Goal: Task Accomplishment & Management: Manage account settings

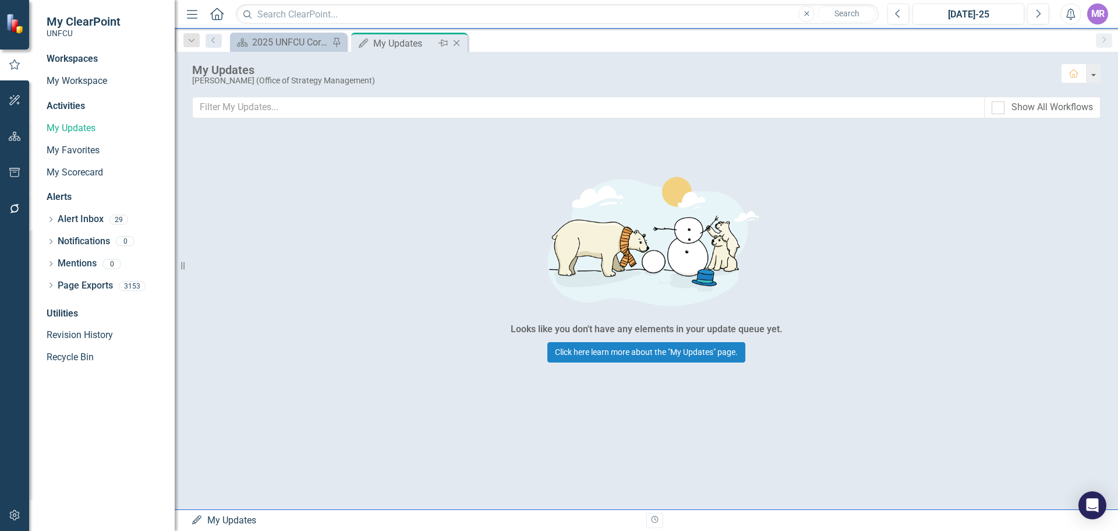
click at [461, 45] on icon "Close" at bounding box center [457, 42] width 12 height 9
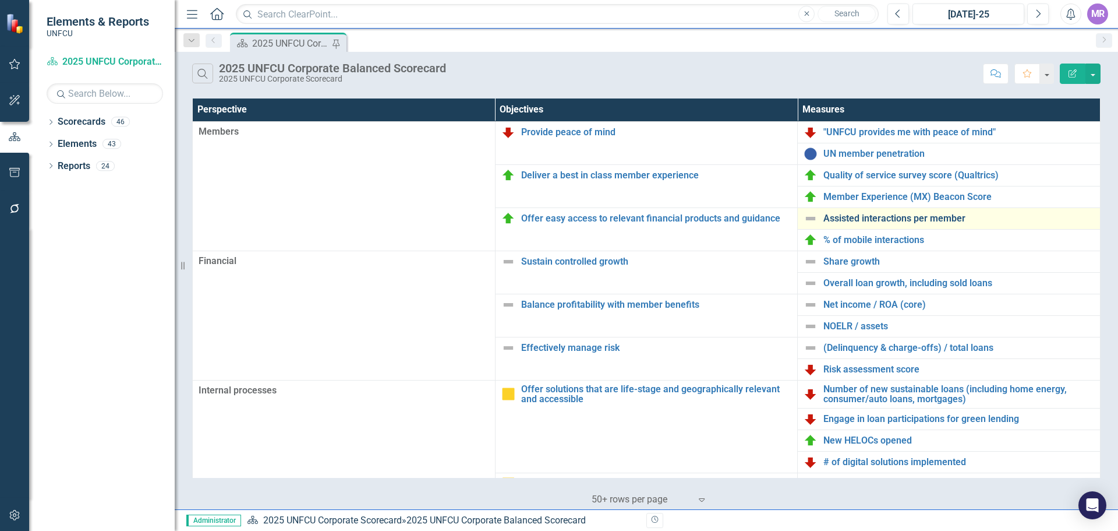
click at [861, 215] on link "Assisted interactions per member" at bounding box center [959, 218] width 271 height 10
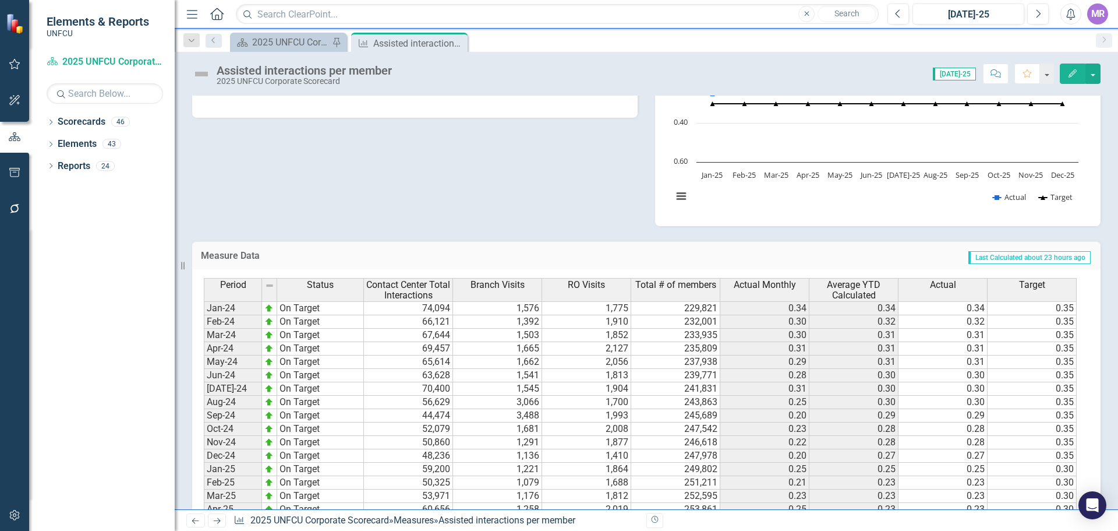
scroll to position [466, 0]
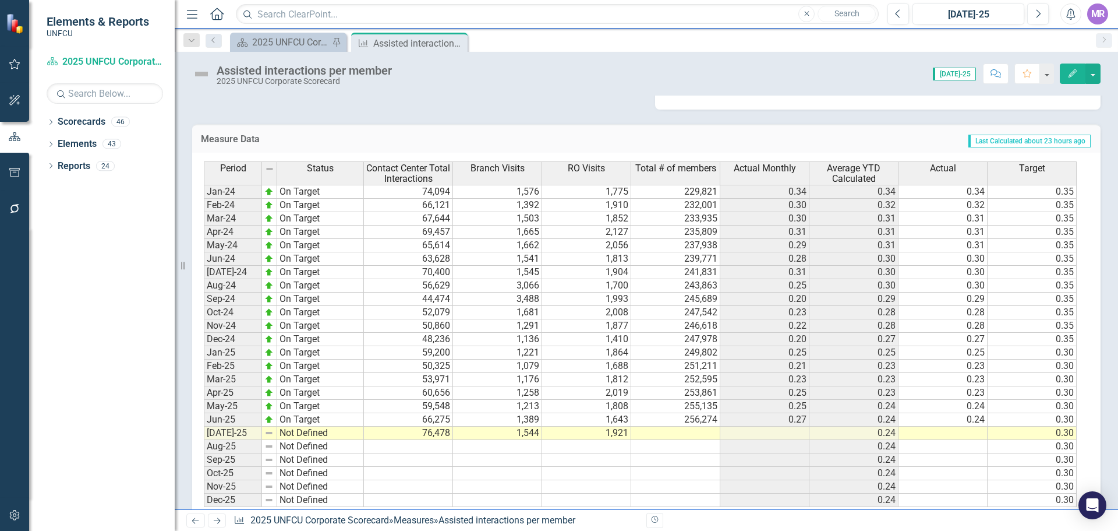
click at [688, 433] on td at bounding box center [675, 432] width 89 height 13
click at [688, 432] on td at bounding box center [675, 432] width 89 height 13
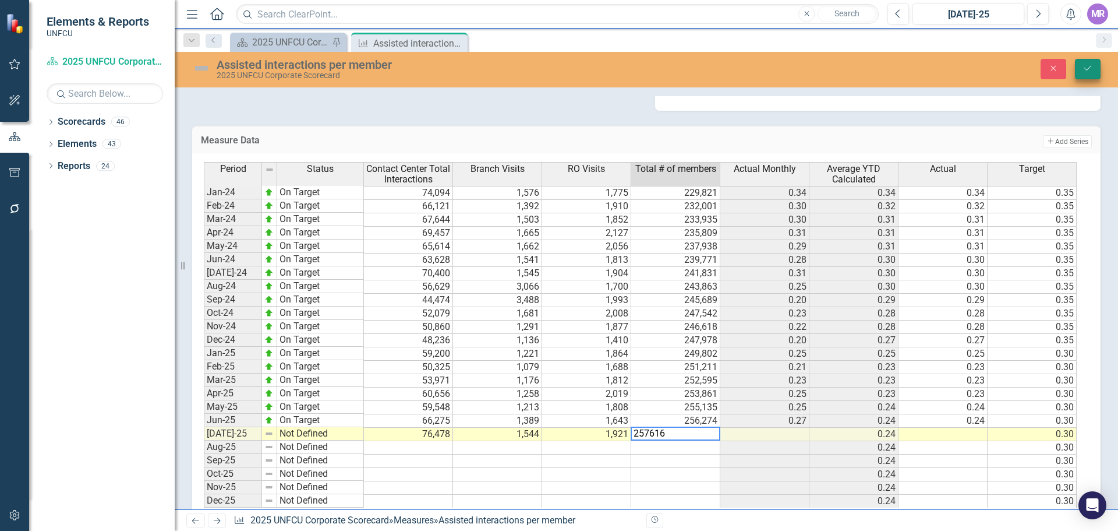
type textarea "257616"
click at [1090, 68] on icon "Save" at bounding box center [1088, 68] width 10 height 8
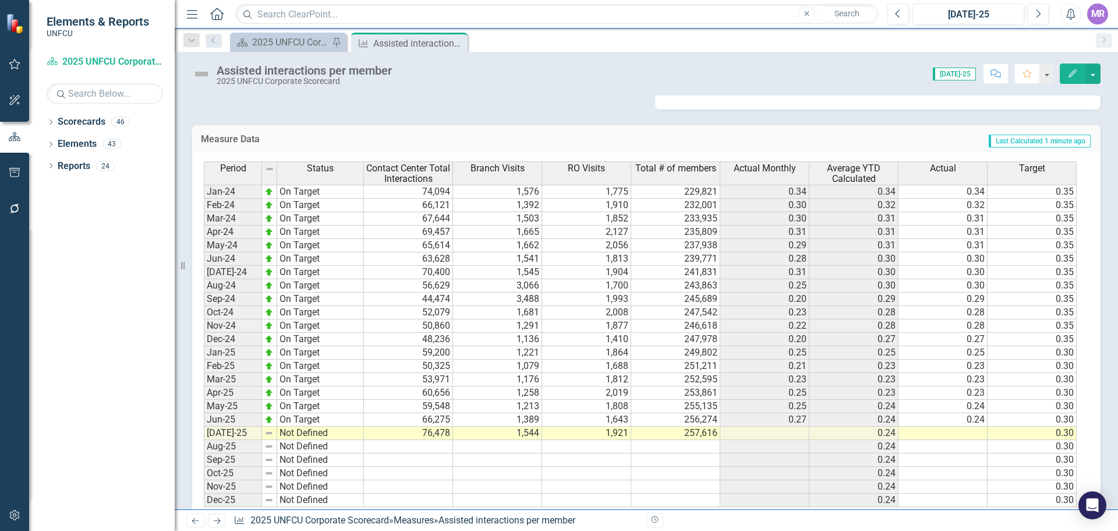
click at [295, 436] on td "Not Defined" at bounding box center [320, 432] width 87 height 13
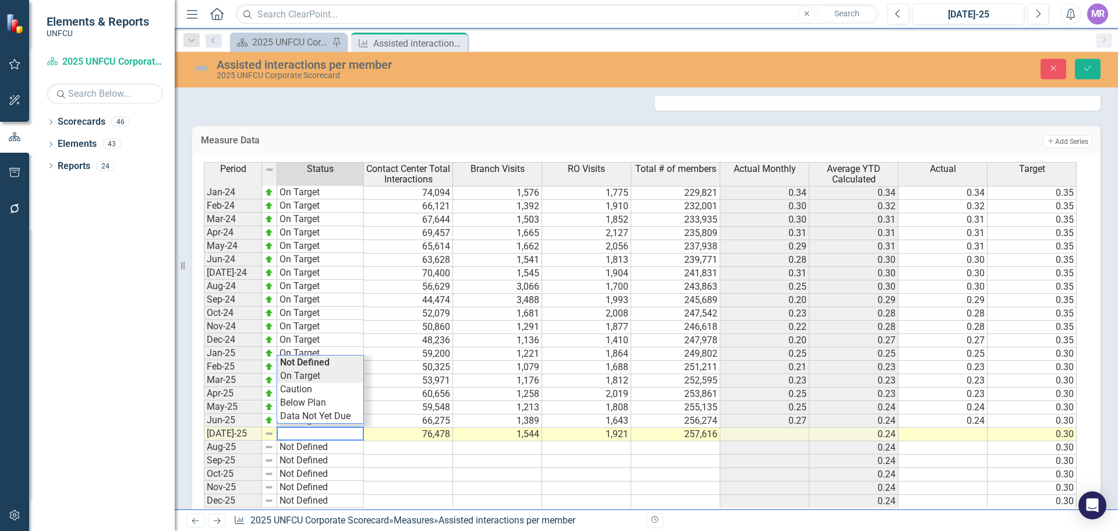
click at [315, 380] on div "Period Status Contact Center Total Interactions Branch Visits RO Visits Total #…" at bounding box center [642, 334] width 877 height 345
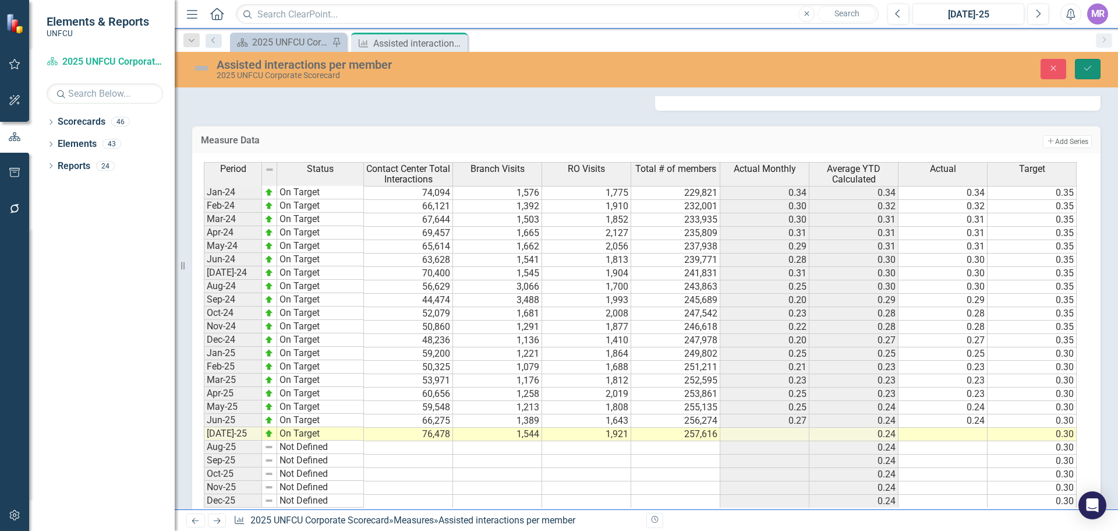
click at [1098, 66] on button "Save" at bounding box center [1088, 69] width 26 height 20
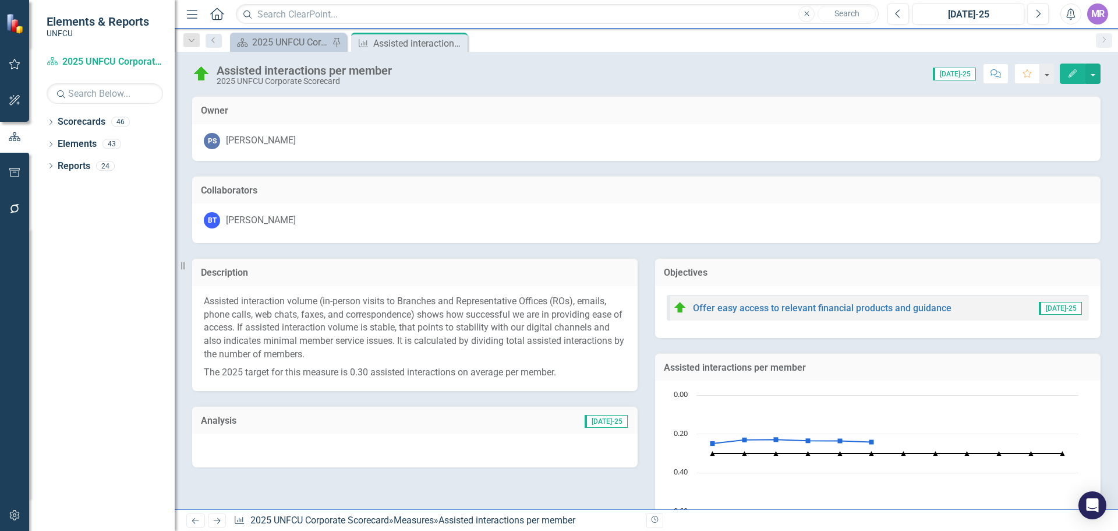
scroll to position [291, 0]
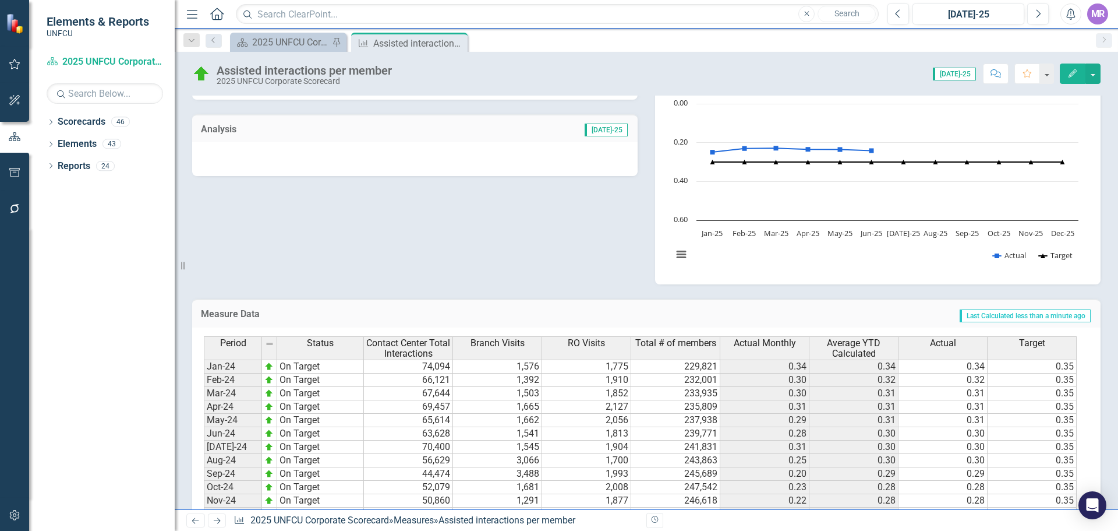
click at [437, 165] on div at bounding box center [415, 159] width 446 height 34
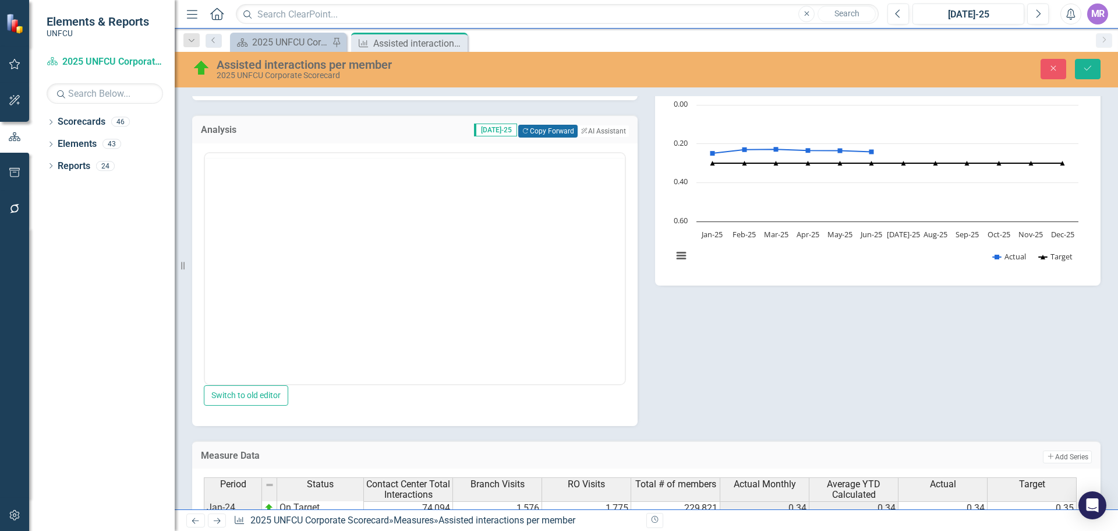
click at [553, 136] on button "Copy Forward Copy Forward" at bounding box center [547, 131] width 59 height 13
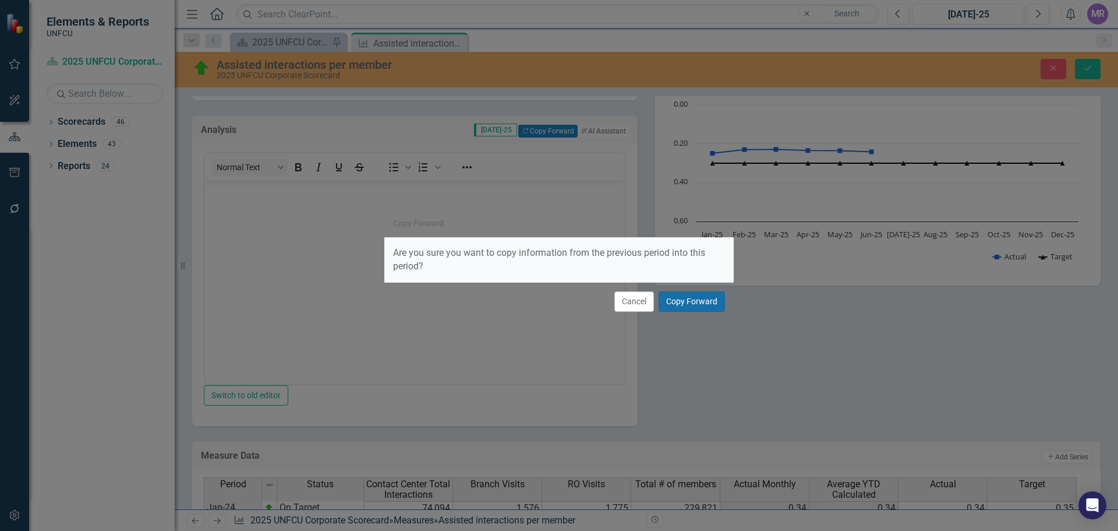
click at [698, 308] on button "Copy Forward" at bounding box center [692, 301] width 66 height 20
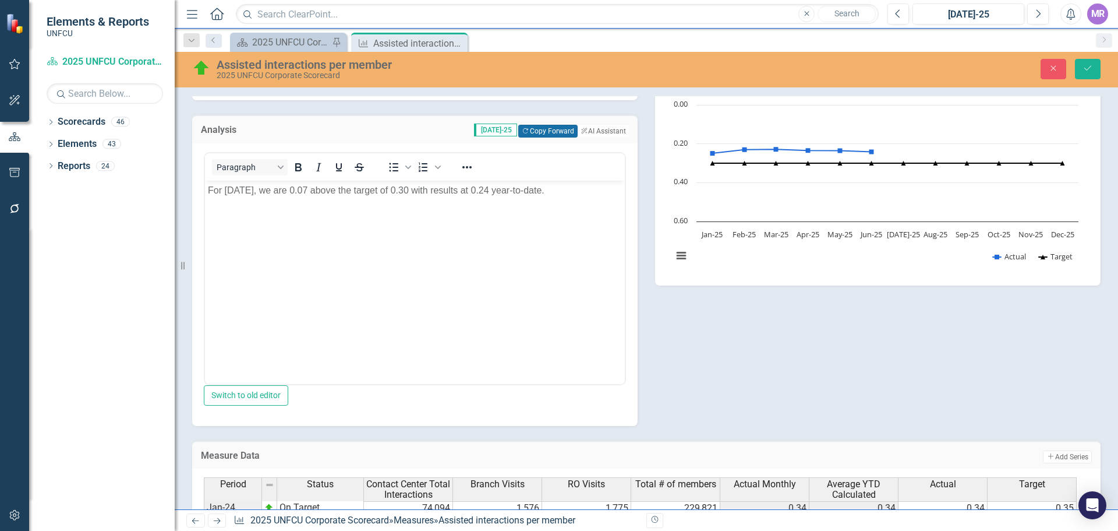
scroll to position [583, 0]
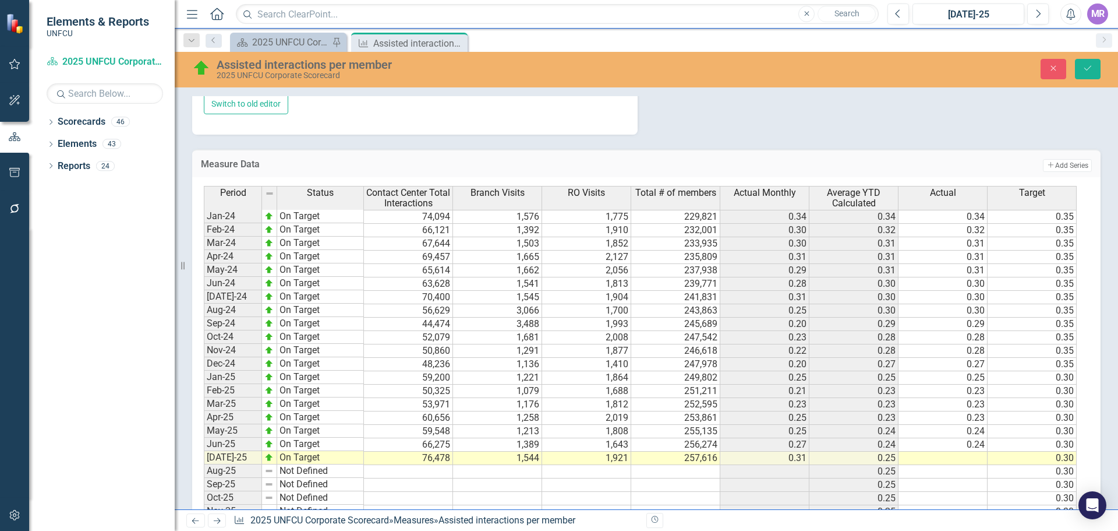
click at [890, 465] on td "0.25" at bounding box center [854, 457] width 89 height 13
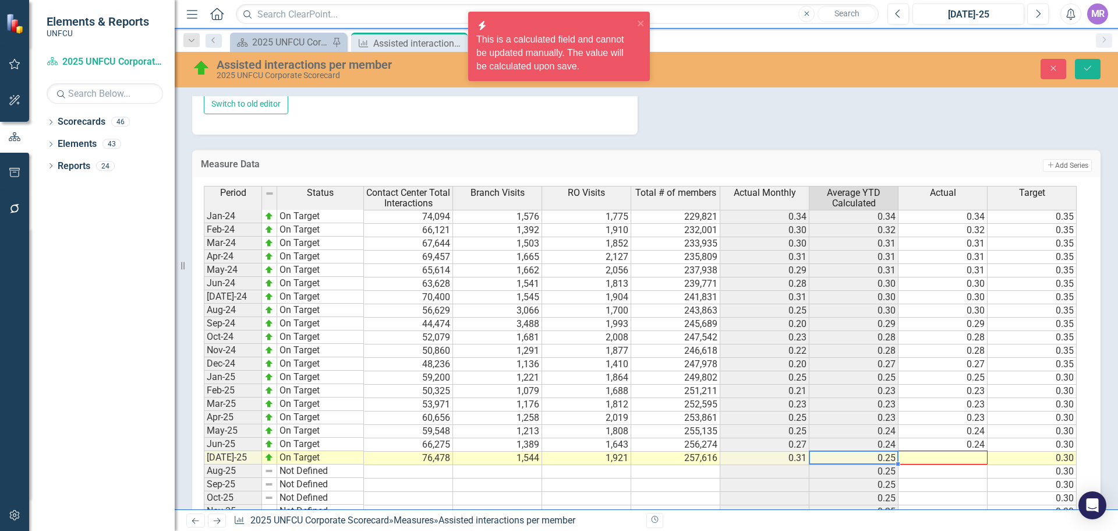
drag, startPoint x: 898, startPoint y: 469, endPoint x: 940, endPoint y: 464, distance: 42.2
click at [204, 464] on div "Period Status Contact Center Total Interactions Branch Visits RO Visits Total #…" at bounding box center [204, 358] width 0 height 345
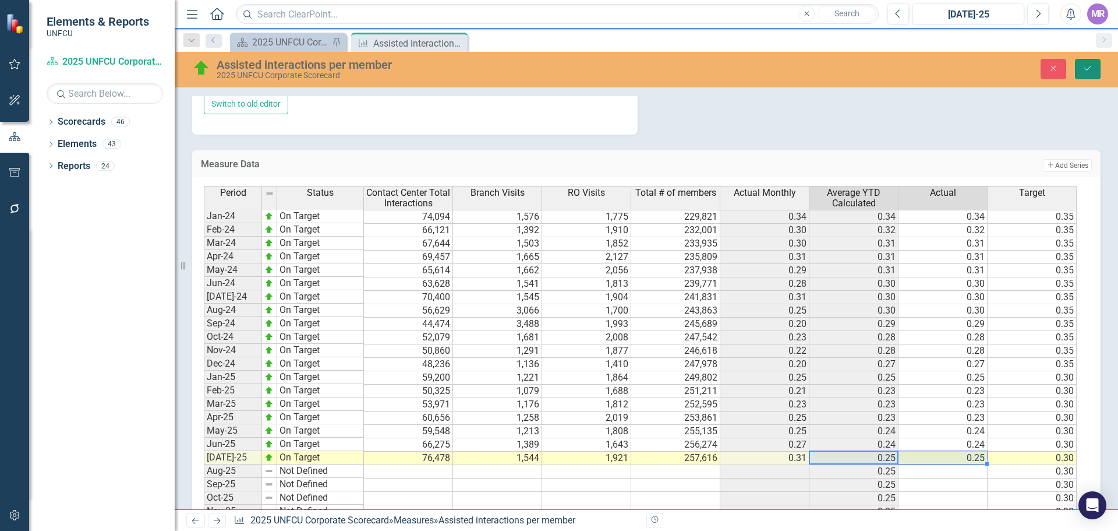
click at [1079, 68] on button "Save" at bounding box center [1088, 69] width 26 height 20
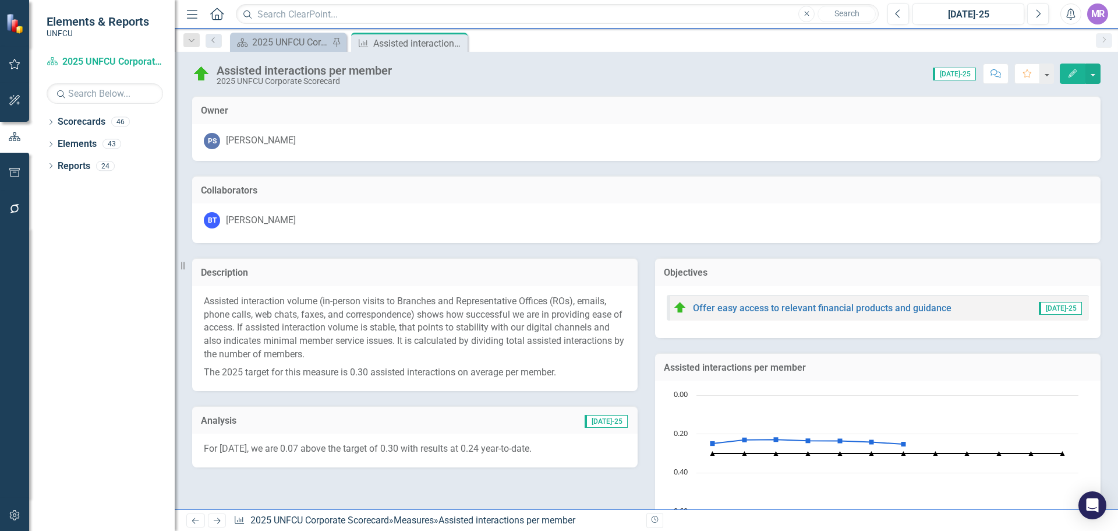
scroll to position [175, 0]
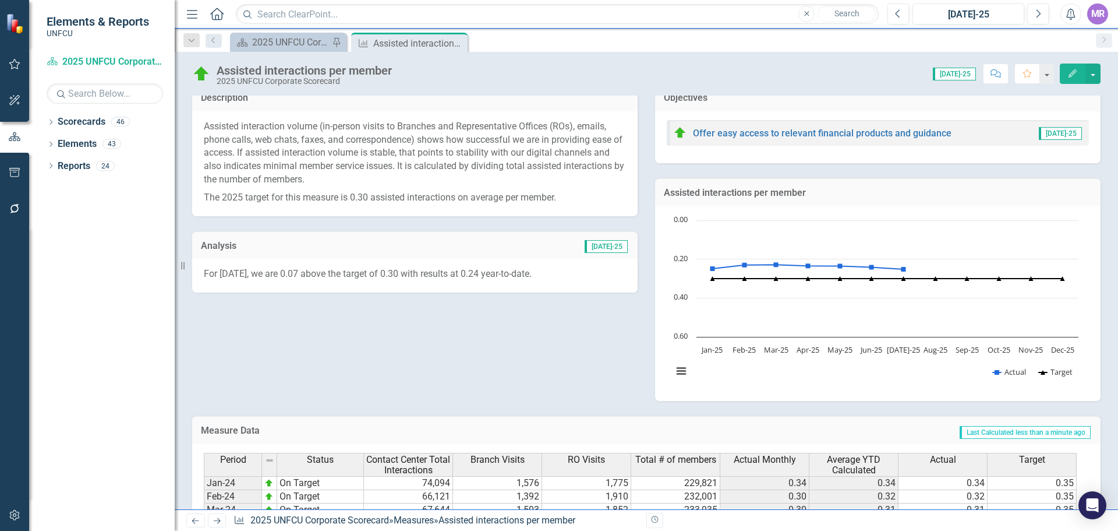
click at [347, 272] on p "For June 2025, we are 0.07 above the target of 0.30 with results at 0.24 year-t…" at bounding box center [415, 273] width 422 height 13
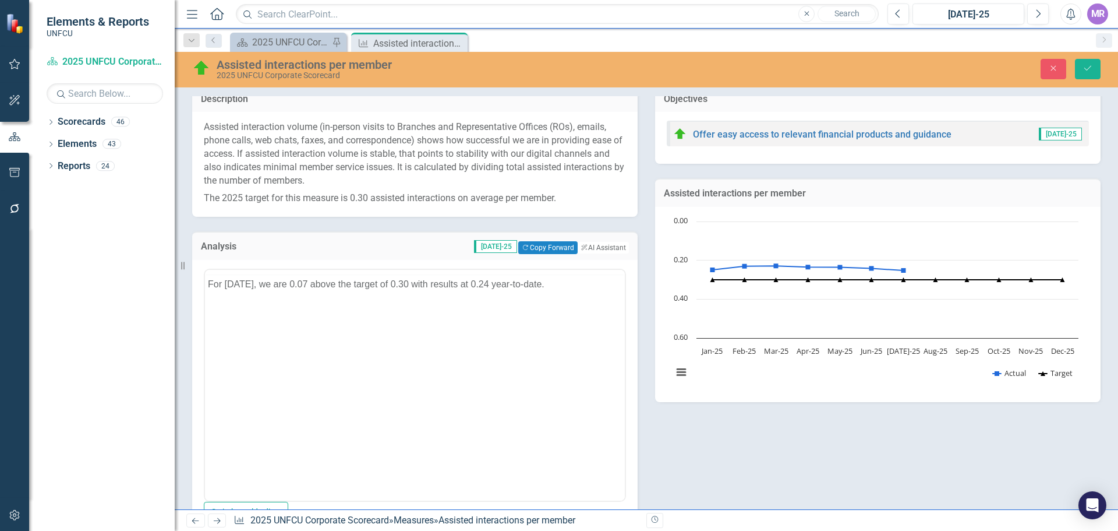
scroll to position [0, 0]
click at [321, 306] on p "For June 2025, we are 0.07 above the target of 0.30 with results at 0.24 year-t…" at bounding box center [415, 306] width 414 height 14
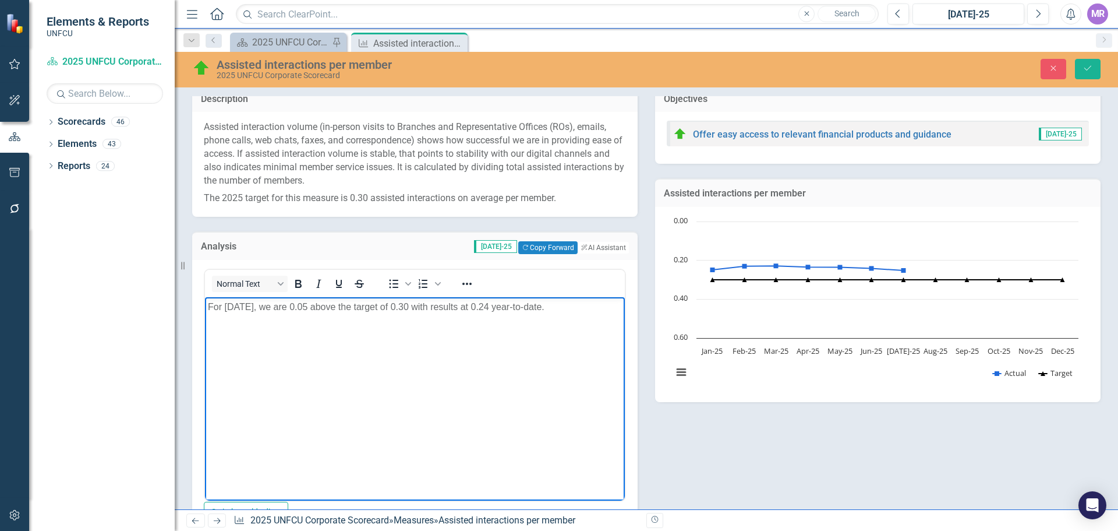
click at [503, 308] on p "For June 2025, we are 0.05 above the target of 0.30 with results at 0.24 year-t…" at bounding box center [415, 306] width 414 height 14
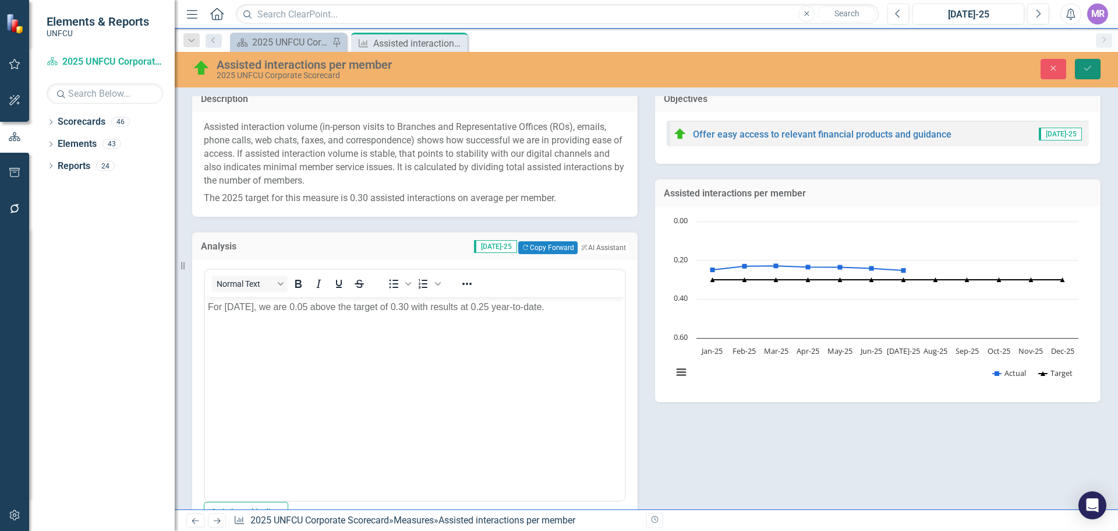
click at [1093, 79] on button "Save" at bounding box center [1088, 69] width 26 height 20
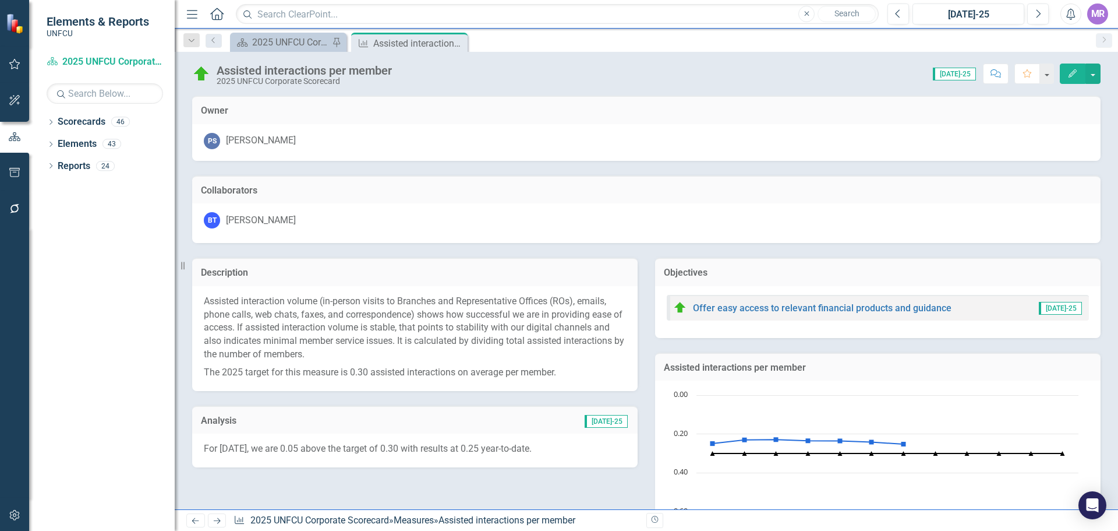
click at [317, 442] on p "For June 2025, we are 0.05 above the target of 0.30 with results at 0.25 year-t…" at bounding box center [415, 448] width 422 height 13
click at [317, 443] on p "For June 2025, we are 0.05 above the target of 0.30 with results at 0.25 year-t…" at bounding box center [415, 448] width 422 height 13
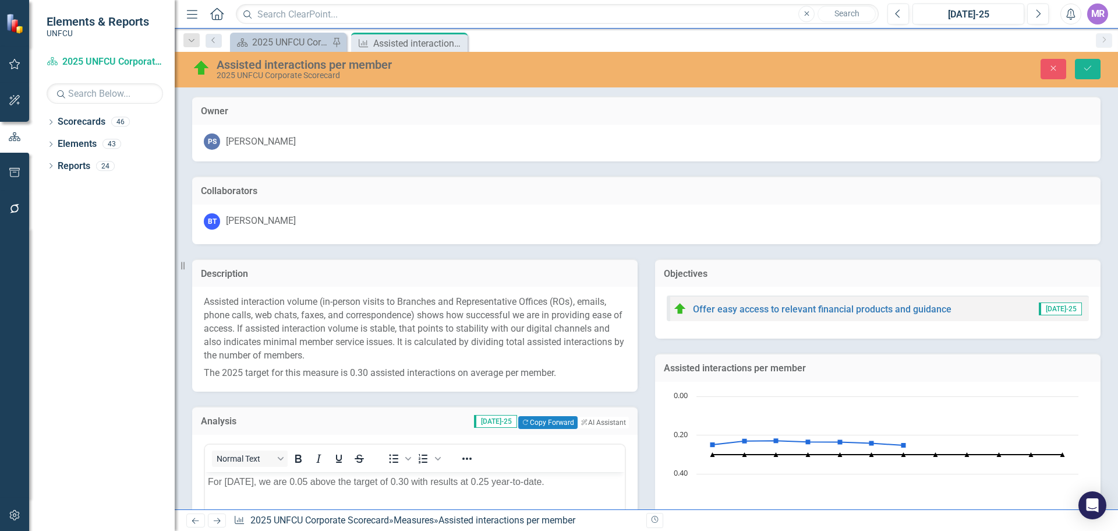
click at [243, 482] on p "For June 2025, we are 0.05 above the target of 0.30 with results at 0.25 year-t…" at bounding box center [415, 481] width 414 height 14
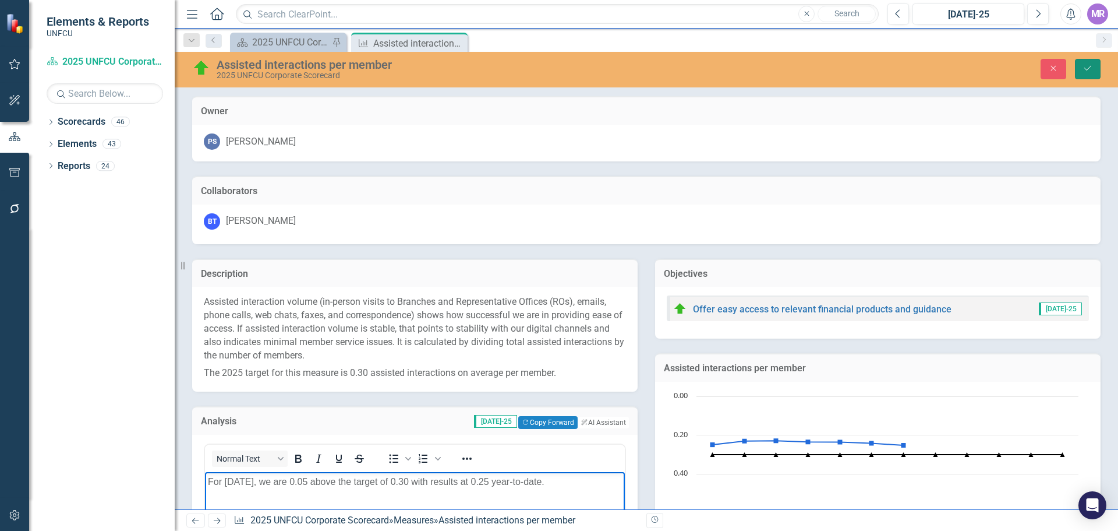
click at [1087, 70] on icon "submit" at bounding box center [1088, 68] width 7 height 5
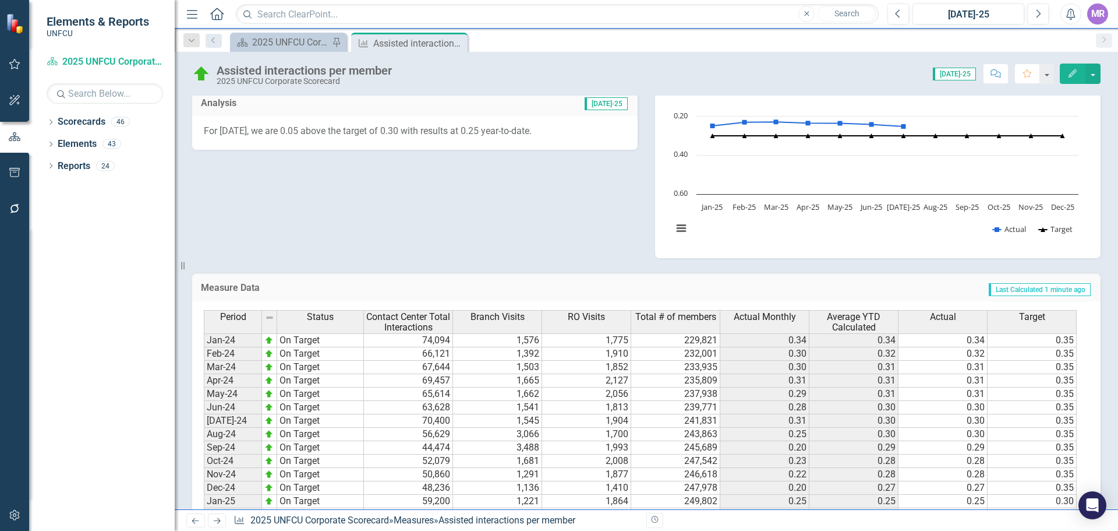
scroll to position [143, 0]
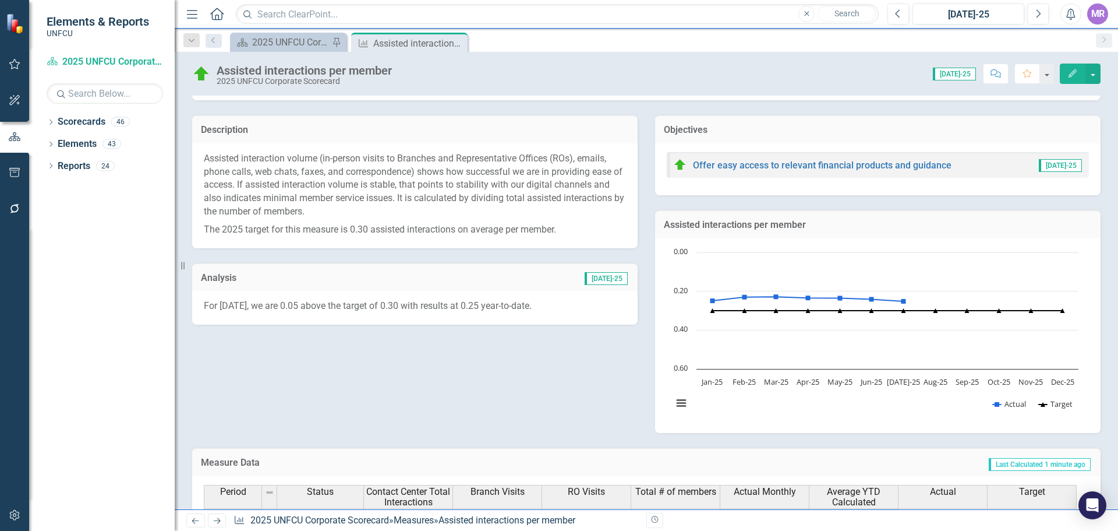
click at [0, 0] on icon "Close" at bounding box center [0, 0] width 0 height 0
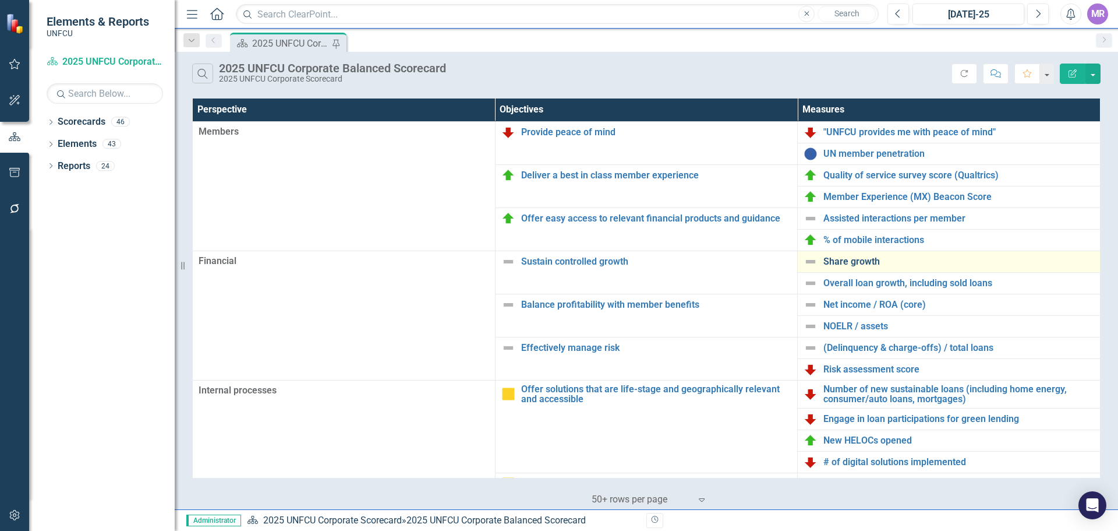
click at [858, 265] on link "Share growth" at bounding box center [959, 261] width 271 height 10
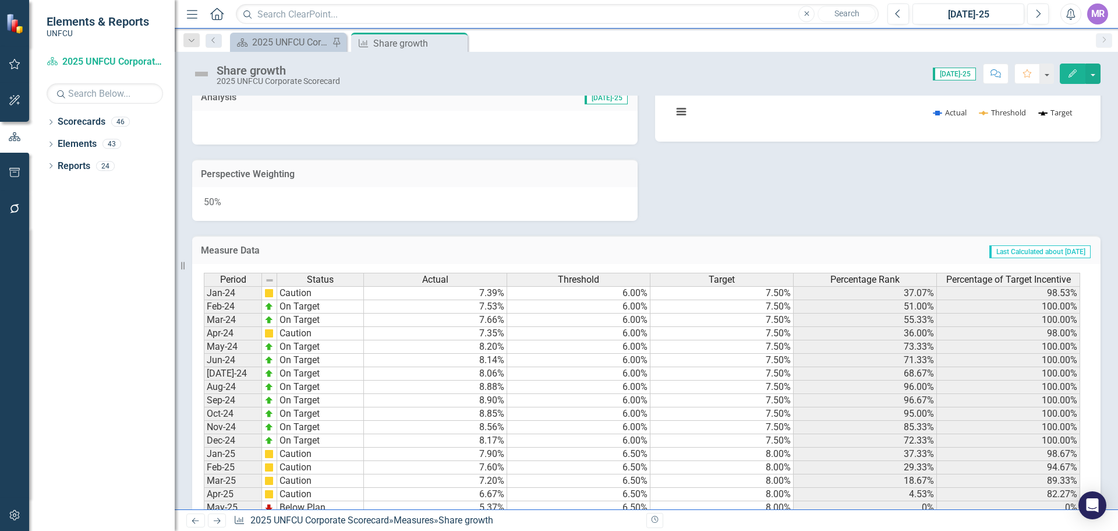
scroll to position [493, 0]
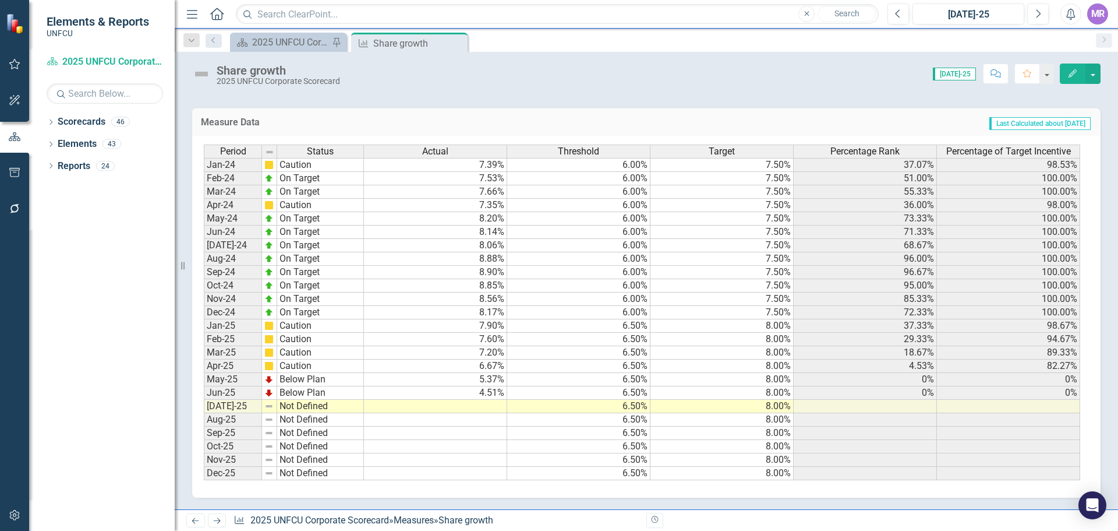
click at [482, 407] on td at bounding box center [435, 406] width 143 height 13
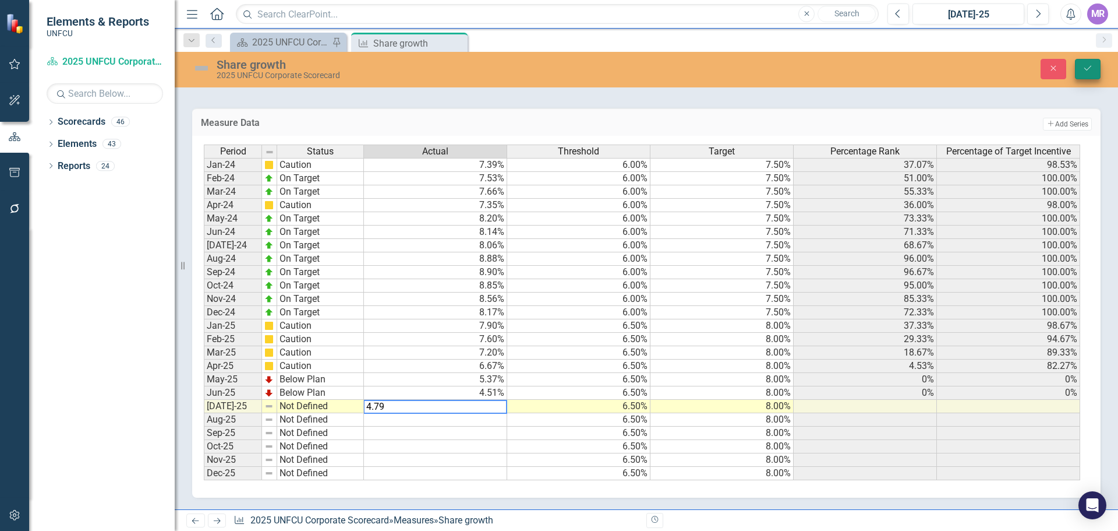
type textarea "4.79"
click at [1099, 68] on button "Save" at bounding box center [1088, 69] width 26 height 20
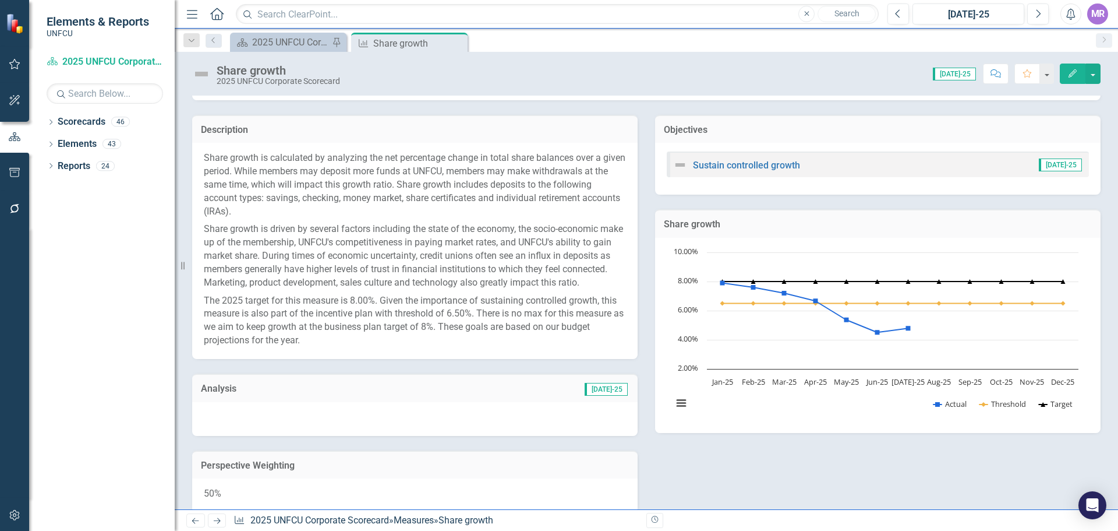
scroll to position [466, 0]
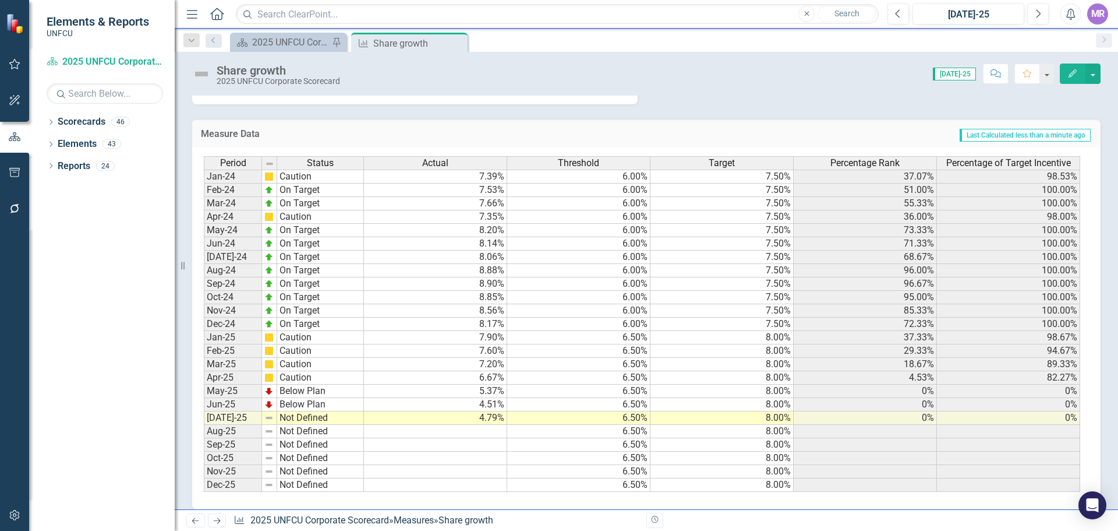
click at [319, 425] on td "Not Defined" at bounding box center [320, 417] width 87 height 13
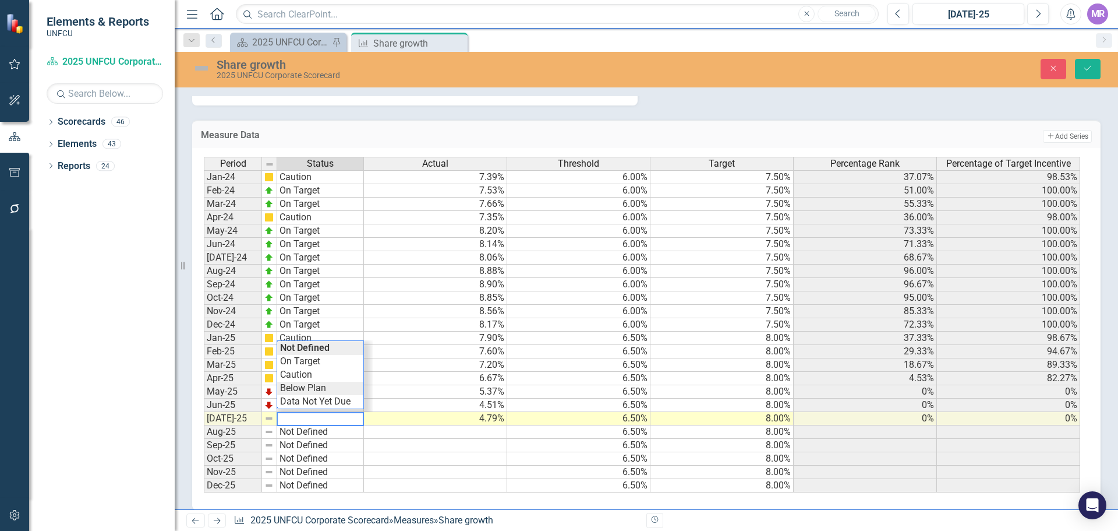
click at [317, 402] on div "Period Status Actual Threshold Target Percentage Rank Percentage of Target Ince…" at bounding box center [642, 325] width 877 height 336
click at [1089, 62] on button "Save" at bounding box center [1088, 69] width 26 height 20
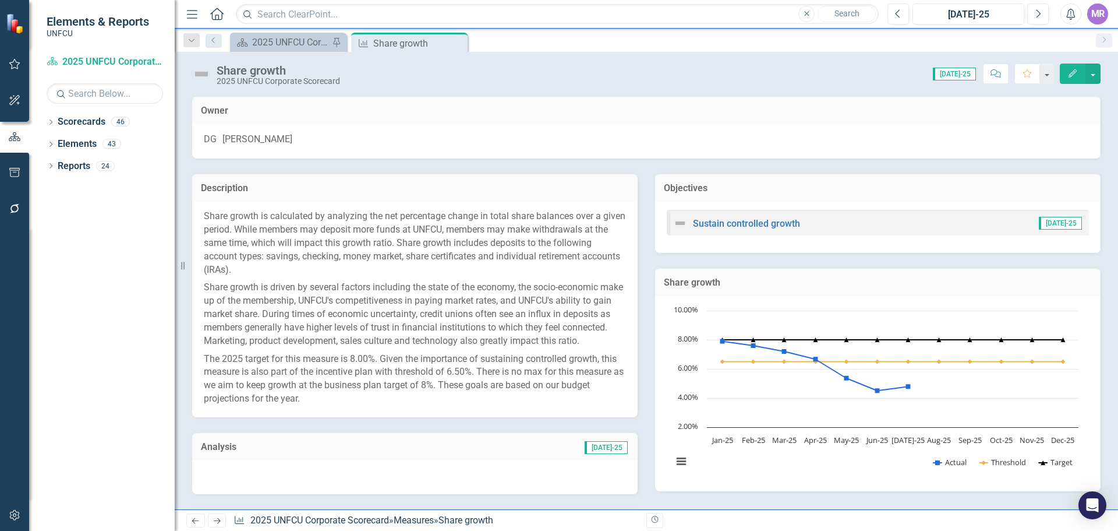
scroll to position [175, 0]
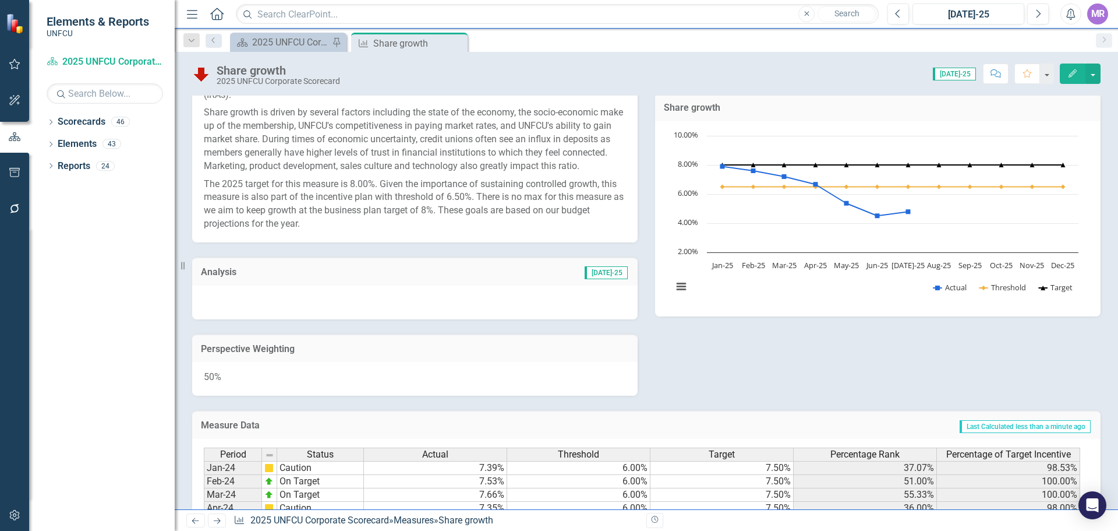
click at [359, 310] on div at bounding box center [415, 302] width 446 height 34
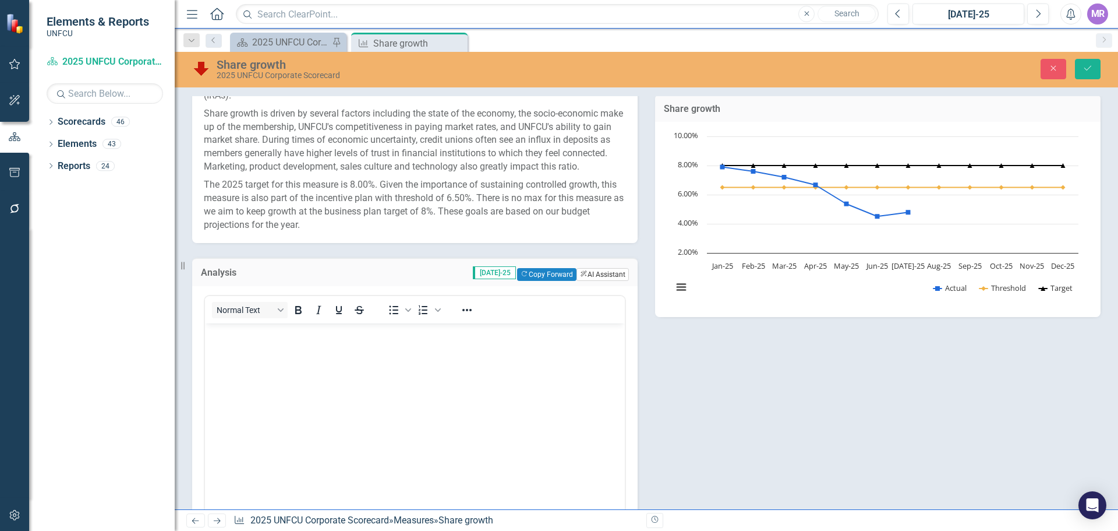
scroll to position [0, 0]
click at [545, 281] on button "Copy Forward Copy Forward" at bounding box center [547, 274] width 59 height 13
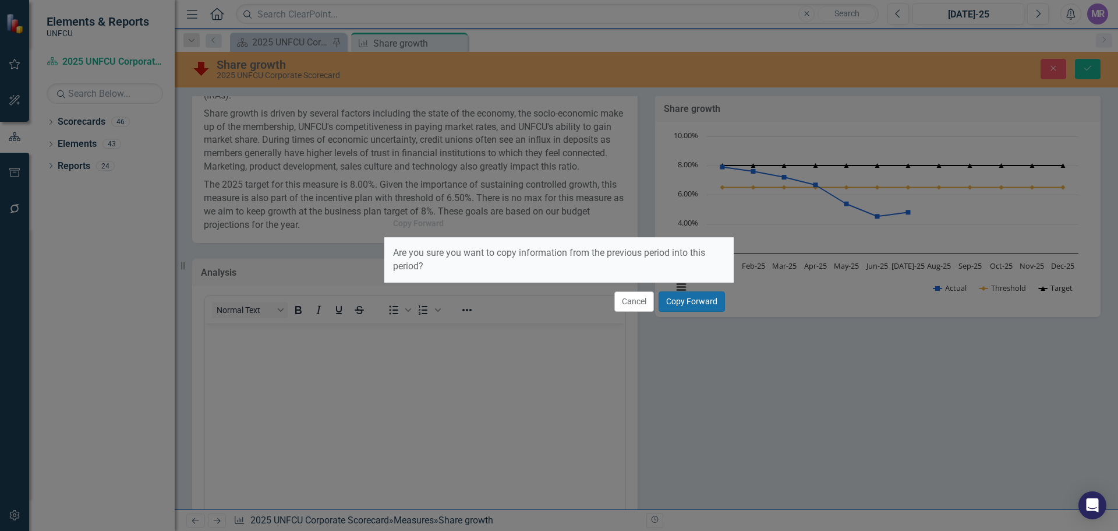
click at [704, 302] on button "Copy Forward" at bounding box center [692, 301] width 66 height 20
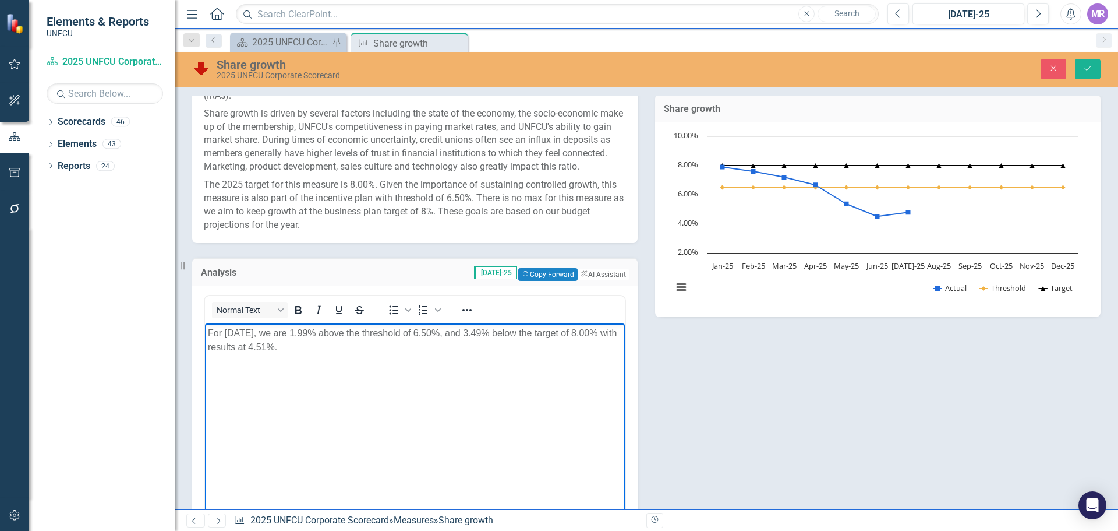
click at [243, 334] on p "For June 2025, we are 1.99% above the threshold of 6.50%, and 3.49% below the t…" at bounding box center [415, 340] width 414 height 28
drag, startPoint x: 339, startPoint y: 353, endPoint x: 345, endPoint y: 359, distance: 9.1
click at [340, 352] on p "For July 2025, we are 1.99% above the threshold of 6.50%, and 3.49% below the t…" at bounding box center [415, 340] width 414 height 28
click at [286, 345] on p "For July 2025, we are 1.99% above the threshold of 6.50%, and 3.49% below the t…" at bounding box center [415, 340] width 414 height 28
click at [421, 350] on p "For July 2025, we are 1.99% above the threshold of 6.50%, and 3.49% below the t…" at bounding box center [415, 340] width 414 height 28
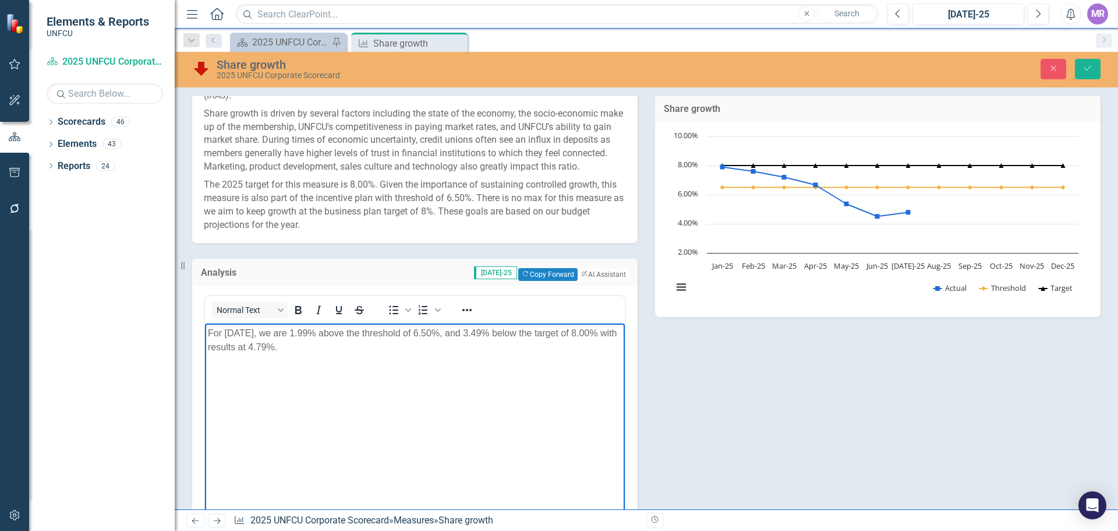
click at [318, 331] on p "For July 2025, we are 1.99% above the threshold of 6.50%, and 3.49% below the t…" at bounding box center [415, 340] width 414 height 28
click at [492, 331] on p "For July 2025, we are 1.71% above the threshold of 6.50%, and 3.49% below the t…" at bounding box center [415, 340] width 414 height 28
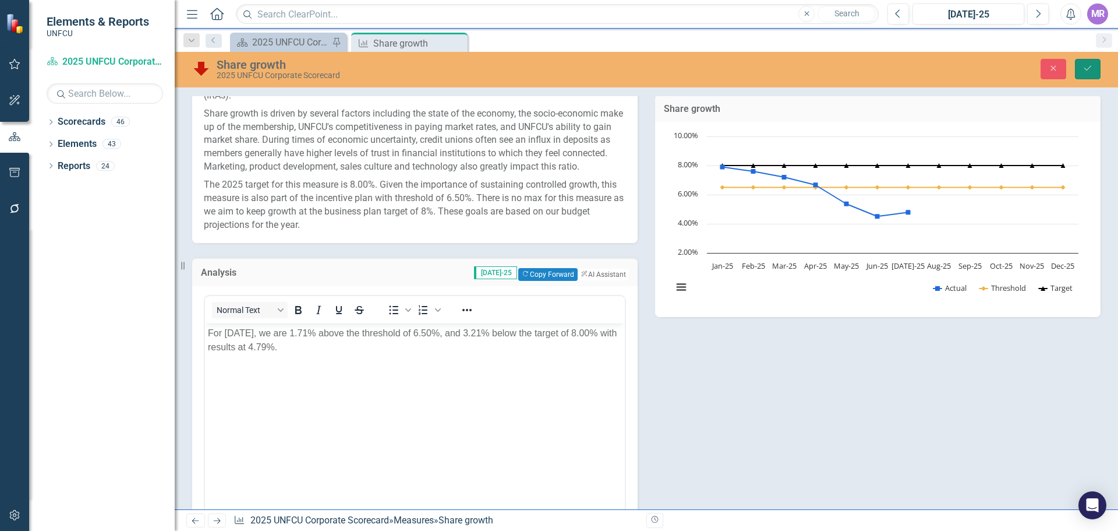
click at [1081, 63] on button "Save" at bounding box center [1088, 69] width 26 height 20
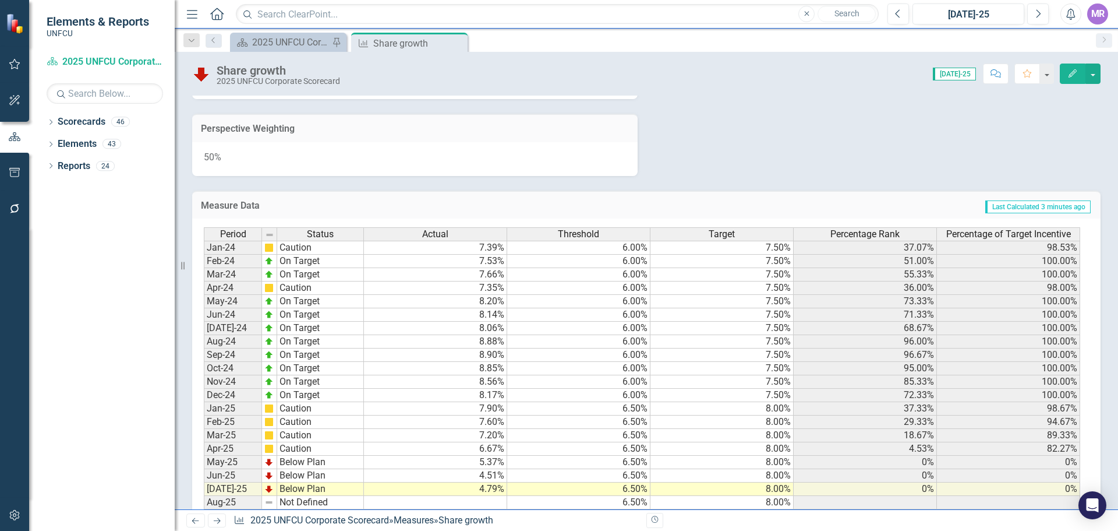
scroll to position [448, 0]
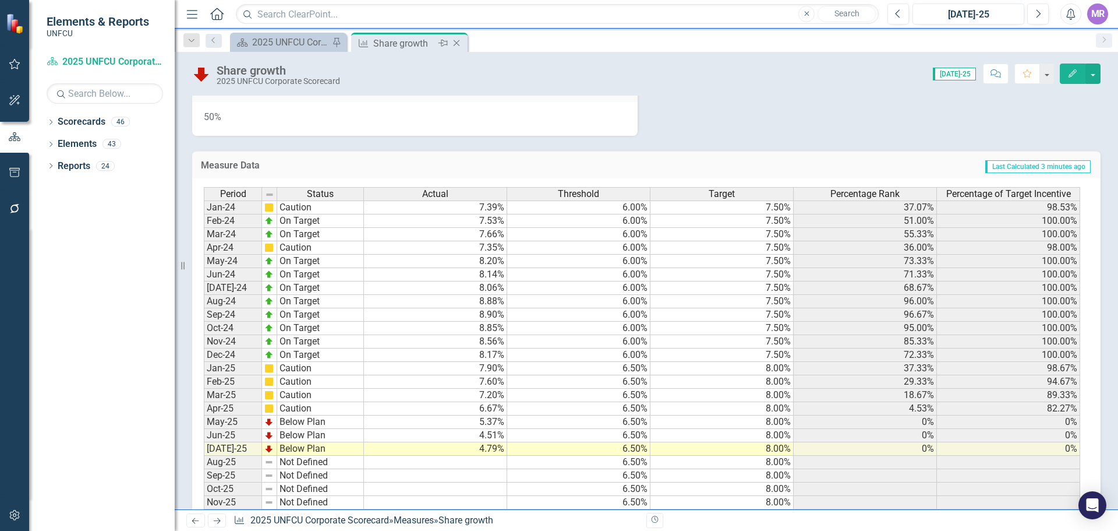
click at [460, 44] on icon "Close" at bounding box center [457, 42] width 12 height 9
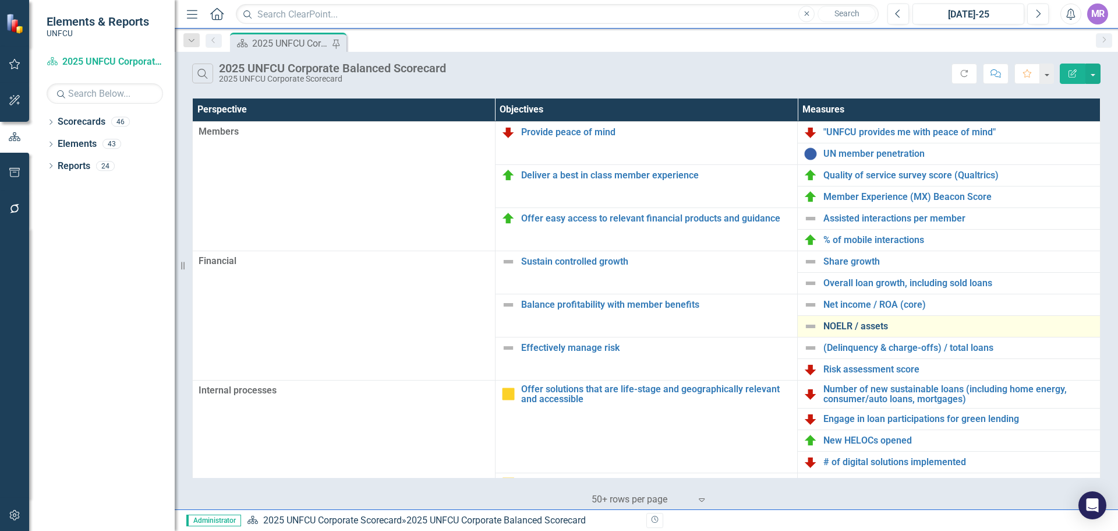
scroll to position [117, 0]
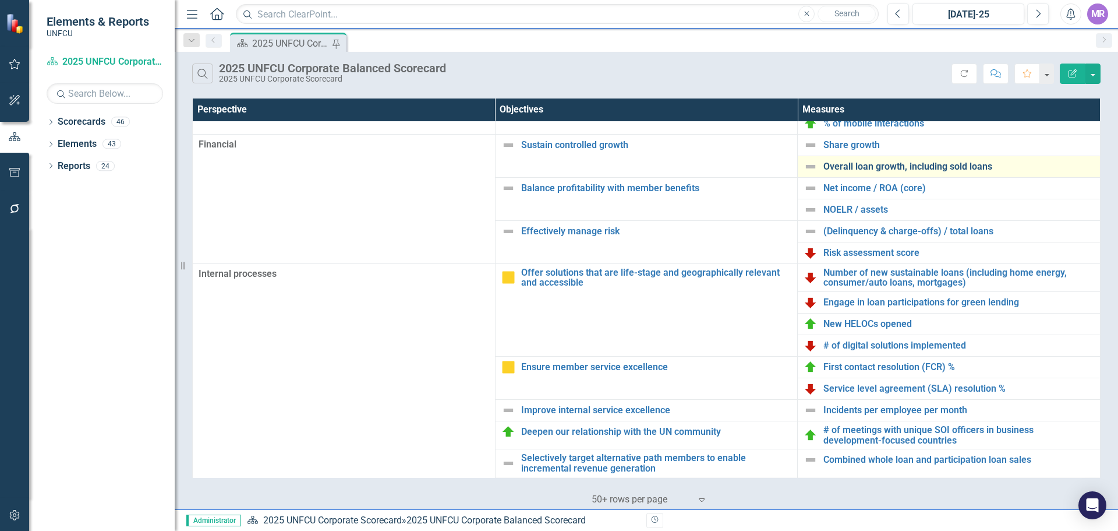
click at [848, 164] on link "Overall loan growth, including sold loans" at bounding box center [959, 166] width 271 height 10
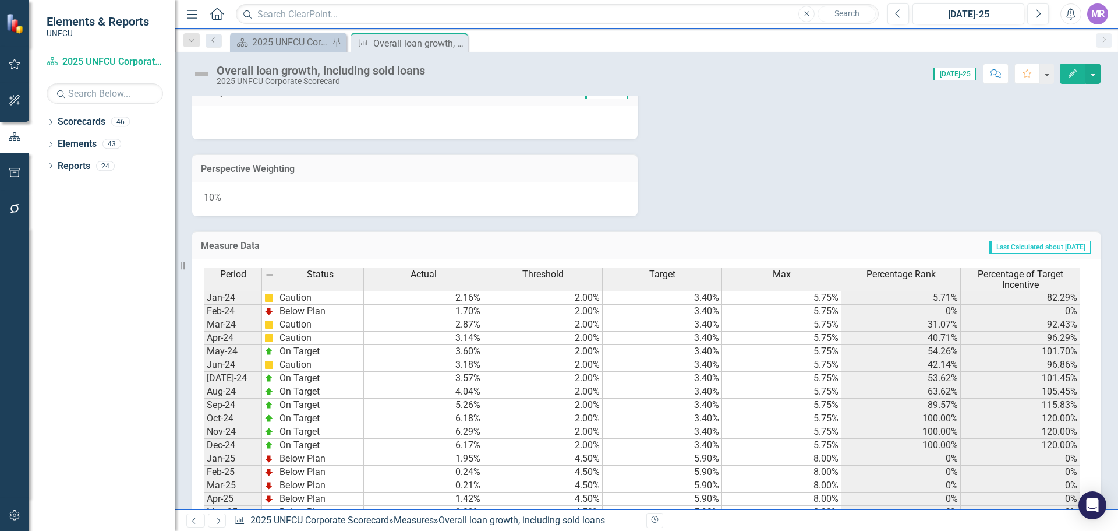
scroll to position [556, 0]
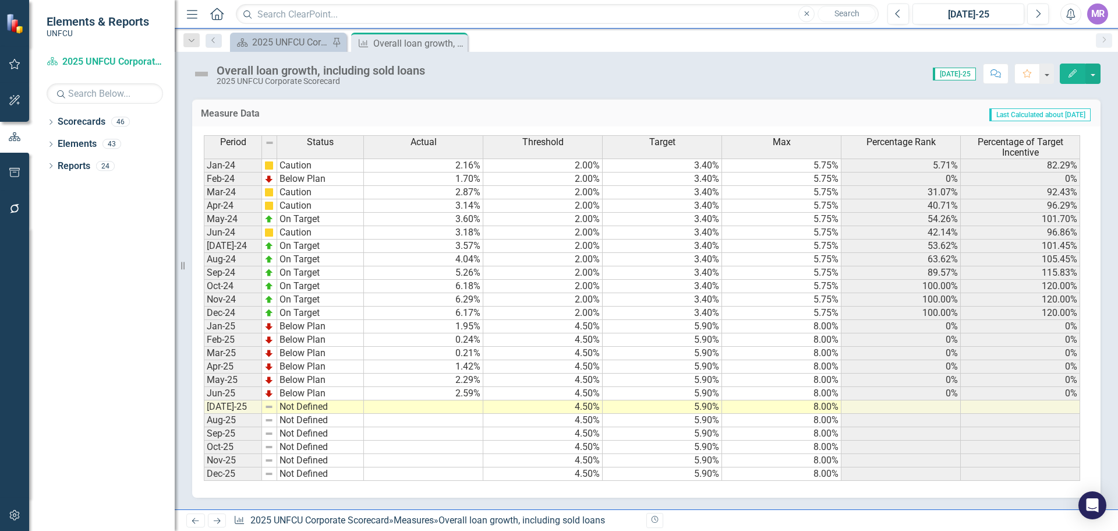
click at [467, 407] on td at bounding box center [423, 406] width 119 height 13
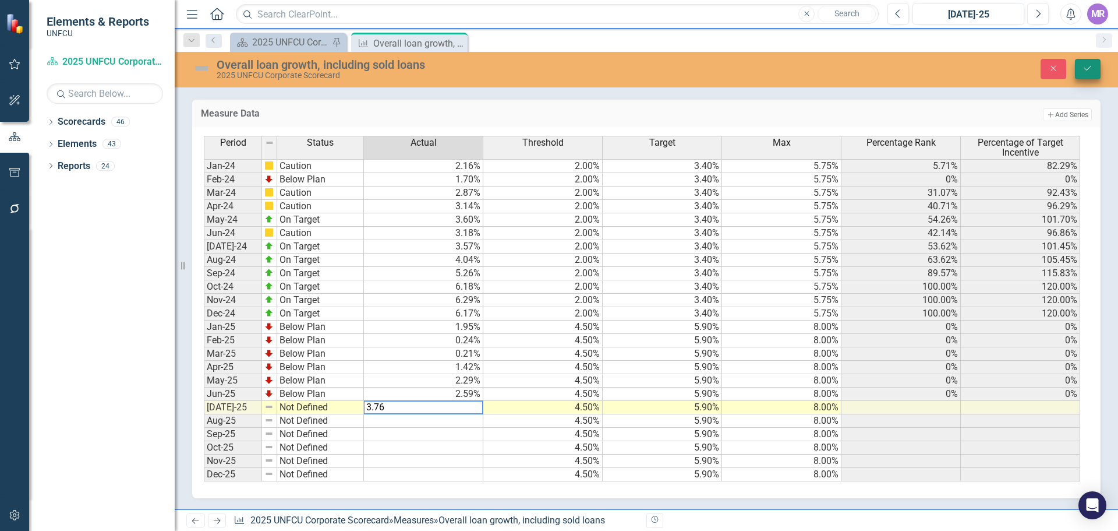
type textarea "3.76"
click at [1085, 65] on icon "Save" at bounding box center [1088, 68] width 10 height 8
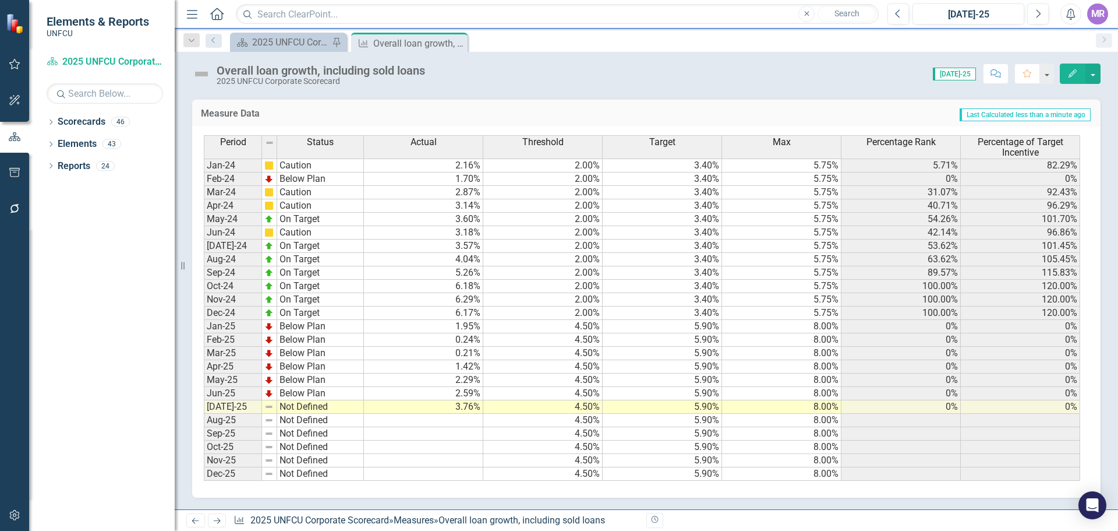
click at [204, 412] on div "Period Status Jan-24 Caution Feb-24 Below Plan Mar-24 Caution Apr-24 Caution Ma…" at bounding box center [204, 307] width 0 height 345
click at [306, 412] on div at bounding box center [320, 412] width 87 height 1
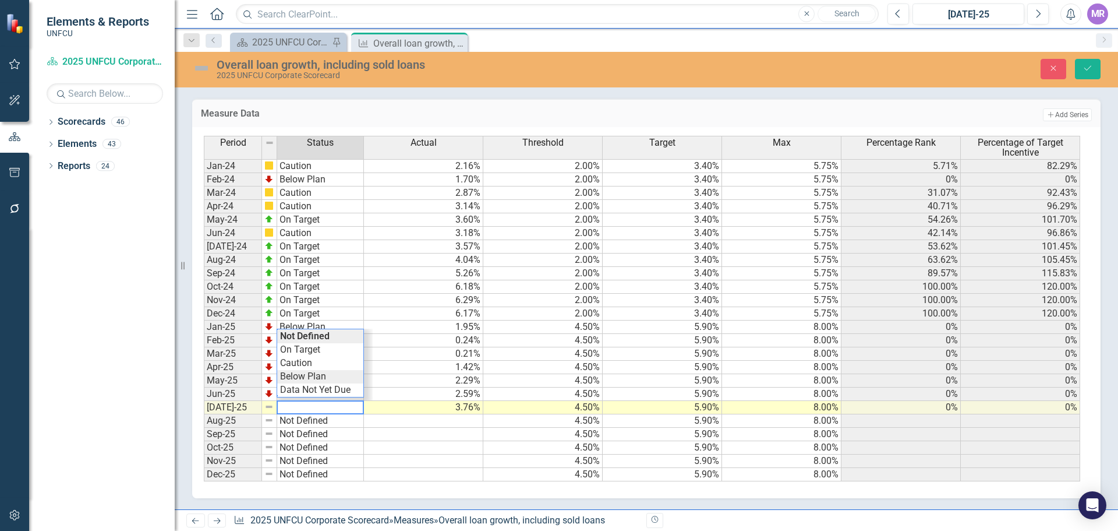
click at [315, 374] on div "Period Status Actual Threshold Target Max Percentage Rank Percentage of Target …" at bounding box center [642, 308] width 877 height 345
click at [1084, 64] on icon "Save" at bounding box center [1088, 68] width 10 height 8
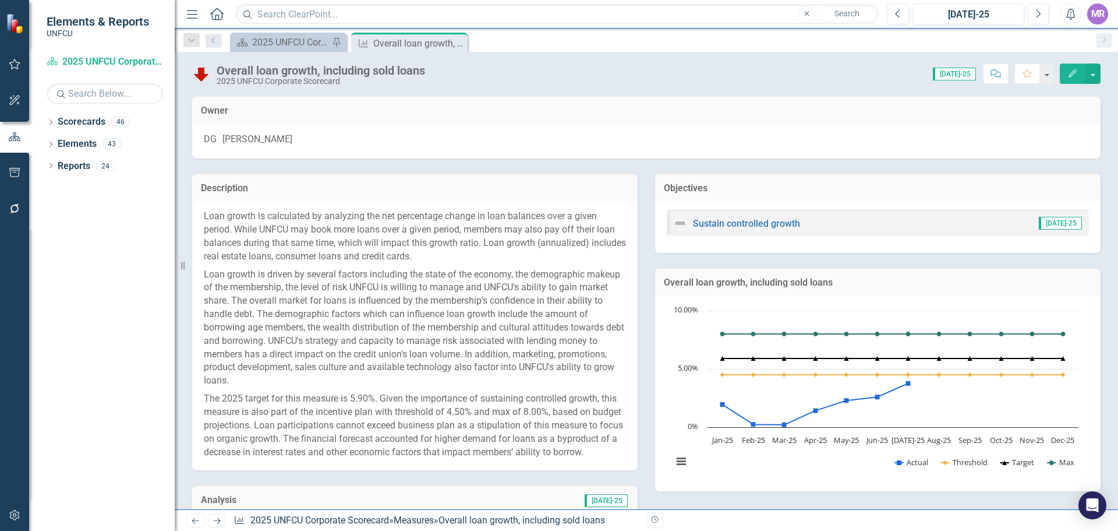
scroll to position [233, 0]
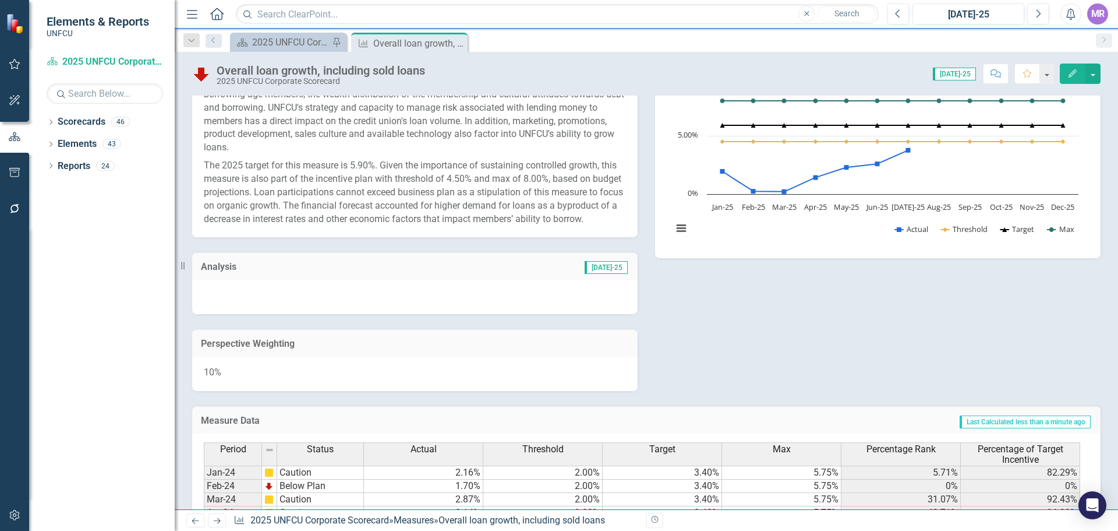
click at [307, 312] on div at bounding box center [415, 297] width 446 height 34
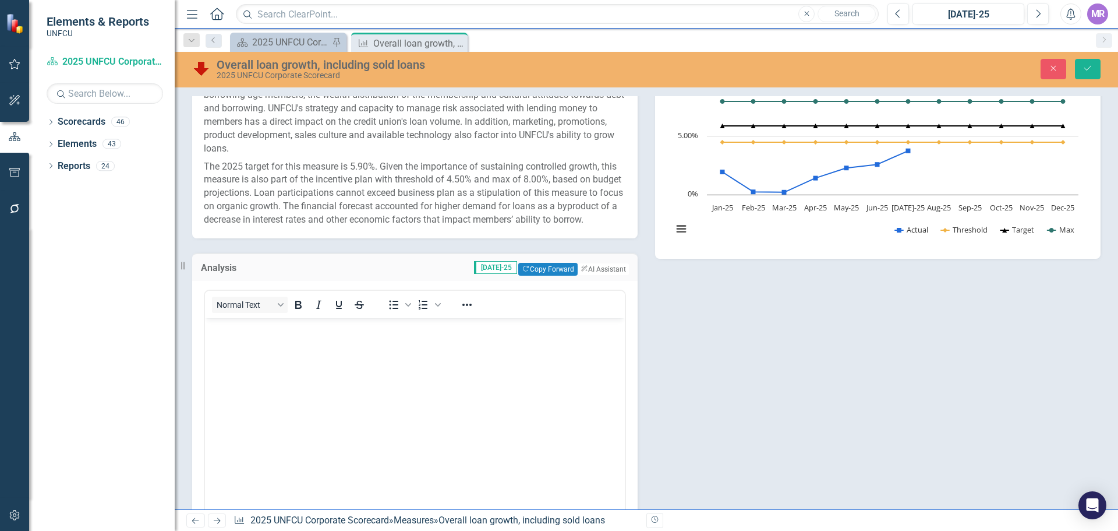
scroll to position [0, 0]
click at [518, 276] on button "Copy Forward Copy Forward" at bounding box center [547, 269] width 59 height 13
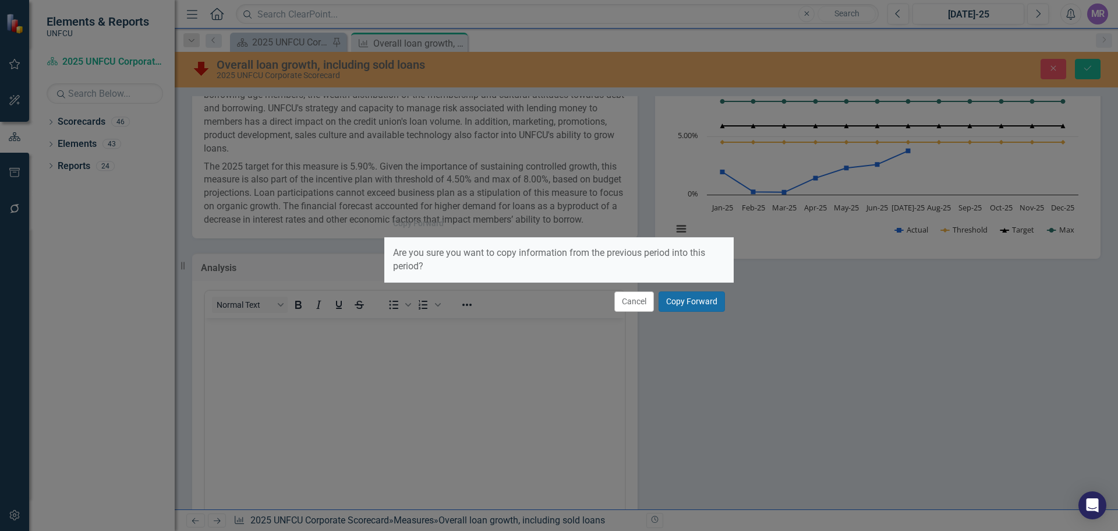
click at [697, 302] on button "Copy Forward" at bounding box center [692, 301] width 66 height 20
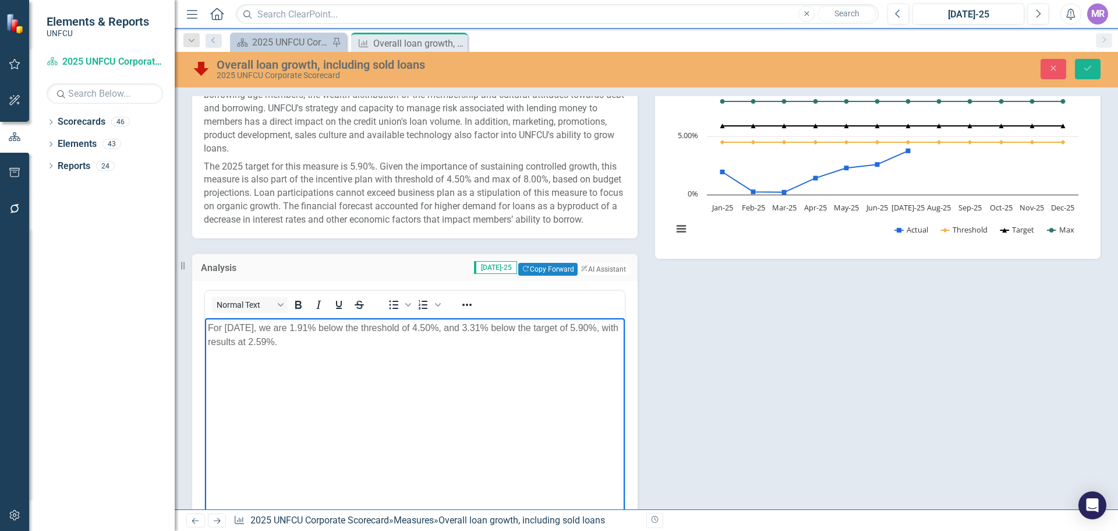
click at [245, 327] on p "For June 2025, we are 1.91% below the threshold of 4.50%, and 3.31% below the t…" at bounding box center [415, 335] width 414 height 28
click at [355, 355] on body "For July 2025, we are 1.91% below the threshold of 4.50%, and 3.31% below the t…" at bounding box center [415, 405] width 420 height 175
click at [288, 338] on p "For July 2025, we are 1.91% below the threshold of 4.50%, and 3.31% below the t…" at bounding box center [415, 335] width 414 height 28
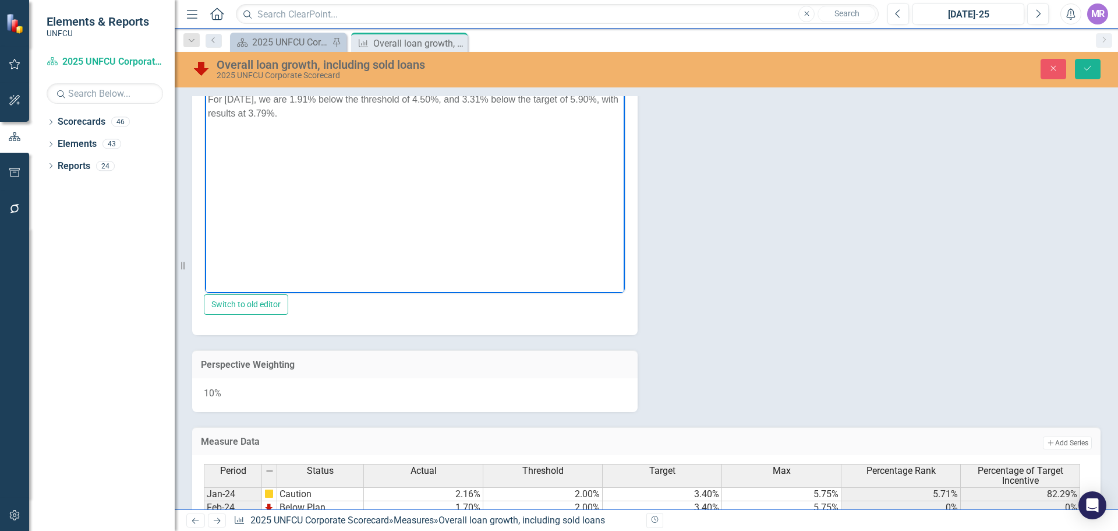
scroll to position [345, 0]
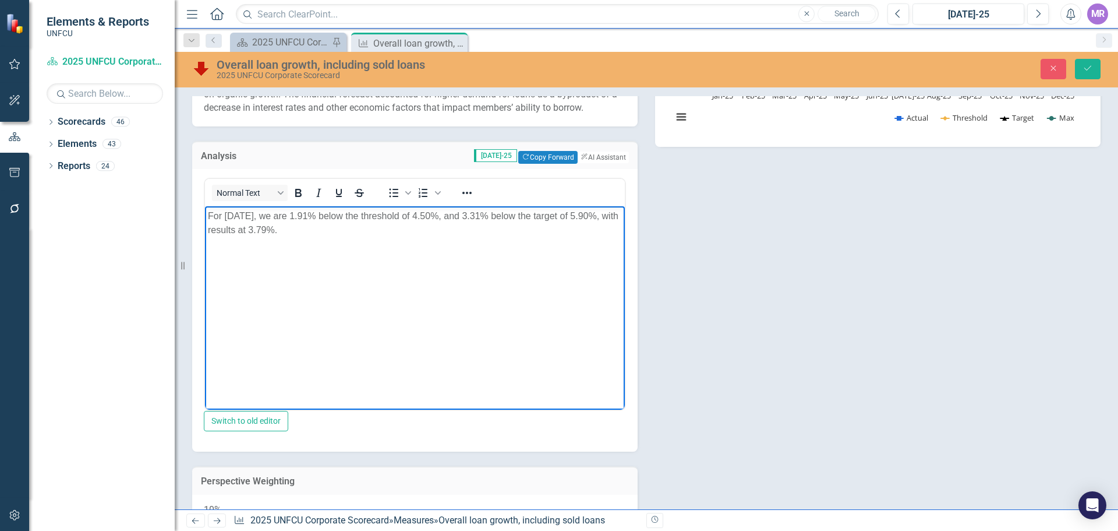
click at [471, 270] on body "For July 2025, we are 1.91% below the threshold of 4.50%, and 3.31% below the t…" at bounding box center [415, 293] width 420 height 175
click at [490, 216] on p "For July 2025, we are 1.91% below the threshold of 4.50%, and 3.31% below the t…" at bounding box center [415, 223] width 414 height 28
click at [433, 260] on body "For July 2025, we are 1.91% below the threshold of 4.50%, and 2.11% below the t…" at bounding box center [415, 293] width 420 height 175
click at [320, 213] on p "For July 2025, we are 1.91% below the threshold of 4.50%, and 2.11% below the t…" at bounding box center [415, 223] width 414 height 28
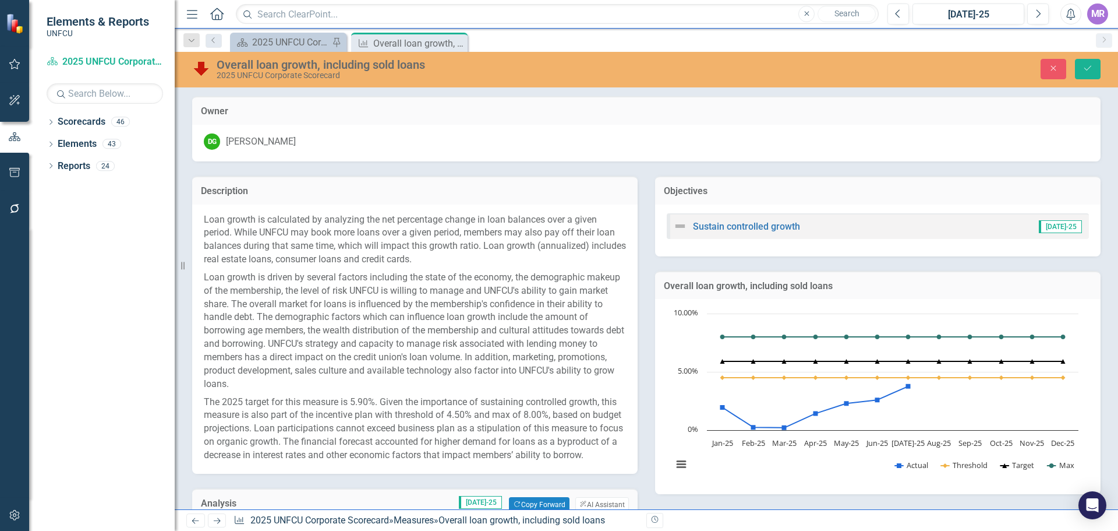
scroll to position [345, 0]
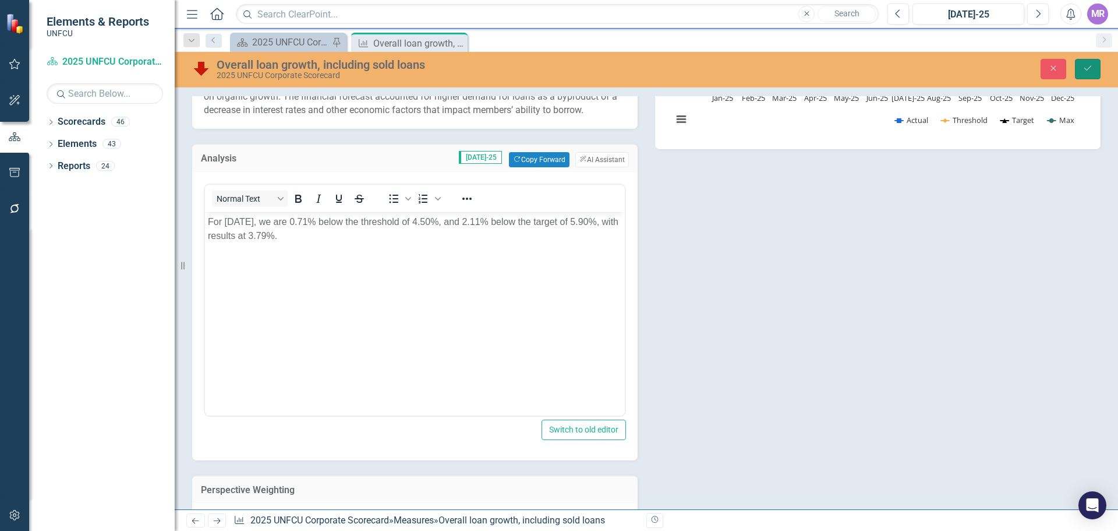
click at [1082, 69] on button "Save" at bounding box center [1088, 69] width 26 height 20
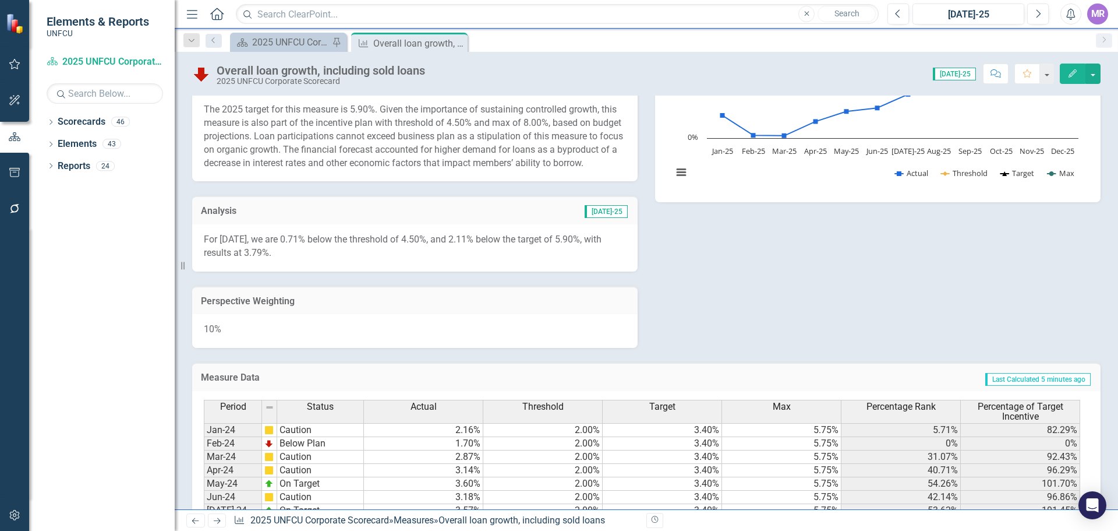
scroll to position [569, 0]
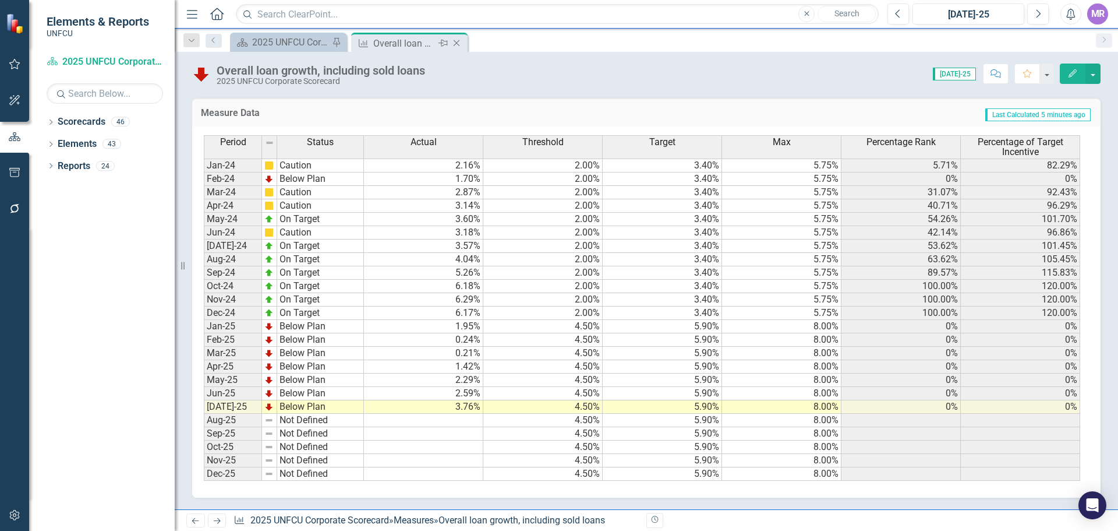
click at [458, 44] on icon "Close" at bounding box center [457, 42] width 12 height 9
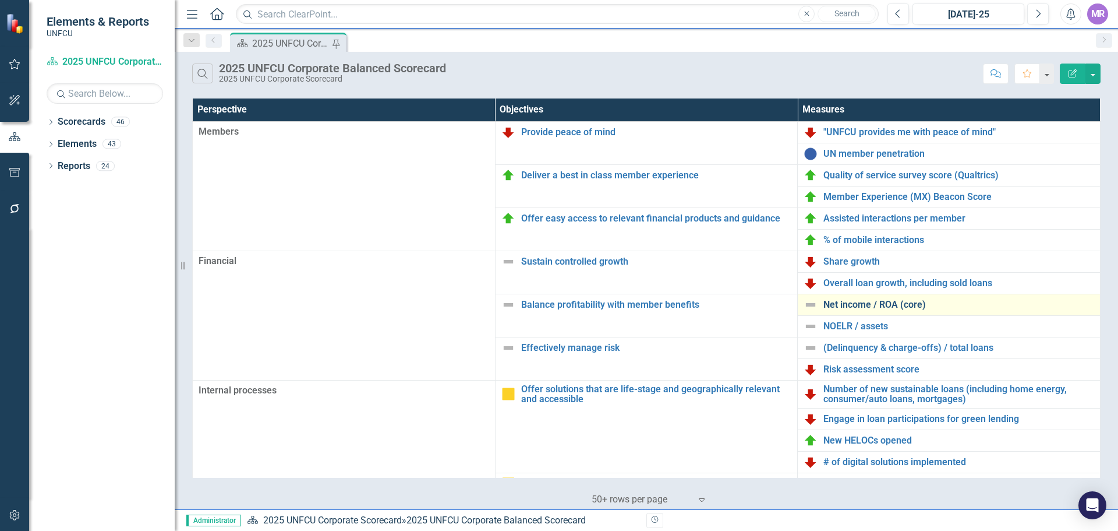
click at [873, 308] on link "Net income / ROA (core)" at bounding box center [959, 304] width 271 height 10
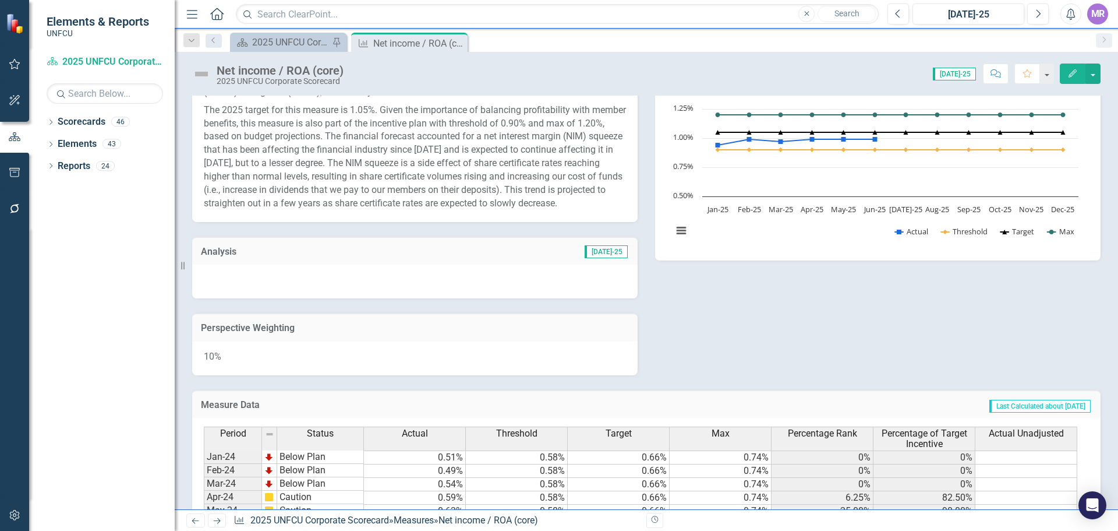
scroll to position [524, 0]
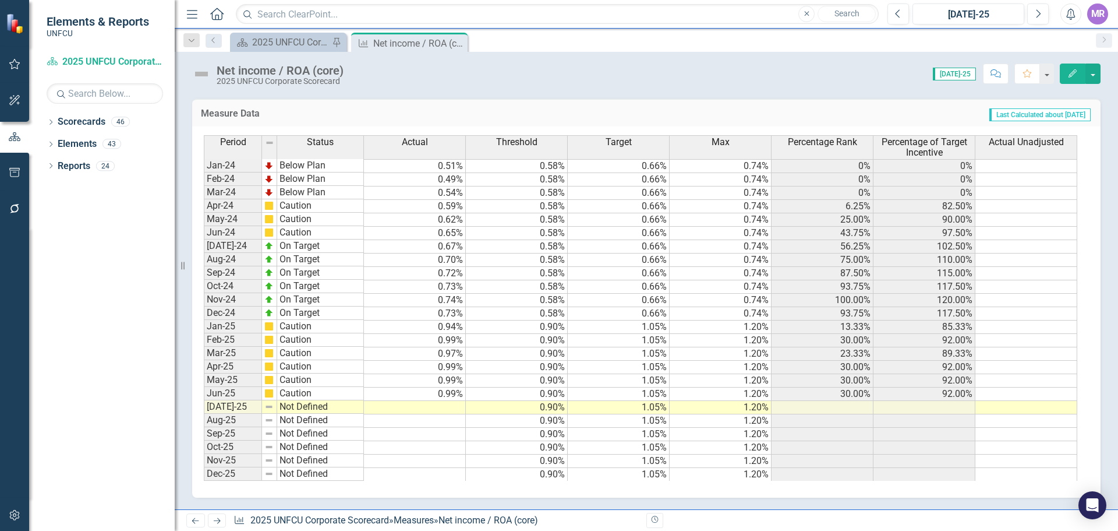
click at [458, 408] on td at bounding box center [415, 407] width 102 height 13
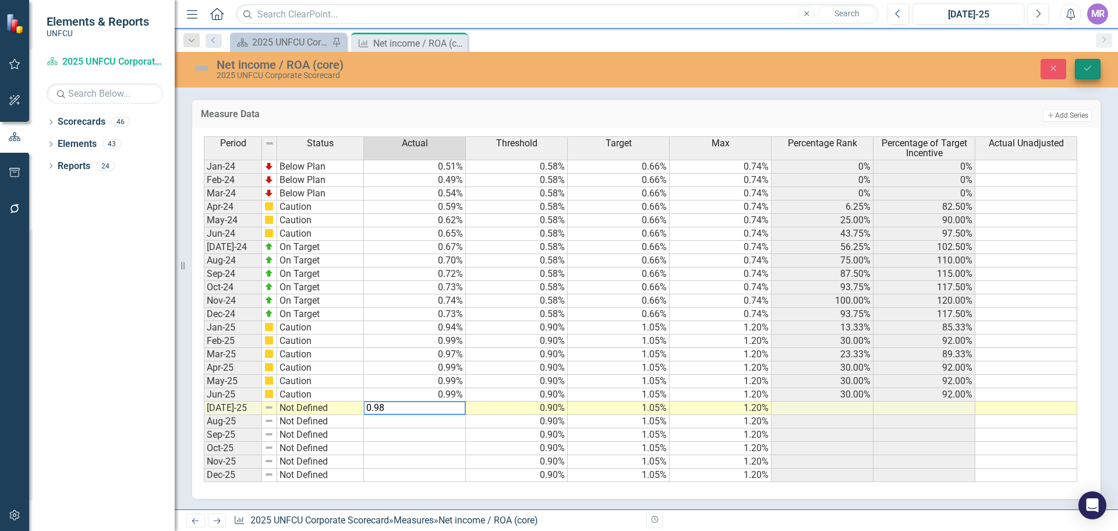
type textarea "0.98"
click at [1092, 63] on button "Save" at bounding box center [1088, 69] width 26 height 20
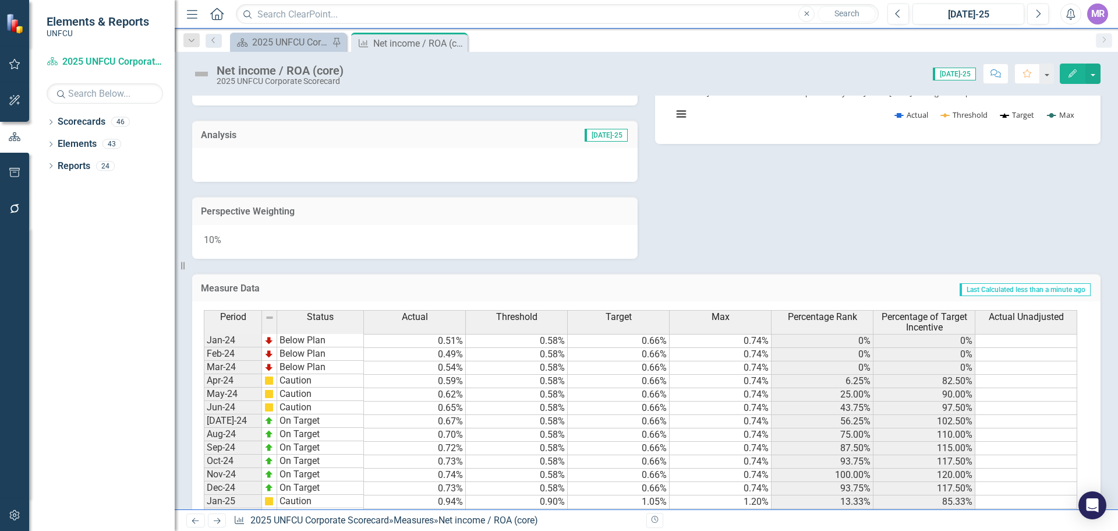
scroll to position [466, 0]
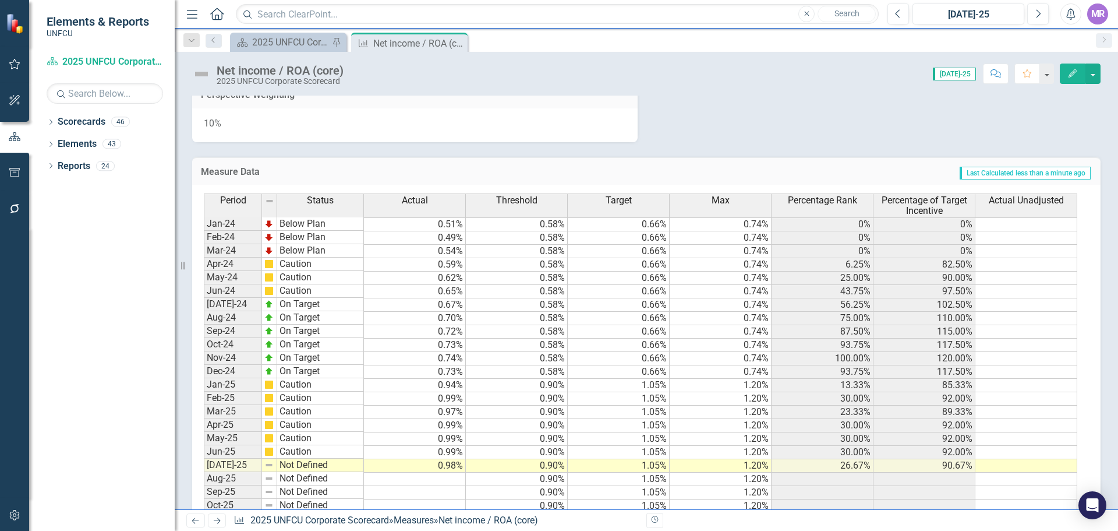
click at [294, 465] on td "Not Defined" at bounding box center [320, 464] width 87 height 13
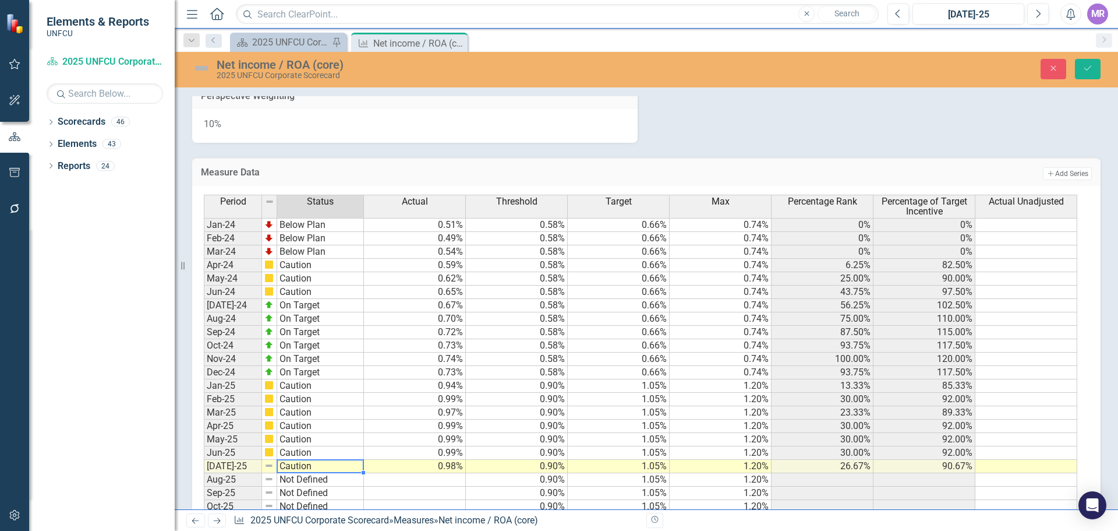
click at [315, 417] on div "Period Status Actual Threshold Target Max Percentage Rank Percentage of Target …" at bounding box center [642, 367] width 877 height 345
click at [1093, 62] on button "Save" at bounding box center [1088, 69] width 26 height 20
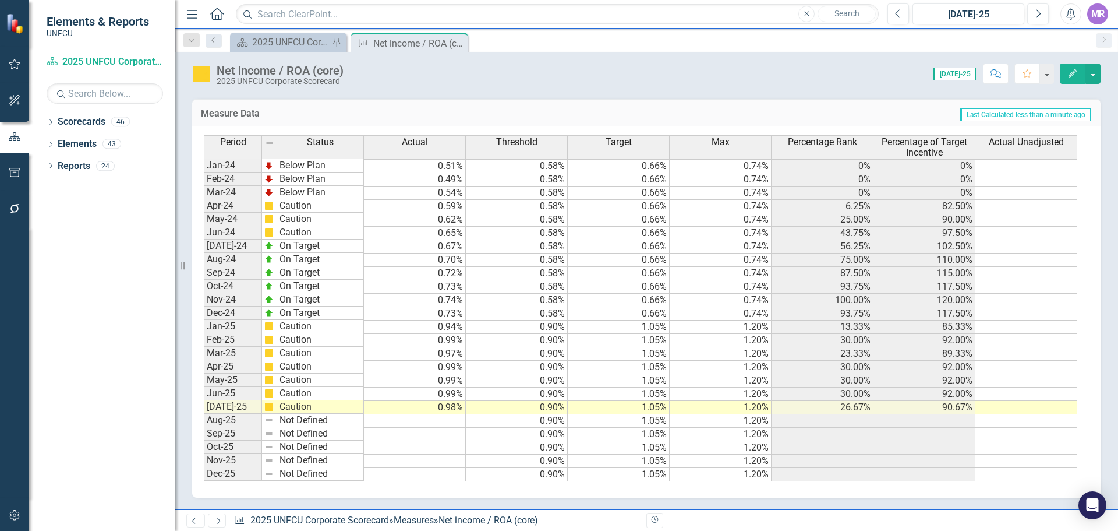
scroll to position [350, 0]
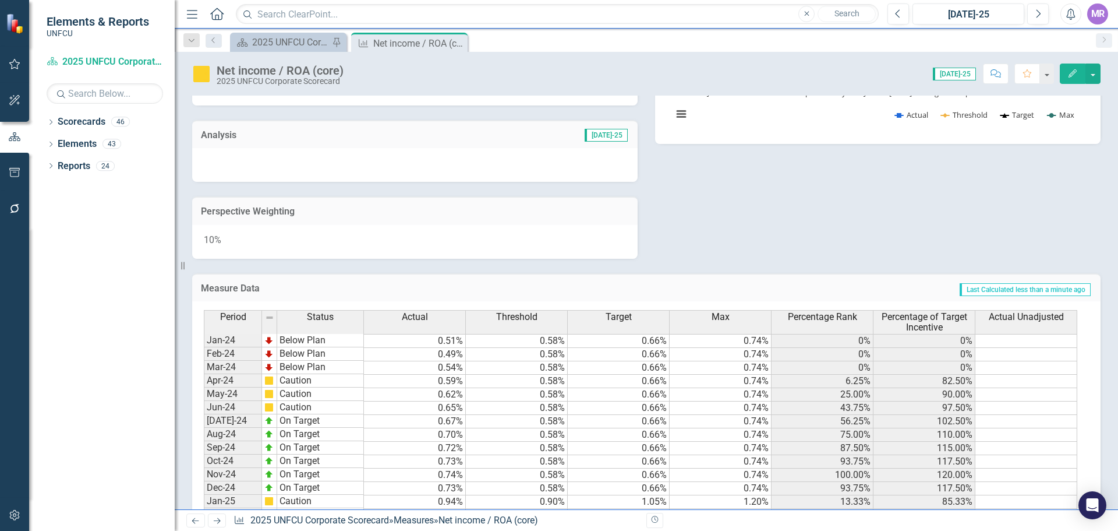
click at [310, 151] on div at bounding box center [415, 165] width 446 height 34
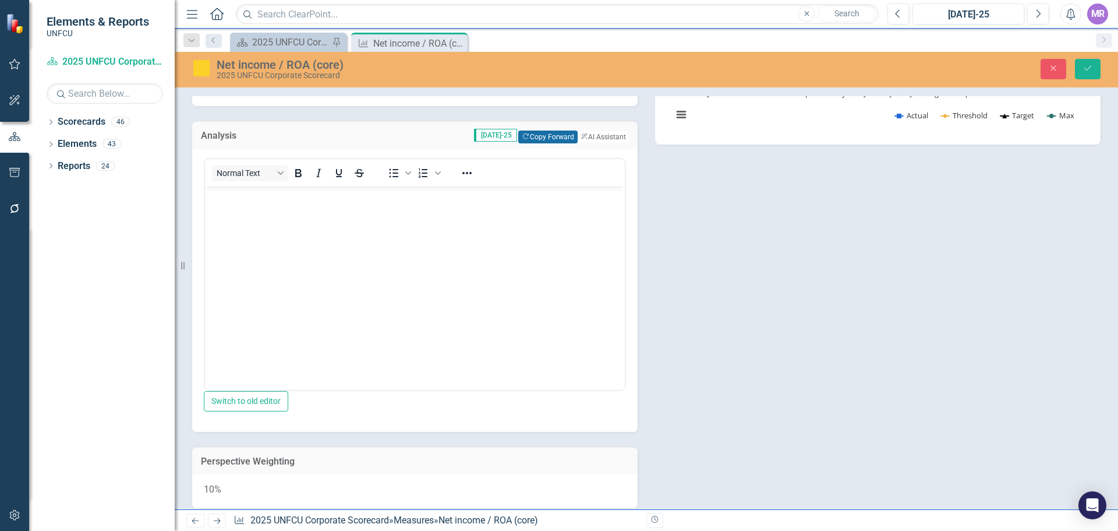
scroll to position [0, 0]
click at [534, 137] on button "Copy Forward Copy Forward" at bounding box center [547, 136] width 59 height 13
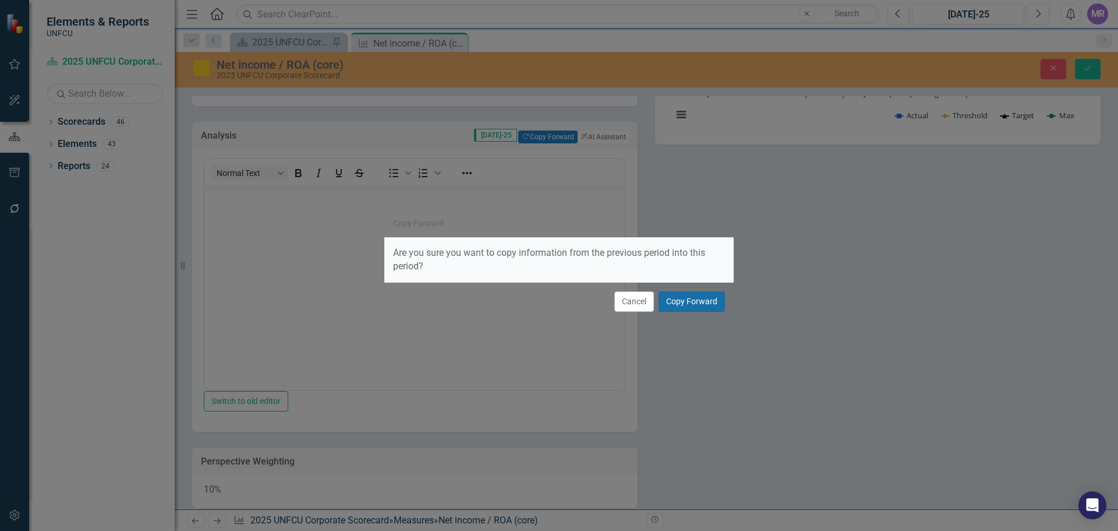
click at [707, 299] on button "Copy Forward" at bounding box center [692, 301] width 66 height 20
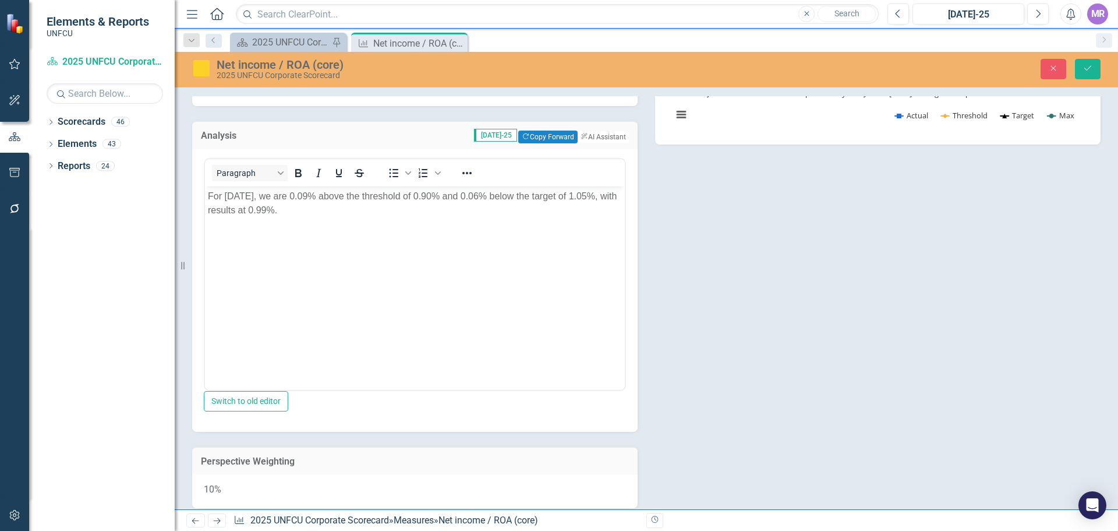
click at [246, 196] on p "For June 2025, we are 0.09% above the threshold of 0.90% and 0.06% below the ta…" at bounding box center [415, 203] width 414 height 28
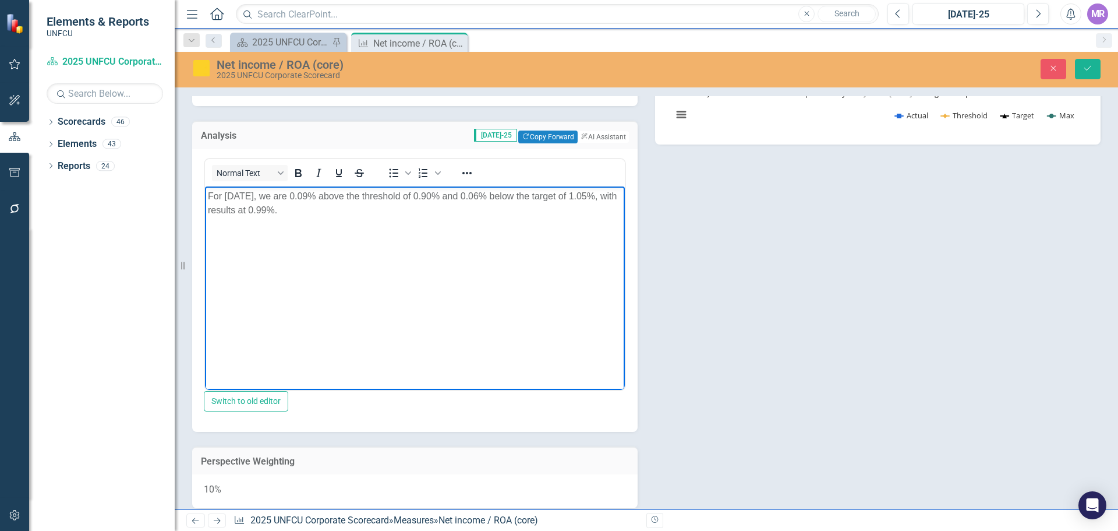
click at [319, 195] on p "For July 2025, we are 0.09% above the threshold of 0.90% and 0.06% below the ta…" at bounding box center [415, 203] width 414 height 28
click at [495, 202] on p "For July 2025, we are 0.08% above the threshold of 0.90% and 0.06% below the ta…" at bounding box center [415, 203] width 414 height 28
click at [489, 196] on p "For July 2025, we are 0.08% above the threshold of 0.90% and 0.06% below the ta…" at bounding box center [415, 203] width 414 height 28
click at [284, 206] on p "For July 2025, we are 0.08% above the threshold of 0.90% and 0.0% below the tar…" at bounding box center [415, 203] width 414 height 28
click at [483, 195] on p "For July 2025, we are 0.08% above the threshold of 0.90% and 0.0% below the tar…" at bounding box center [415, 203] width 414 height 28
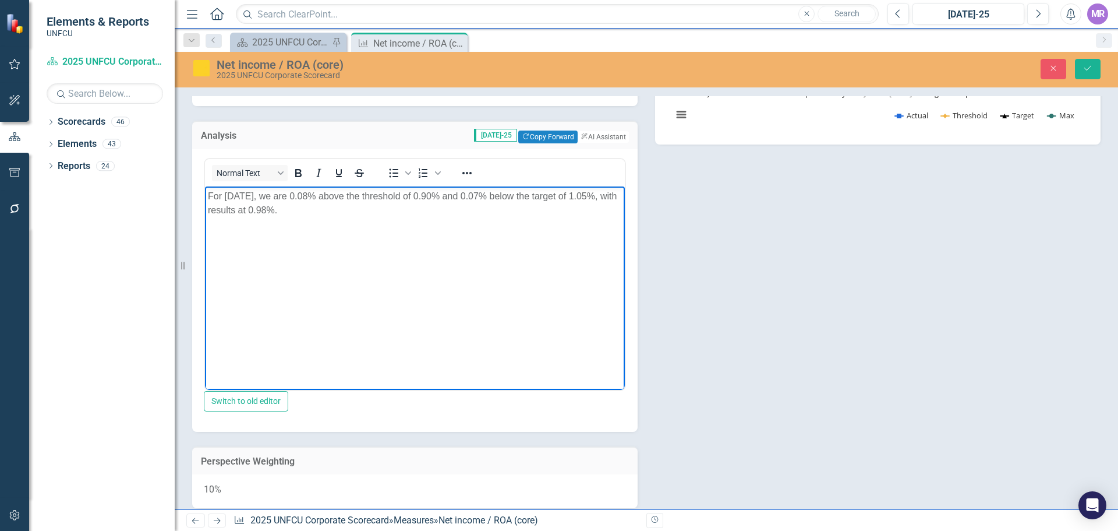
click at [922, 262] on div "Description Total income is comprised of interest income, or income derived fro…" at bounding box center [646, 160] width 926 height 696
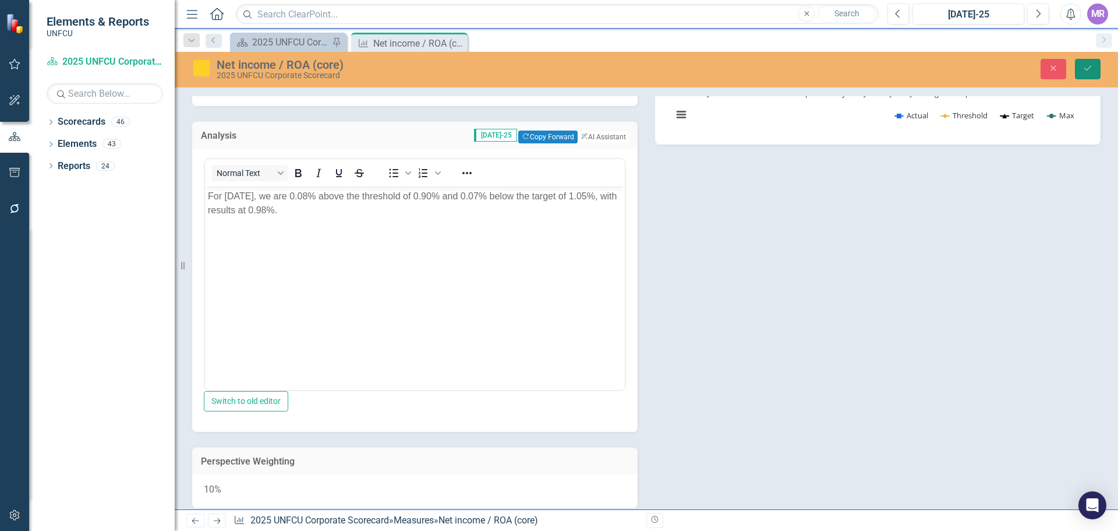
click at [1097, 72] on button "Save" at bounding box center [1088, 69] width 26 height 20
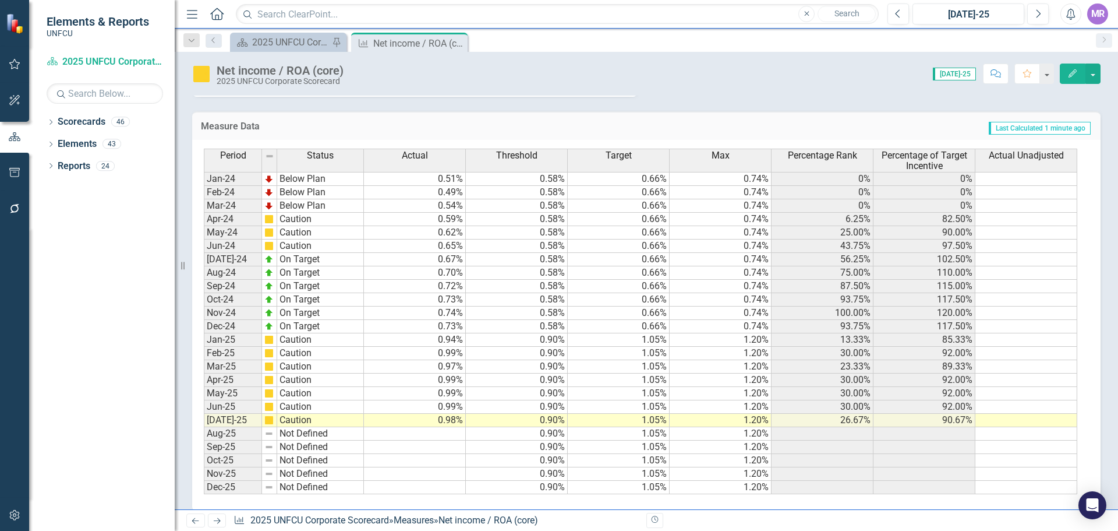
scroll to position [538, 0]
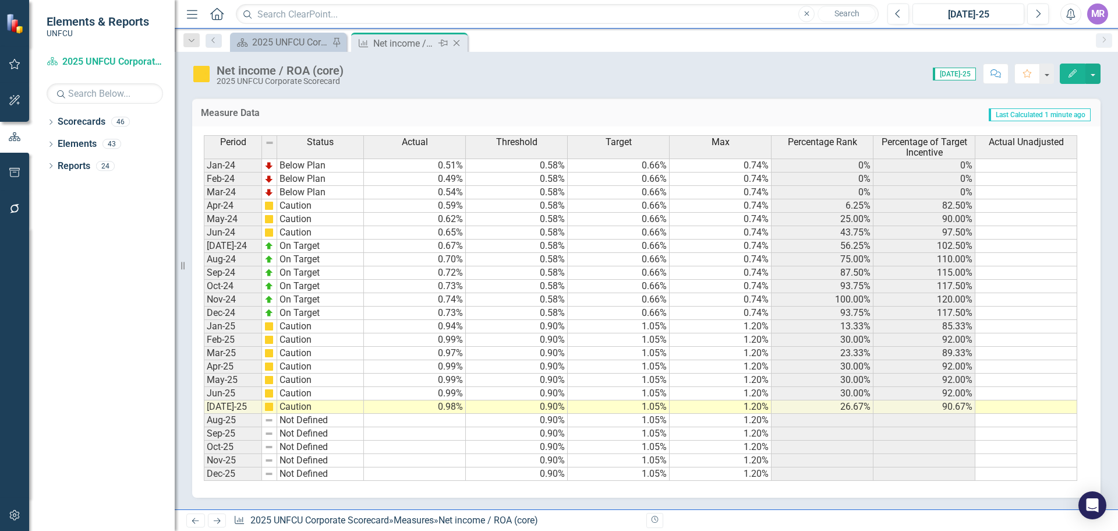
click at [454, 42] on icon "Close" at bounding box center [457, 42] width 12 height 9
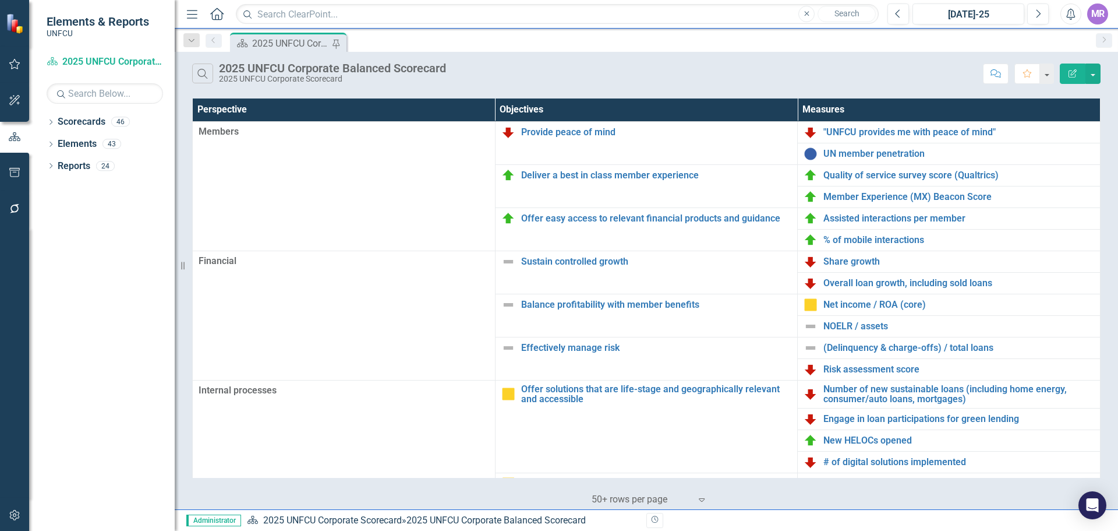
scroll to position [175, 0]
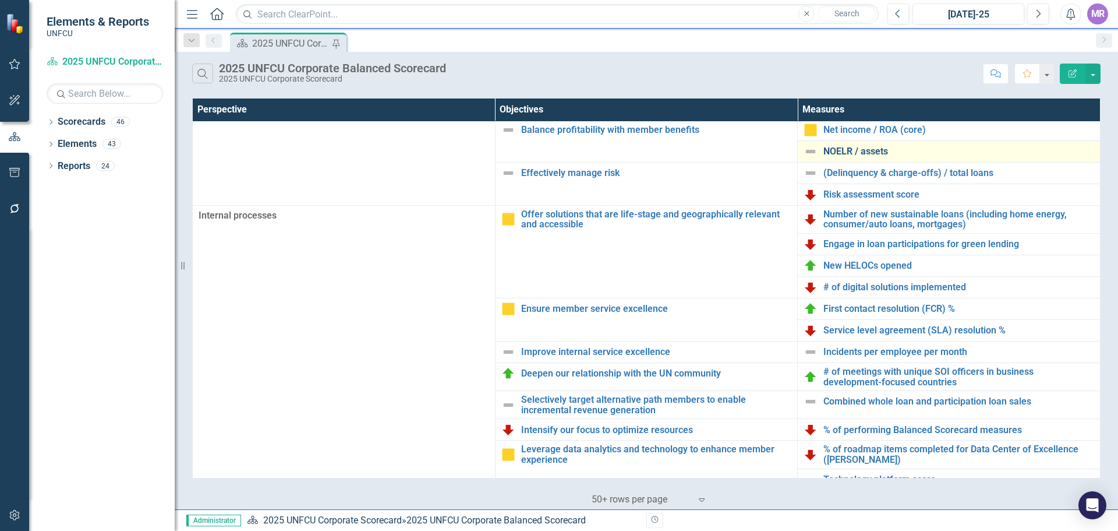
click at [848, 153] on link "NOELR / assets" at bounding box center [959, 151] width 271 height 10
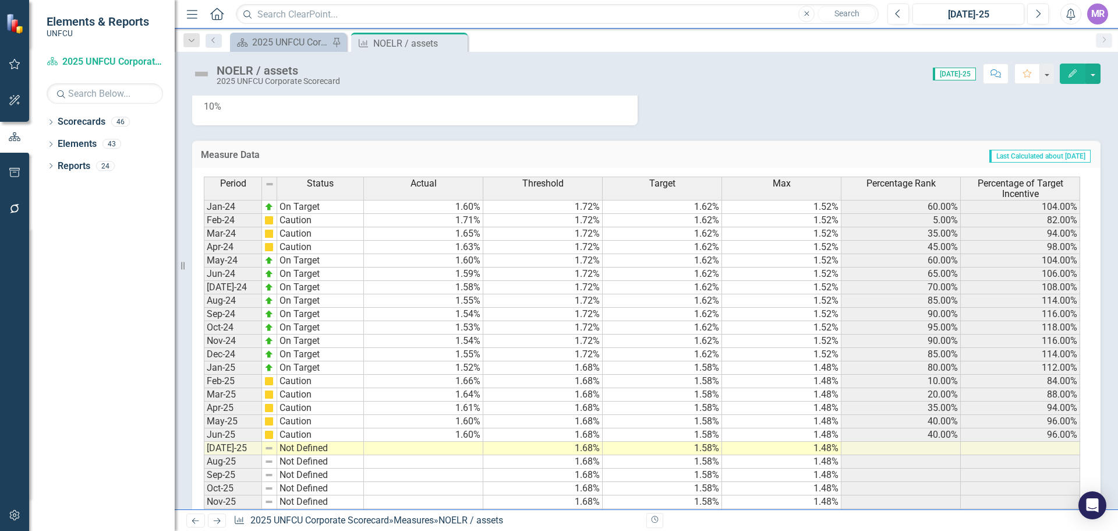
scroll to position [449, 0]
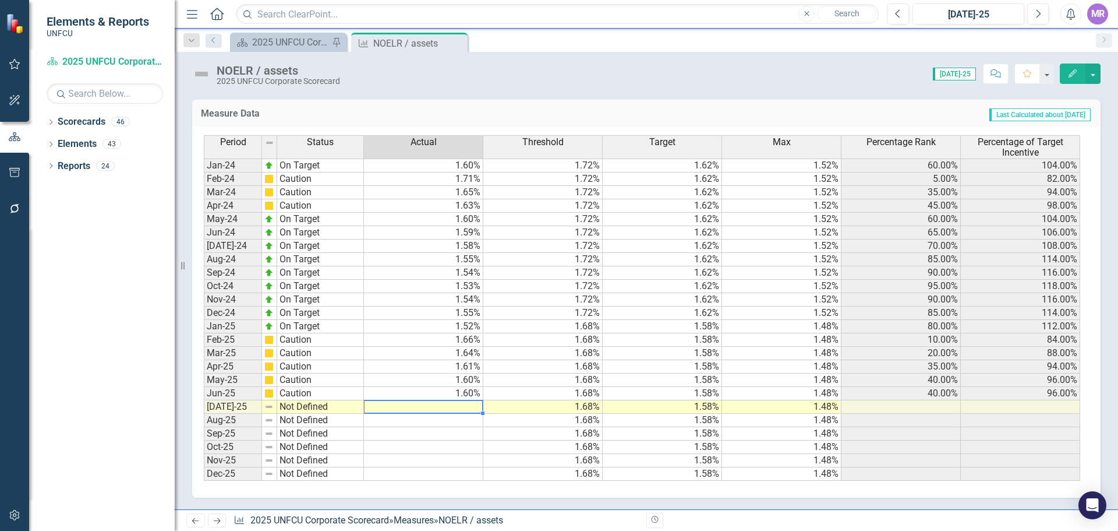
click at [465, 405] on td at bounding box center [423, 406] width 119 height 13
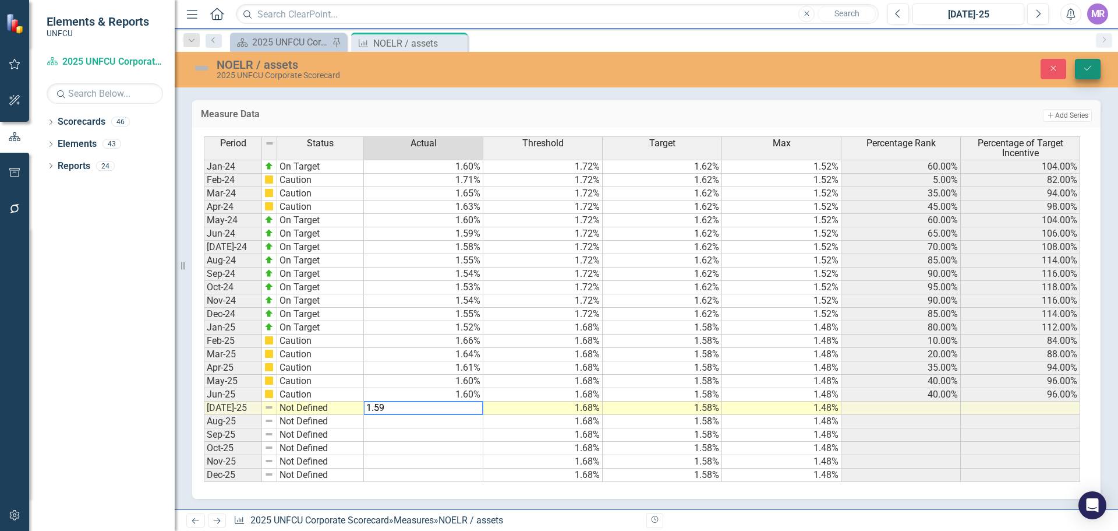
type textarea "1.59"
click at [1095, 64] on button "Save" at bounding box center [1088, 69] width 26 height 20
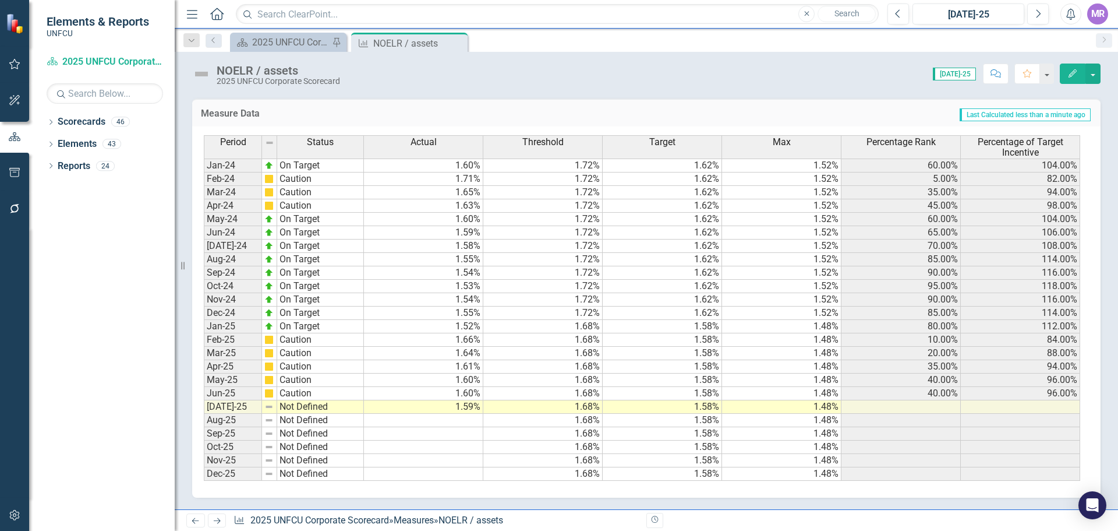
click at [330, 408] on td "Not Defined" at bounding box center [320, 406] width 87 height 13
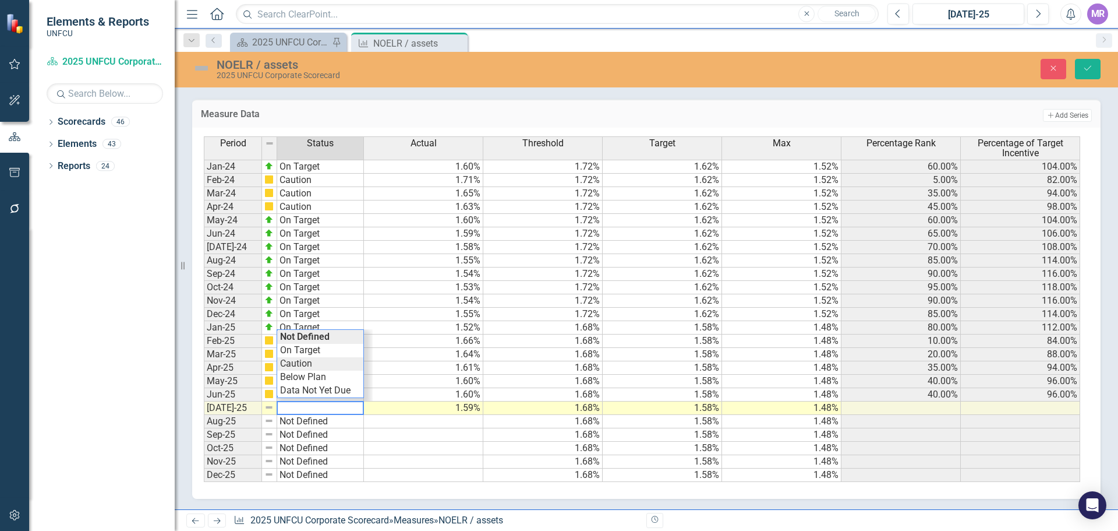
click at [309, 359] on div "Period Status Actual Threshold Target Max Percentage Rank Percentage of Target …" at bounding box center [642, 308] width 877 height 345
click at [1088, 62] on button "Save" at bounding box center [1088, 69] width 26 height 20
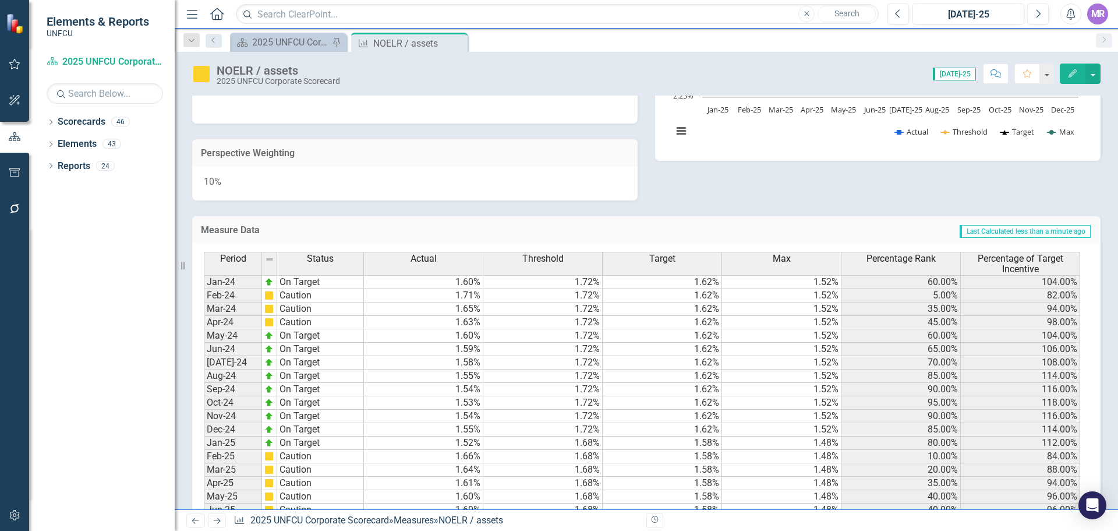
scroll to position [391, 0]
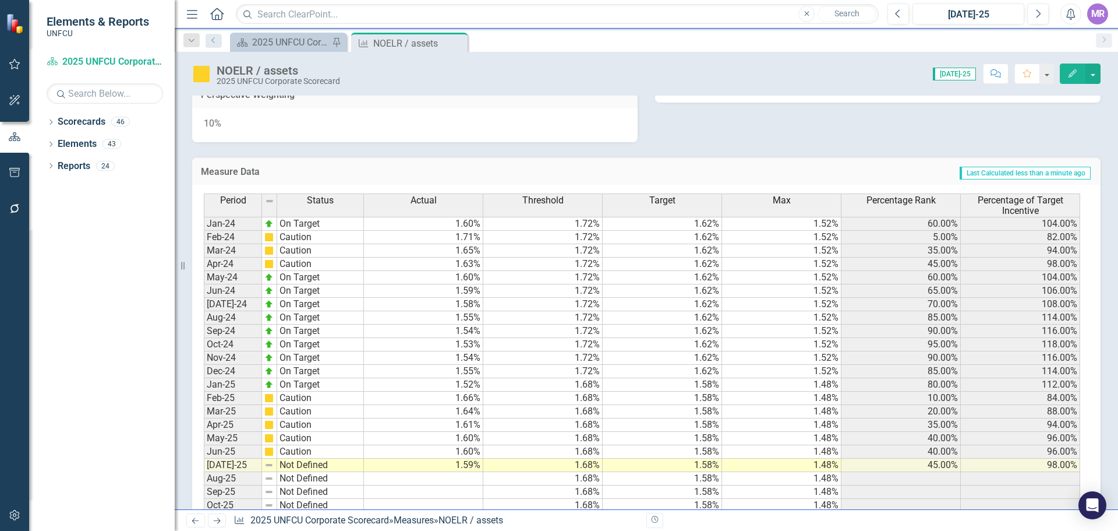
click at [316, 461] on td "Not Defined" at bounding box center [320, 464] width 87 height 13
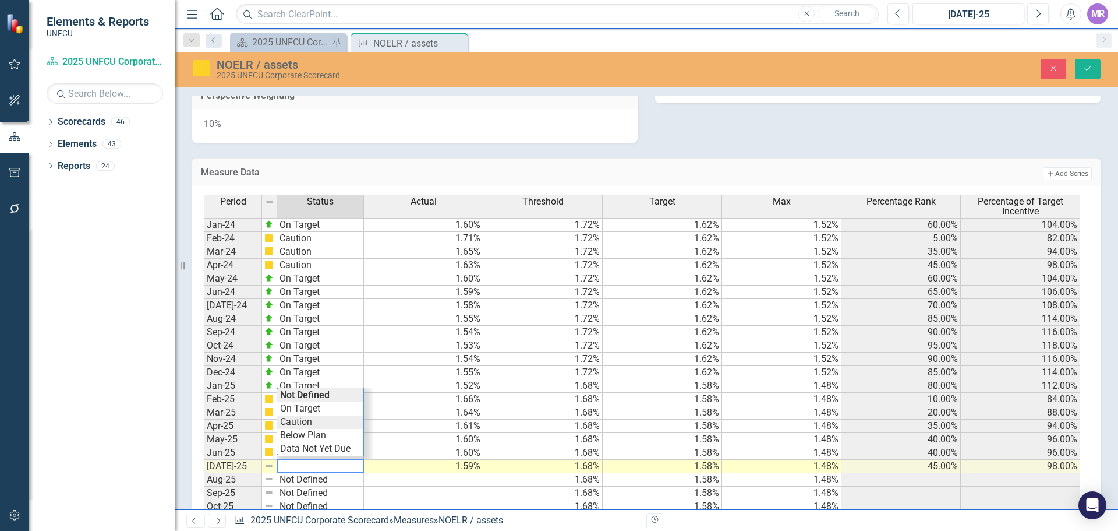
click at [313, 419] on div "Period Status Actual Threshold Target Max Percentage Rank Percentage of Target …" at bounding box center [642, 367] width 877 height 345
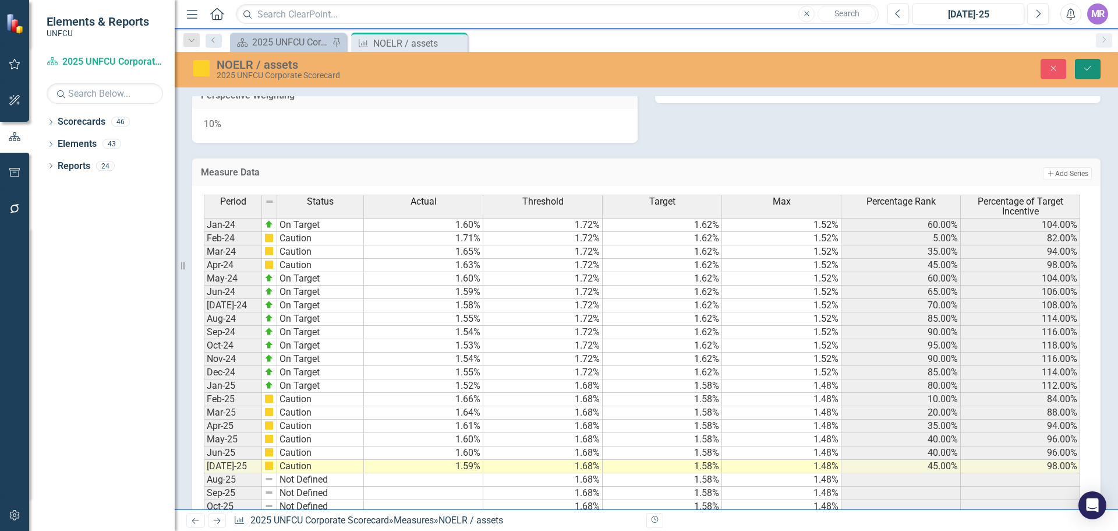
click at [1095, 65] on button "Save" at bounding box center [1088, 69] width 26 height 20
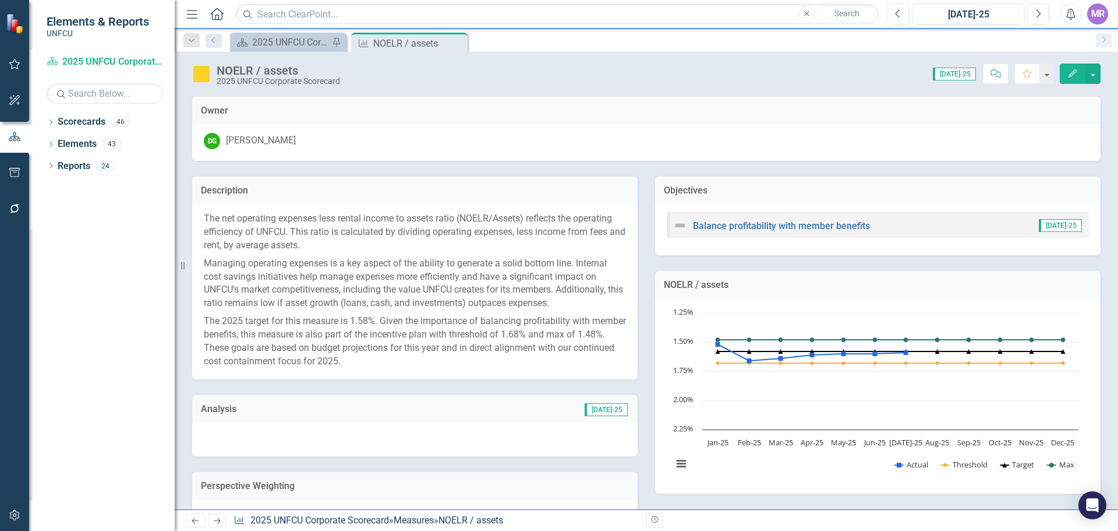
scroll to position [58, 0]
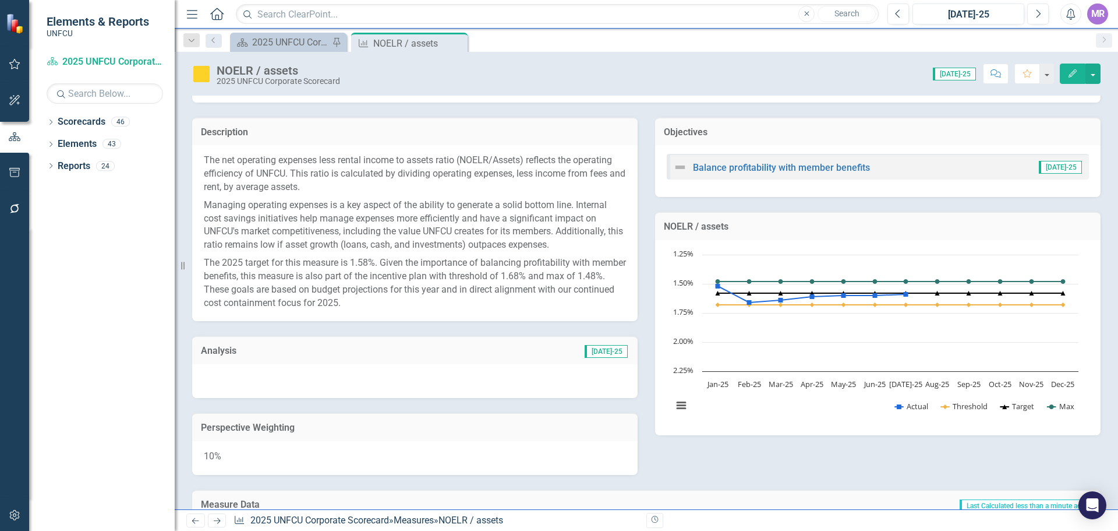
click at [520, 379] on div at bounding box center [415, 381] width 446 height 34
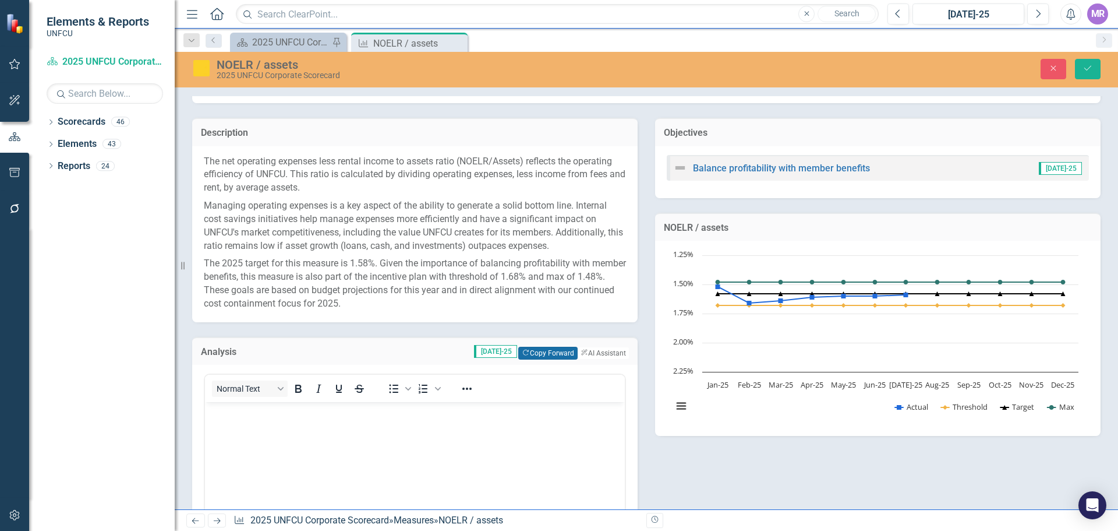
click at [531, 351] on button "Copy Forward Copy Forward" at bounding box center [547, 353] width 59 height 13
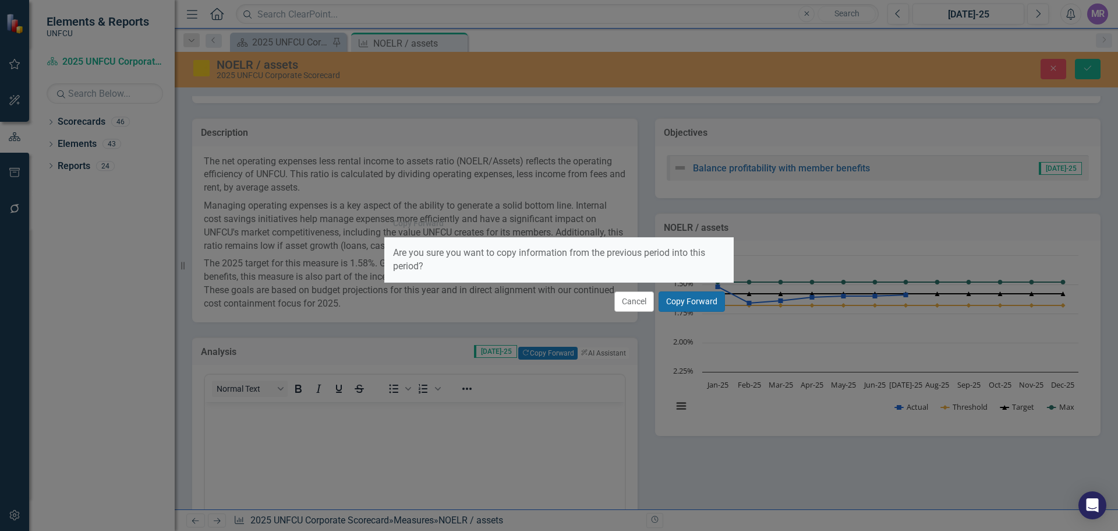
click at [707, 300] on button "Copy Forward" at bounding box center [692, 301] width 66 height 20
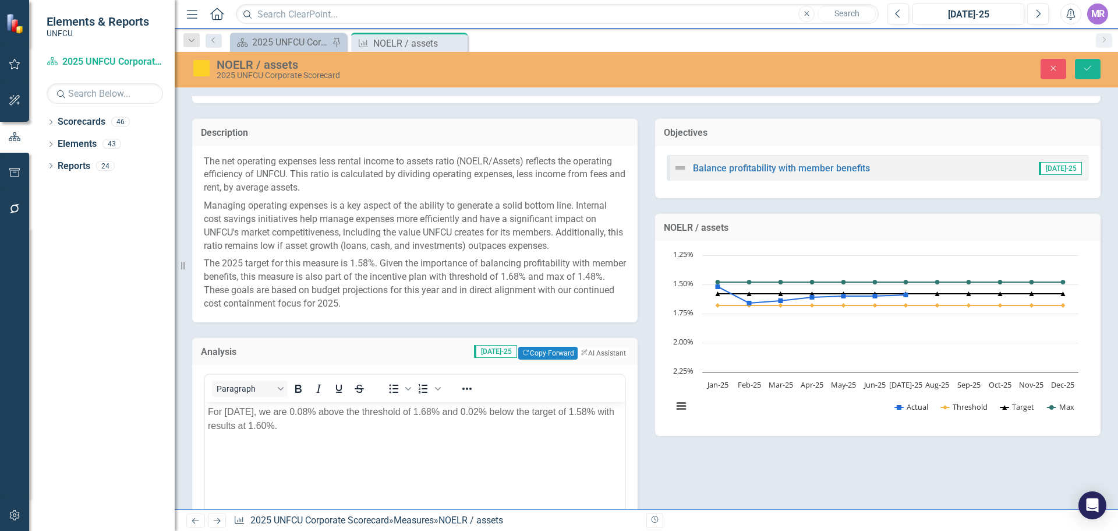
click at [243, 414] on p "For June 2025, we are 0.08% above the threshold of 1.68% and 0.02% below the ta…" at bounding box center [415, 419] width 414 height 28
click at [350, 417] on p "For July 2025, we are 0.08% above the threshold of 1.68% and 0.02% below the ta…" at bounding box center [415, 419] width 414 height 28
click at [317, 411] on p "For July 2025, we are 0.08% above the threshold of 1.68% and 0.02% below the ta…" at bounding box center [415, 419] width 414 height 28
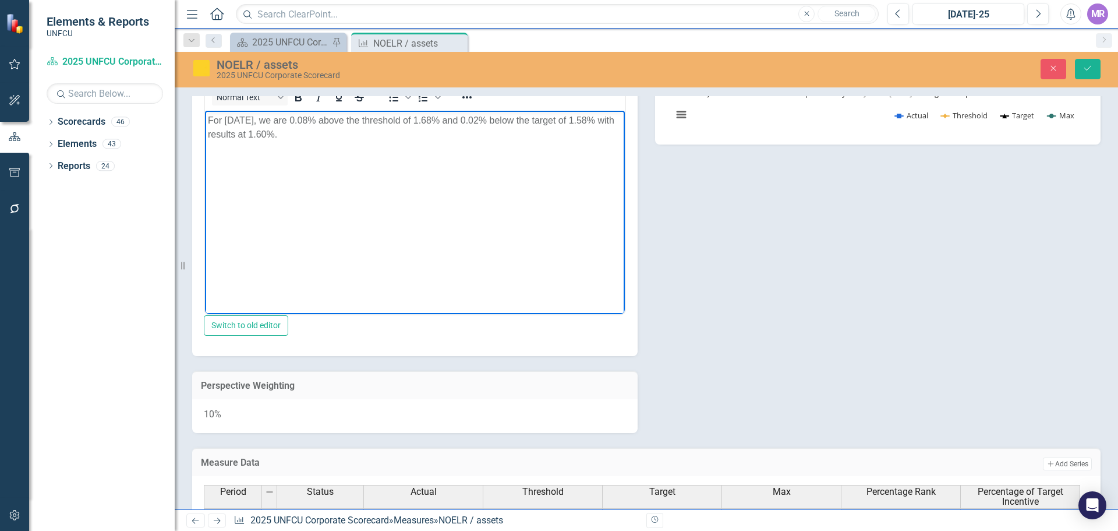
scroll to position [233, 0]
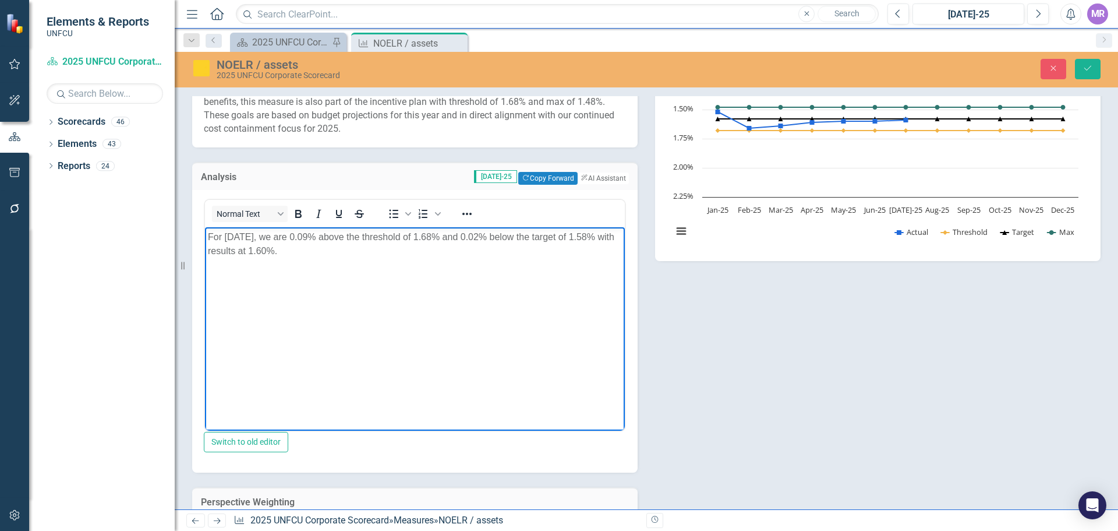
click at [500, 268] on body "For July 2025, we are 0.09% above the threshold of 1.68% and 0.02% below the ta…" at bounding box center [415, 314] width 420 height 175
click at [489, 234] on p "For July 2025, we are 0.09% above the threshold of 1.68% and 0.02% below the ta…" at bounding box center [415, 244] width 414 height 28
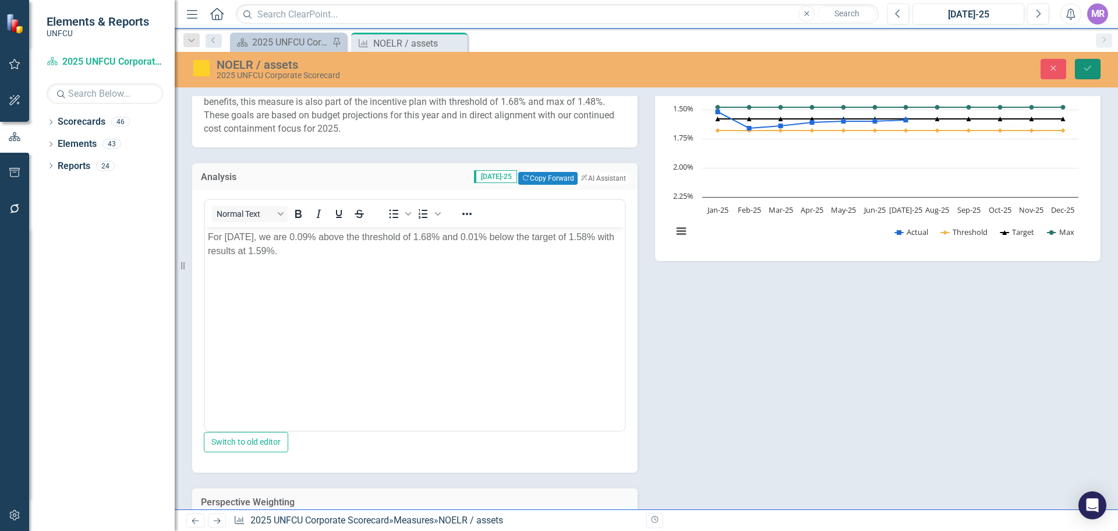
click at [1091, 69] on icon "Save" at bounding box center [1088, 68] width 10 height 8
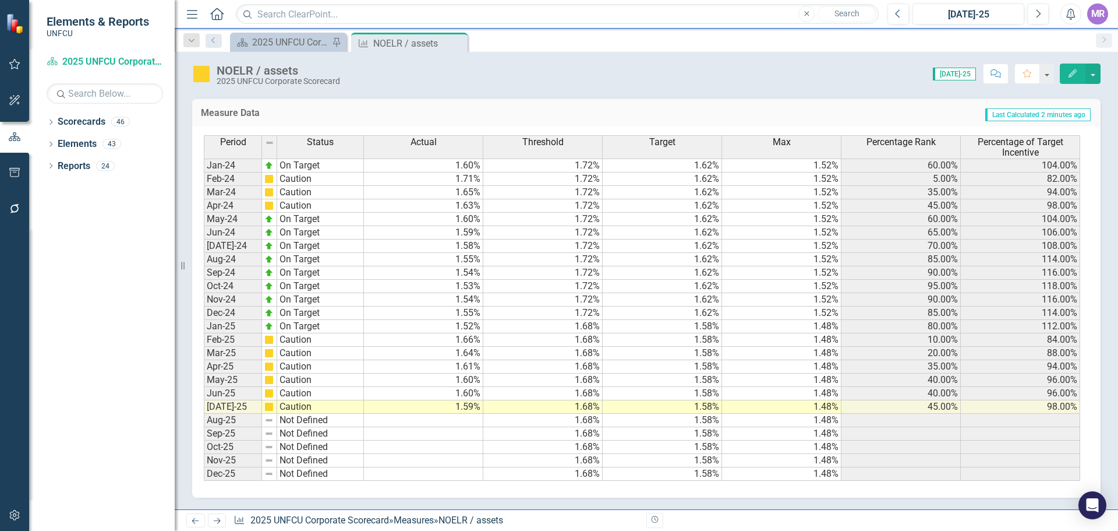
scroll to position [404, 0]
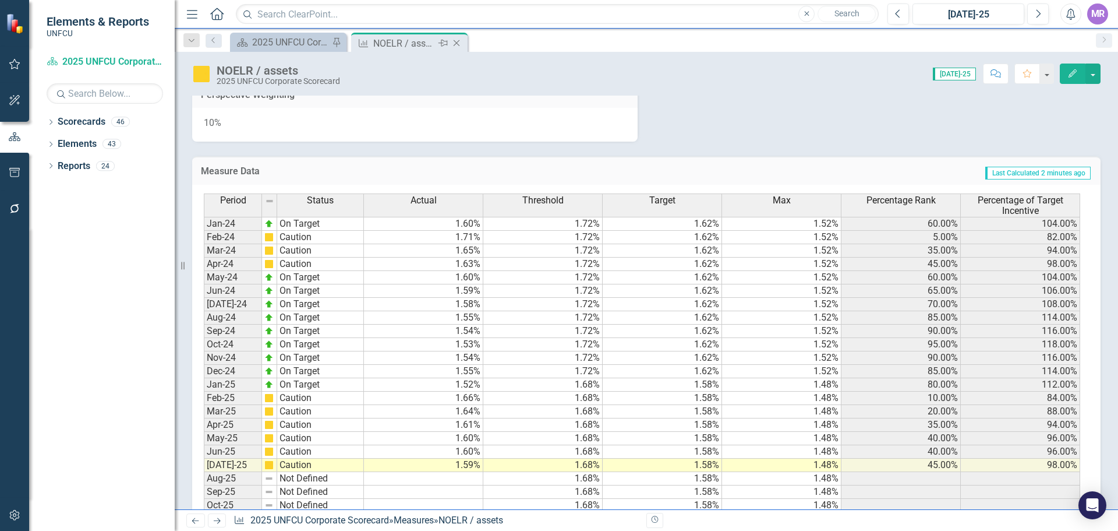
click at [463, 44] on icon "Close" at bounding box center [457, 42] width 12 height 9
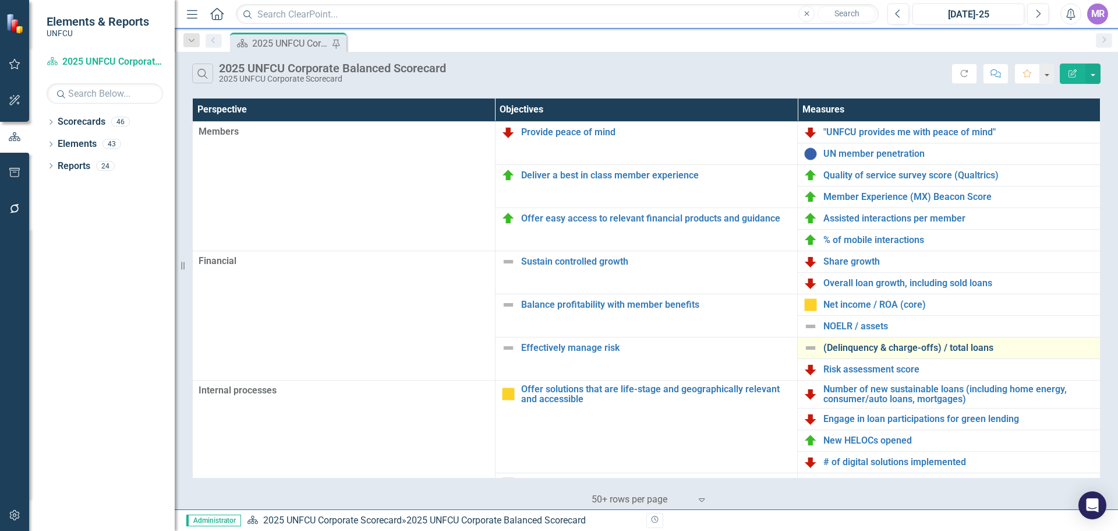
click at [875, 350] on link "(Delinquency & charge-offs) / total loans" at bounding box center [959, 348] width 271 height 10
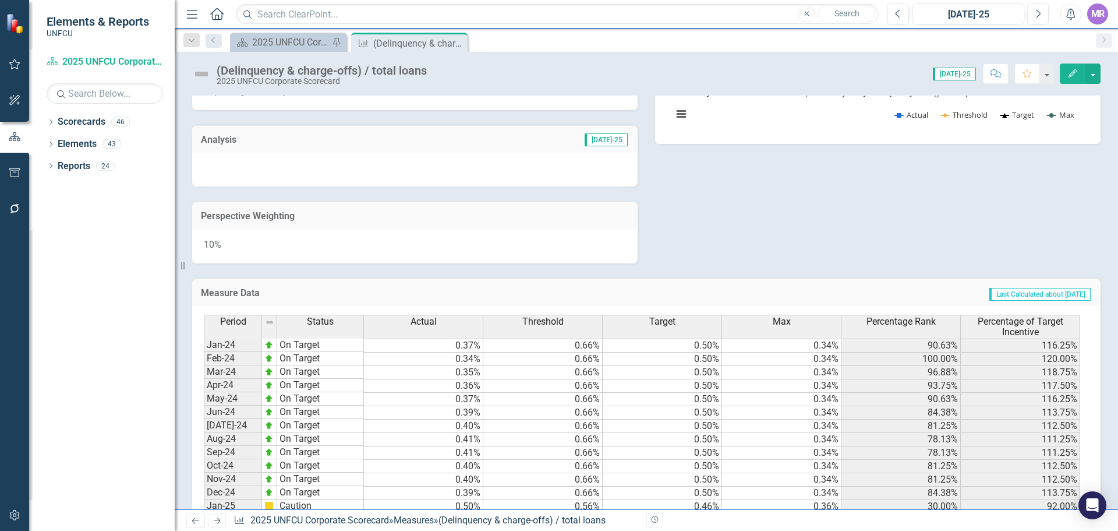
scroll to position [466, 0]
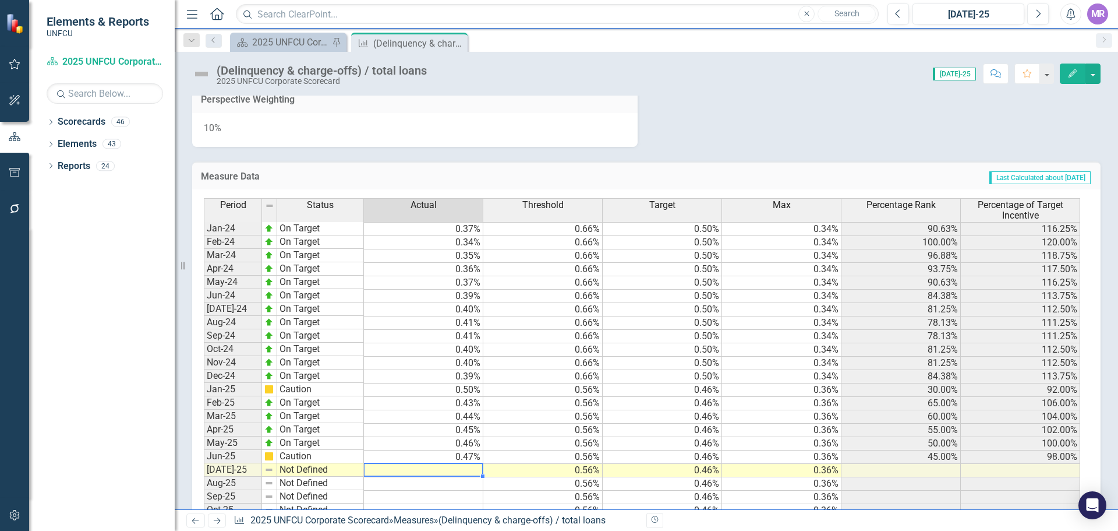
click at [468, 470] on td at bounding box center [423, 470] width 119 height 13
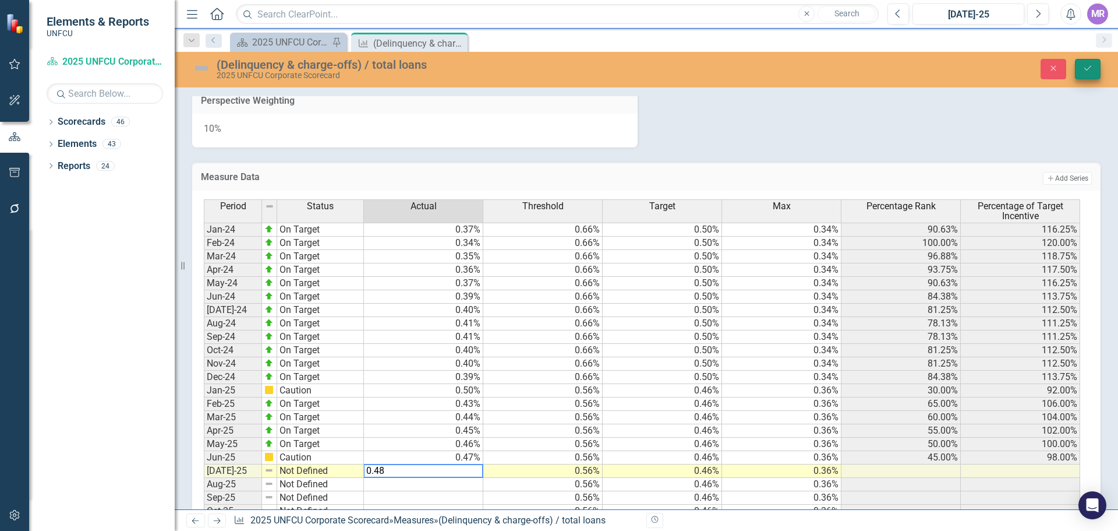
type textarea "0.48"
click at [1084, 68] on icon "Save" at bounding box center [1088, 68] width 10 height 8
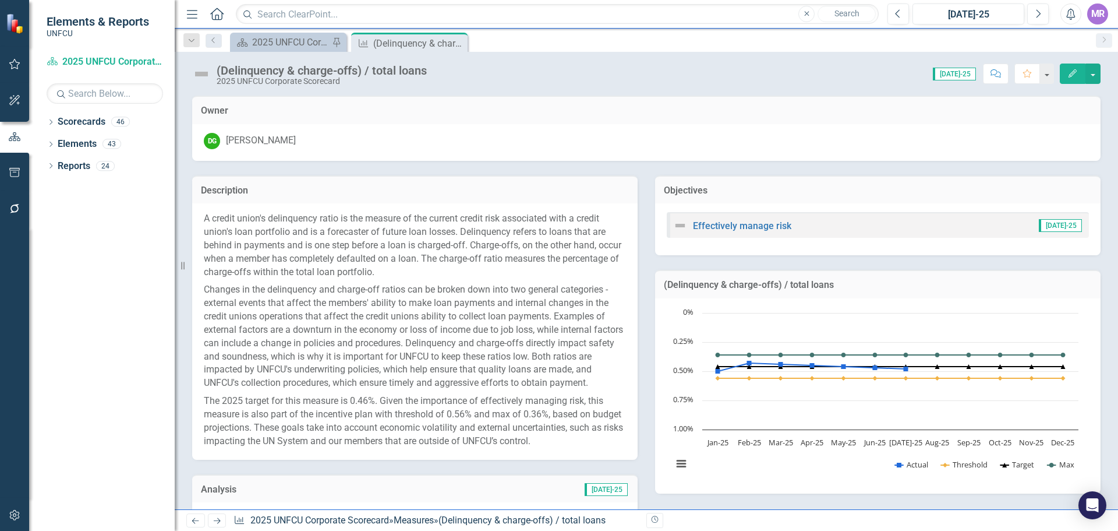
scroll to position [529, 0]
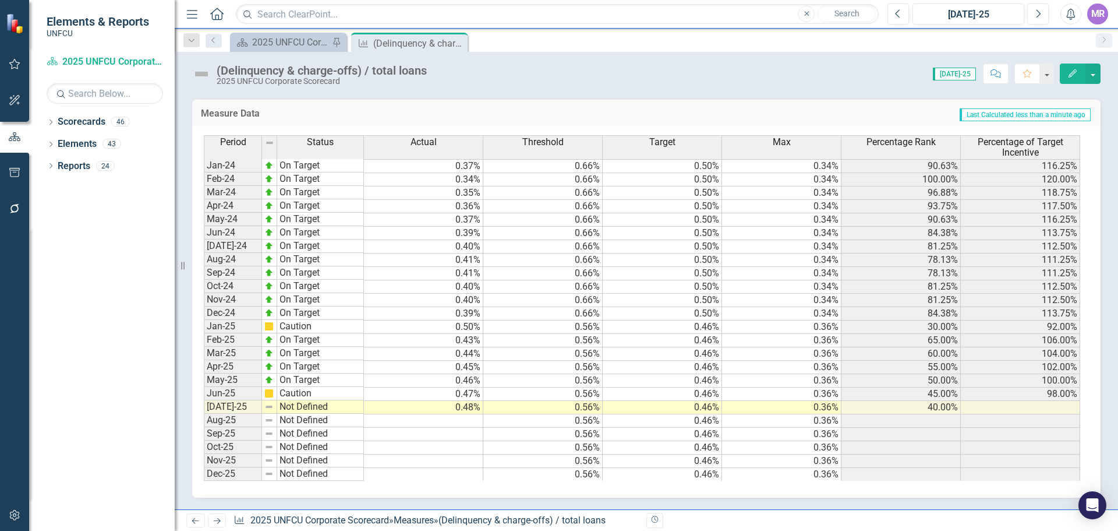
click at [312, 405] on td "Not Defined" at bounding box center [320, 406] width 87 height 13
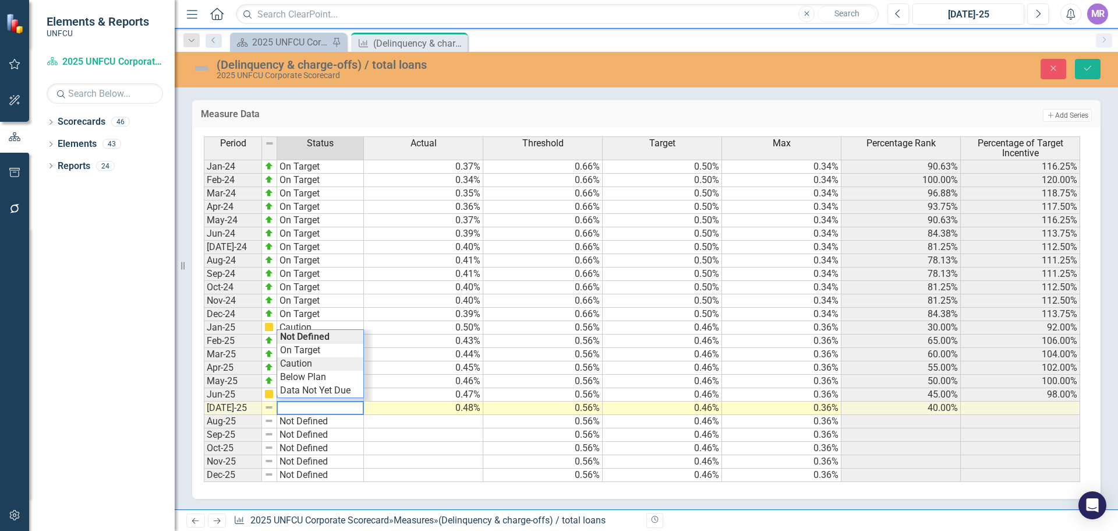
click at [302, 364] on div "Period Status Actual Threshold Target Max Percentage Rank Percentage of Target …" at bounding box center [642, 308] width 877 height 345
click at [1090, 68] on icon "Save" at bounding box center [1088, 68] width 10 height 8
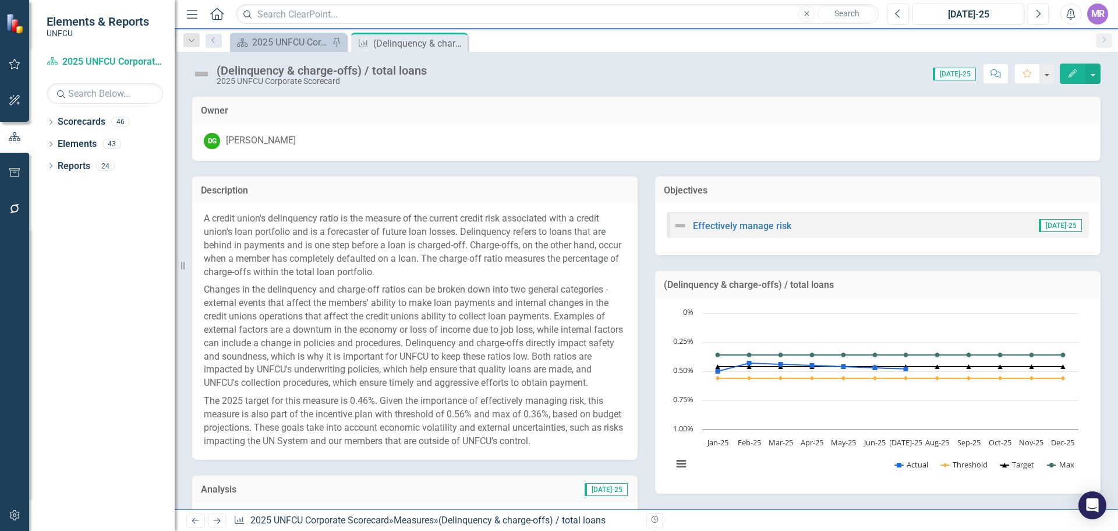
scroll to position [291, 0]
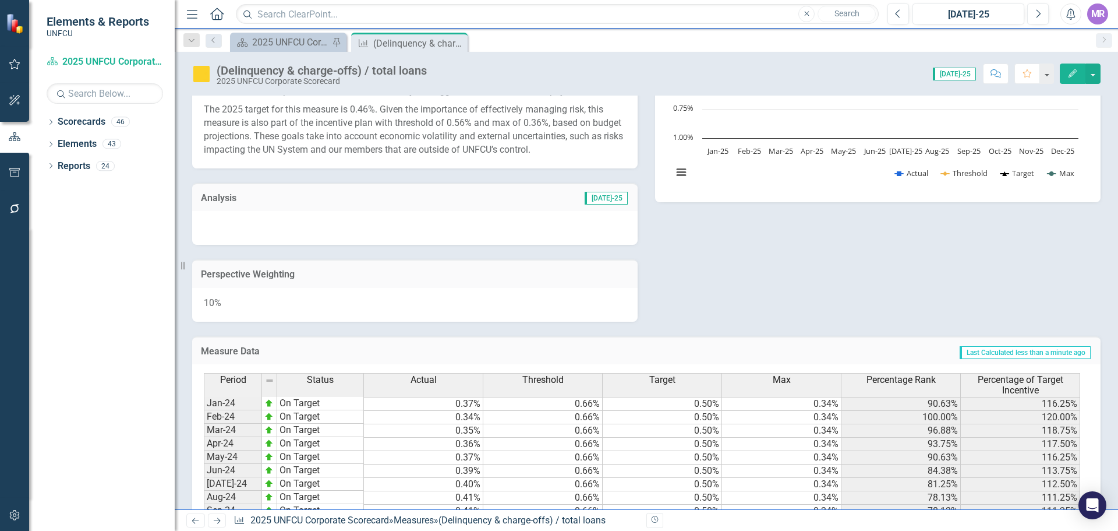
click at [440, 225] on div at bounding box center [415, 228] width 446 height 34
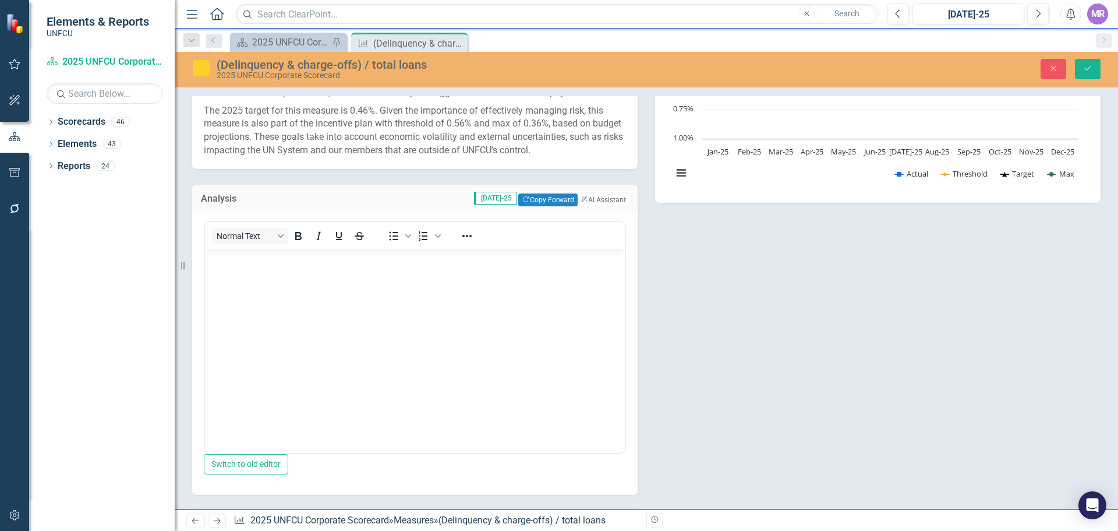
scroll to position [0, 0]
click at [549, 201] on button "Copy Forward Copy Forward" at bounding box center [547, 199] width 59 height 13
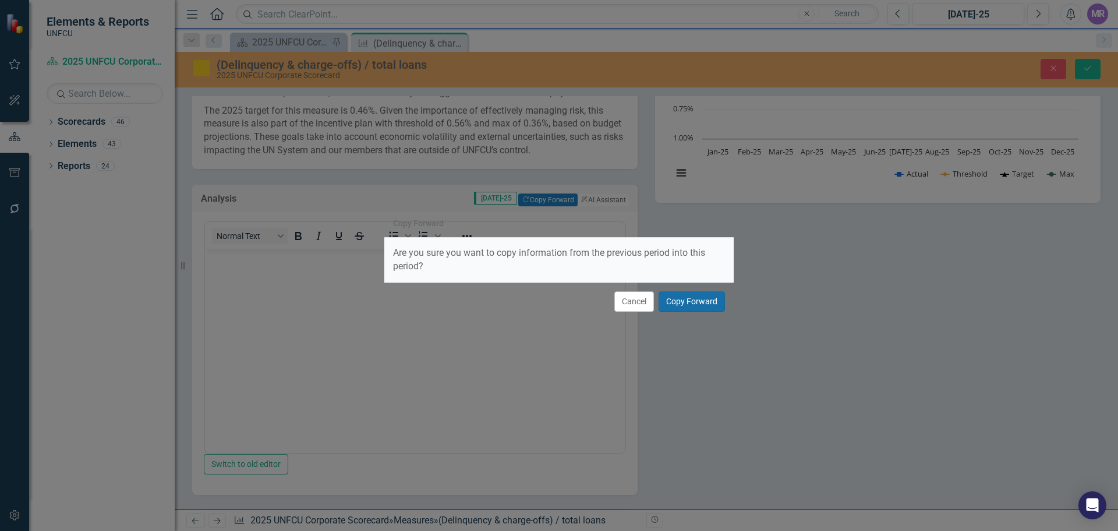
click at [667, 305] on button "Copy Forward" at bounding box center [692, 301] width 66 height 20
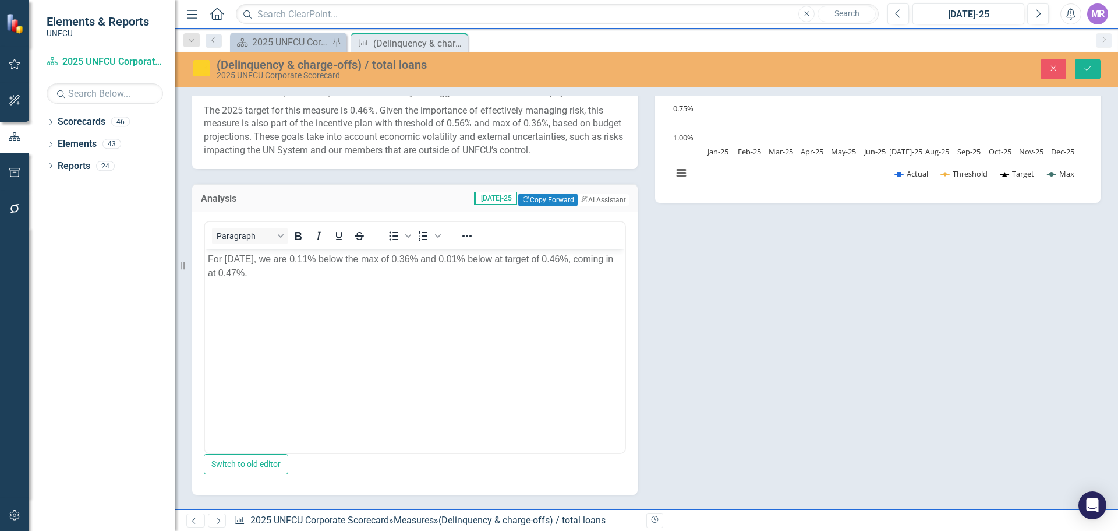
click at [243, 260] on p "For June 2025, we are 0.11% below the max of 0.36% and 0.01% below at target of…" at bounding box center [415, 266] width 414 height 28
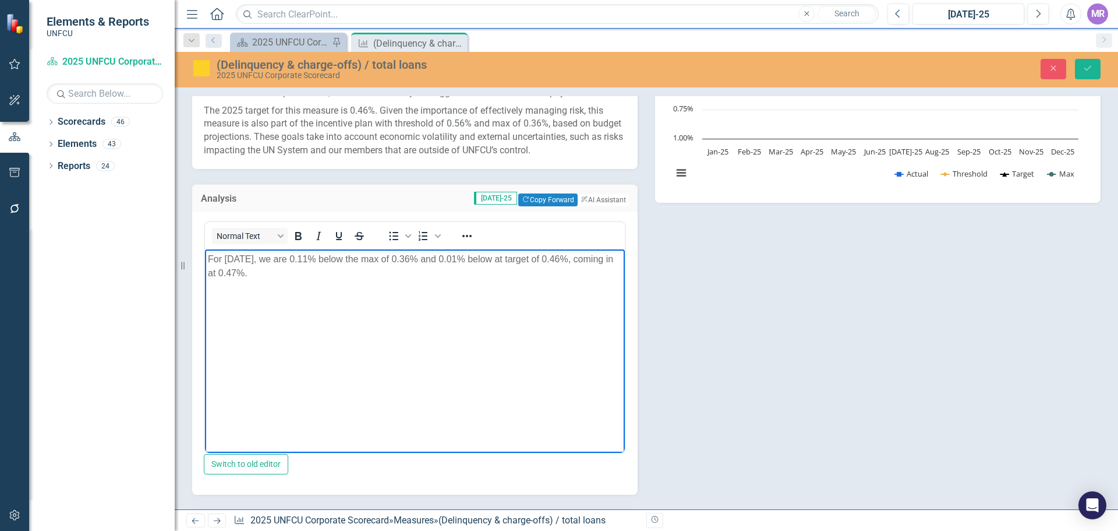
click at [284, 298] on body "For July 2025, we are 0.11% below the max of 0.36% and 0.01% below at target of…" at bounding box center [415, 336] width 420 height 175
click at [401, 262] on p "For July 2025, we are 0.11% below the max of 0.36% and 0.01% below at target of…" at bounding box center [415, 266] width 414 height 28
click at [245, 271] on p "For July 2025, we are 0.11% below the max of 0.36% and 0.01% below at target of…" at bounding box center [415, 266] width 414 height 28
click at [364, 301] on body "For July 2025, we are 0.11% below the max of 0.36% and 0.01% below at target of…" at bounding box center [415, 336] width 420 height 175
click at [347, 259] on p "For July 2025, we are 0.11% below the max of 0.36% and 0.01% below at target of…" at bounding box center [415, 266] width 414 height 28
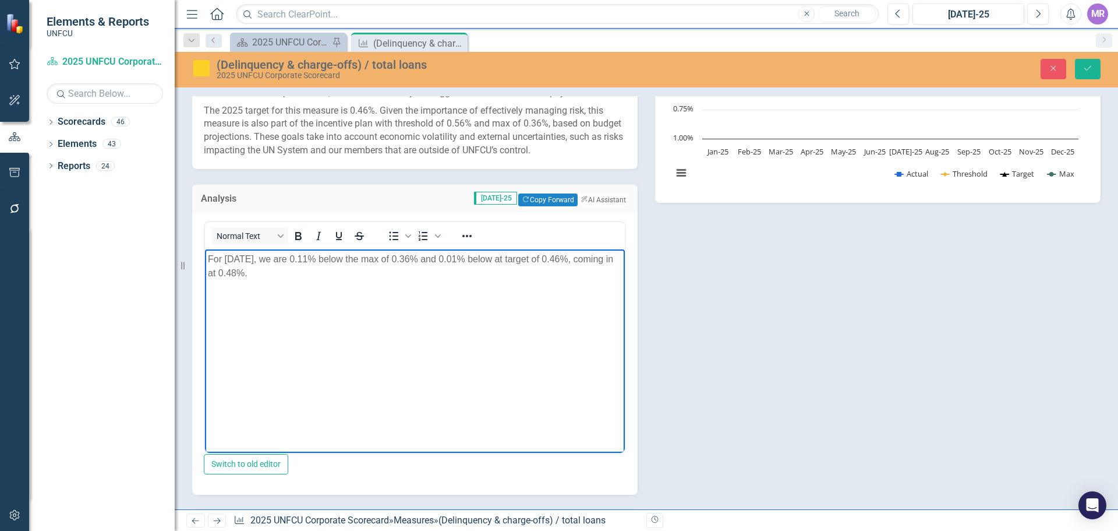
click at [317, 260] on p "For July 2025, we are 0.11% below the max of 0.36% and 0.01% below at target of…" at bounding box center [415, 266] width 414 height 28
drag, startPoint x: 303, startPoint y: 259, endPoint x: 443, endPoint y: 255, distance: 139.3
click at [443, 255] on p "For July 2025, we are 0.1% below the max of 0.36% and 0.01% below at target of …" at bounding box center [415, 266] width 414 height 28
click at [319, 260] on p "For July 2025, we are 0.01% below at target of 0.46%, coming in at 0.48%." at bounding box center [415, 259] width 414 height 14
click at [329, 300] on body "For July 2025, we are 0.02% below at target of 0.46%, coming in at 0.48%." at bounding box center [415, 336] width 420 height 175
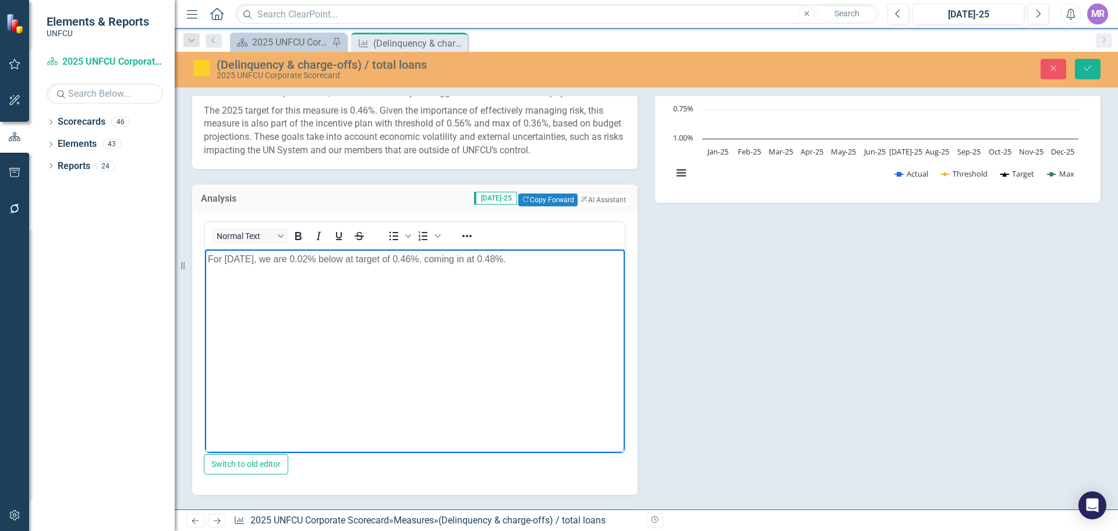
click at [408, 289] on body "For July 2025, we are 0.02% below at target of 0.46%, coming in at 0.48%." at bounding box center [415, 336] width 420 height 175
click at [523, 260] on p "For July 2025, we are 0.02% below at target of 0.46%, coming in at 0.48%." at bounding box center [415, 259] width 414 height 14
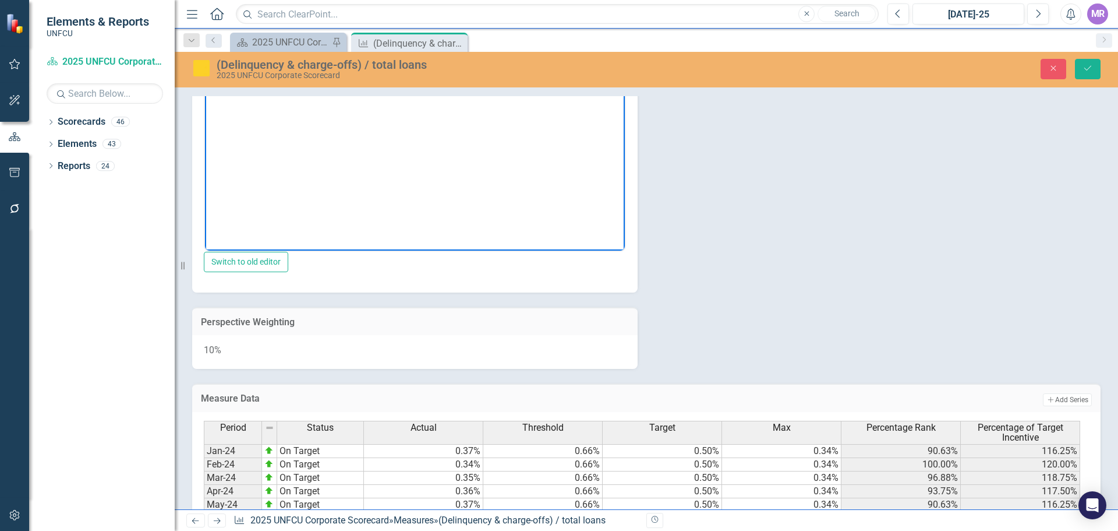
scroll to position [260, 0]
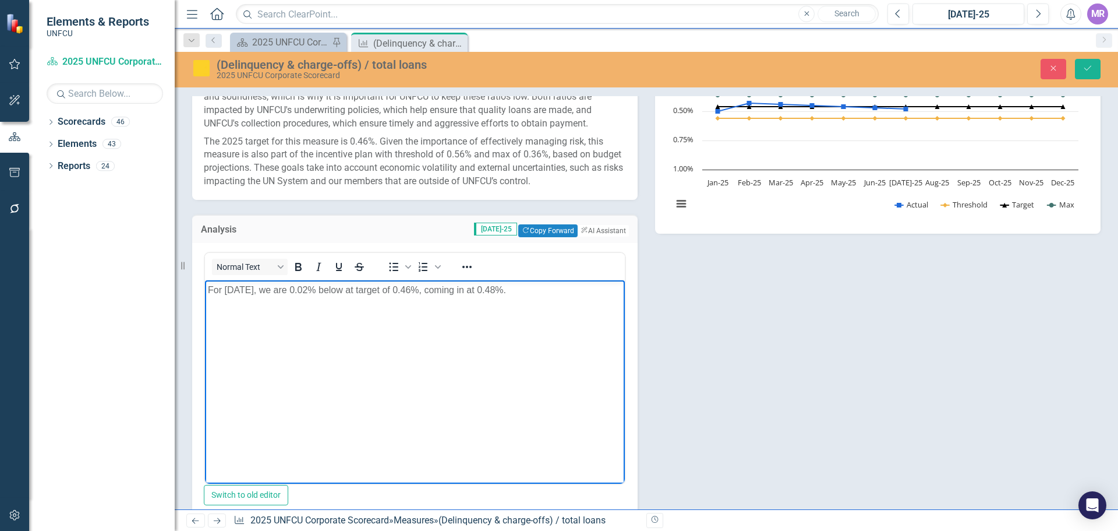
click at [516, 363] on body "For July 2025, we are 0.02% below at target of 0.46%, coming in at 0.48%." at bounding box center [415, 367] width 420 height 175
click at [1087, 72] on icon "Save" at bounding box center [1088, 68] width 10 height 8
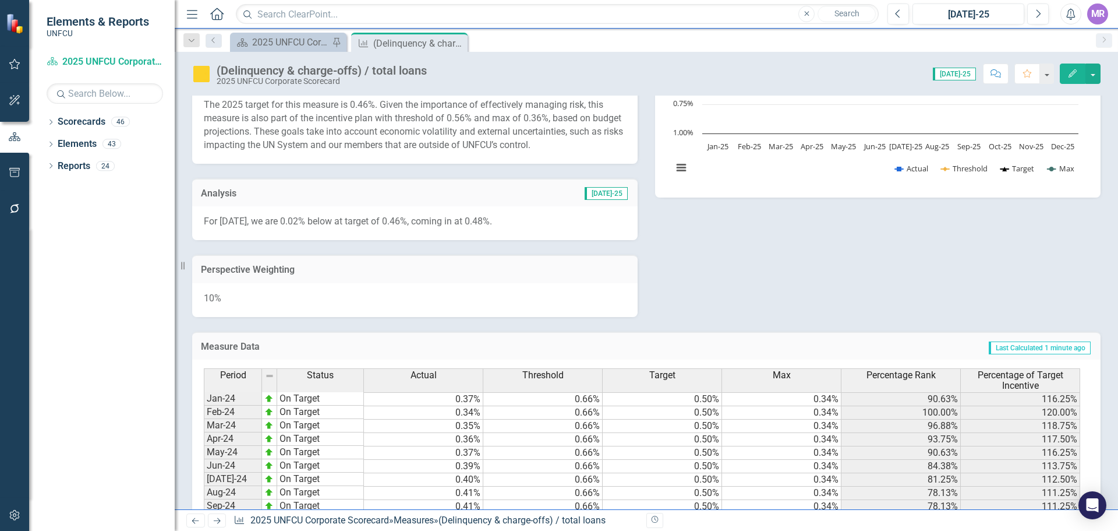
scroll to position [63, 0]
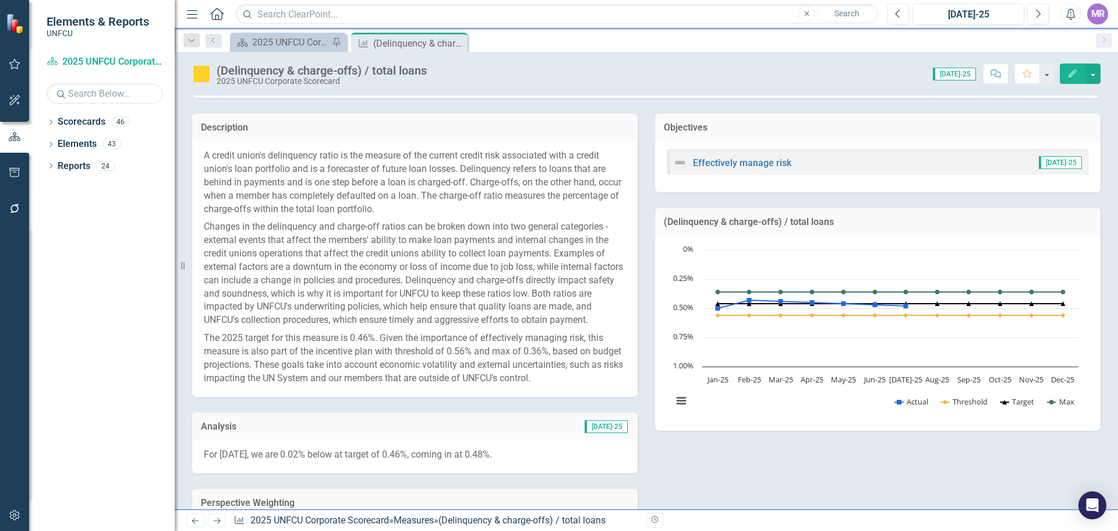
click at [530, 454] on p "For July 2025, we are 0.02% below at target of 0.46%, coming in at 0.48%." at bounding box center [415, 454] width 422 height 13
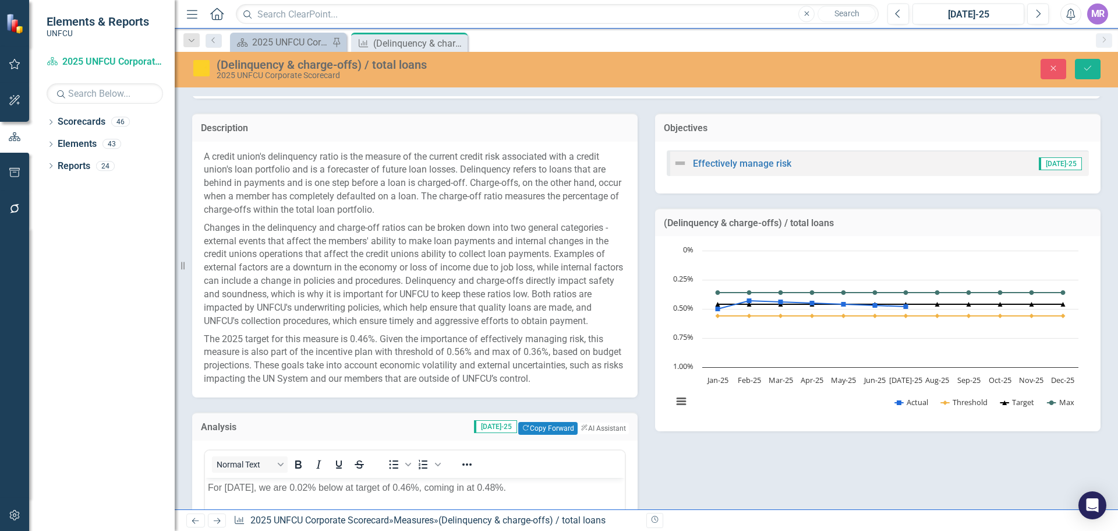
scroll to position [0, 0]
click at [322, 486] on p "For July 2025, we are 0.02% below at target of 0.46%, coming in at 0.48%." at bounding box center [415, 487] width 414 height 14
click at [298, 485] on p "For July 2025, we are 0.02% below at target of 0.46%, coming in at 0.48%." at bounding box center [415, 487] width 414 height 14
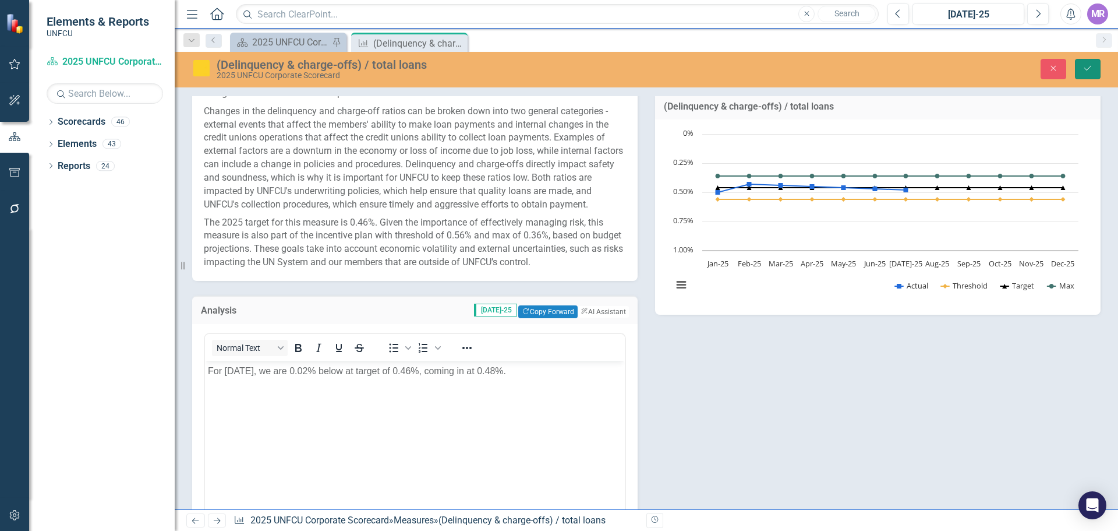
click at [1081, 63] on button "Save" at bounding box center [1088, 69] width 26 height 20
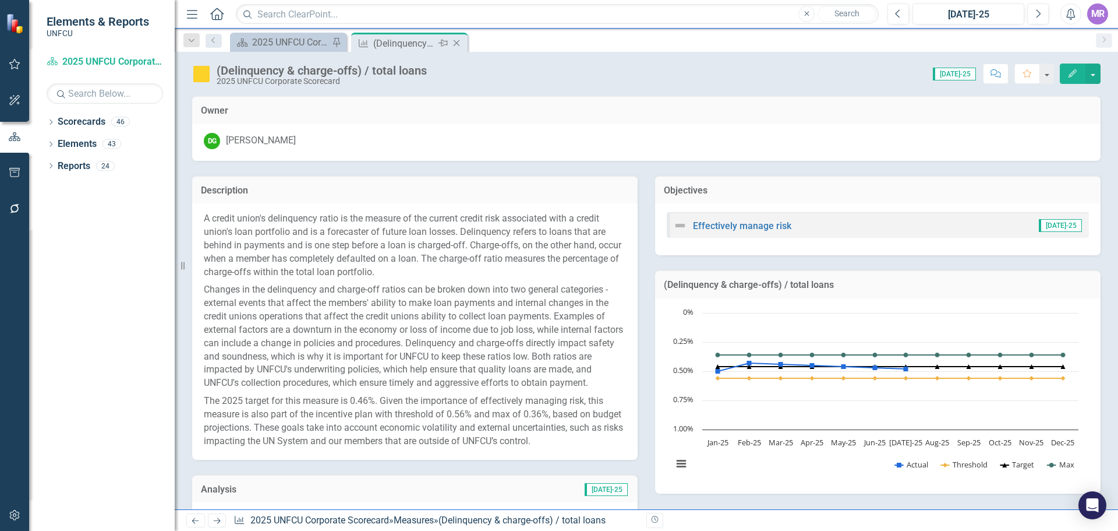
click at [457, 41] on icon "Close" at bounding box center [457, 42] width 12 height 9
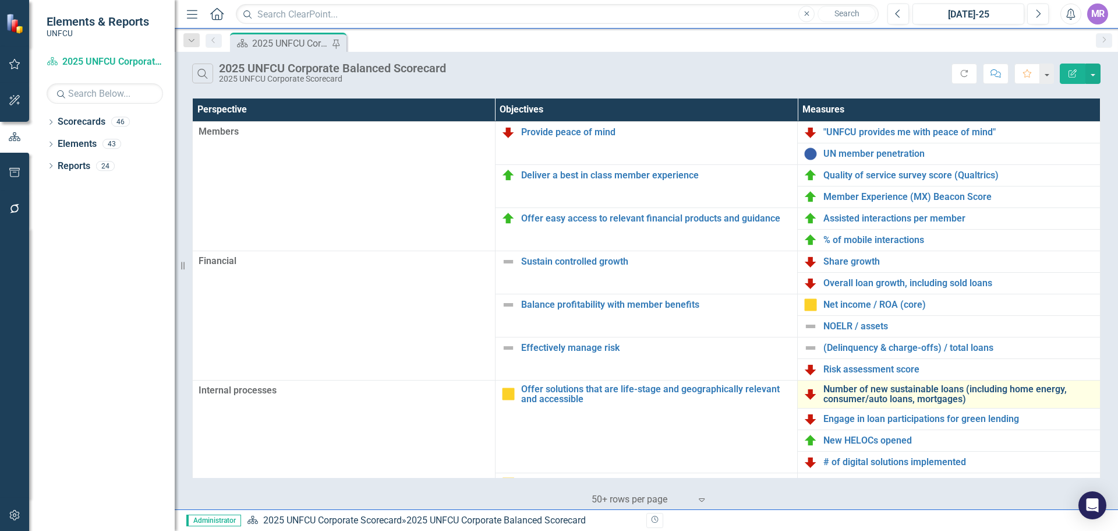
scroll to position [175, 0]
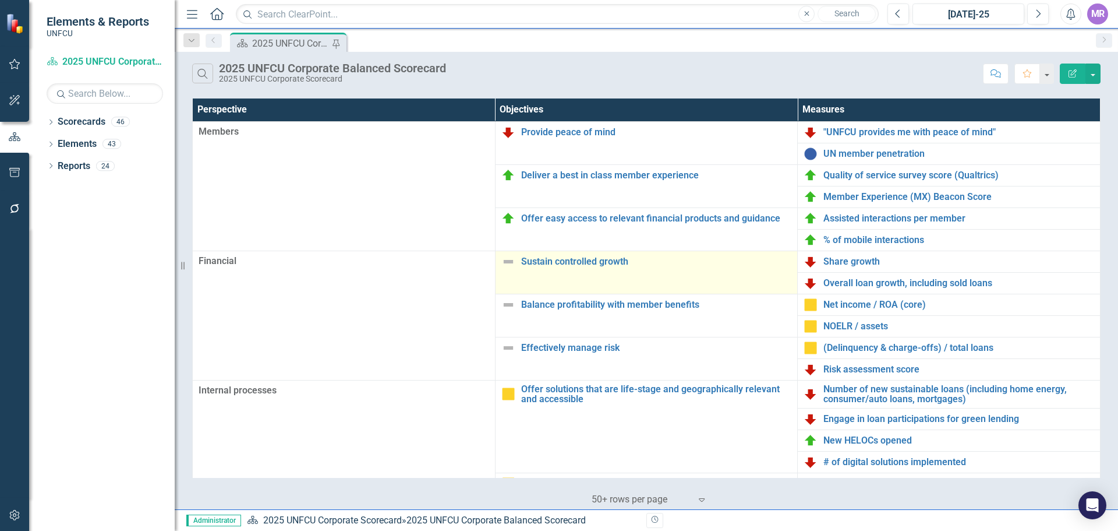
click at [502, 264] on img at bounding box center [509, 262] width 14 height 14
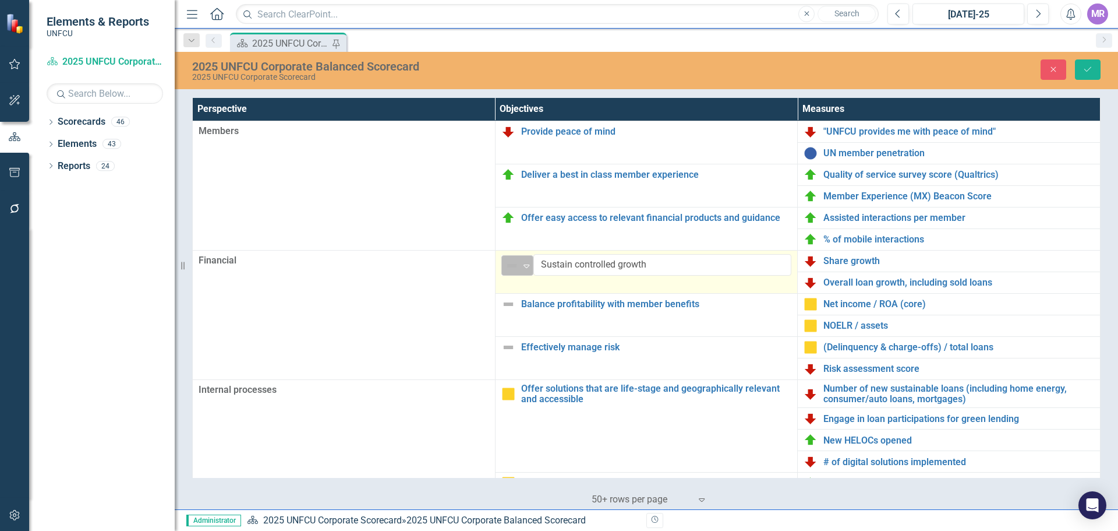
click at [521, 265] on icon "Expand" at bounding box center [527, 265] width 12 height 9
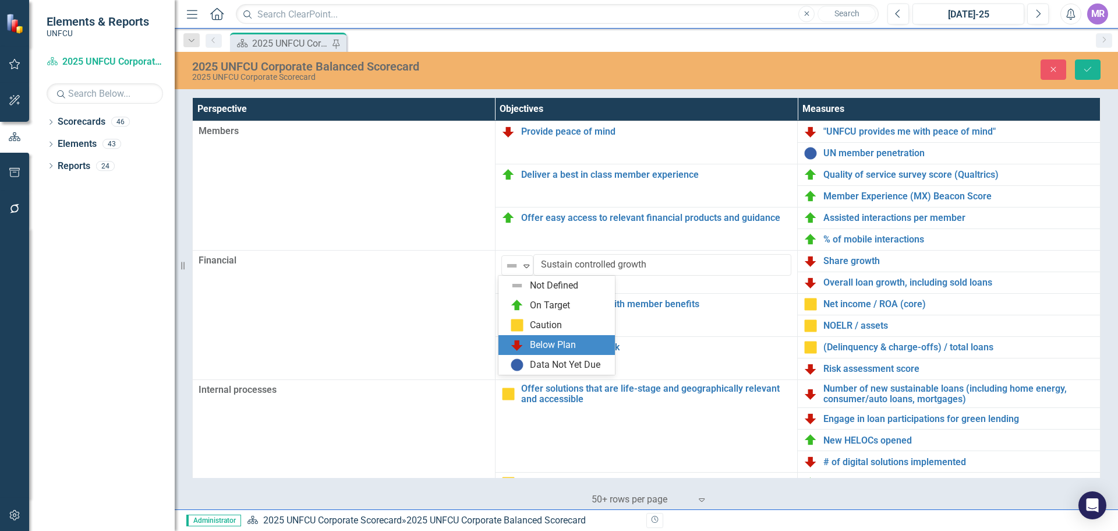
click at [540, 340] on div "Below Plan" at bounding box center [553, 344] width 46 height 13
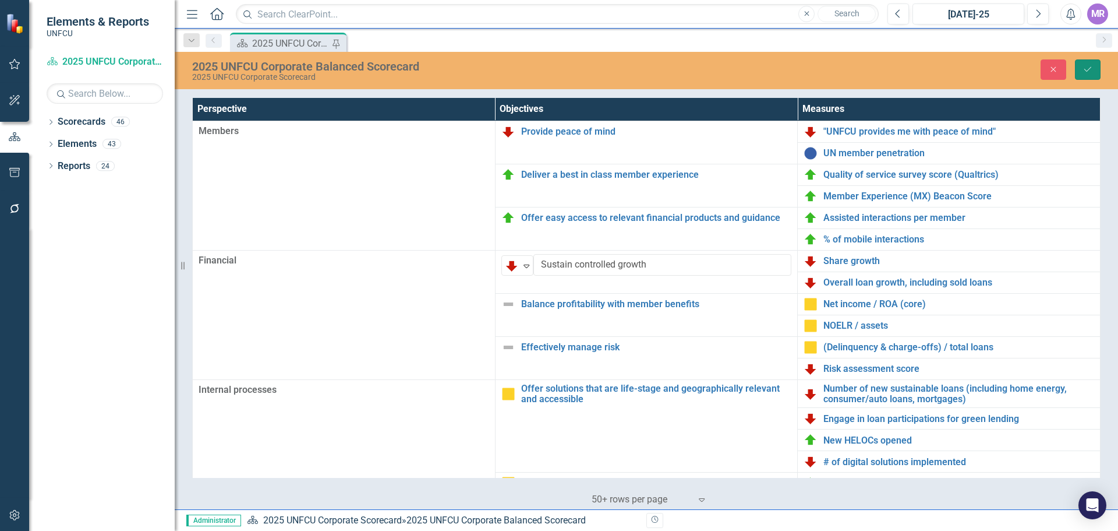
click at [1083, 69] on icon "Save" at bounding box center [1088, 69] width 10 height 8
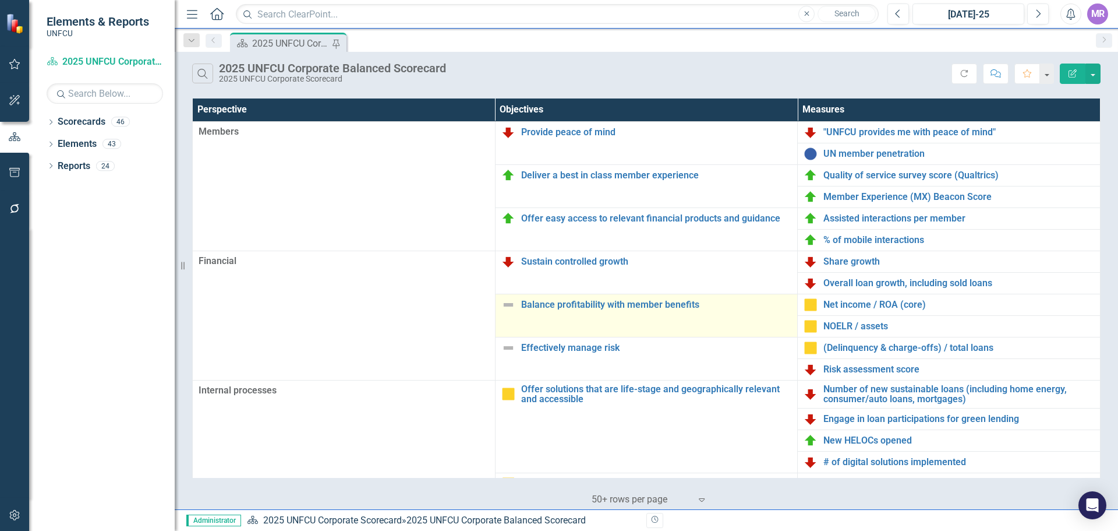
click at [512, 305] on img at bounding box center [509, 305] width 14 height 14
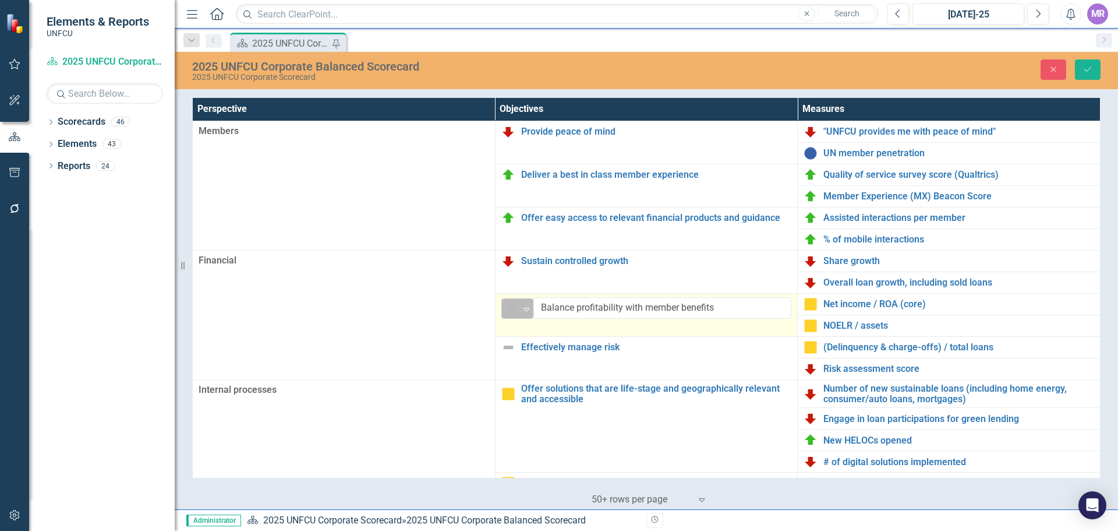
click at [521, 310] on icon "Expand" at bounding box center [527, 308] width 12 height 9
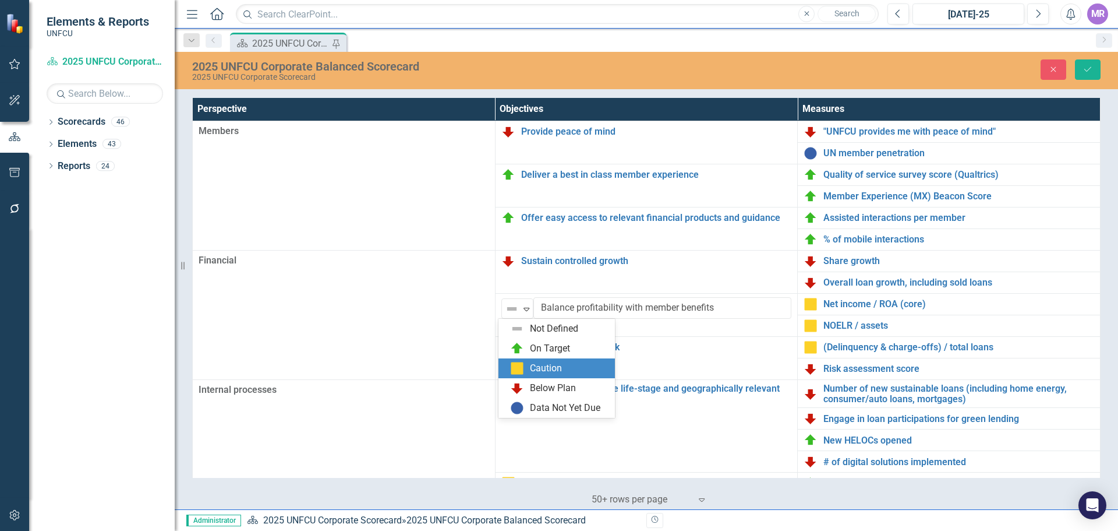
click at [542, 372] on div "Caution" at bounding box center [546, 368] width 32 height 13
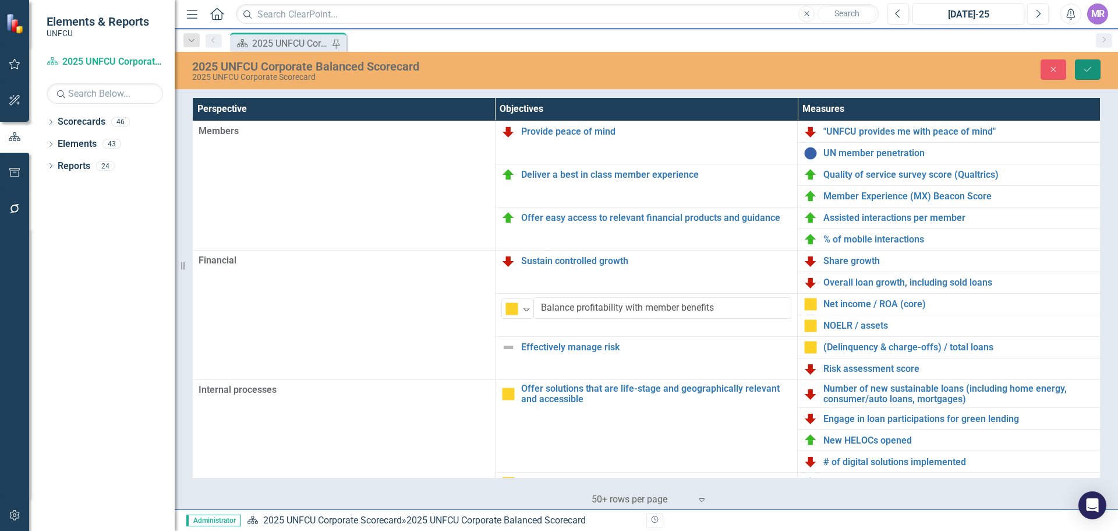
click at [1085, 75] on button "Save" at bounding box center [1088, 69] width 26 height 20
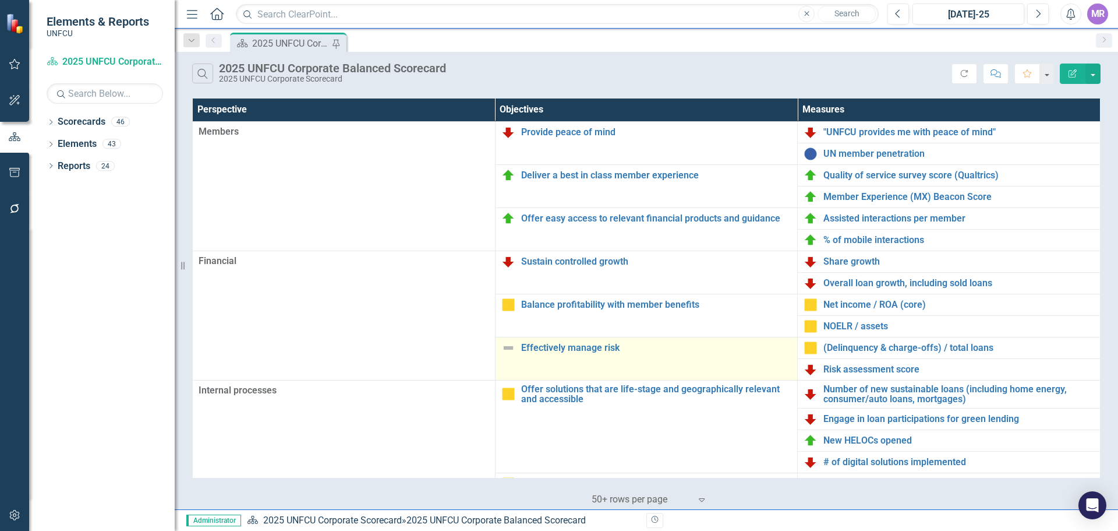
click at [502, 345] on img at bounding box center [509, 348] width 14 height 14
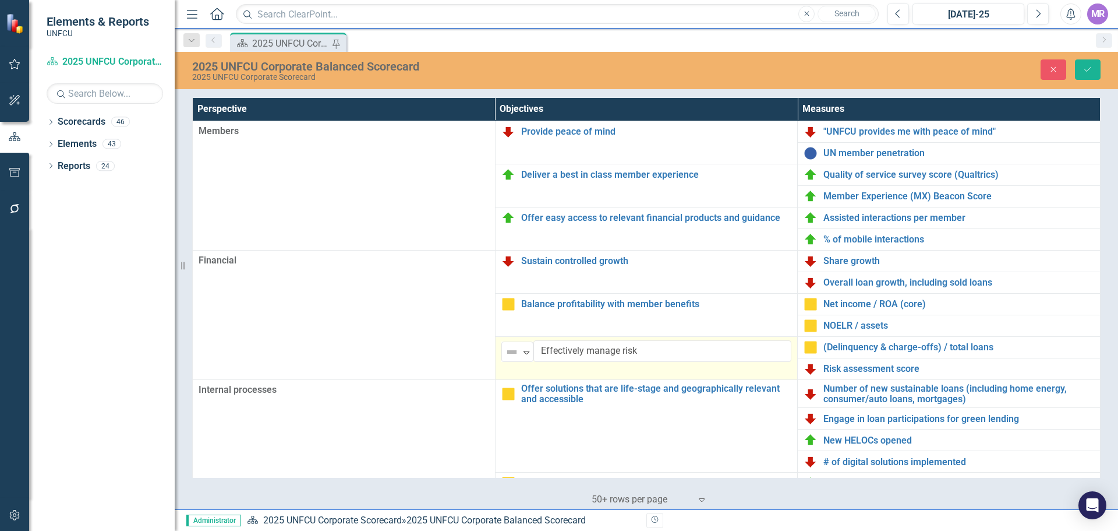
click at [513, 351] on img at bounding box center [512, 352] width 14 height 14
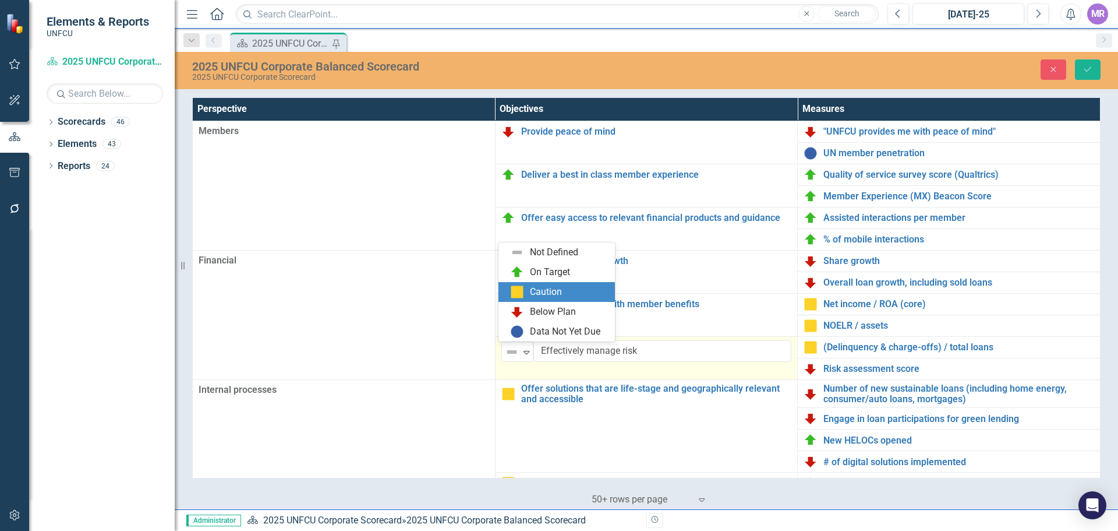
click at [535, 299] on div "Caution" at bounding box center [559, 292] width 98 height 14
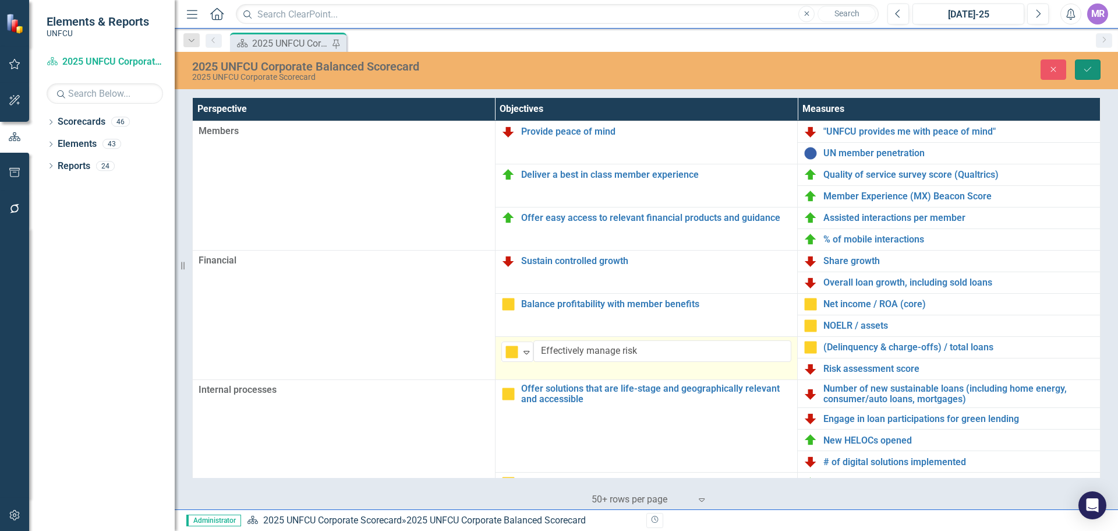
click at [1083, 63] on button "Save" at bounding box center [1088, 69] width 26 height 20
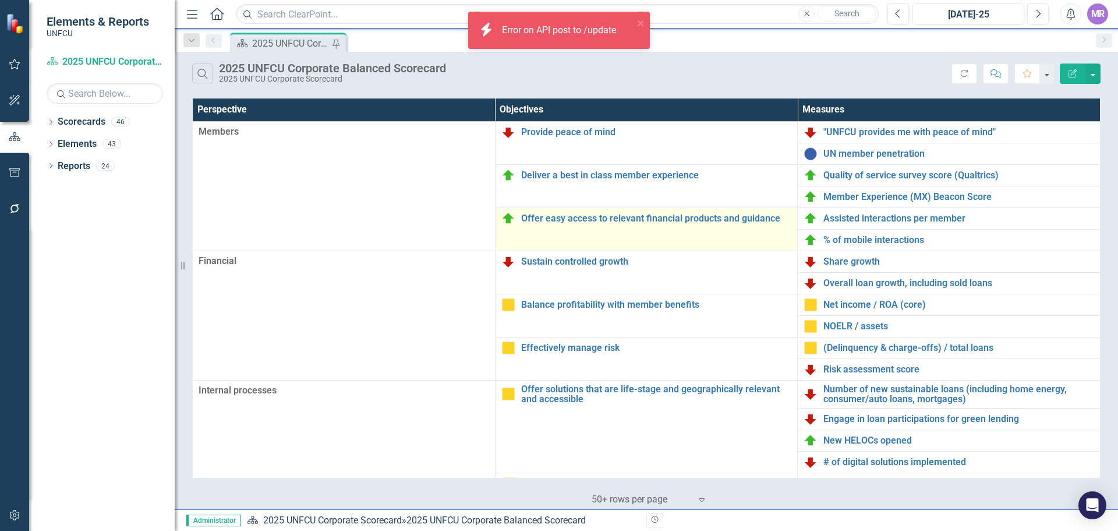
scroll to position [252, 0]
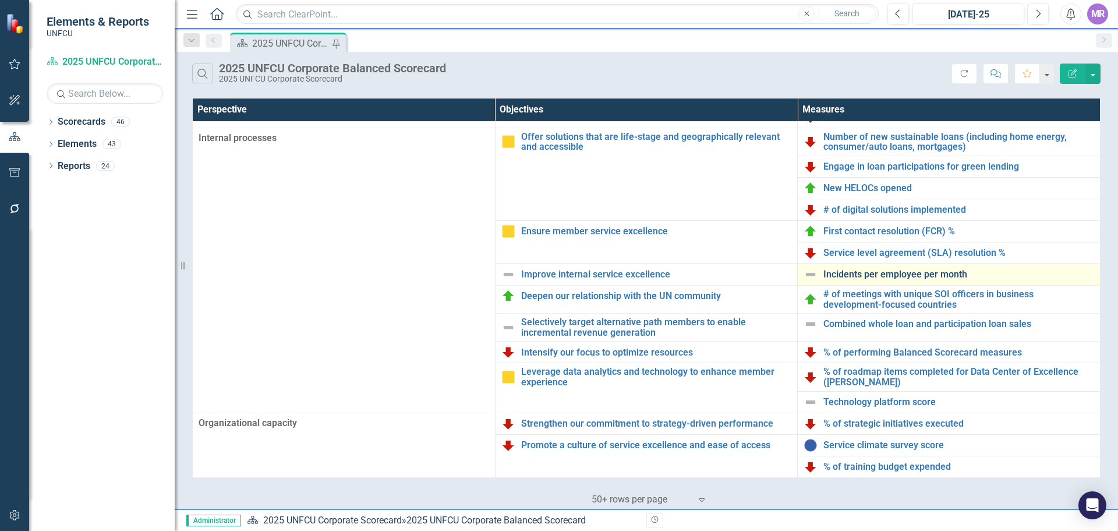
click at [895, 274] on link "Incidents per employee per month" at bounding box center [959, 274] width 271 height 10
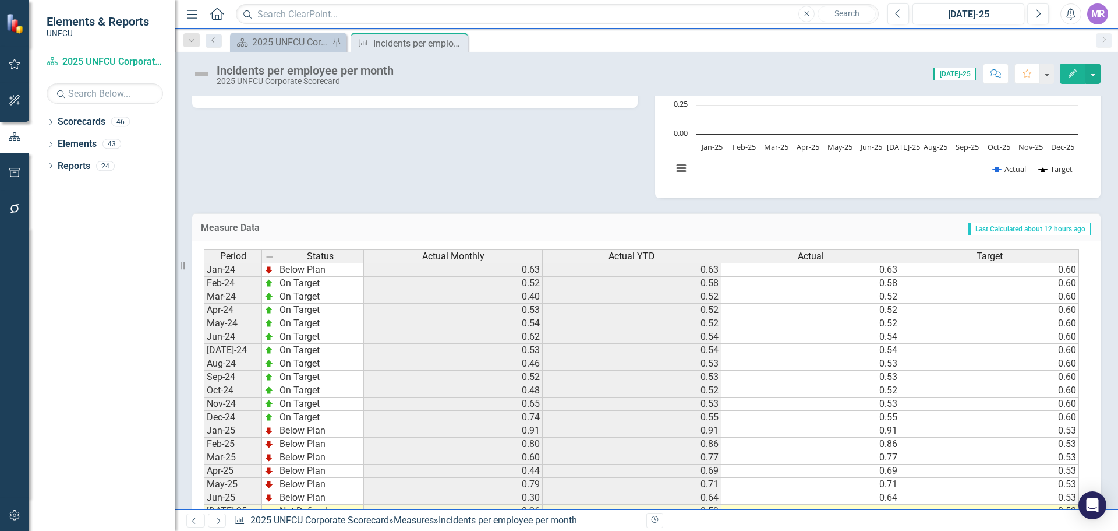
scroll to position [342, 0]
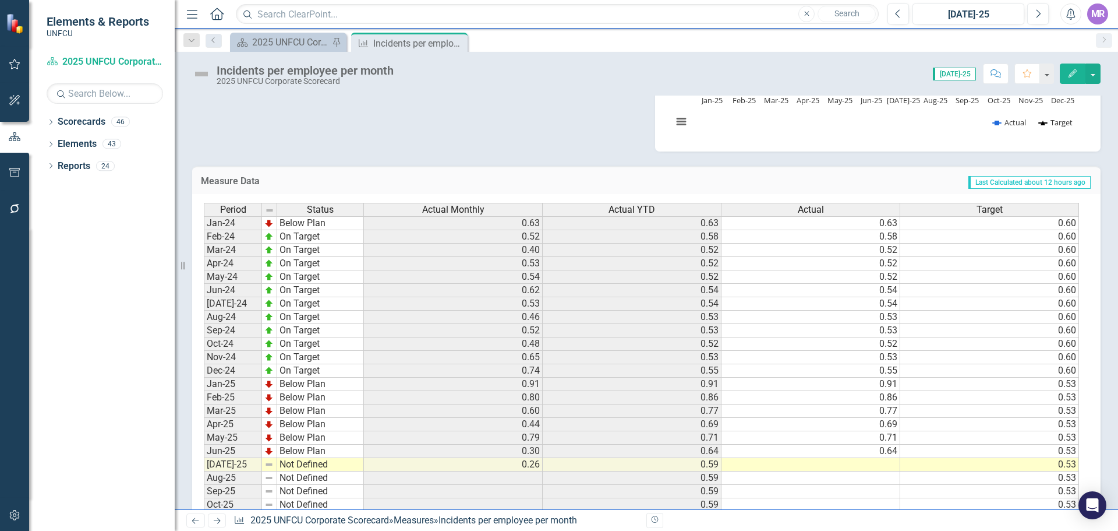
click at [711, 470] on td "0.59" at bounding box center [632, 464] width 179 height 13
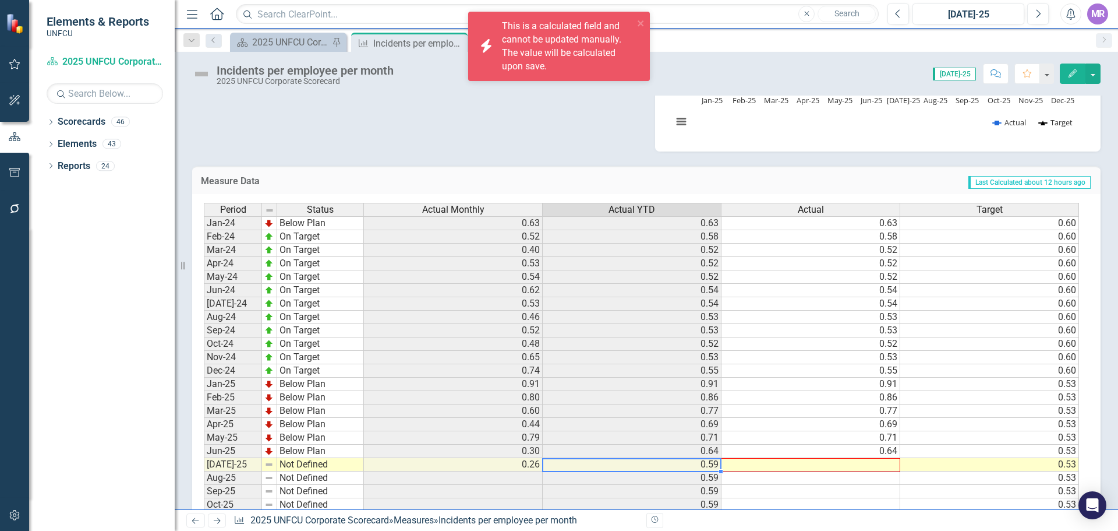
drag, startPoint x: 722, startPoint y: 470, endPoint x: 817, endPoint y: 460, distance: 95.5
click at [204, 460] on div "Period Status Actual Monthly Actual YTD Actual Target Jan-24 Below Plan 0.63 0.…" at bounding box center [204, 371] width 0 height 336
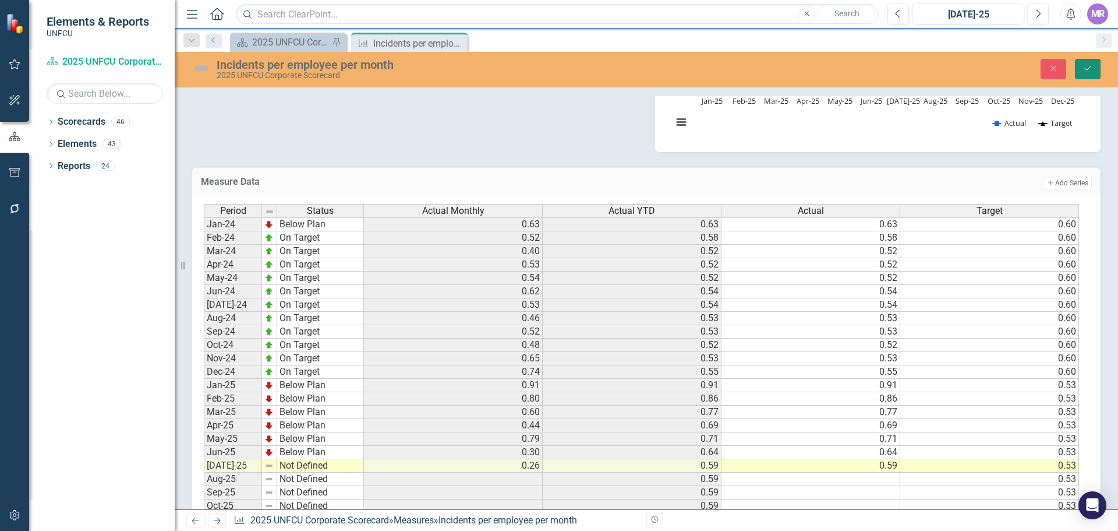
click at [1089, 73] on button "Save" at bounding box center [1088, 69] width 26 height 20
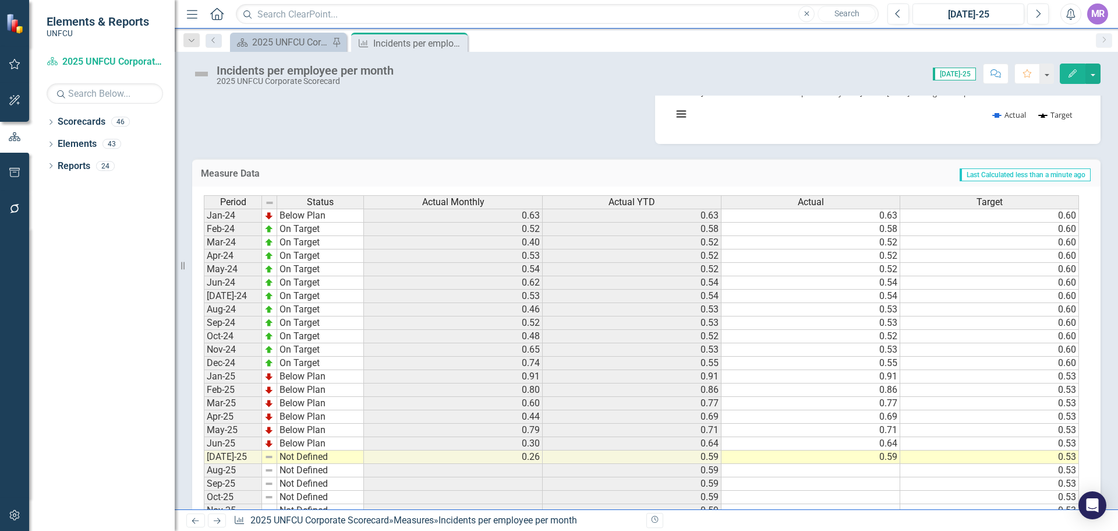
scroll to position [400, 0]
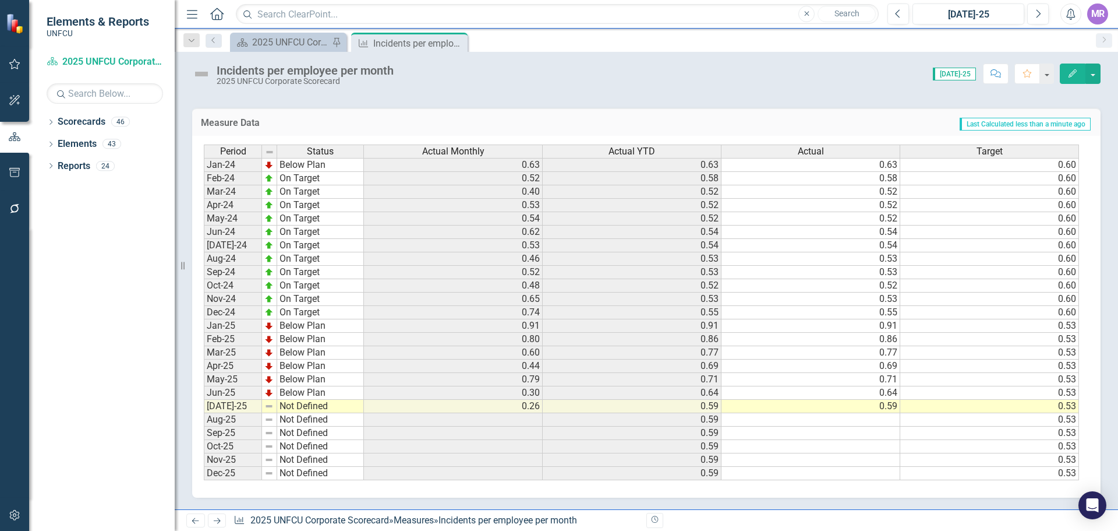
click at [314, 408] on td "Not Defined" at bounding box center [320, 406] width 87 height 13
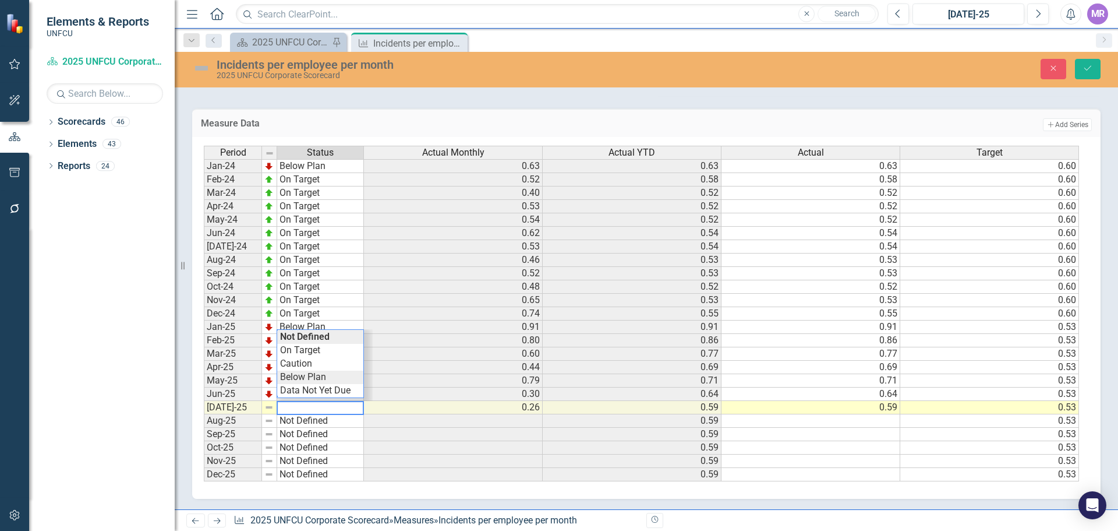
click at [317, 376] on div "Period Status Actual Monthly Actual YTD Actual Target Jan-24 Below Plan 0.63 0.…" at bounding box center [642, 314] width 877 height 336
click at [1093, 71] on icon "Save" at bounding box center [1088, 68] width 10 height 8
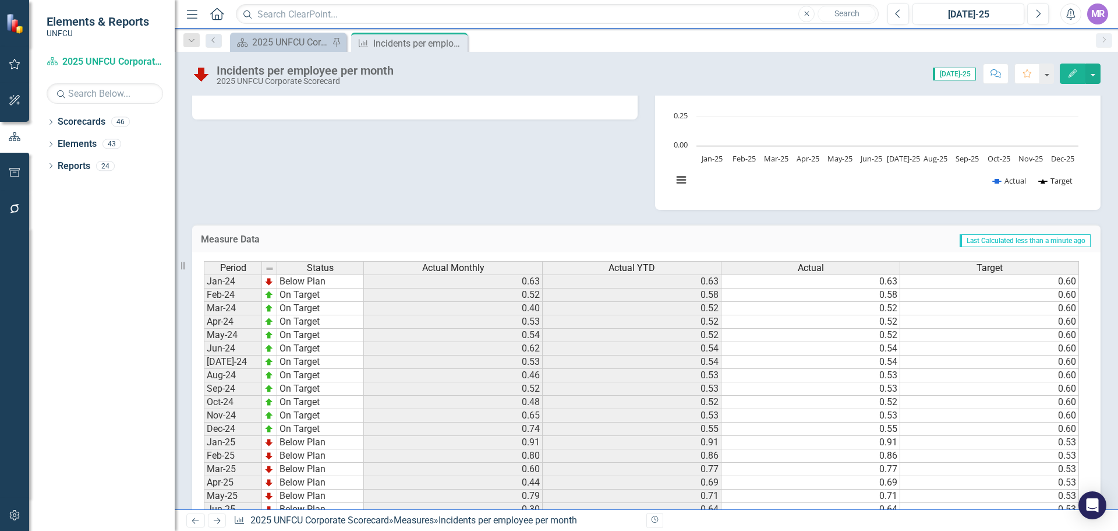
scroll to position [109, 0]
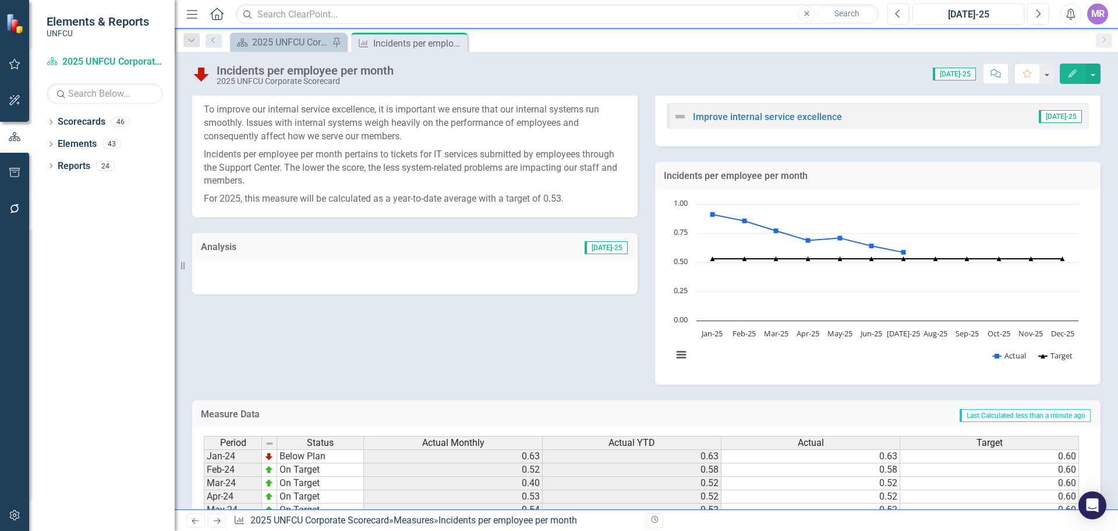
click at [349, 273] on div at bounding box center [415, 277] width 446 height 34
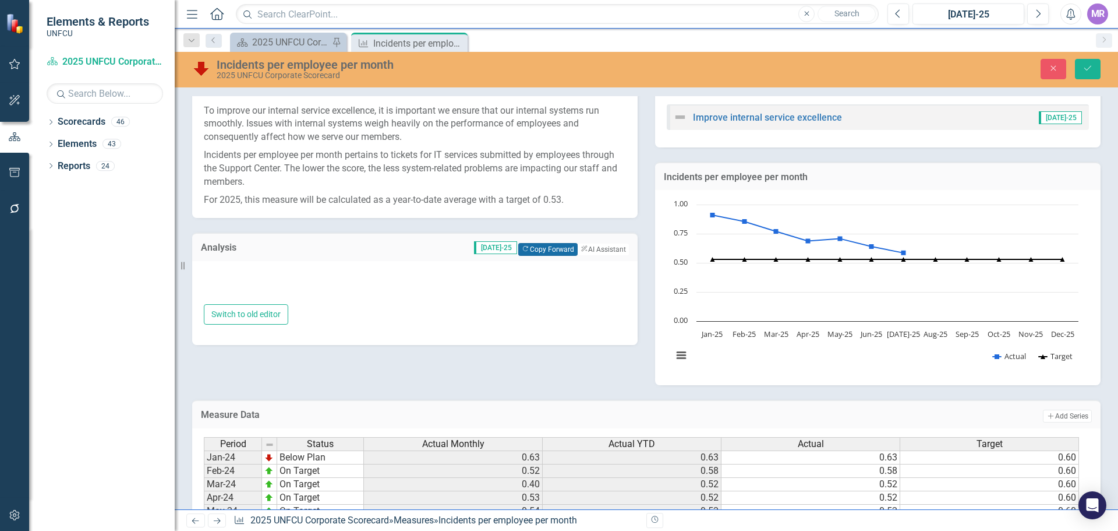
click at [528, 243] on button "Copy Forward Copy Forward" at bounding box center [547, 249] width 59 height 13
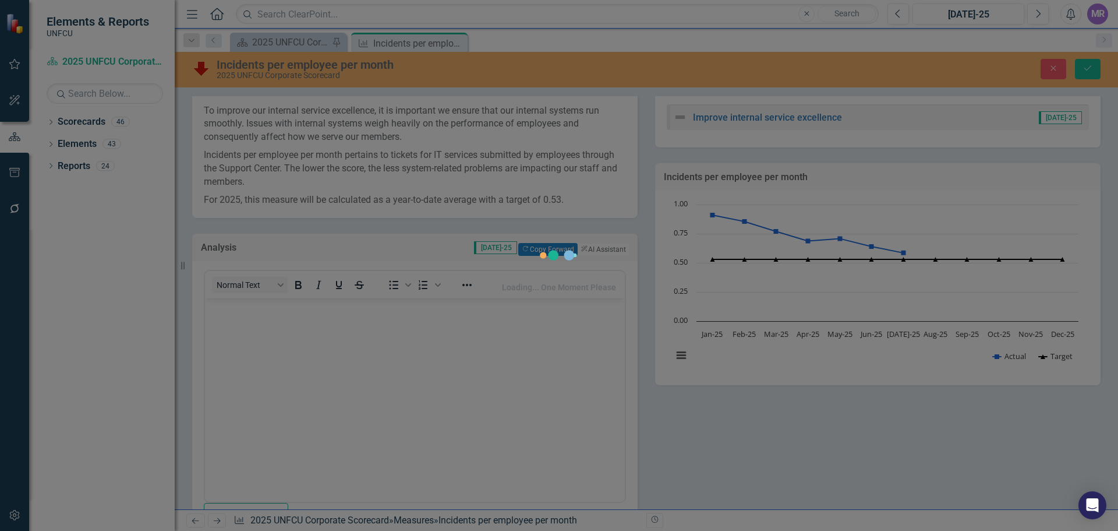
scroll to position [0, 0]
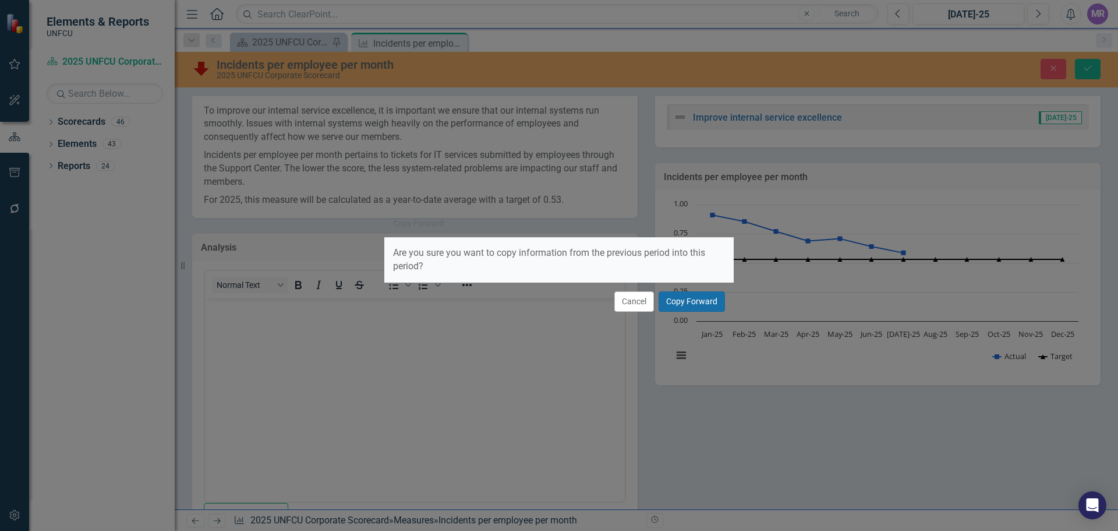
click at [696, 299] on button "Copy Forward" at bounding box center [692, 301] width 66 height 20
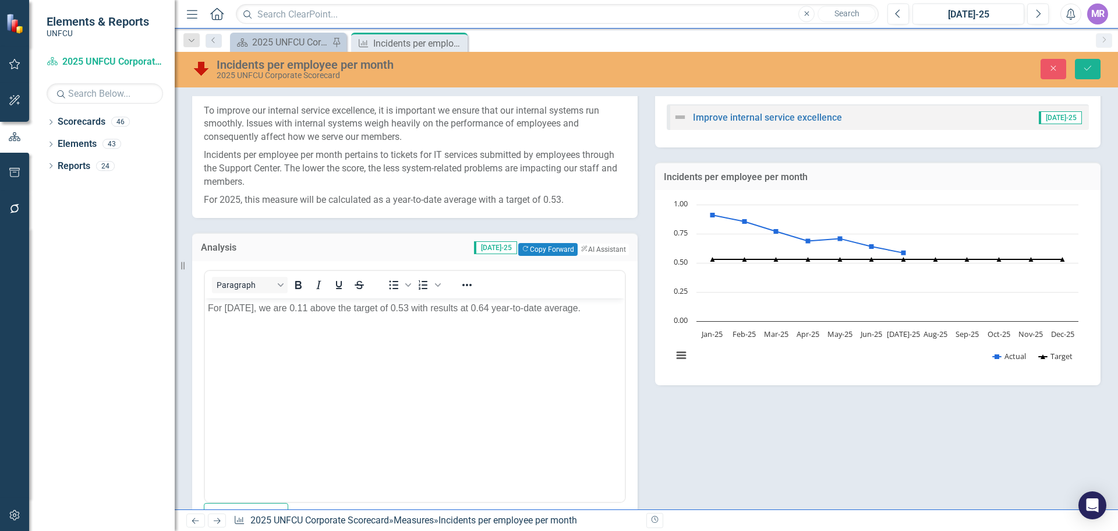
click at [242, 312] on p "For June 2025, we are 0.11 above the target of 0.53 with results at 0.64 year-t…" at bounding box center [415, 308] width 414 height 14
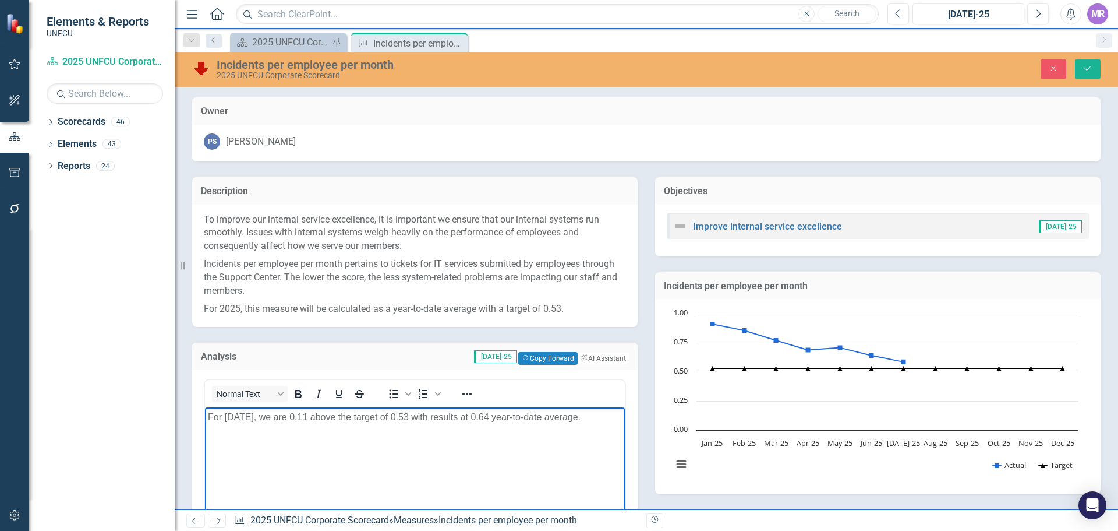
click at [333, 426] on body "For July 2025, we are 0.11 above the target of 0.53 with results at 0.64 year-t…" at bounding box center [415, 494] width 420 height 175
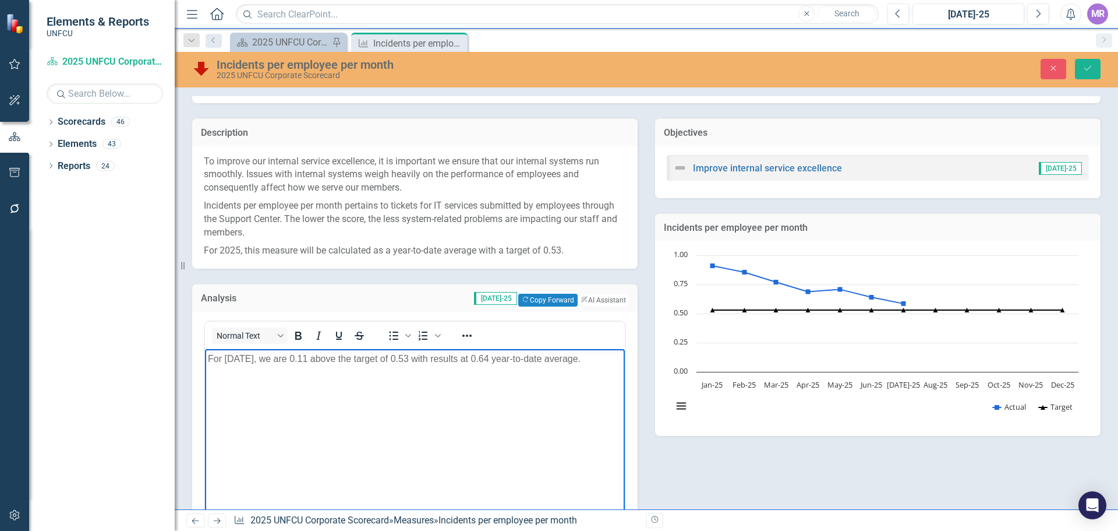
scroll to position [117, 0]
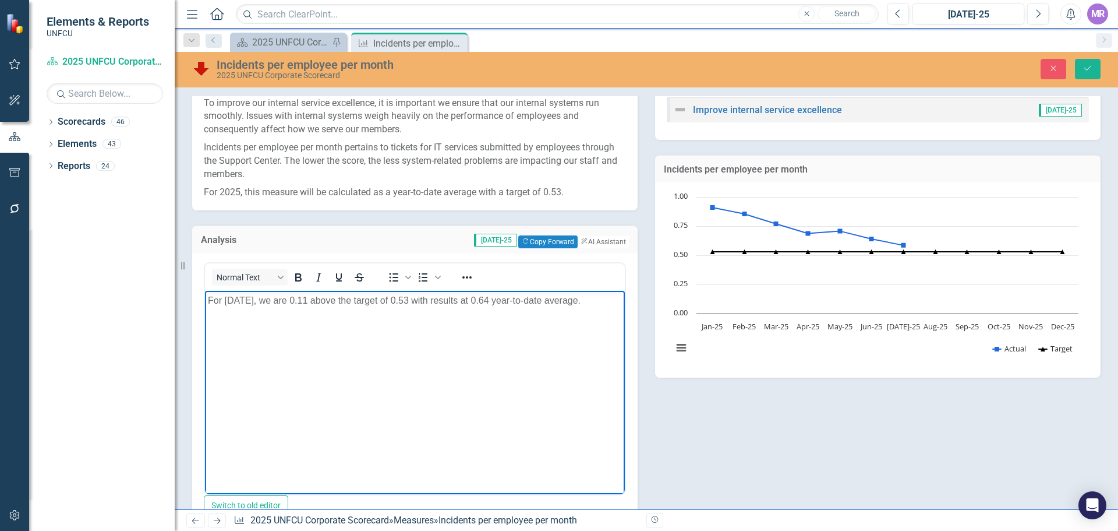
click at [497, 301] on p "For July 2025, we are 0.11 above the target of 0.53 with results at 0.64 year-t…" at bounding box center [415, 301] width 414 height 14
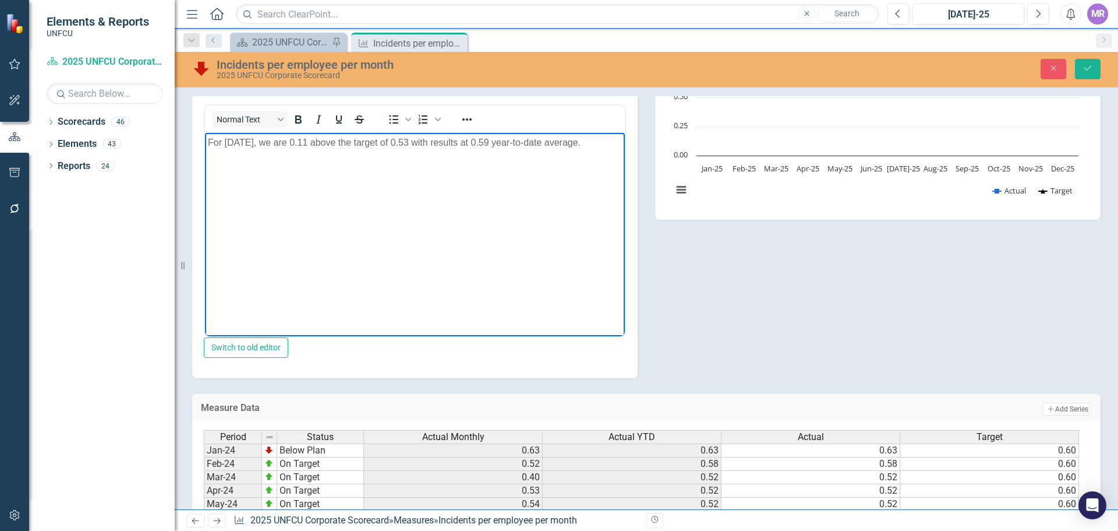
scroll to position [100, 0]
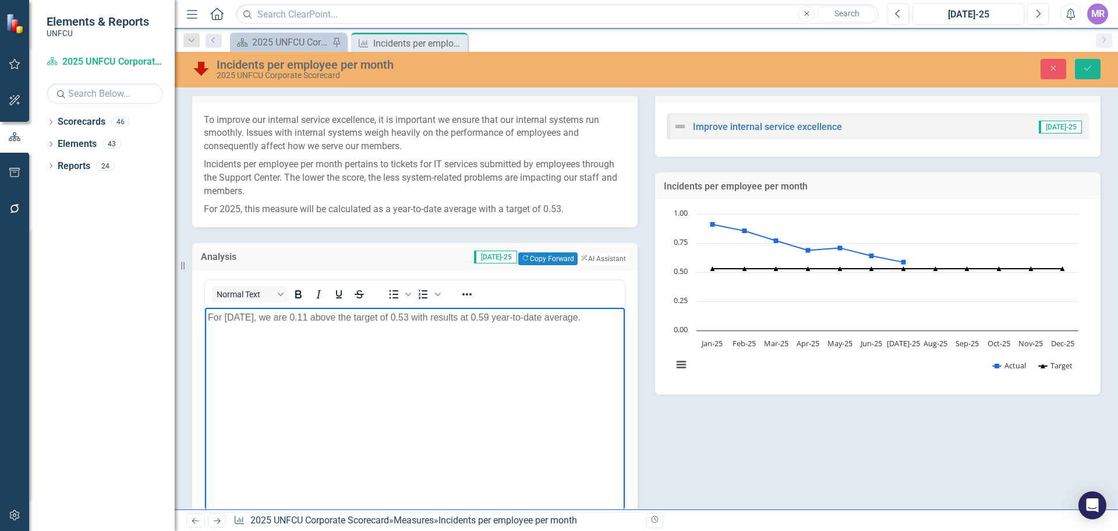
click at [506, 338] on body "For July 2025, we are 0.11 above the target of 0.53 with results at 0.59 year-t…" at bounding box center [415, 395] width 420 height 175
click at [316, 317] on p "For July 2025, we are 0.11 above the target of 0.53 with results at 0.59 year-t…" at bounding box center [415, 317] width 414 height 14
click at [1086, 66] on icon "Save" at bounding box center [1088, 68] width 10 height 8
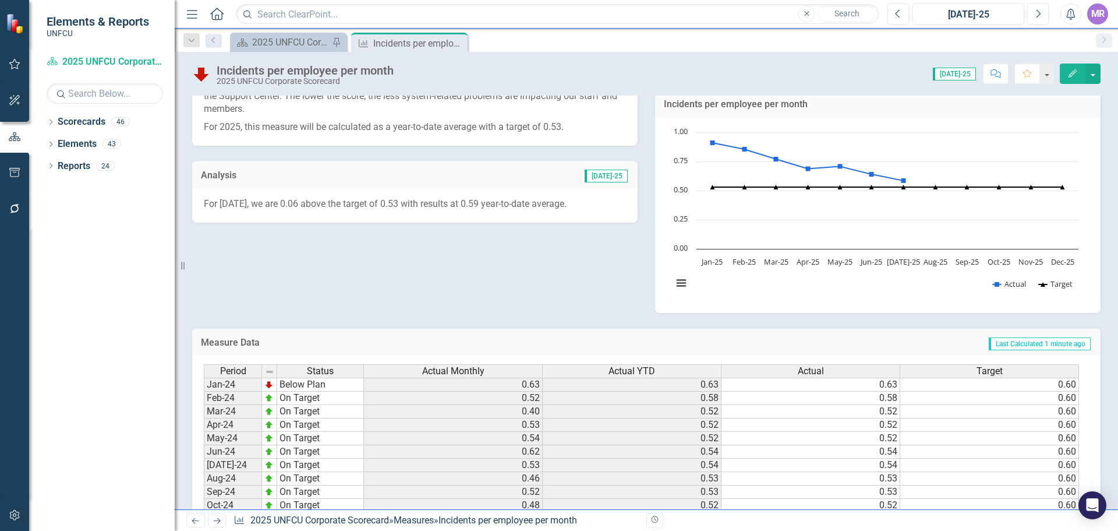
scroll to position [400, 0]
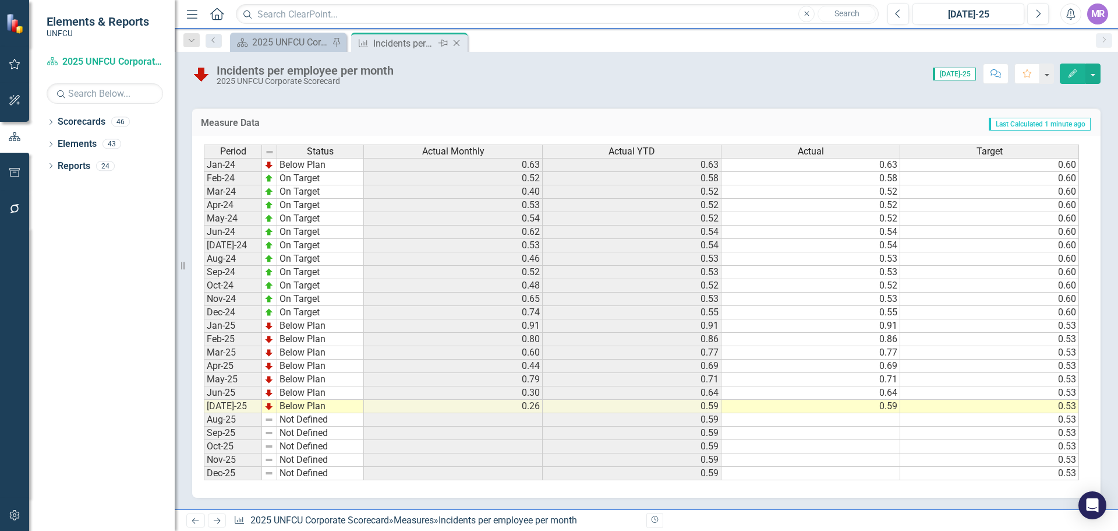
click at [461, 44] on icon "Close" at bounding box center [457, 42] width 12 height 9
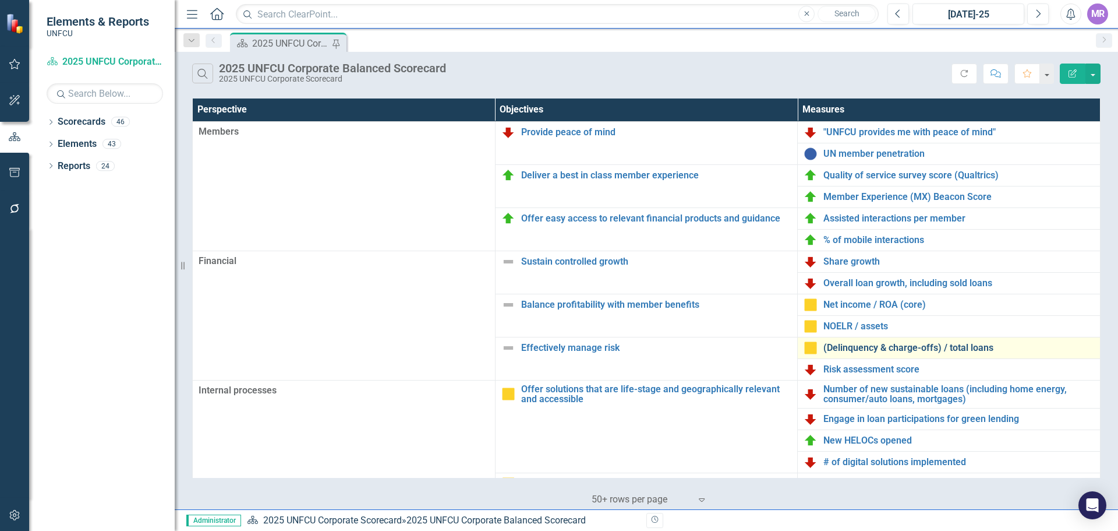
scroll to position [175, 0]
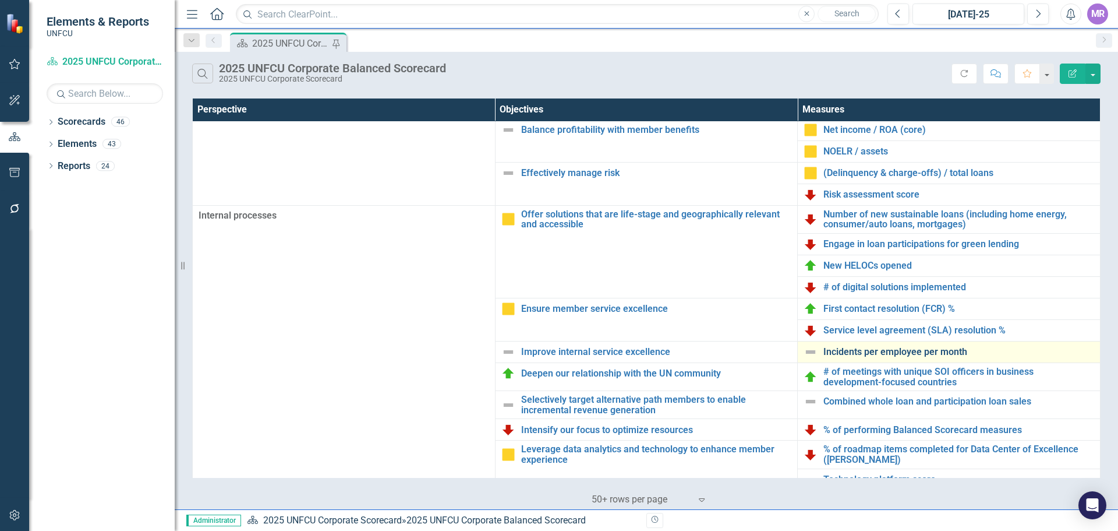
click at [844, 348] on link "Incidents per employee per month" at bounding box center [959, 352] width 271 height 10
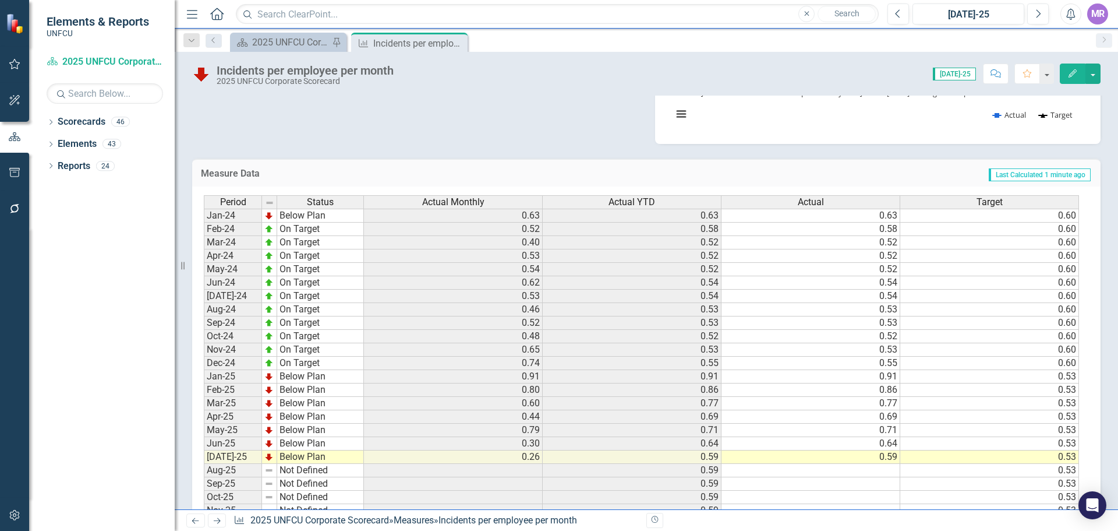
scroll to position [233, 0]
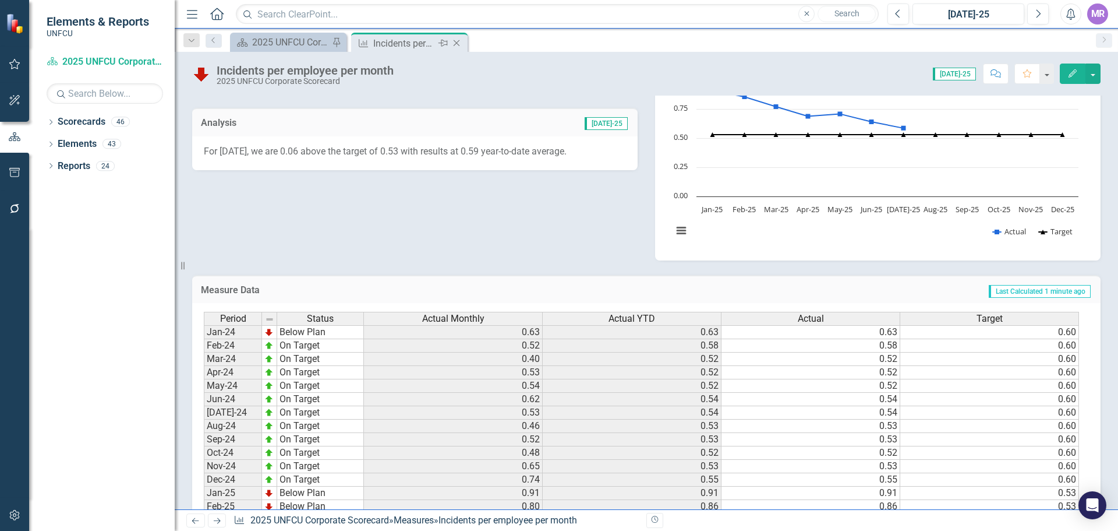
click at [458, 42] on icon "Close" at bounding box center [457, 42] width 12 height 9
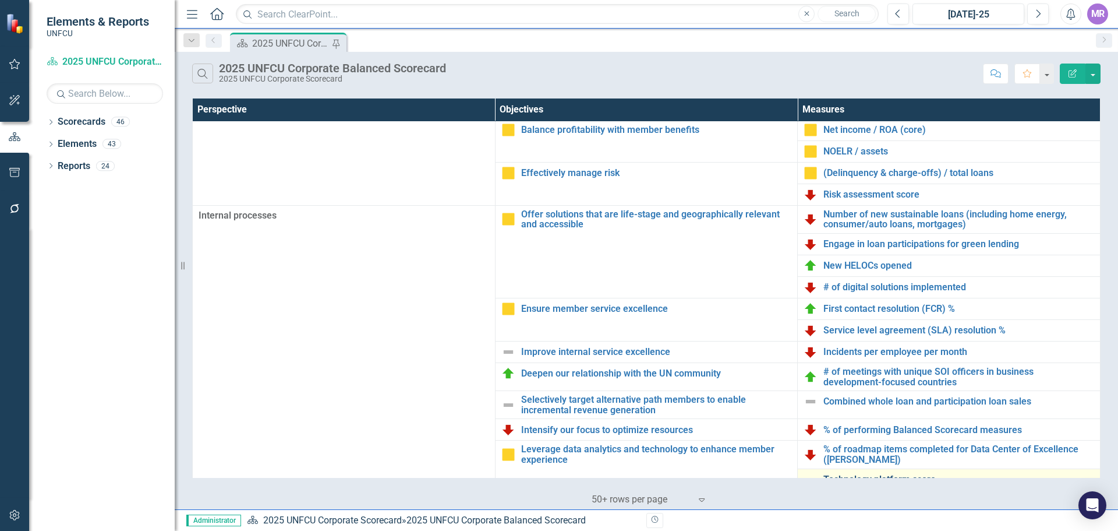
scroll to position [252, 0]
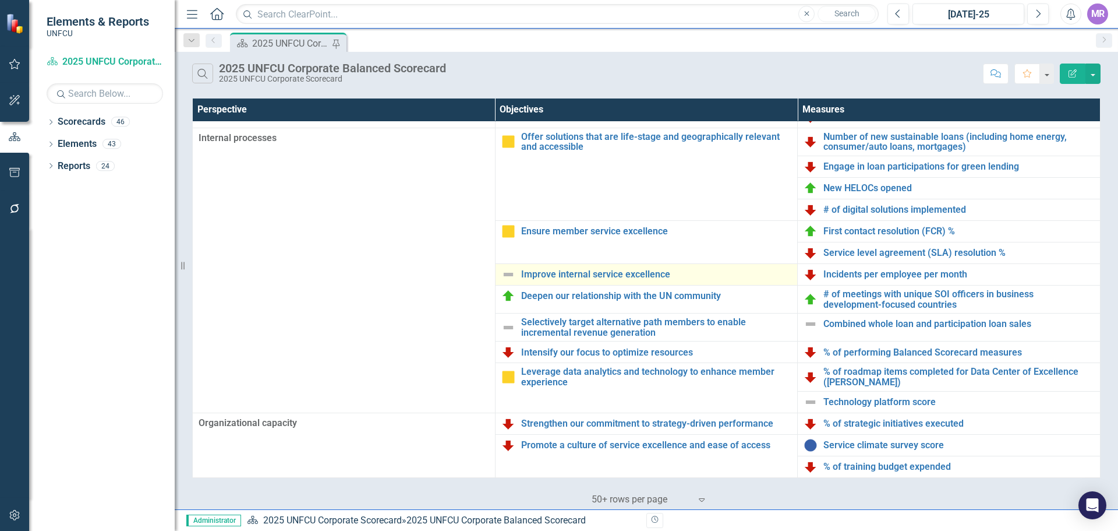
click at [511, 270] on img at bounding box center [509, 274] width 14 height 14
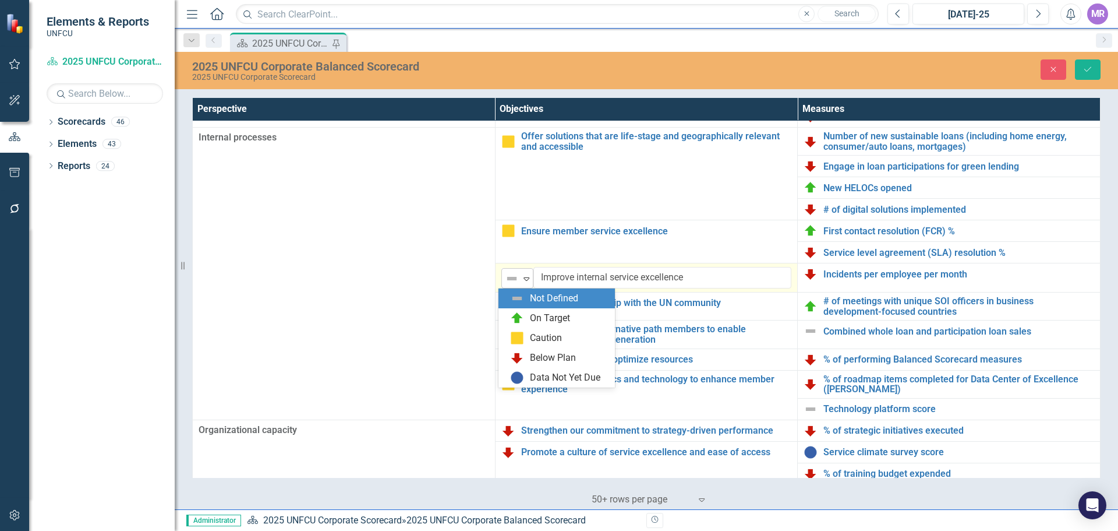
click at [521, 284] on div "Expand" at bounding box center [527, 278] width 12 height 19
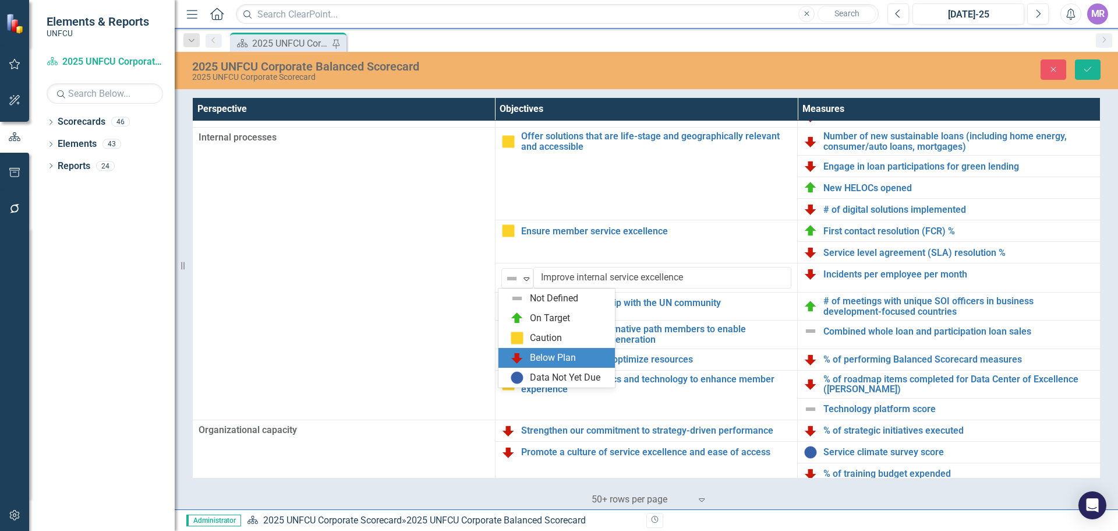
click at [532, 356] on div "Below Plan" at bounding box center [553, 357] width 46 height 13
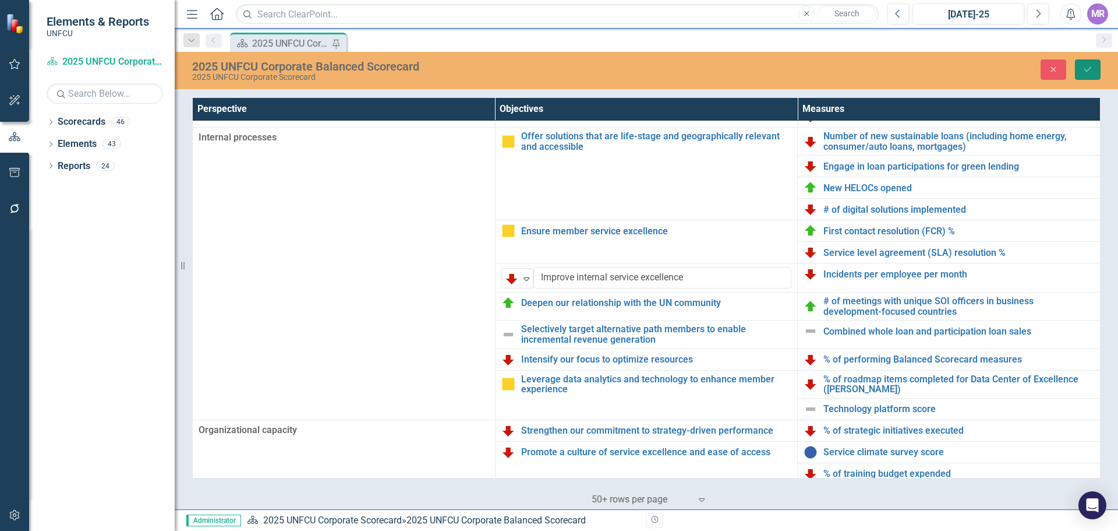
click at [1095, 77] on button "Save" at bounding box center [1088, 69] width 26 height 20
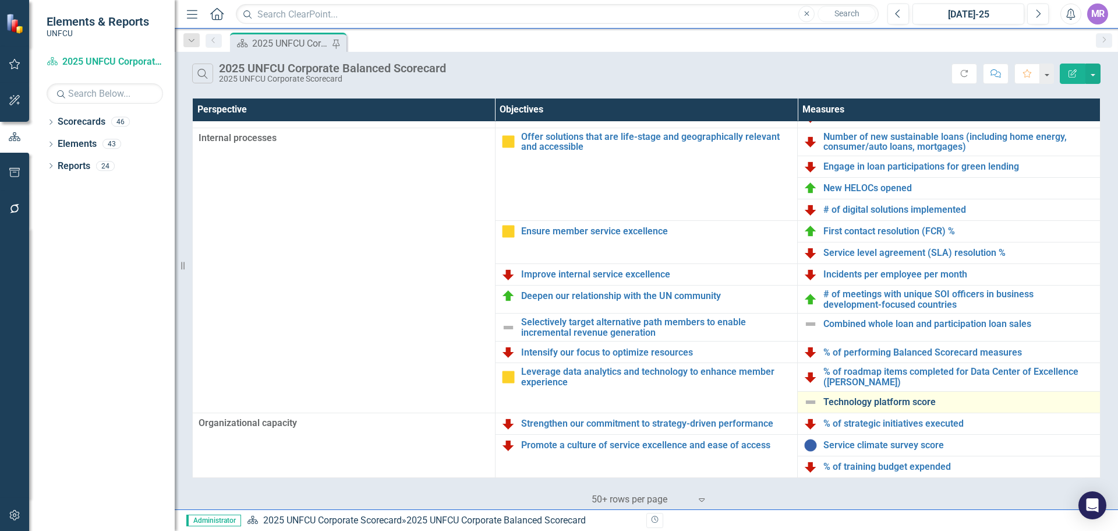
click at [902, 398] on link "Technology platform score" at bounding box center [959, 402] width 271 height 10
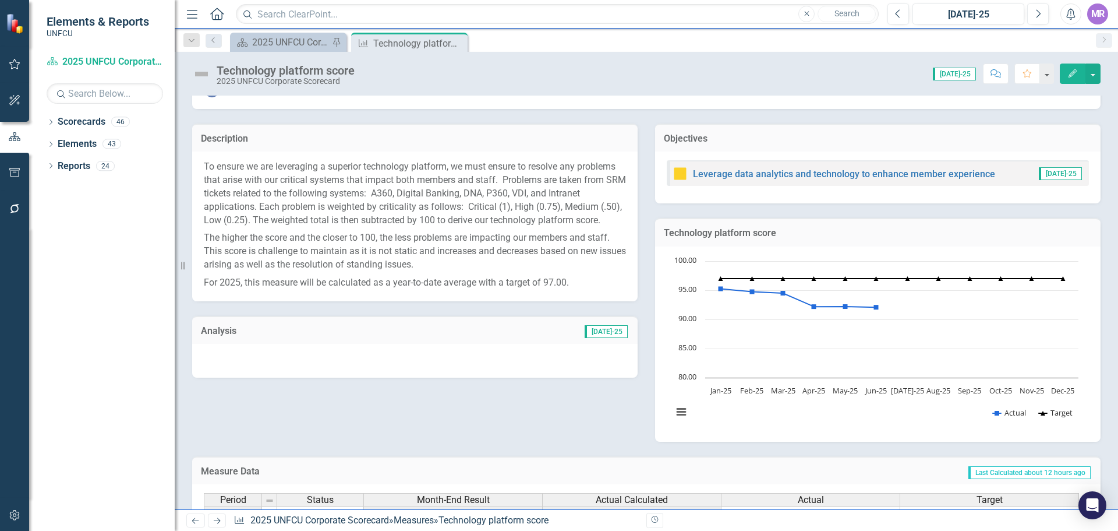
scroll to position [400, 0]
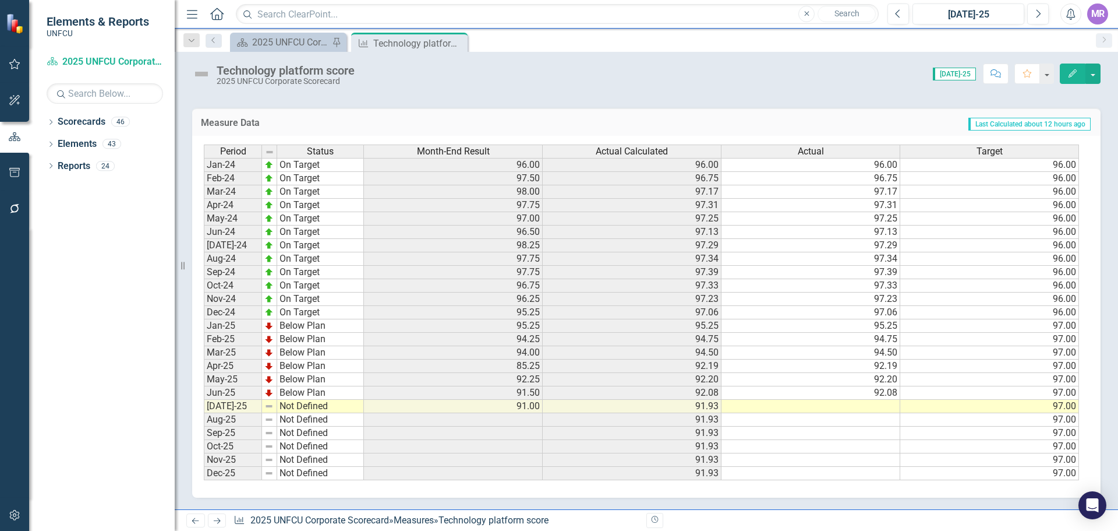
click at [707, 404] on td "91.93" at bounding box center [632, 406] width 179 height 13
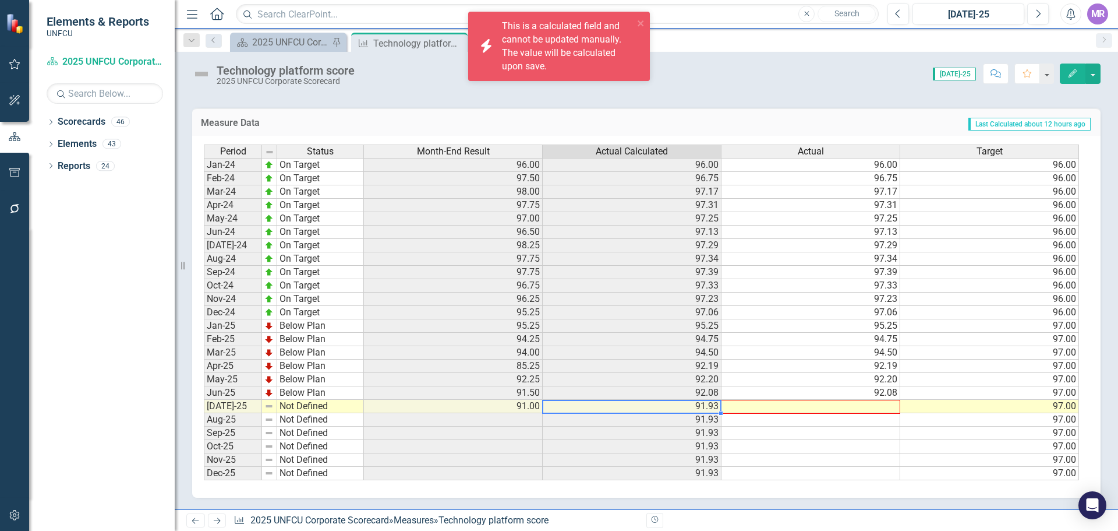
drag, startPoint x: 719, startPoint y: 412, endPoint x: 866, endPoint y: 408, distance: 147.4
click at [204, 408] on div "Period Status Month-End Result Actual Calculated Actual Target Jan-24 On Target…" at bounding box center [204, 312] width 0 height 336
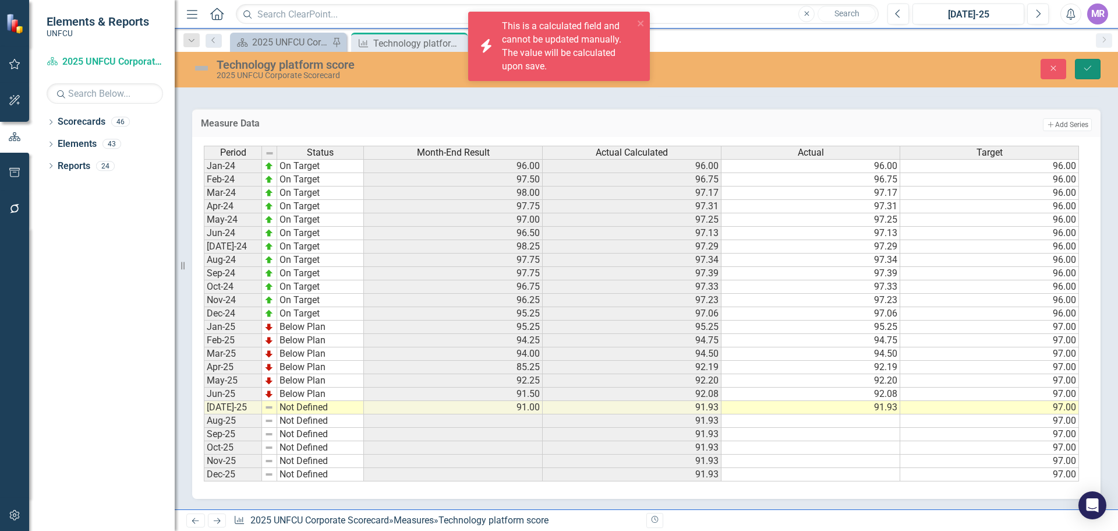
click at [1083, 71] on icon "Save" at bounding box center [1088, 68] width 10 height 8
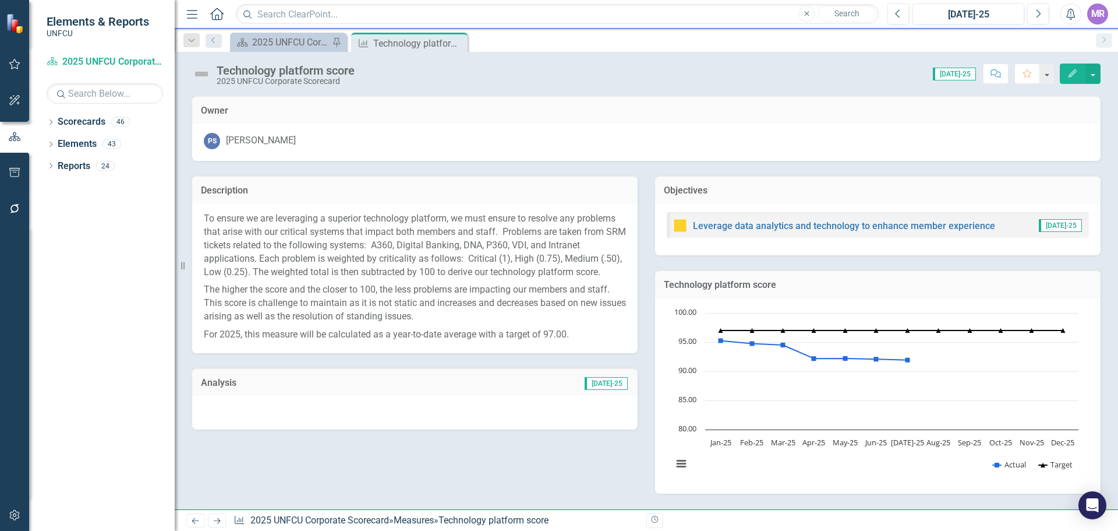
scroll to position [233, 0]
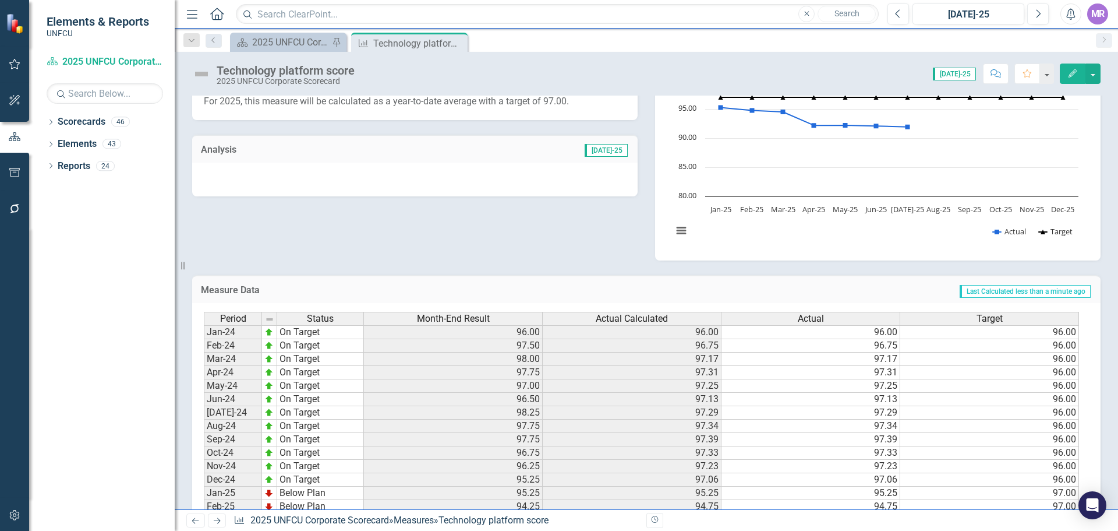
click at [532, 193] on div at bounding box center [415, 180] width 446 height 34
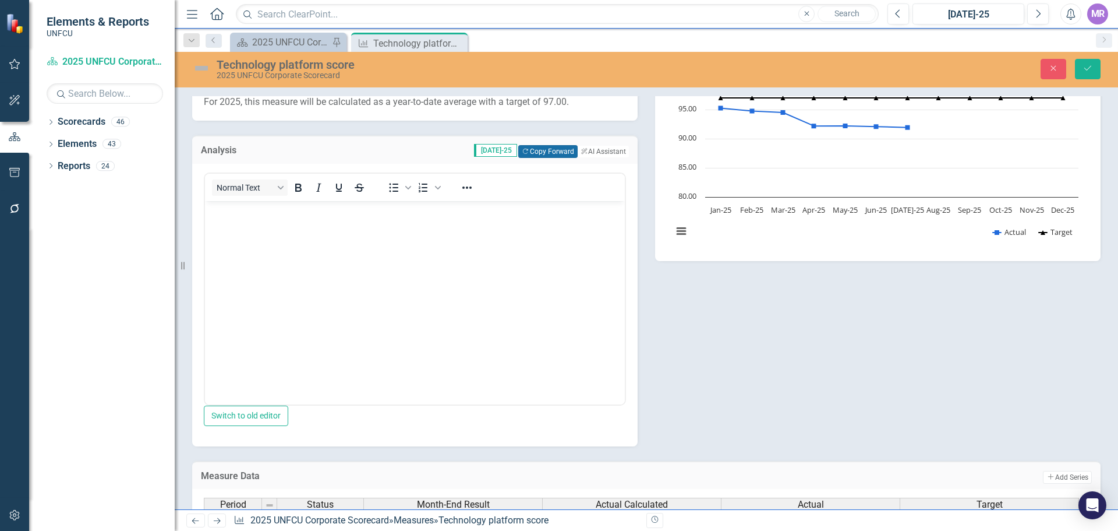
click at [546, 158] on button "Copy Forward Copy Forward" at bounding box center [547, 151] width 59 height 13
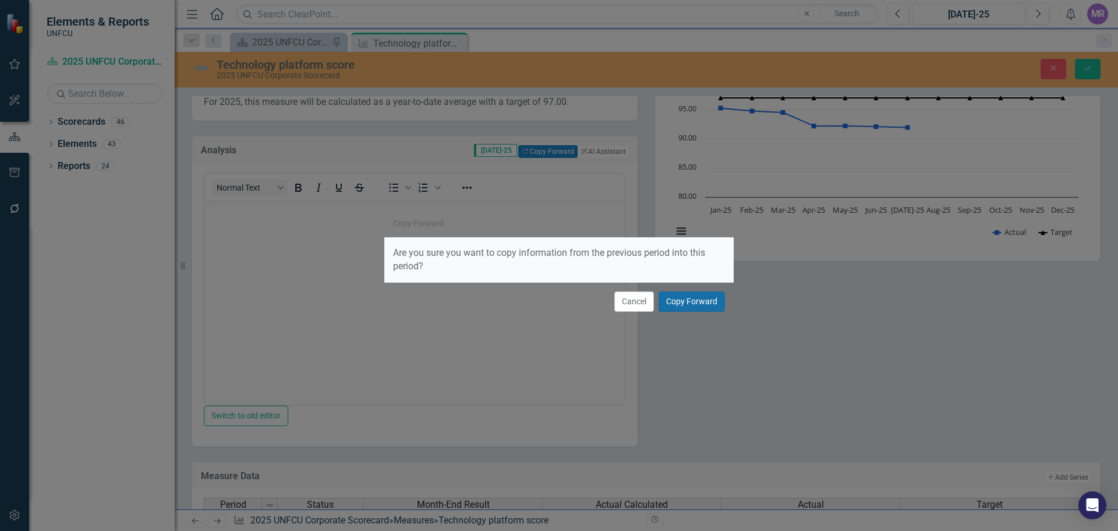
click at [683, 306] on button "Copy Forward" at bounding box center [692, 301] width 66 height 20
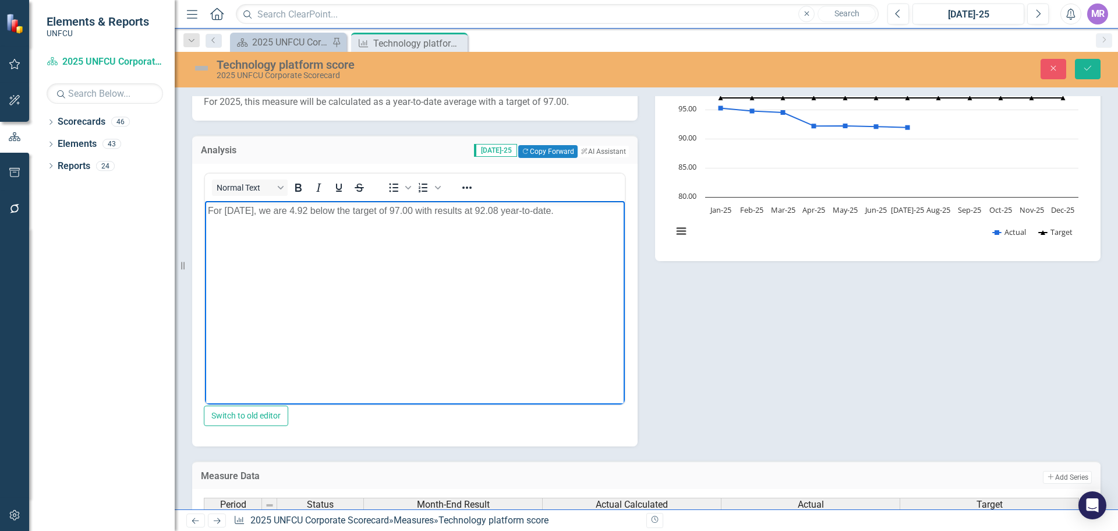
click at [241, 210] on p "For June 2025, we are 4.92 below the target of 97.00 with results at 92.08 year…" at bounding box center [415, 210] width 414 height 14
click at [245, 210] on p "For June 2025, we are 4.92 below the target of 97.00 with results at 92.08 year…" at bounding box center [415, 210] width 414 height 14
click at [316, 223] on body "For July 2025, we are 4.92 below the target of 97.00 with results at 92.08 year…" at bounding box center [415, 287] width 420 height 175
drag, startPoint x: 495, startPoint y: 206, endPoint x: 620, endPoint y: 230, distance: 128.0
click at [496, 206] on p "For July 2025, we are 4.92 below the target of 97.00 with results at 92.08 year…" at bounding box center [415, 210] width 414 height 14
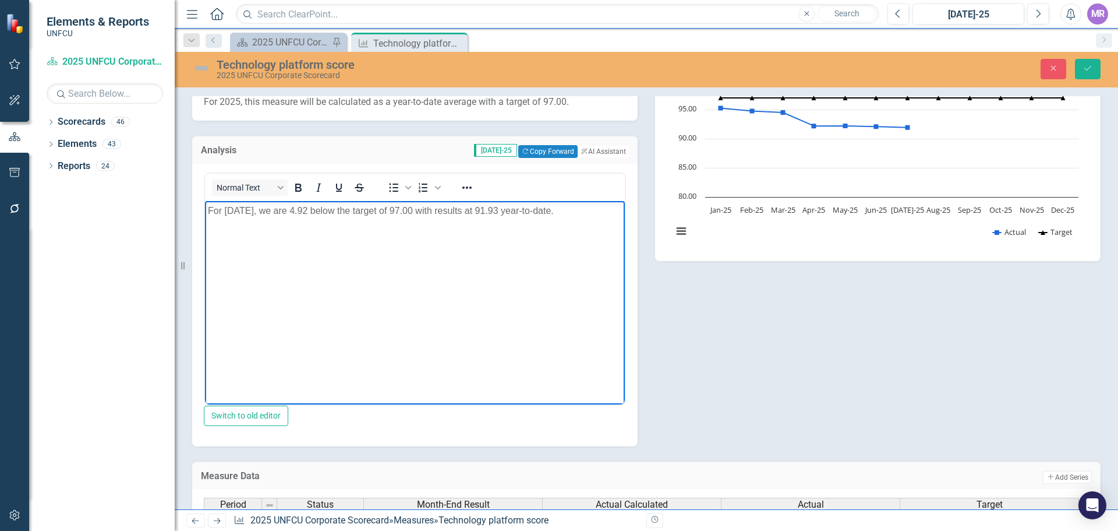
click at [582, 269] on body "For July 2025, we are 4.92 below the target of 97.00 with results at 91.93 year…" at bounding box center [415, 287] width 420 height 175
click at [318, 211] on p "For July 2025, we are 4.92 below the target of 97.00 with results at 91.93 year…" at bounding box center [415, 210] width 414 height 14
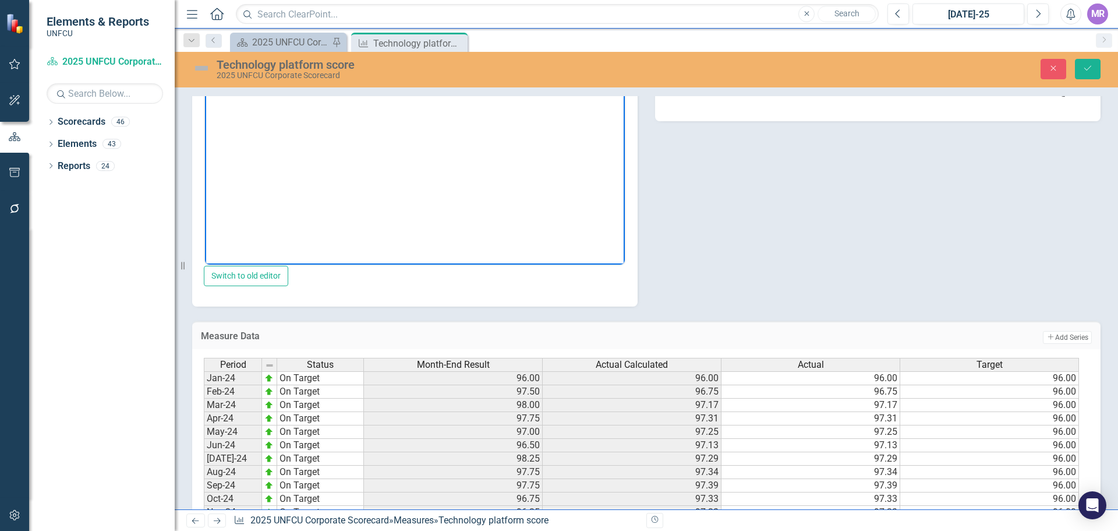
scroll to position [140, 0]
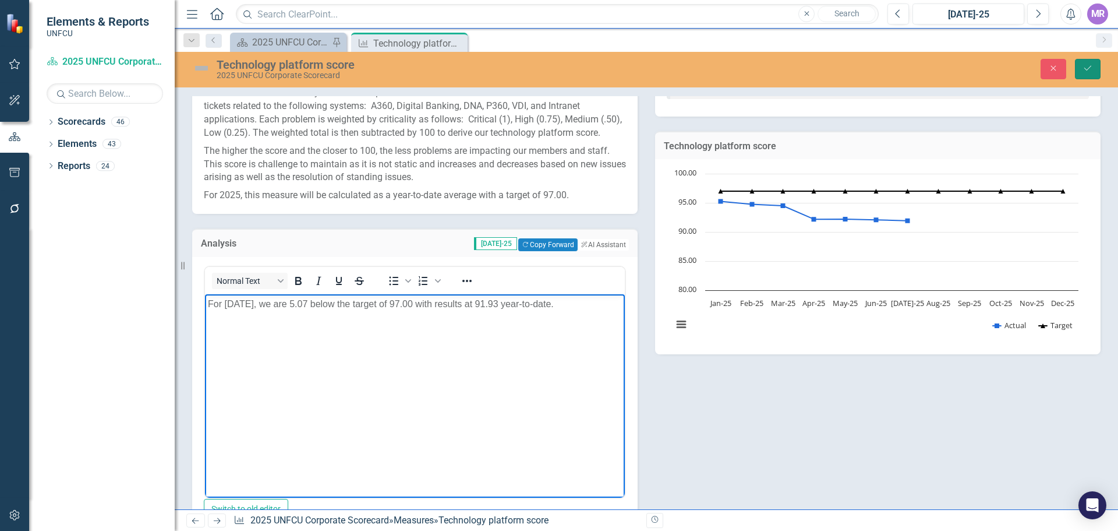
click at [1091, 68] on icon "Save" at bounding box center [1088, 68] width 10 height 8
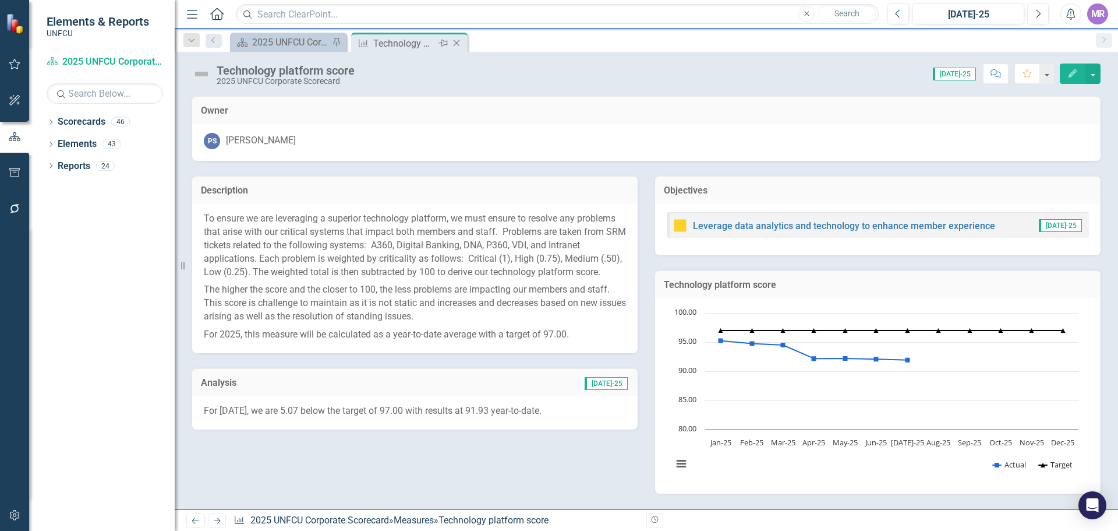
click at [463, 45] on icon "Close" at bounding box center [457, 42] width 12 height 9
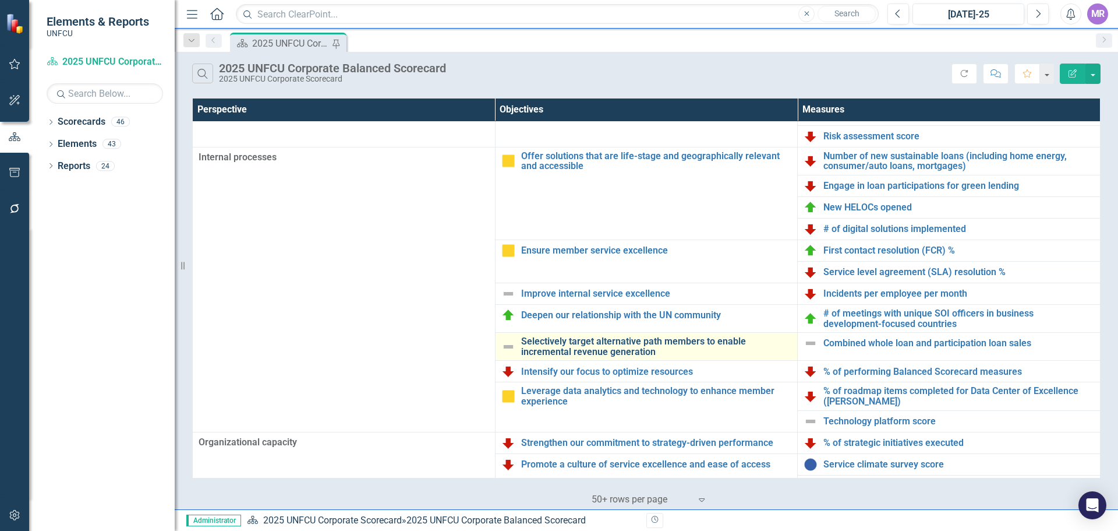
scroll to position [252, 0]
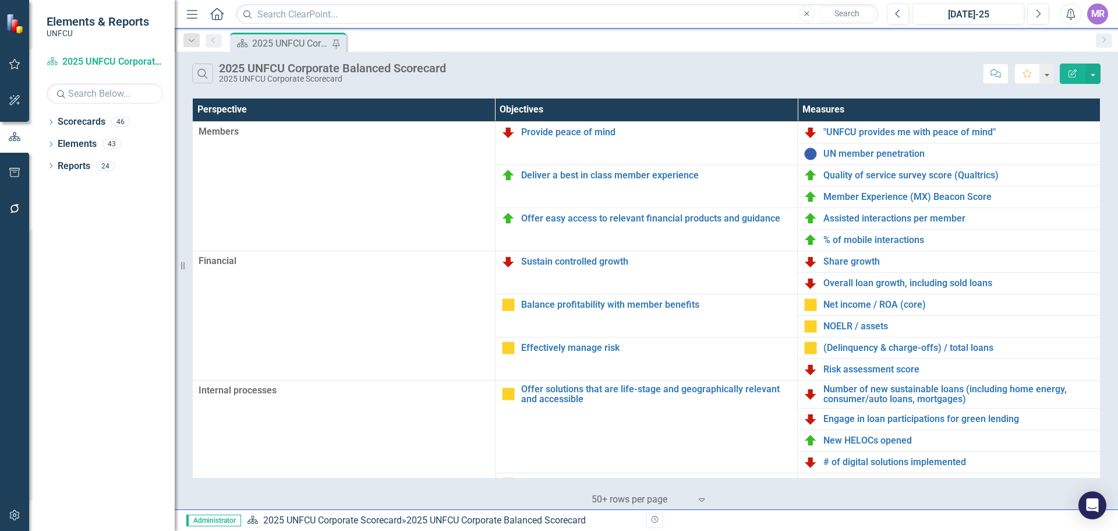
scroll to position [252, 0]
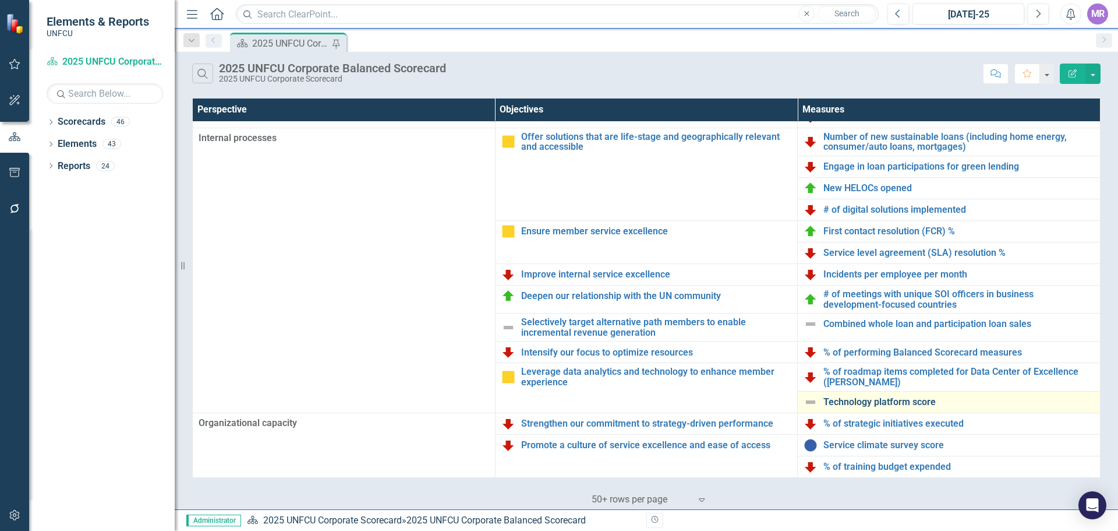
click at [867, 405] on link "Technology platform score" at bounding box center [959, 402] width 271 height 10
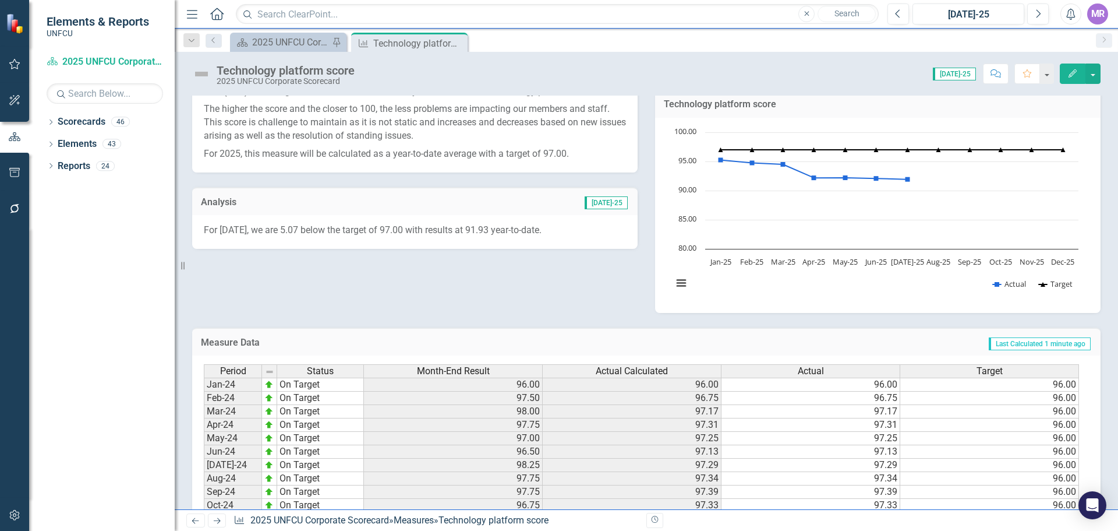
scroll to position [400, 0]
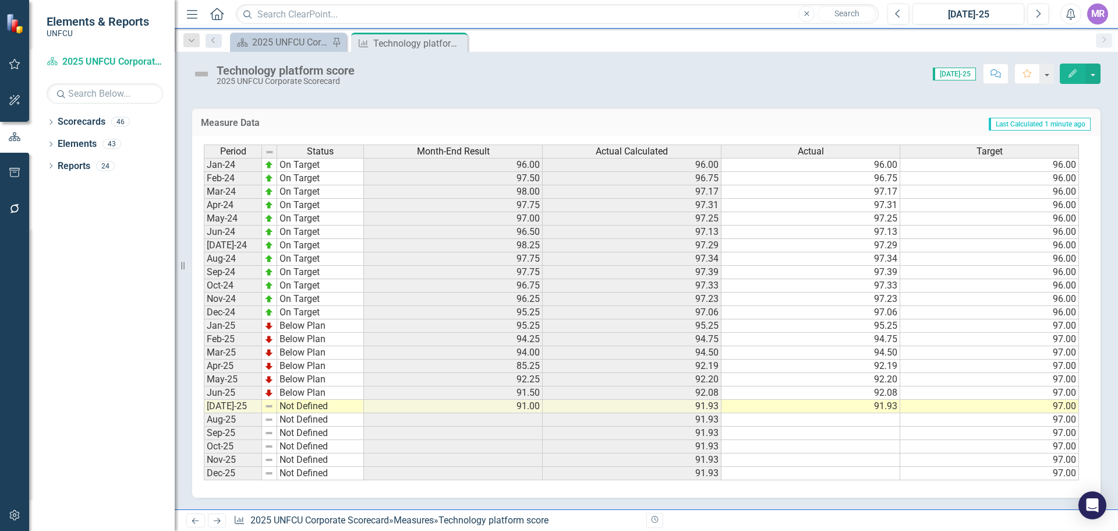
click at [317, 403] on td "Not Defined" at bounding box center [320, 406] width 87 height 13
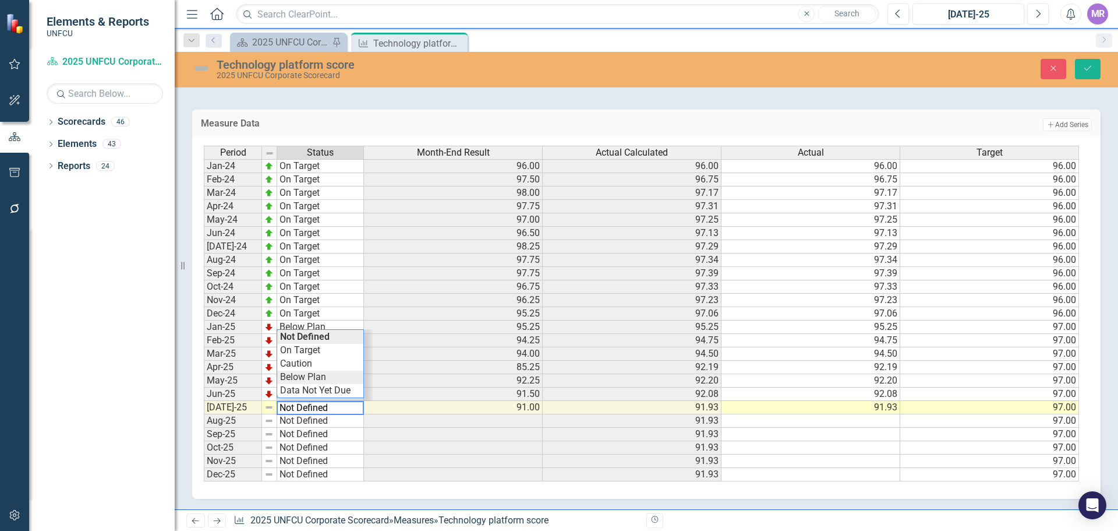
type textarea "Below Plan"
click at [302, 378] on div "Period Status Month-End Result Actual Calculated Actual Target Jan-24 On Target…" at bounding box center [642, 314] width 877 height 336
click at [1098, 67] on button "Save" at bounding box center [1088, 69] width 26 height 20
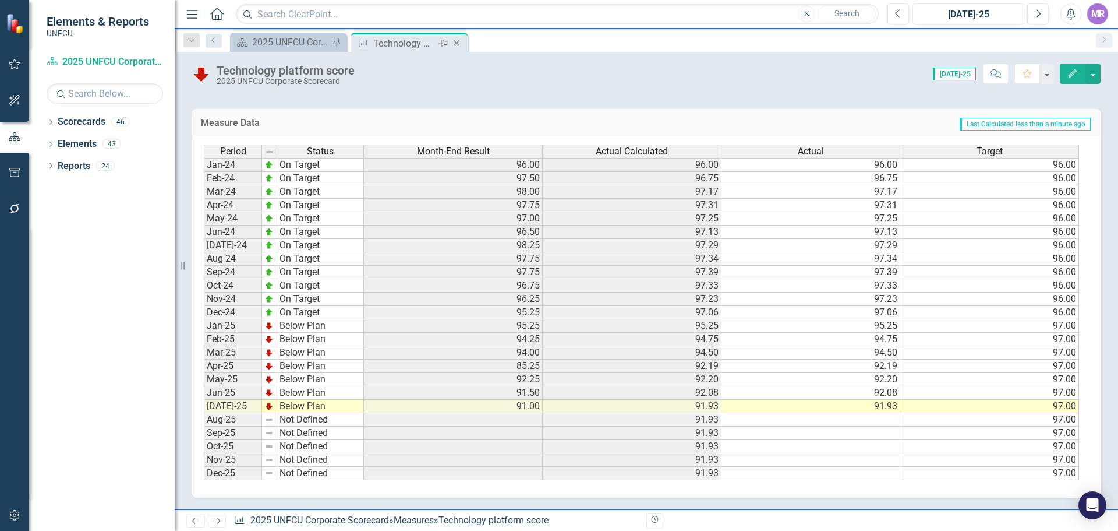
click at [457, 51] on div "Measure Technology platform score Pin Close" at bounding box center [409, 42] width 117 height 19
click at [460, 43] on icon "Close" at bounding box center [457, 42] width 12 height 9
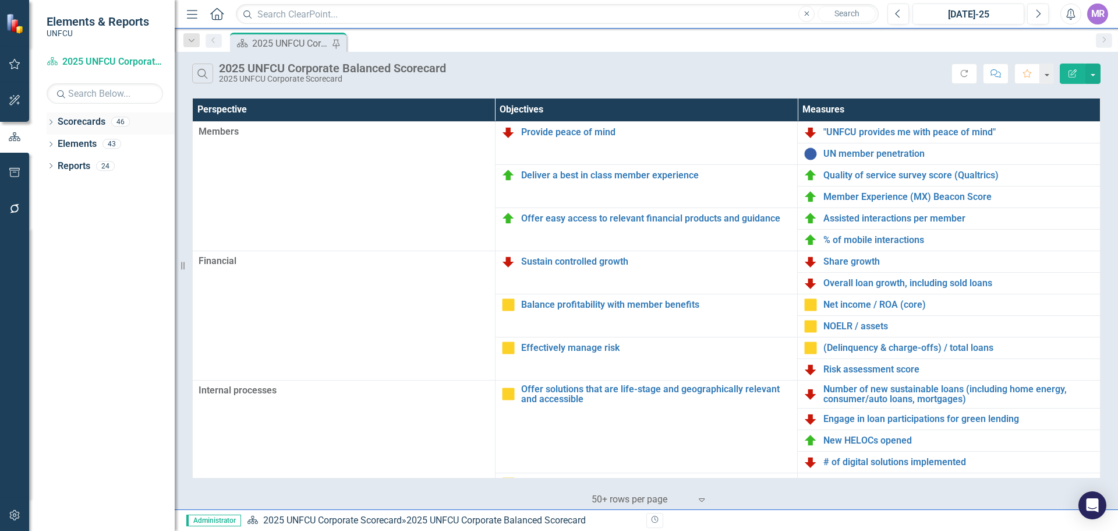
click at [49, 121] on icon "Dropdown" at bounding box center [51, 123] width 8 height 6
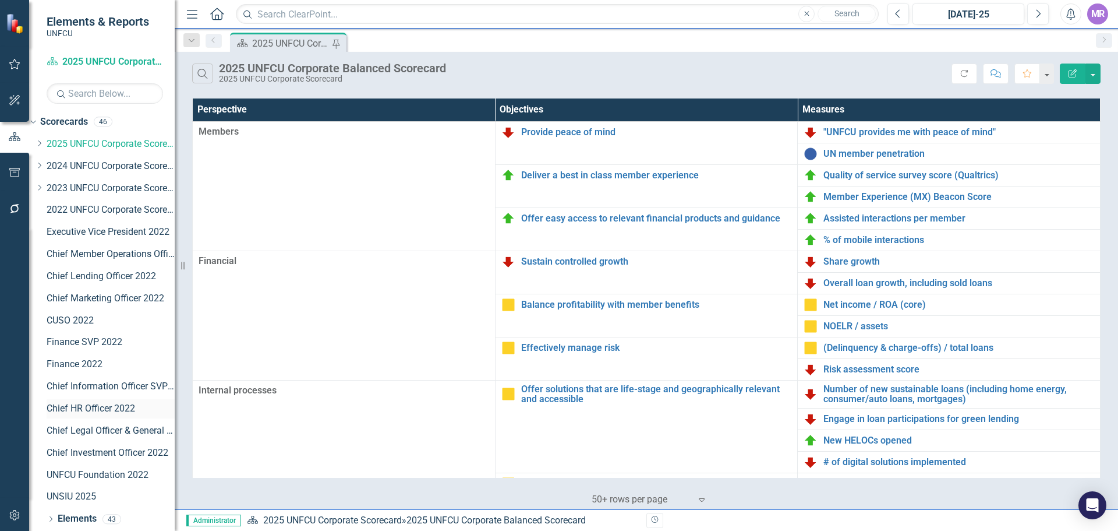
scroll to position [23, 0]
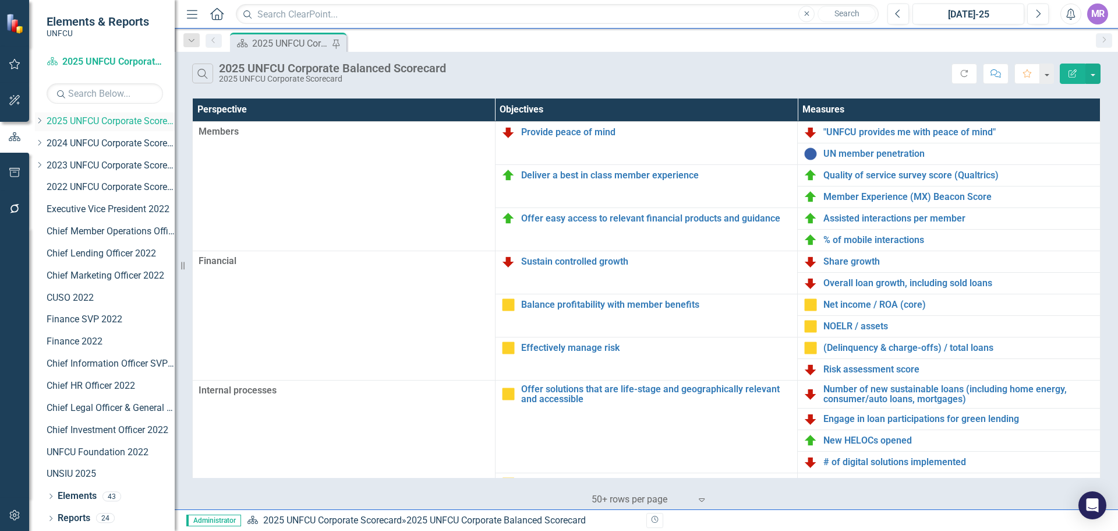
click at [41, 121] on icon at bounding box center [39, 121] width 3 height 6
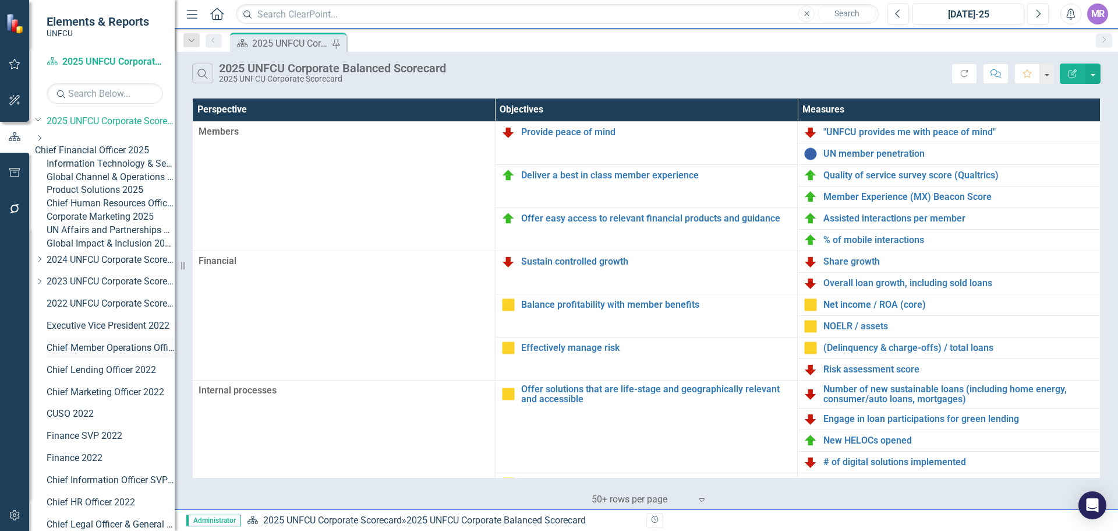
scroll to position [199, 0]
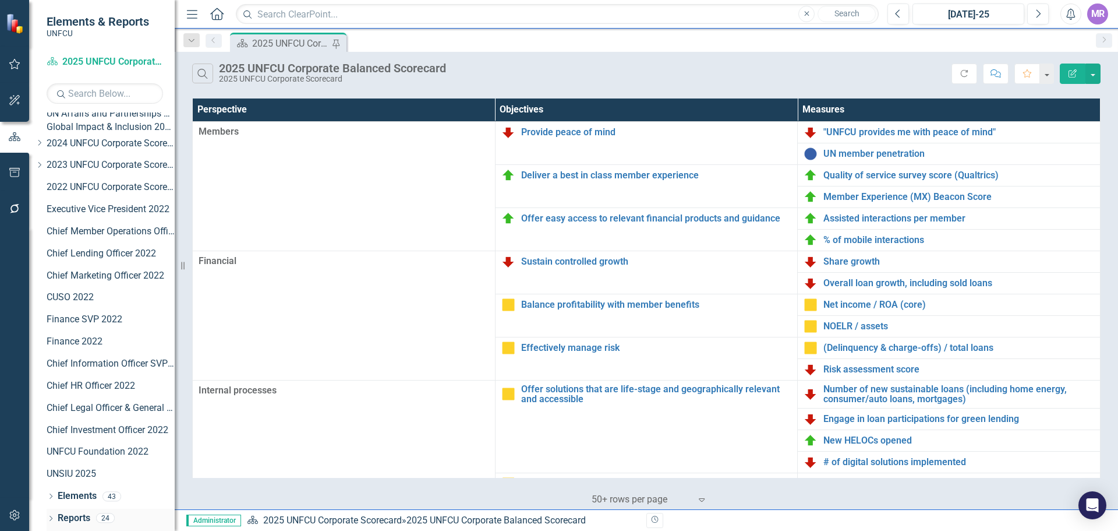
click at [52, 514] on div "Dropdown" at bounding box center [51, 519] width 8 height 10
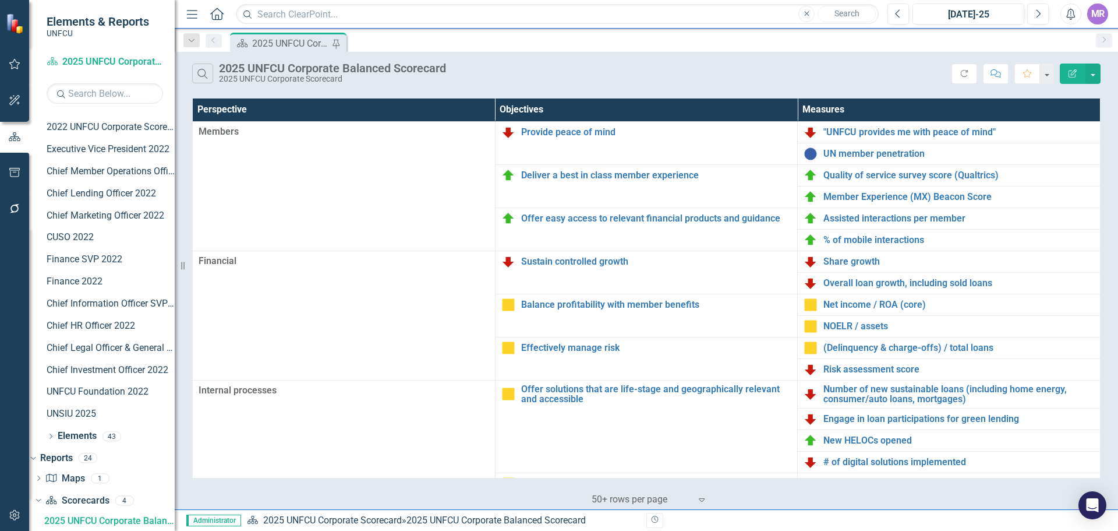
scroll to position [387, 0]
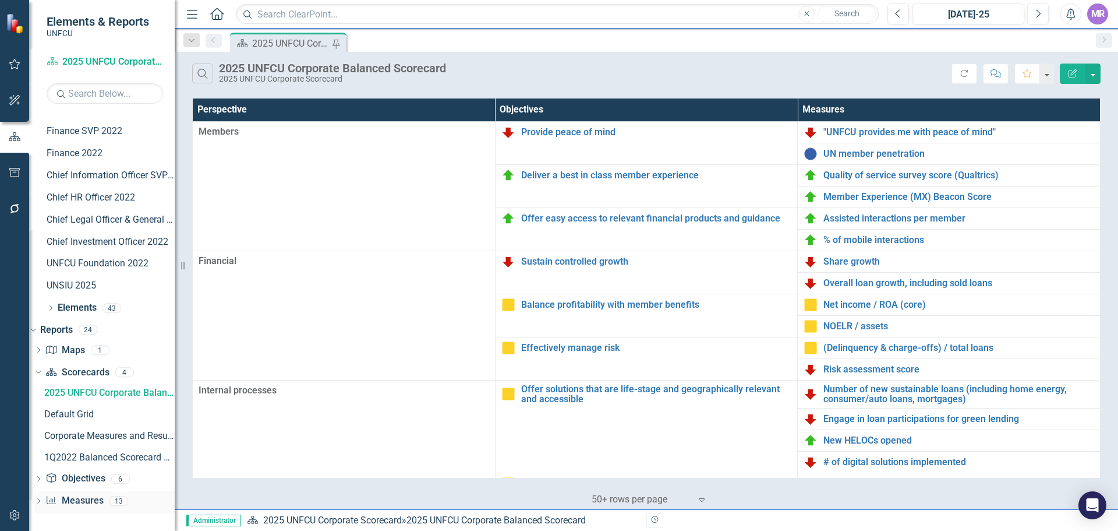
click at [84, 496] on link "Measure Measures" at bounding box center [74, 500] width 58 height 13
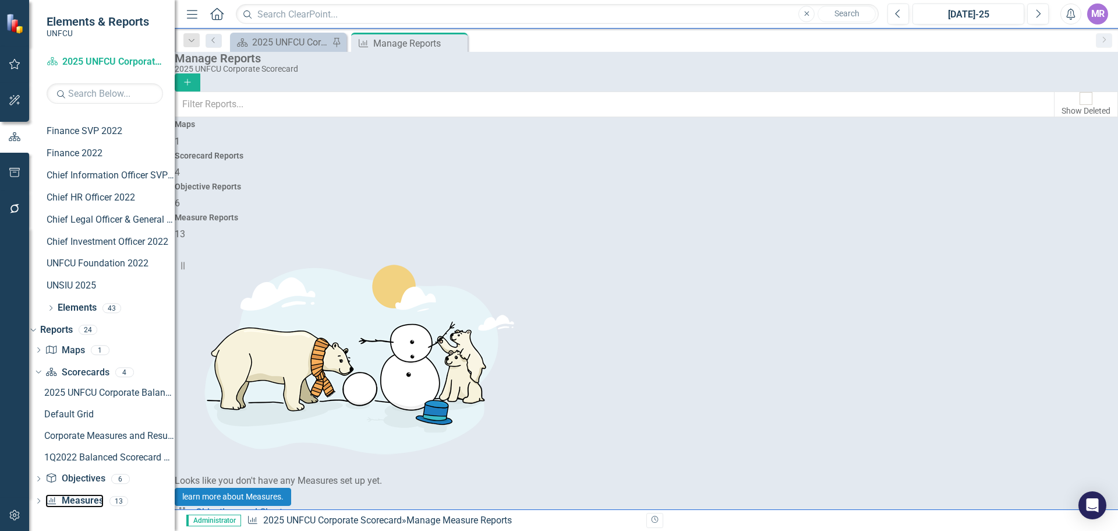
scroll to position [178, 0]
click at [980, 213] on div "Measure Reports 13" at bounding box center [647, 227] width 944 height 28
click at [43, 499] on icon "Dropdown" at bounding box center [38, 502] width 8 height 6
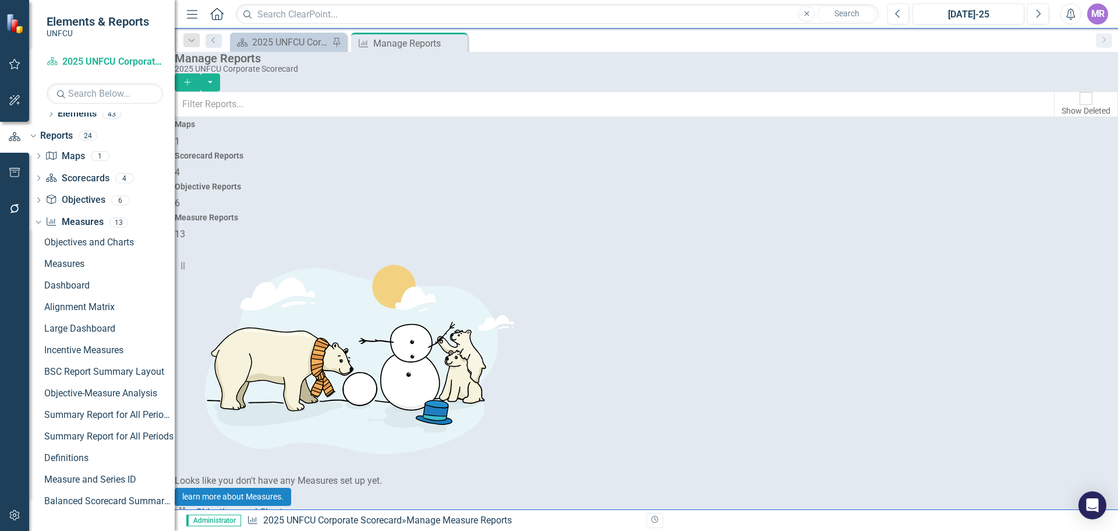
scroll to position [120, 0]
click at [52, 118] on div "Dropdown" at bounding box center [51, 115] width 8 height 10
click at [43, 118] on icon "Dropdown" at bounding box center [39, 114] width 8 height 6
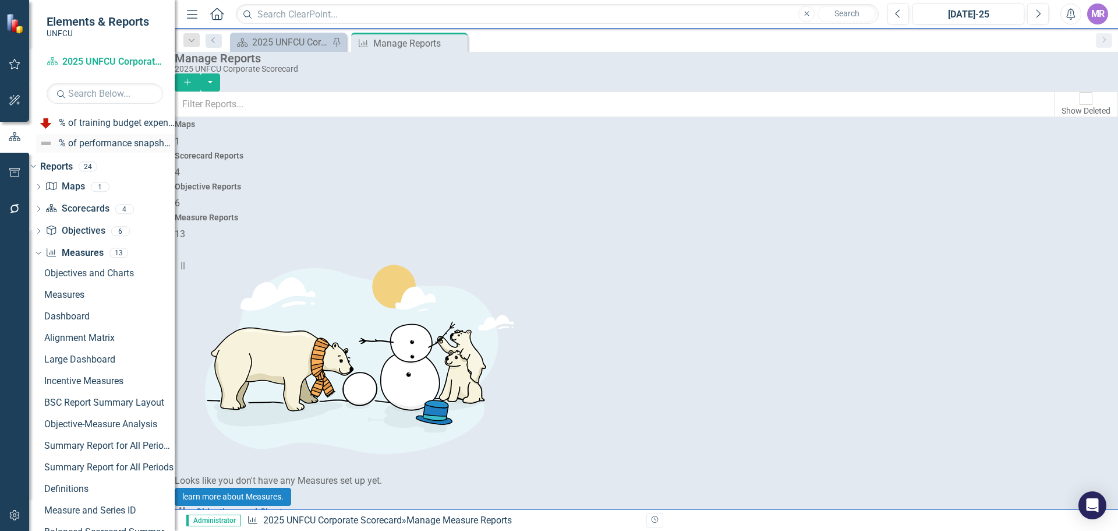
click at [111, 149] on div "% of performance snapshots completed on time [Hidden measure]" at bounding box center [117, 143] width 116 height 10
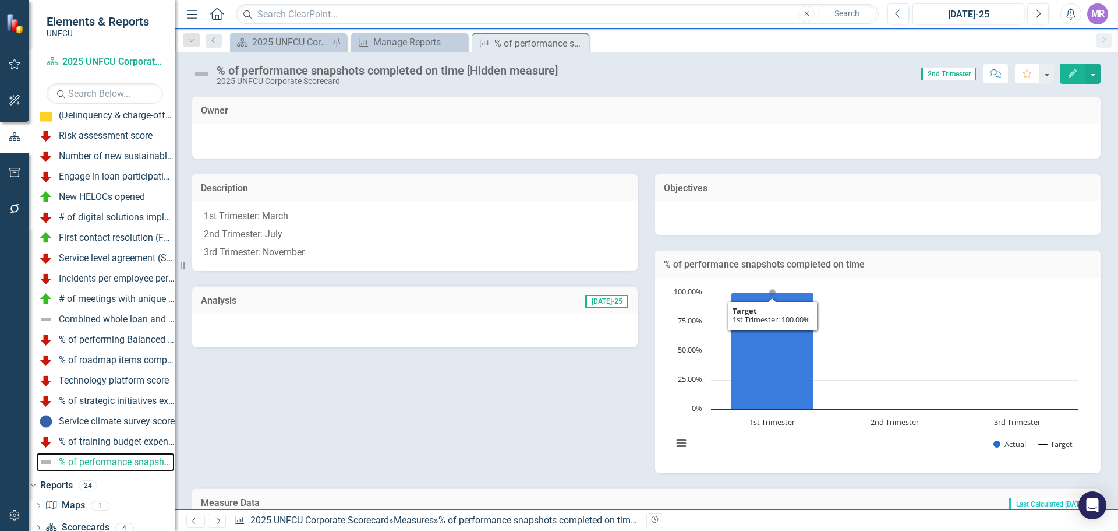
scroll to position [160, 0]
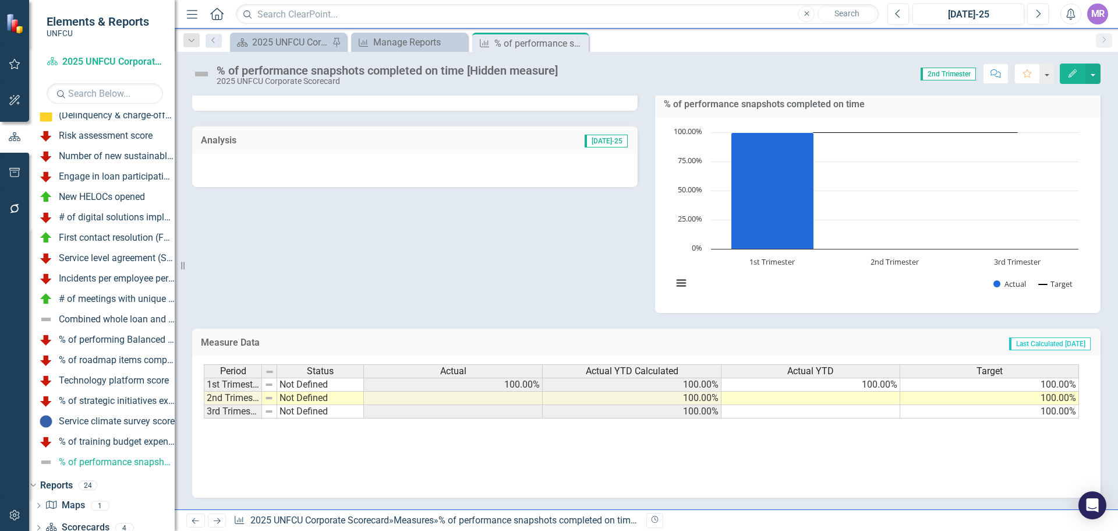
click at [516, 398] on td at bounding box center [453, 397] width 179 height 13
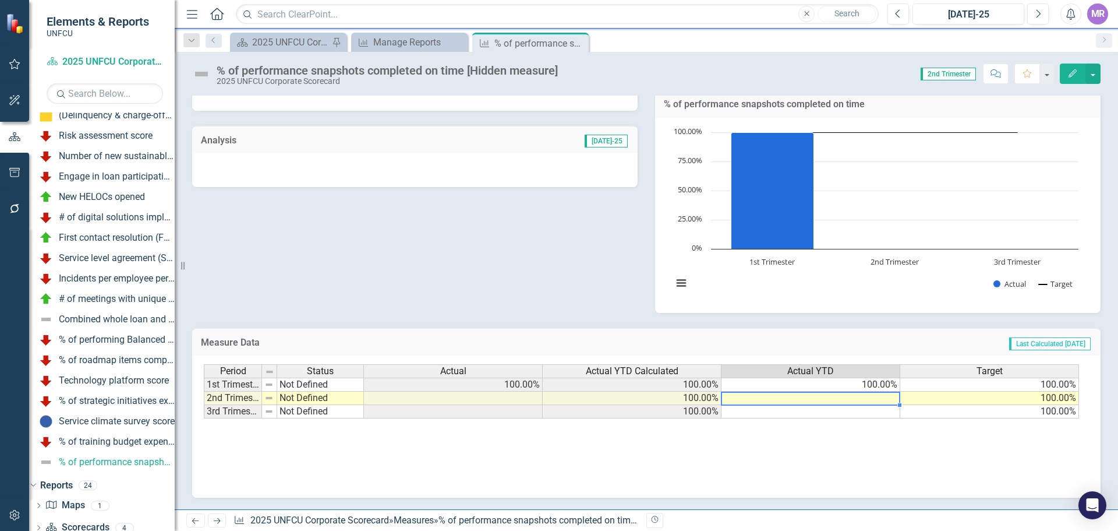
click at [869, 402] on td at bounding box center [811, 397] width 179 height 13
click at [458, 397] on td at bounding box center [453, 397] width 179 height 13
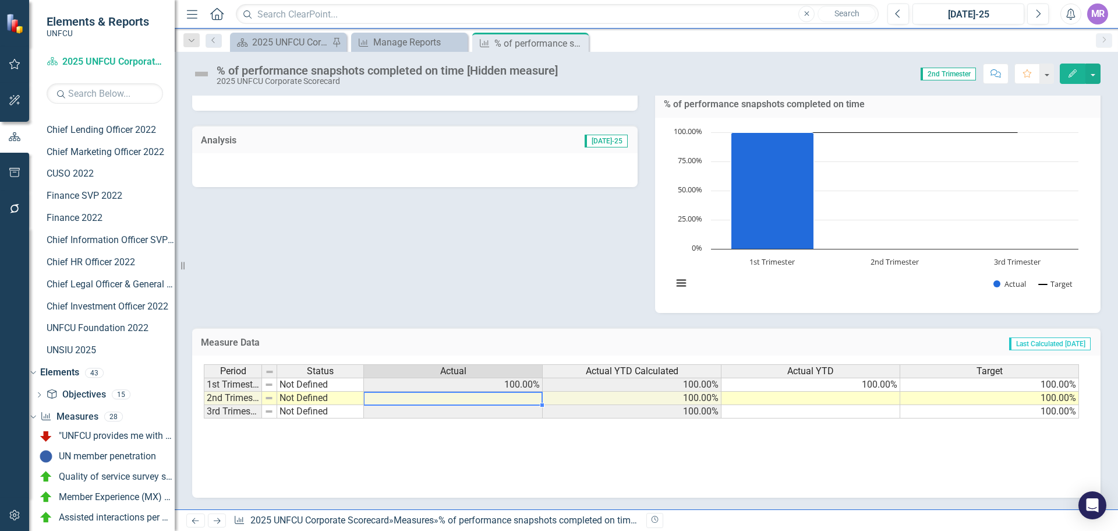
scroll to position [0, 0]
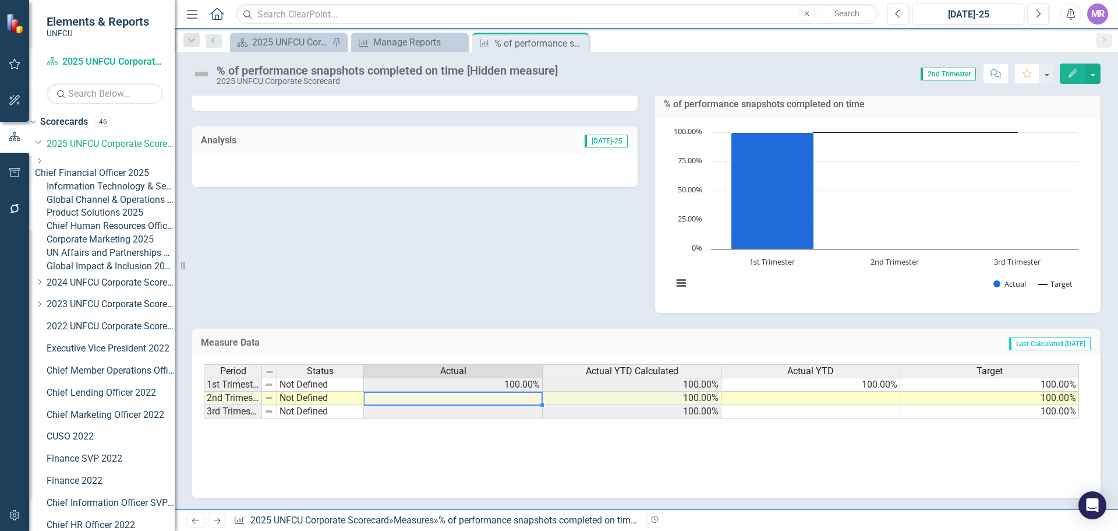
click at [100, 246] on link "Corporate Marketing 2025" at bounding box center [111, 239] width 128 height 13
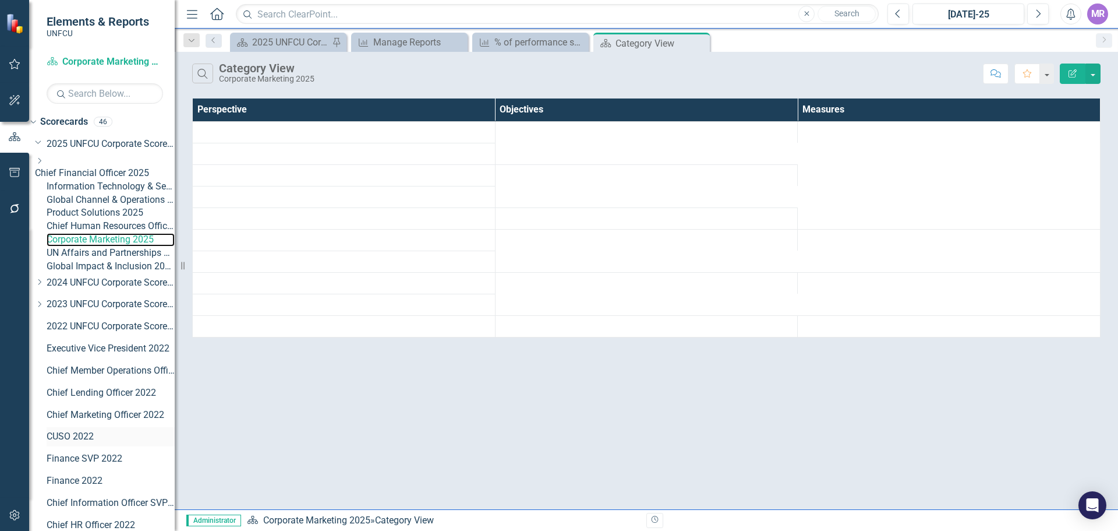
scroll to position [302, 0]
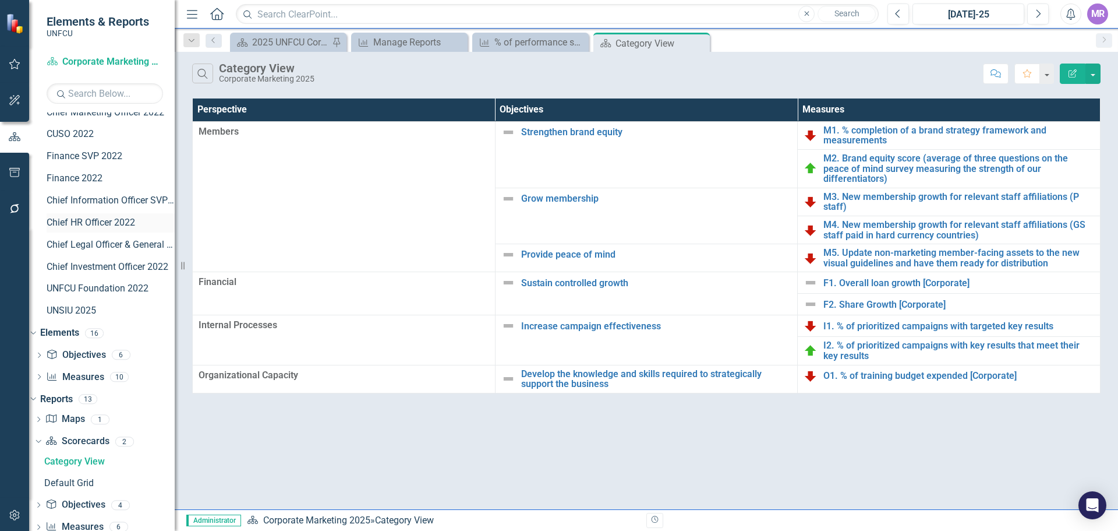
click at [110, 230] on link "Chief HR Officer 2022" at bounding box center [111, 222] width 128 height 13
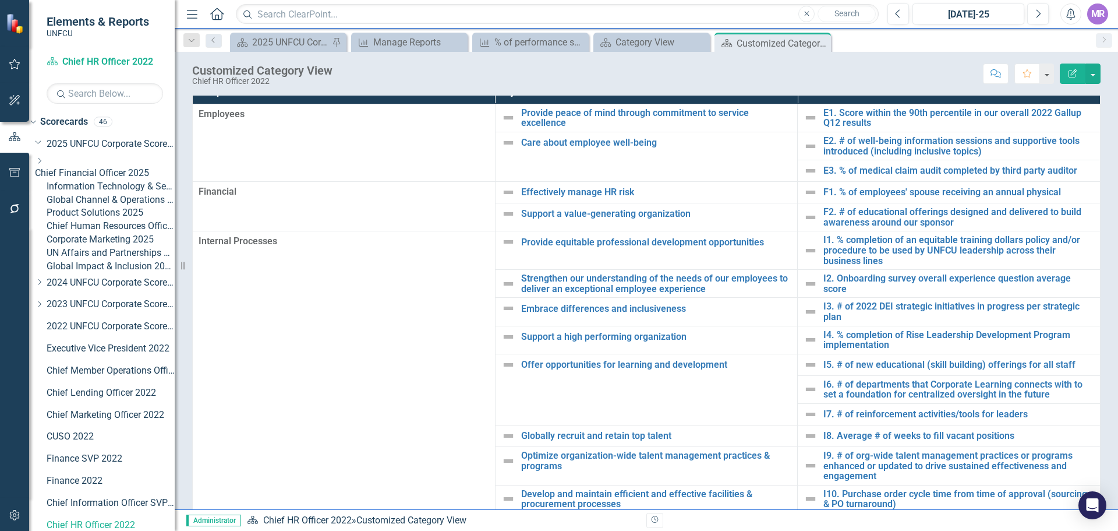
click at [120, 233] on link "Chief Human Resources Officer 2025" at bounding box center [111, 226] width 128 height 13
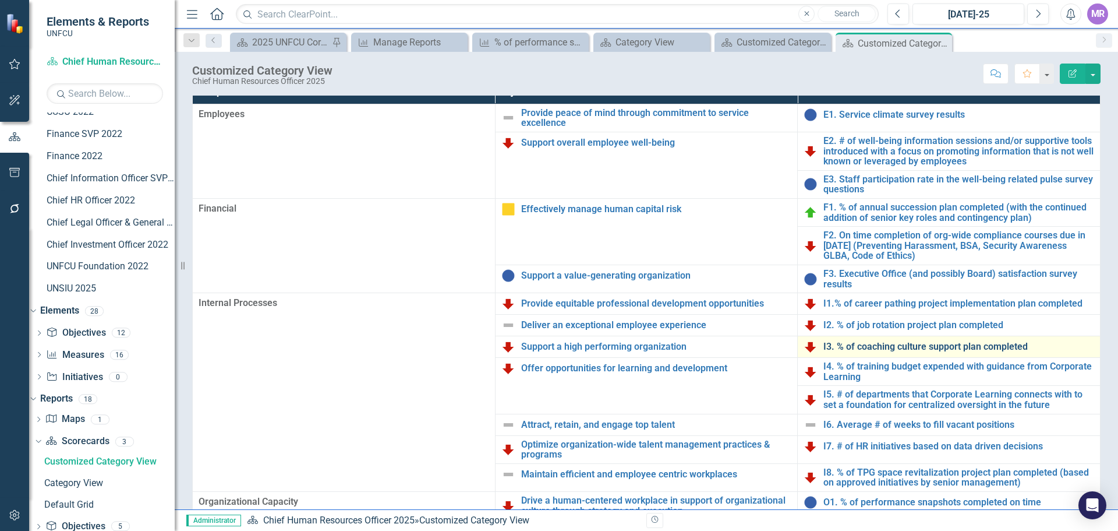
scroll to position [56, 0]
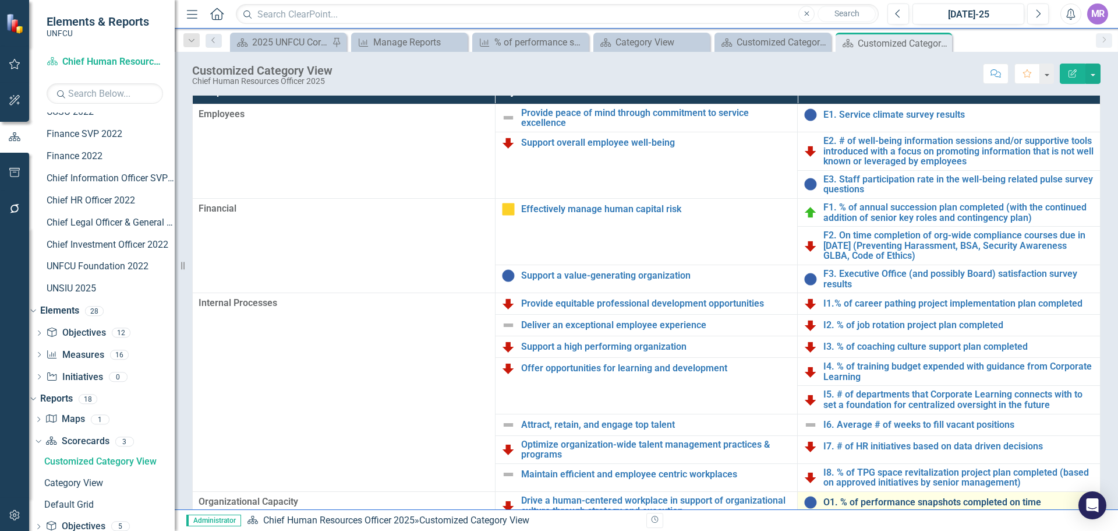
click at [903, 497] on link "O1. % of performance snapshots completed on time" at bounding box center [959, 502] width 271 height 10
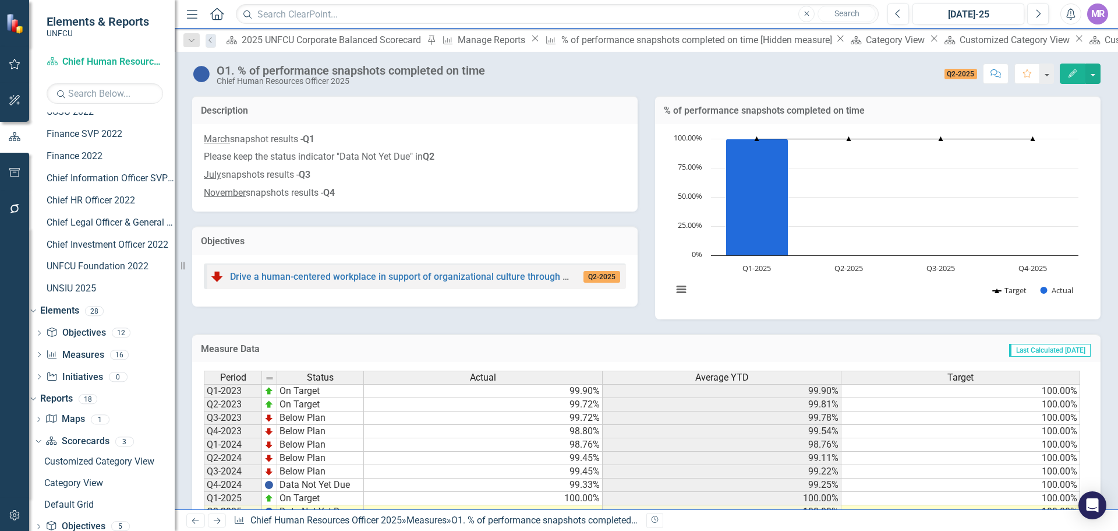
scroll to position [65, 0]
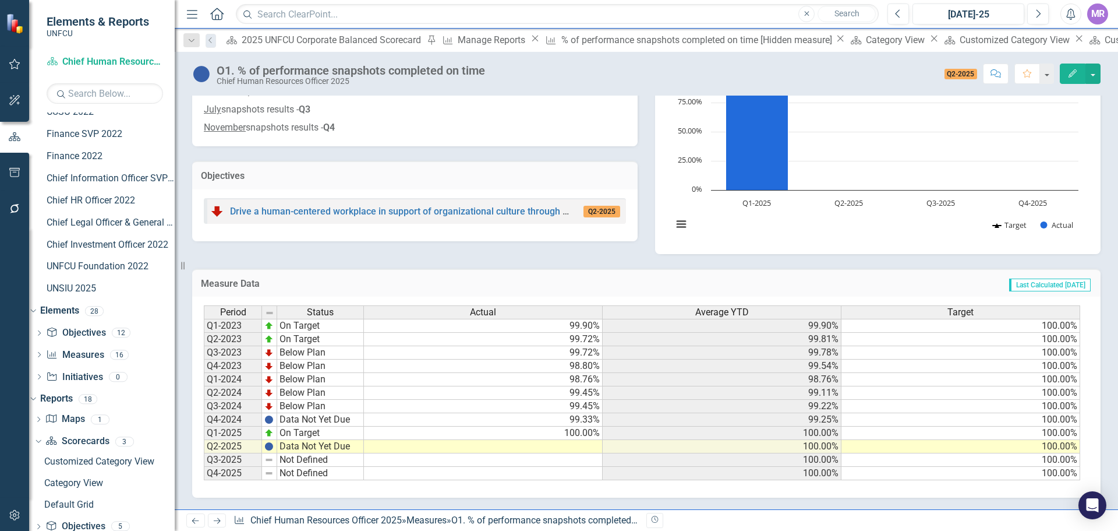
click at [322, 450] on td "Data Not Yet Due" at bounding box center [320, 446] width 87 height 13
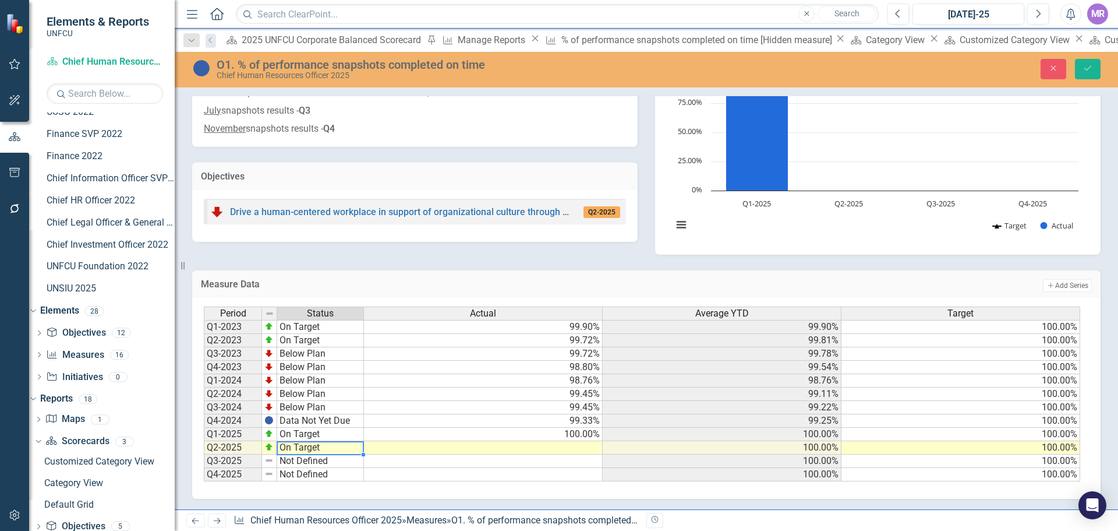
click at [303, 394] on div "Period Status Actual Average YTD Target Q1-2023 On Target 99.90% 99.90% 100.00%…" at bounding box center [642, 393] width 877 height 175
click at [302, 447] on td "On Target" at bounding box center [320, 447] width 87 height 13
click at [309, 414] on div "Period Status Actual Average YTD Target Q1-2023 On Target 99.90% 99.90% 100.00%…" at bounding box center [642, 393] width 877 height 175
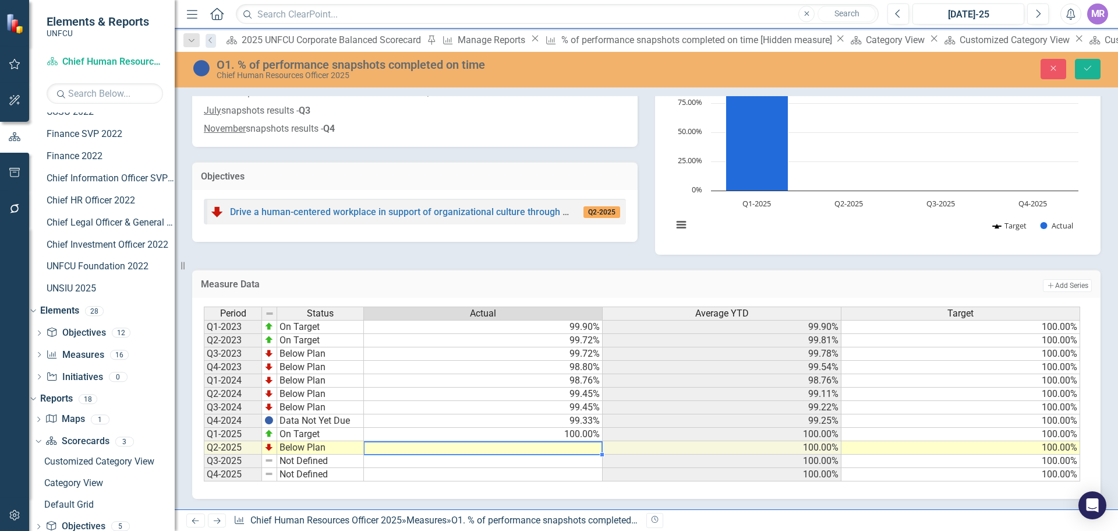
click at [588, 450] on td at bounding box center [483, 447] width 239 height 13
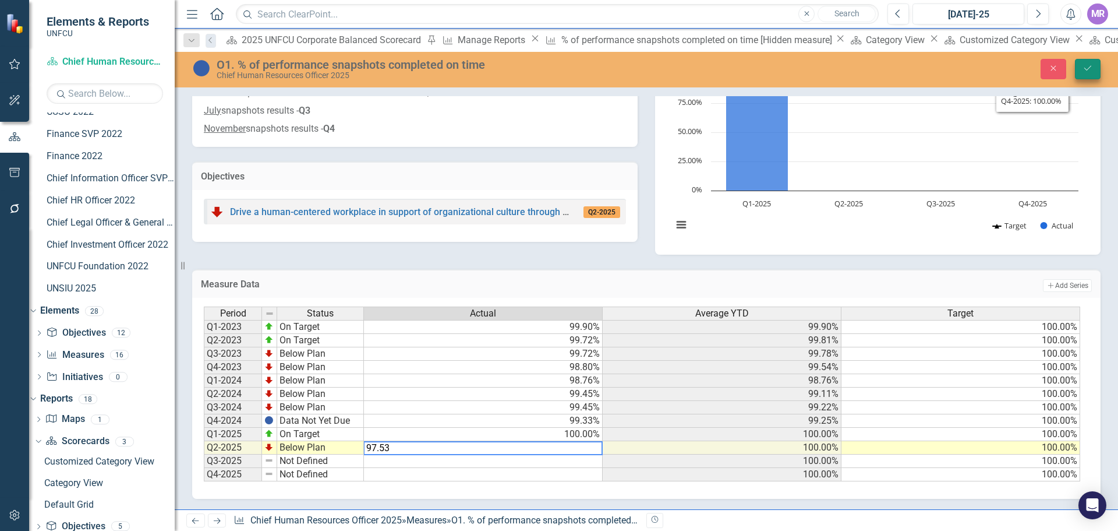
type textarea "97.53"
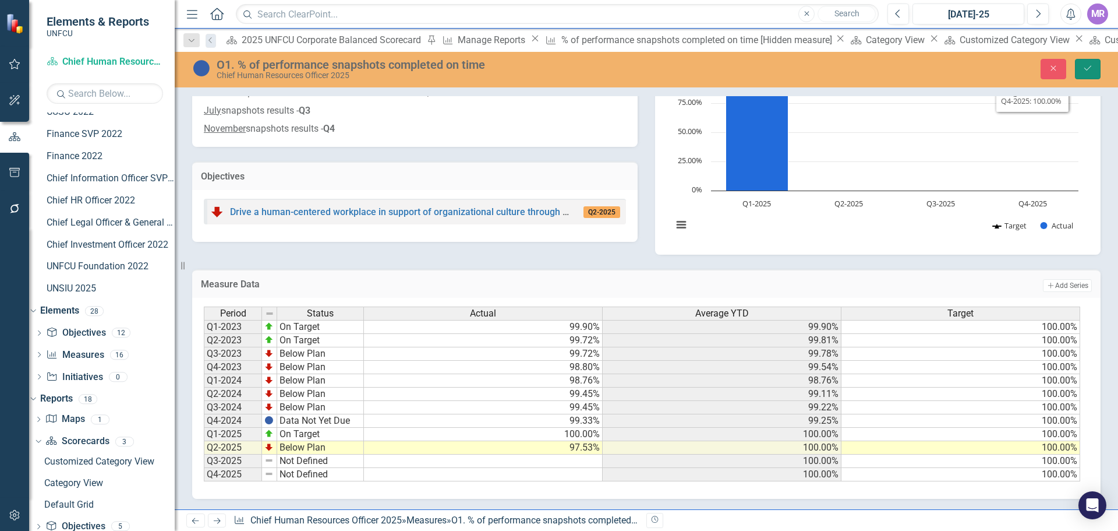
click at [1093, 73] on button "Save" at bounding box center [1088, 69] width 26 height 20
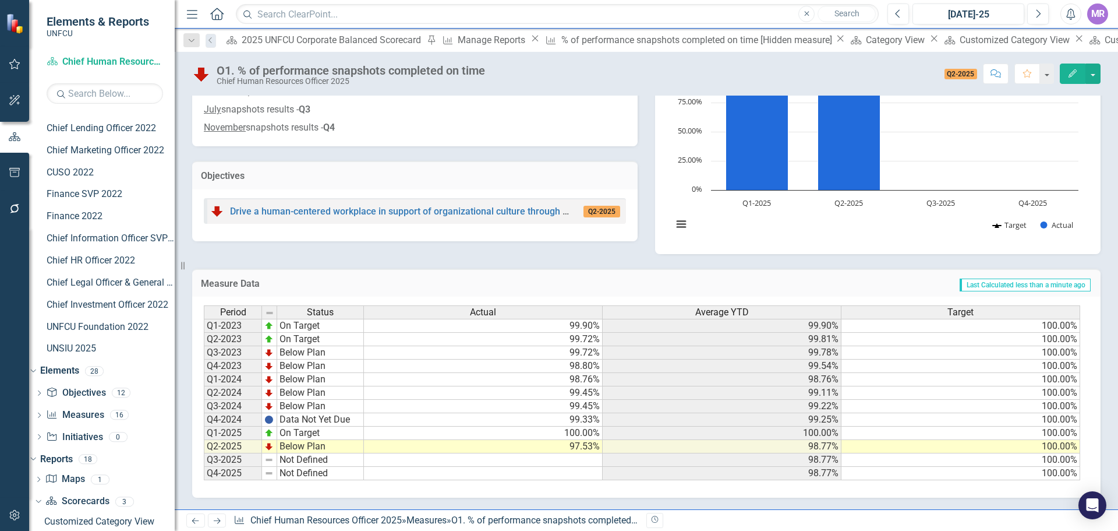
click at [292, 459] on td "Not Defined" at bounding box center [320, 459] width 87 height 13
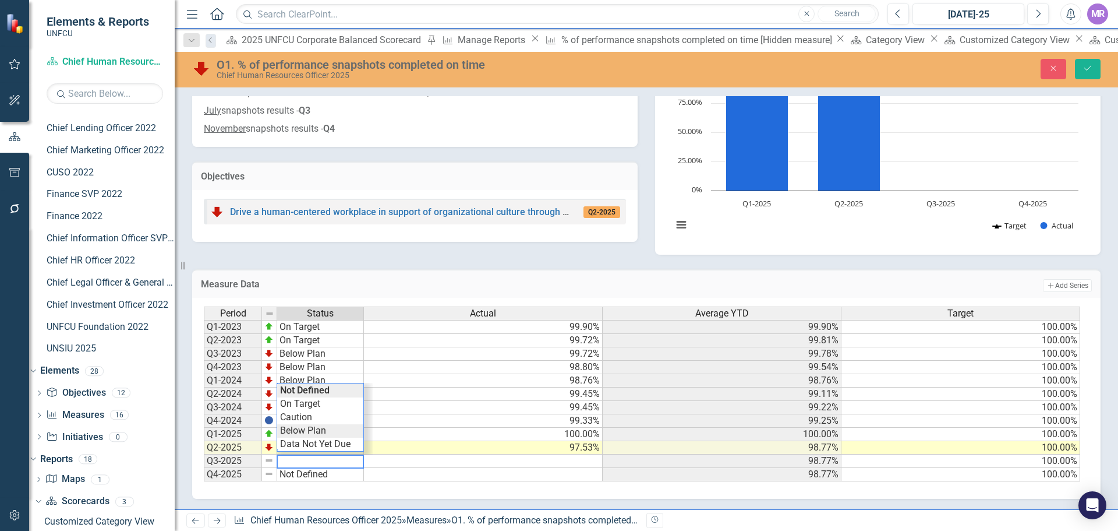
click at [310, 435] on div "Period Status Actual Average YTD Target Q1-2023 On Target 99.90% 99.90% 100.00%…" at bounding box center [642, 393] width 877 height 175
click at [591, 443] on td "97.53%" at bounding box center [483, 447] width 239 height 13
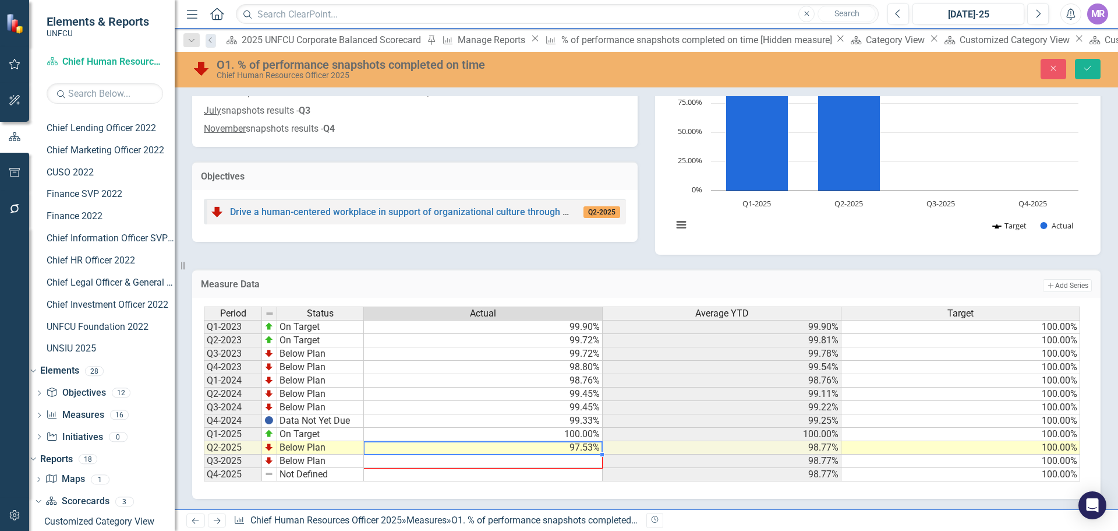
drag, startPoint x: 602, startPoint y: 459, endPoint x: 601, endPoint y: 465, distance: 6.6
click at [204, 465] on div "Period Status Actual Average YTD Target Q1-2023 On Target 99.90% 99.90% 100.00%…" at bounding box center [204, 393] width 0 height 175
click at [590, 450] on td "97.53%" at bounding box center [483, 447] width 239 height 13
click at [322, 451] on td "Below Plan" at bounding box center [320, 447] width 87 height 13
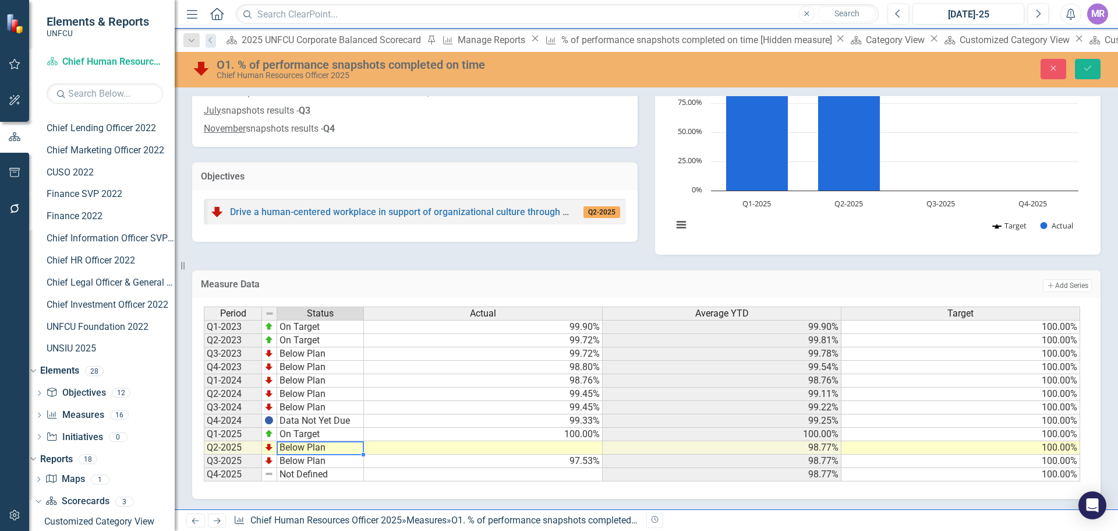
click at [322, 451] on td "Below Plan" at bounding box center [320, 447] width 87 height 13
click at [322, 432] on div "Period Status Actual Average YTD Target Q1-2023 On Target 99.90% 99.90% 100.00%…" at bounding box center [642, 393] width 877 height 175
click at [1088, 74] on button "Save" at bounding box center [1088, 69] width 26 height 20
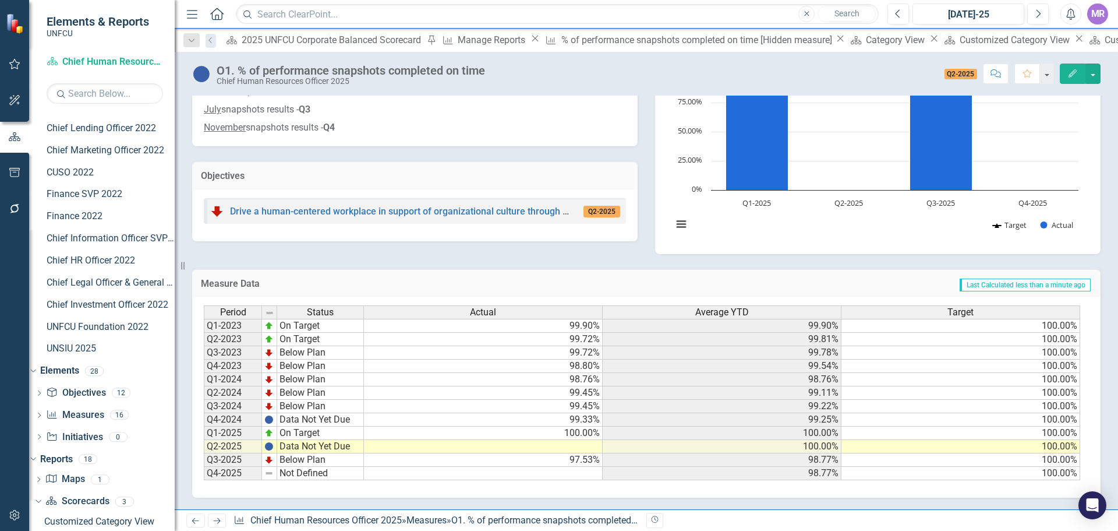
scroll to position [0, 0]
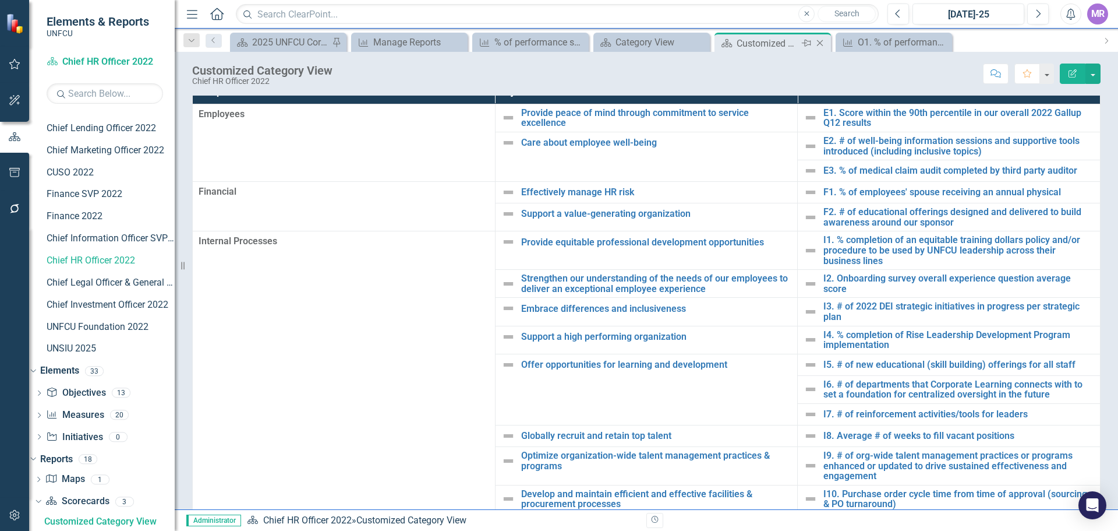
click at [821, 45] on icon "Close" at bounding box center [820, 42] width 12 height 9
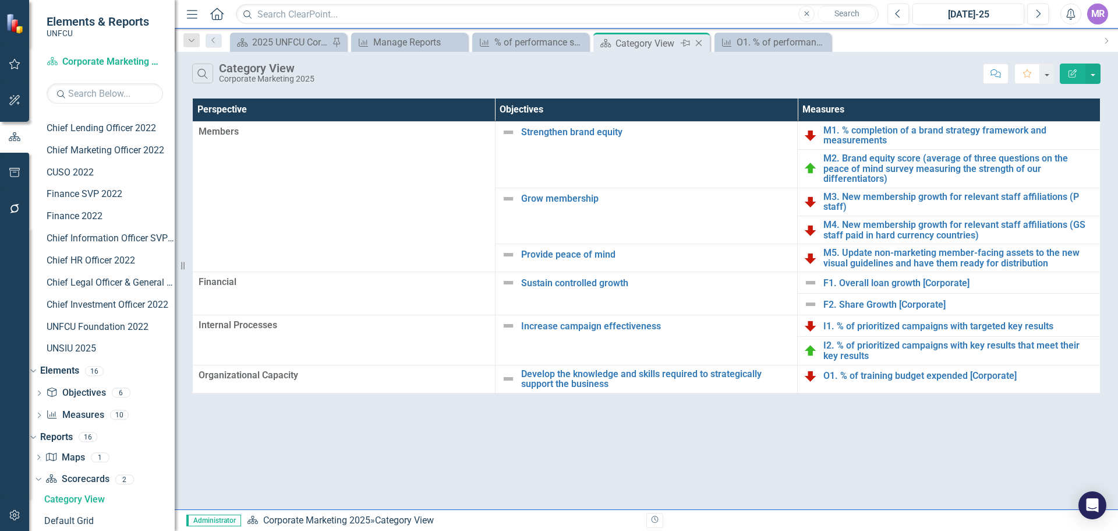
scroll to position [126, 0]
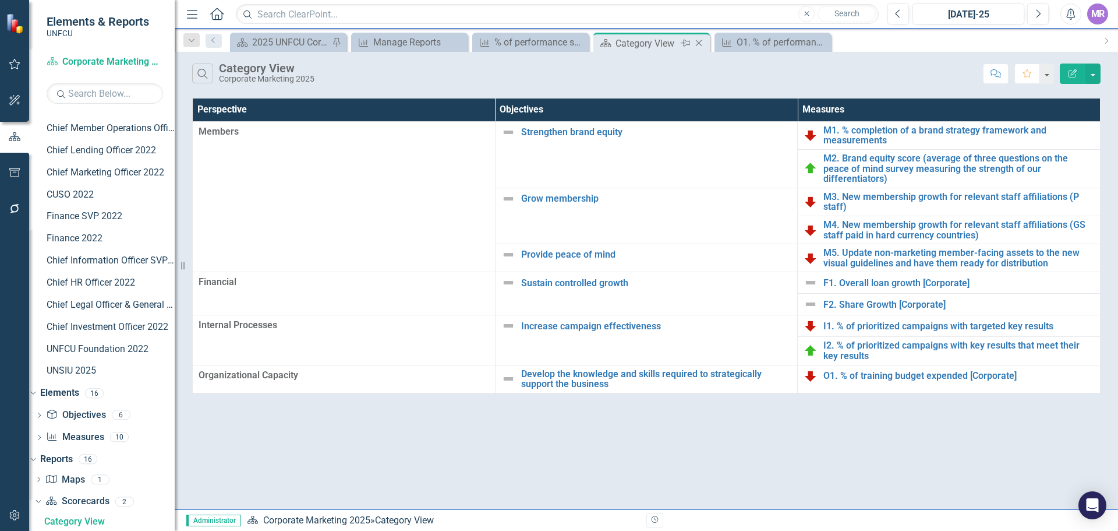
click at [645, 46] on div "Category View" at bounding box center [647, 43] width 62 height 15
click at [517, 50] on div "Measure % of performance snapshots completed on time [Hidden measure] Close" at bounding box center [530, 42] width 117 height 19
click at [535, 46] on div "% of performance snapshots completed on time [Hidden measure]" at bounding box center [535, 42] width 80 height 15
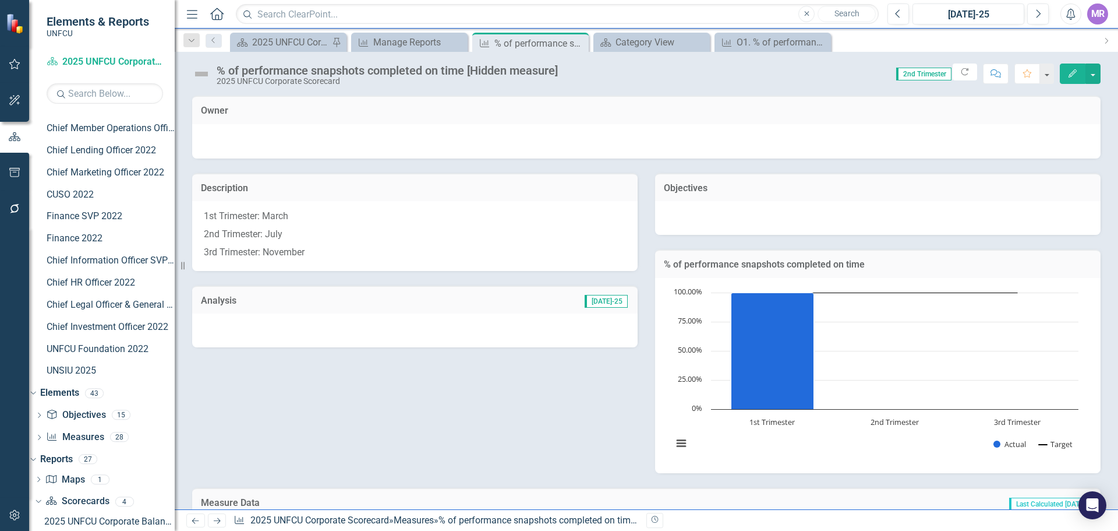
scroll to position [160, 0]
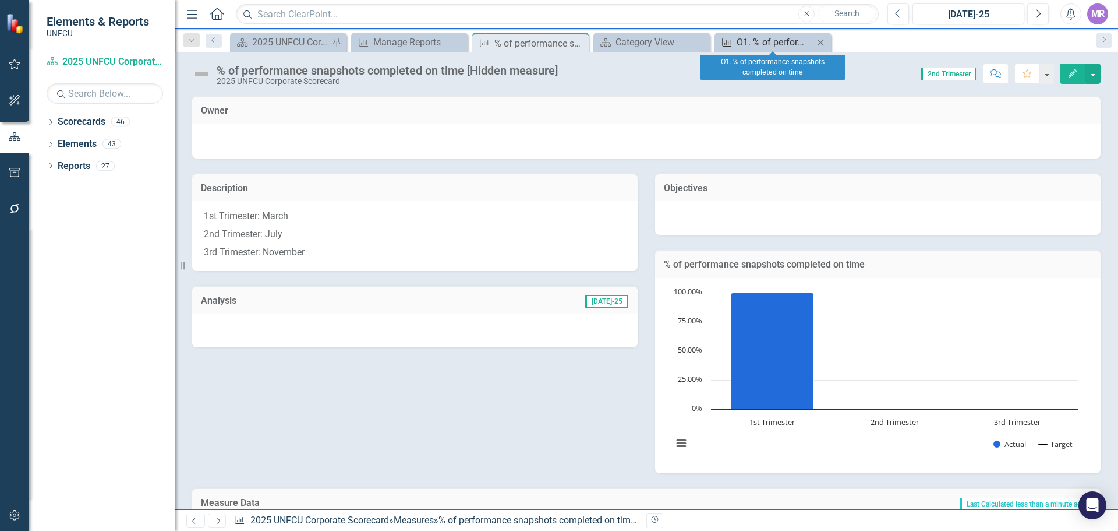
click at [774, 35] on div "O1. % of performance snapshots completed on time" at bounding box center [775, 42] width 77 height 15
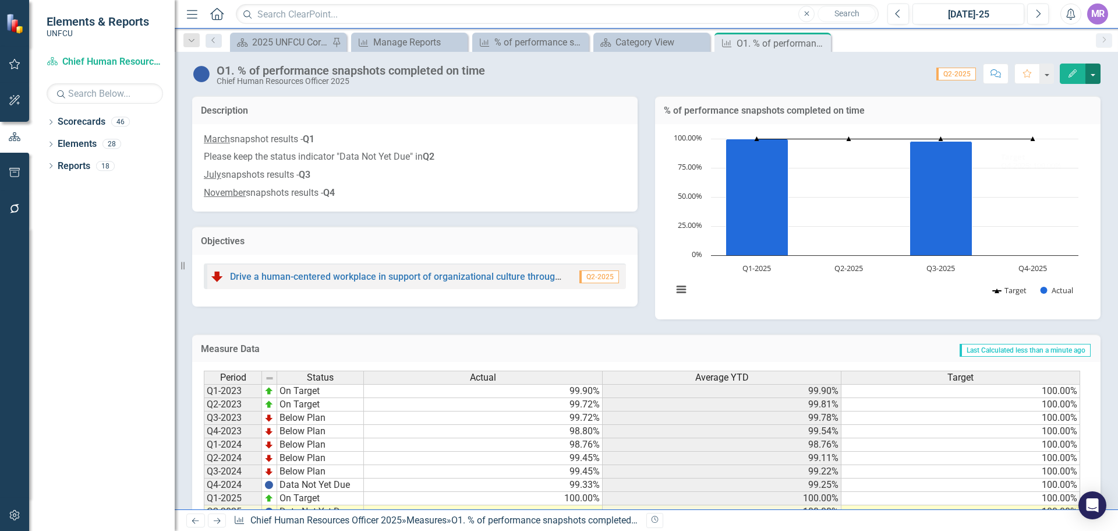
click at [1097, 70] on button "button" at bounding box center [1093, 73] width 15 height 20
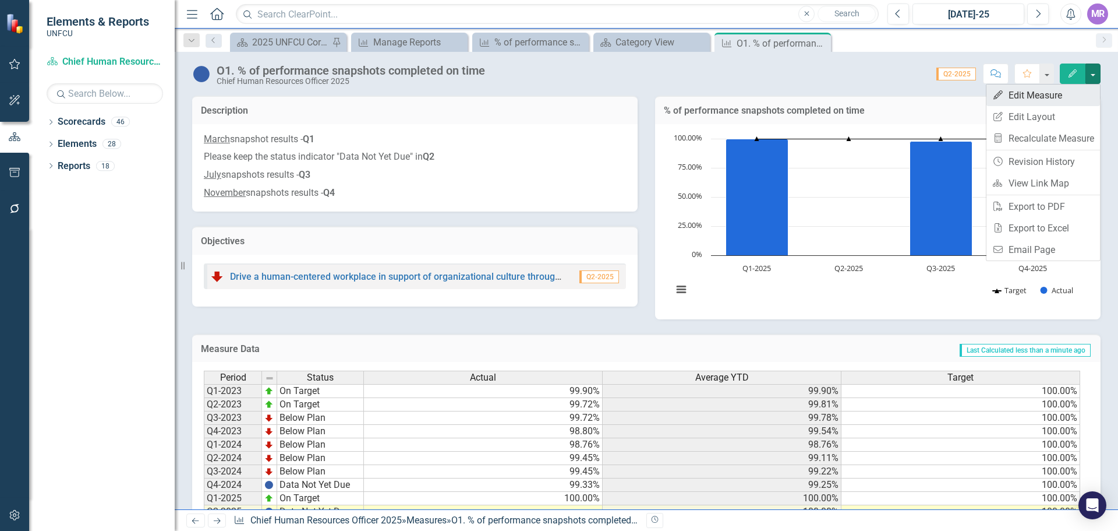
click at [1018, 103] on link "Edit Edit Measure" at bounding box center [1044, 95] width 114 height 22
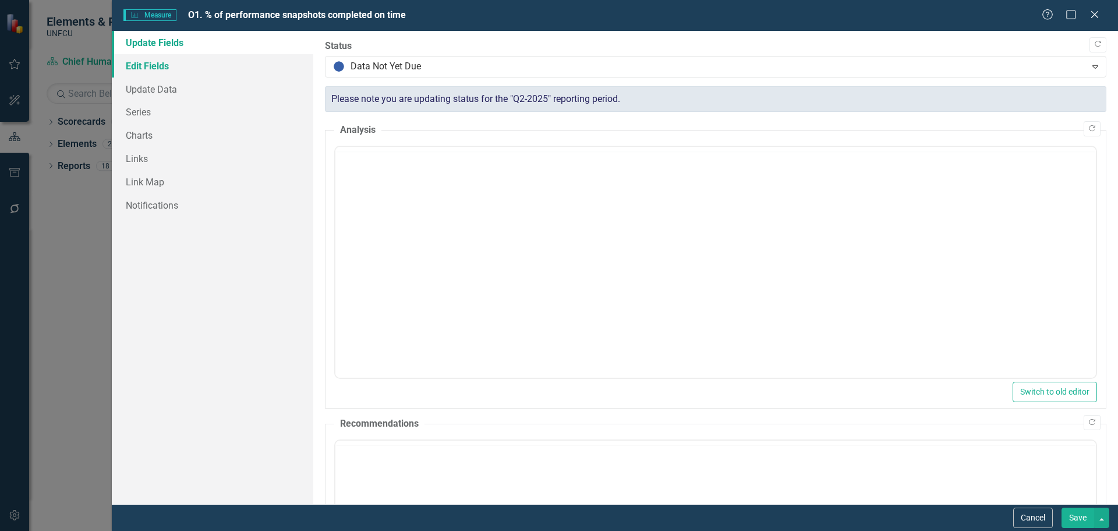
click at [150, 69] on link "Edit Fields" at bounding box center [213, 65] width 202 height 23
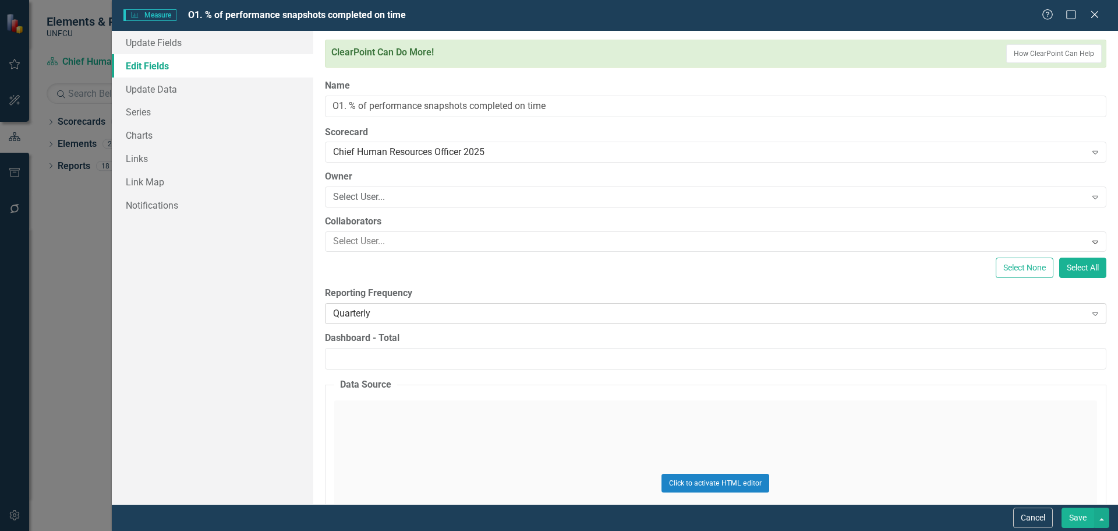
click at [442, 314] on div "Quarterly" at bounding box center [709, 313] width 753 height 13
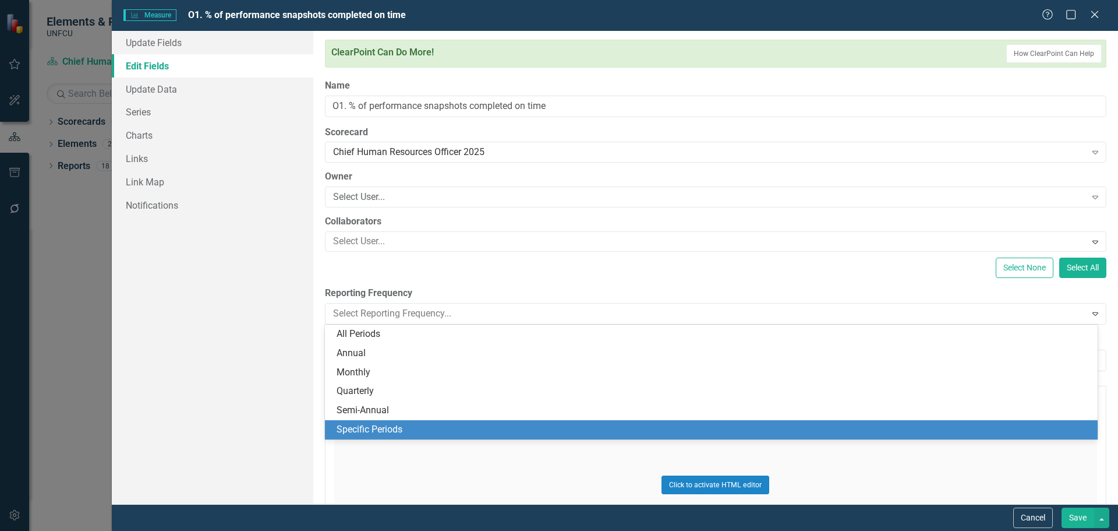
click at [395, 425] on div "Specific Periods" at bounding box center [714, 429] width 754 height 13
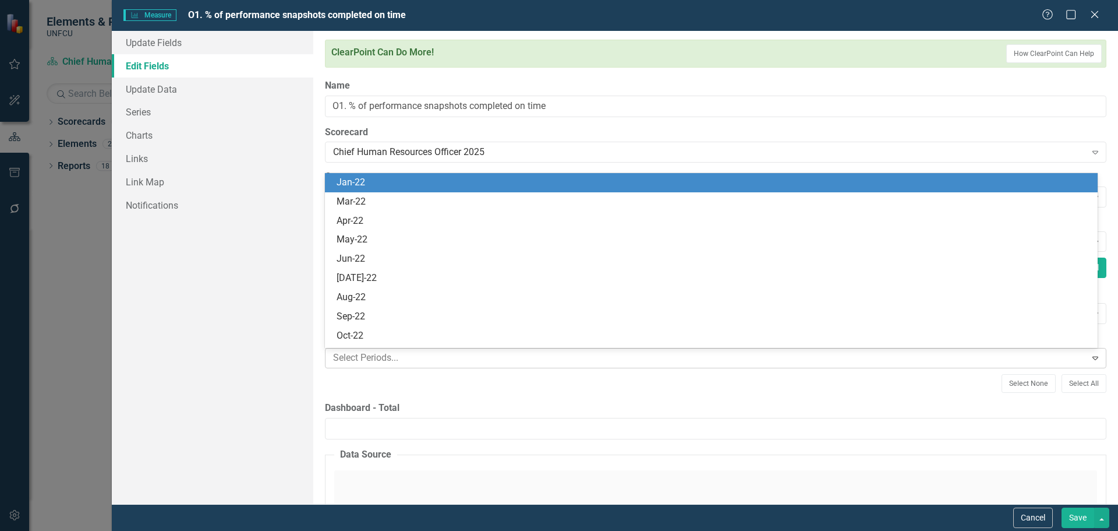
click at [358, 360] on div at bounding box center [708, 358] width 758 height 16
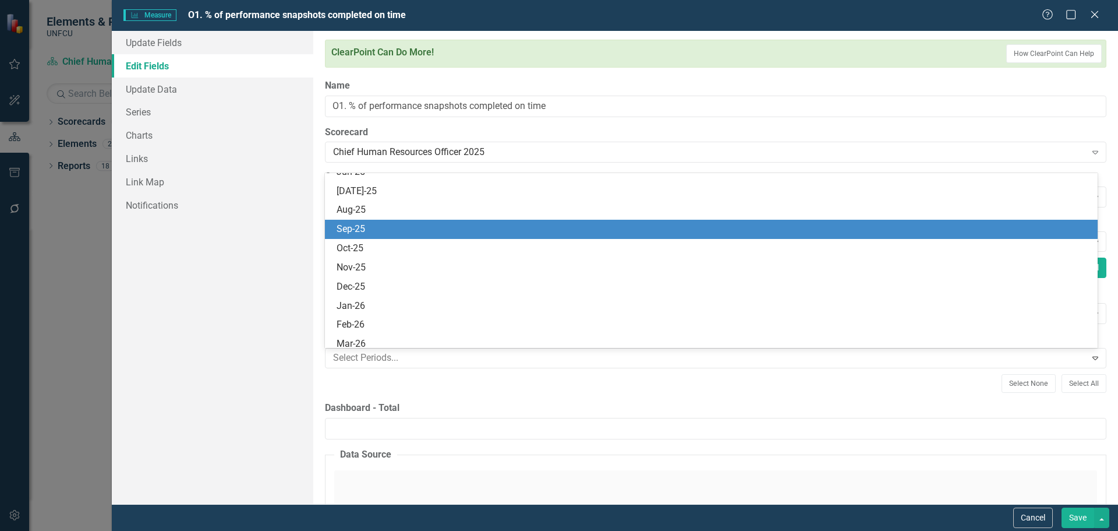
scroll to position [640, 0]
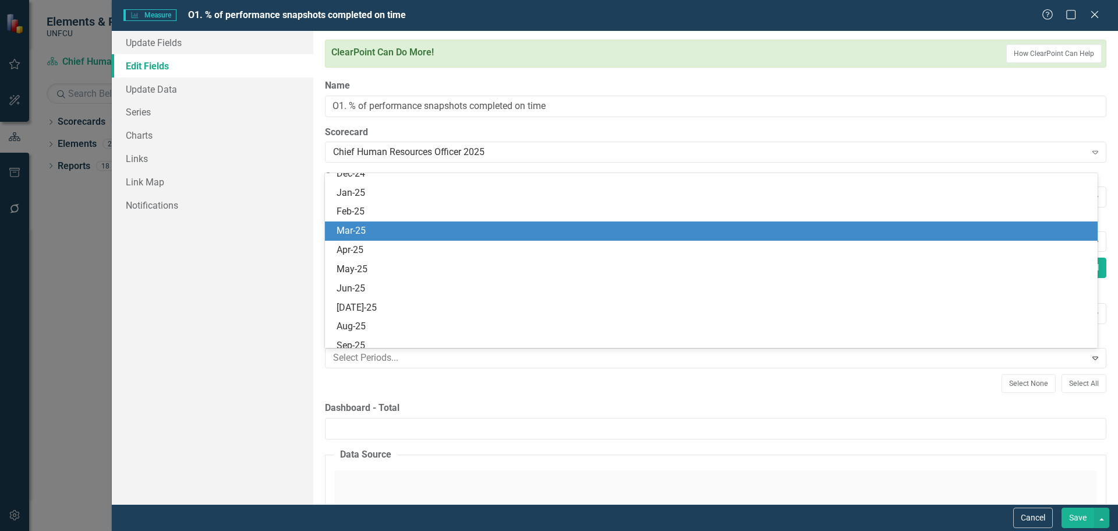
click at [369, 230] on div "Mar-25" at bounding box center [714, 230] width 754 height 13
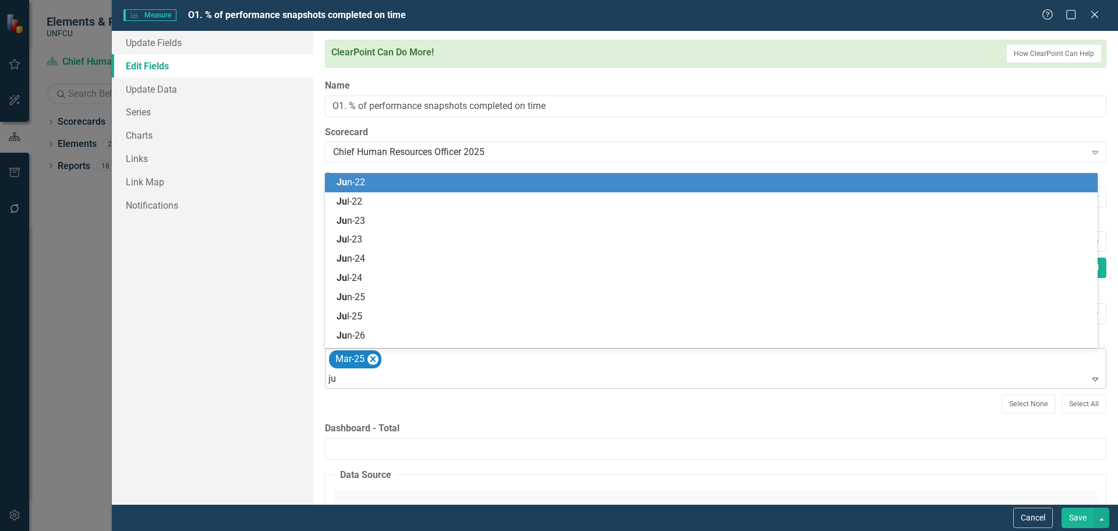
type input "[DATE]"
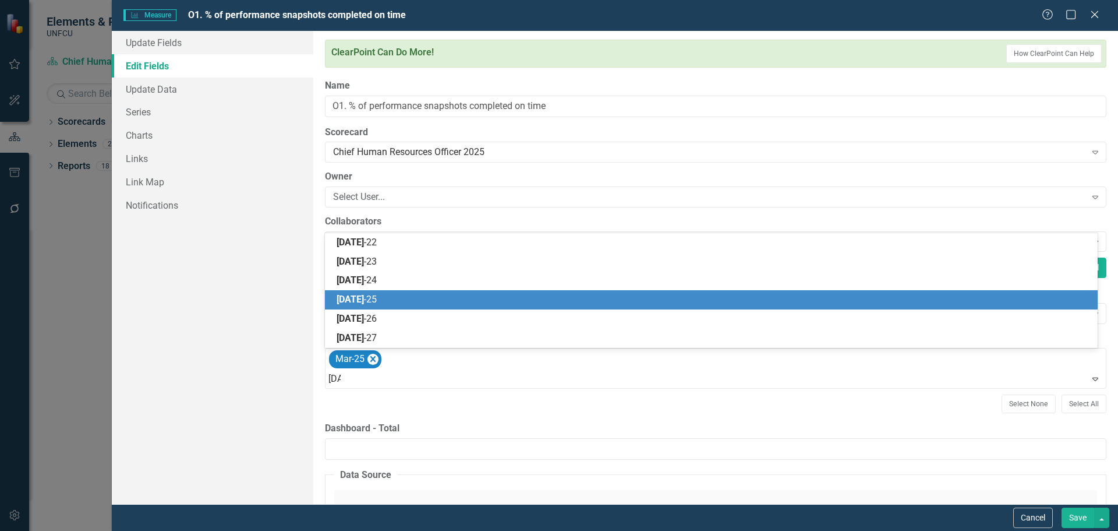
click at [389, 294] on div "[DATE] -25" at bounding box center [714, 299] width 754 height 13
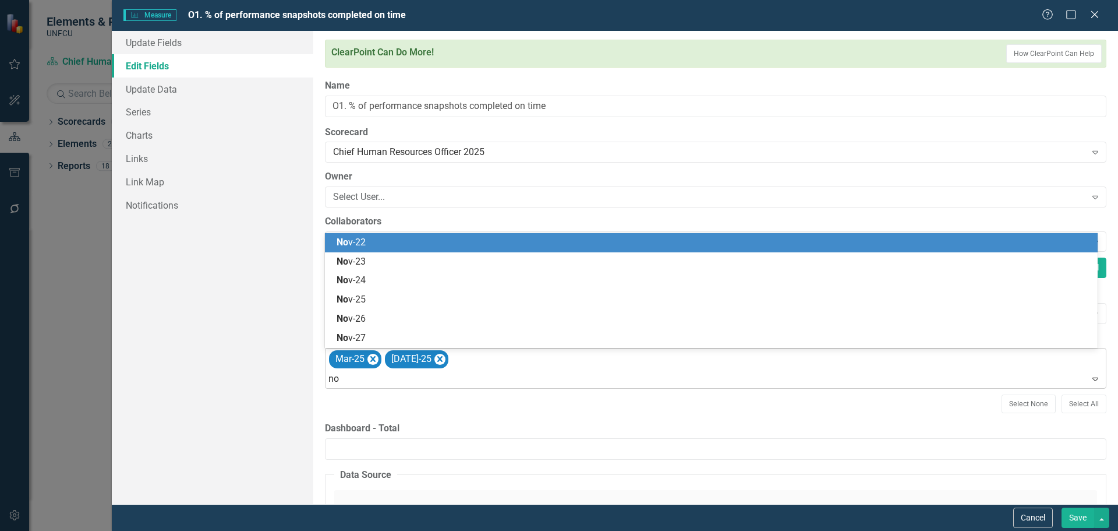
type input "nov"
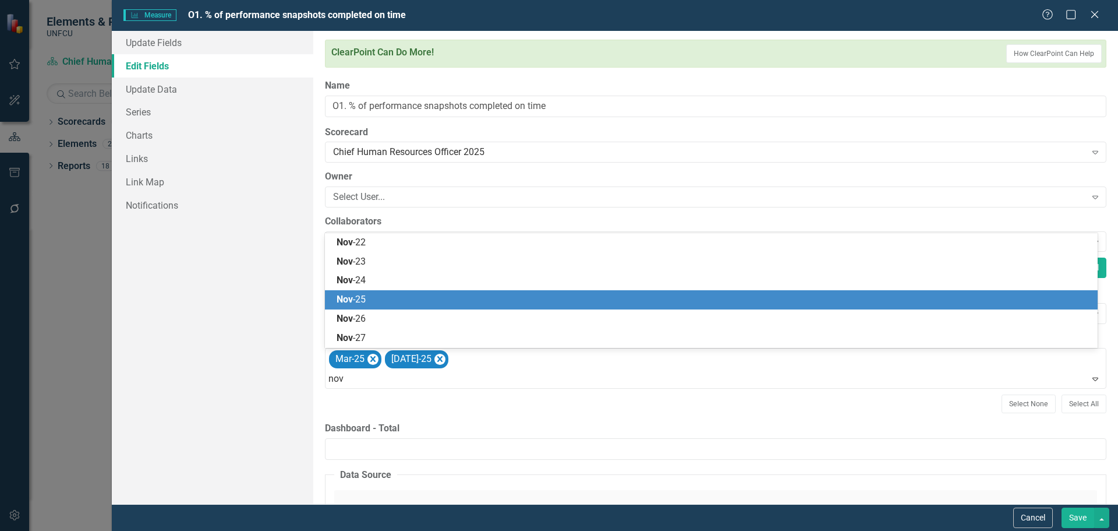
click at [375, 302] on div "Nov -25" at bounding box center [714, 299] width 754 height 13
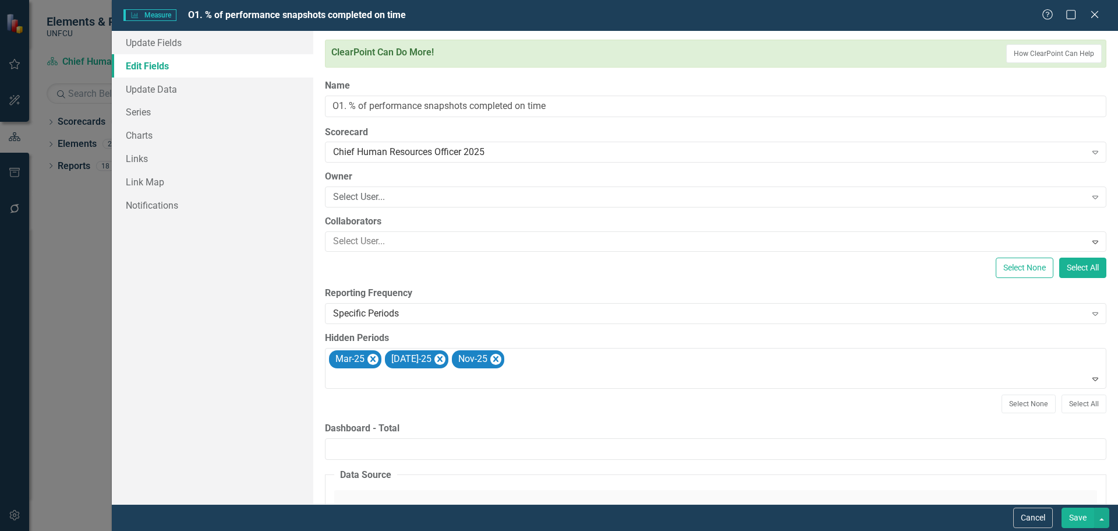
click at [1085, 521] on button "Save" at bounding box center [1078, 517] width 33 height 20
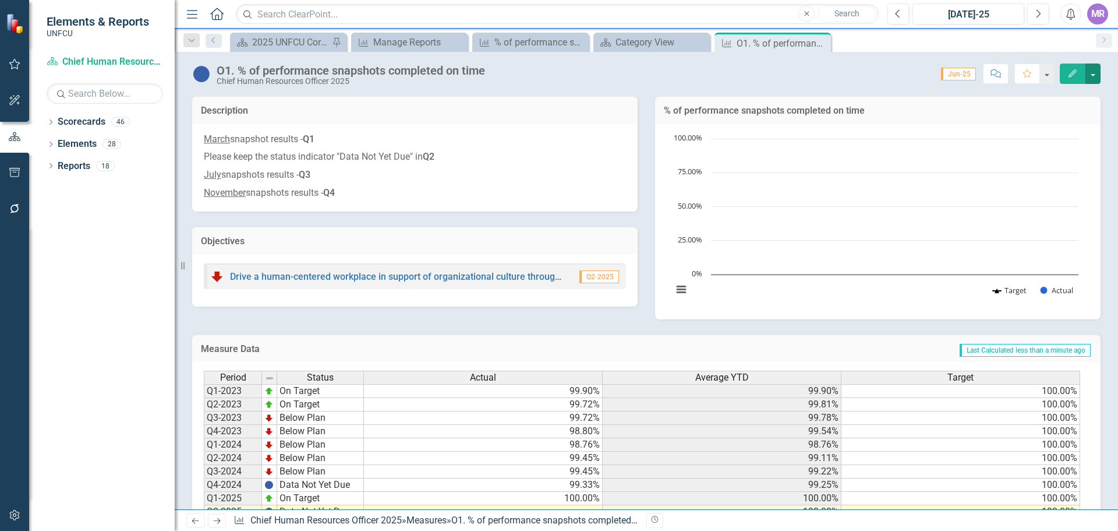
scroll to position [65, 0]
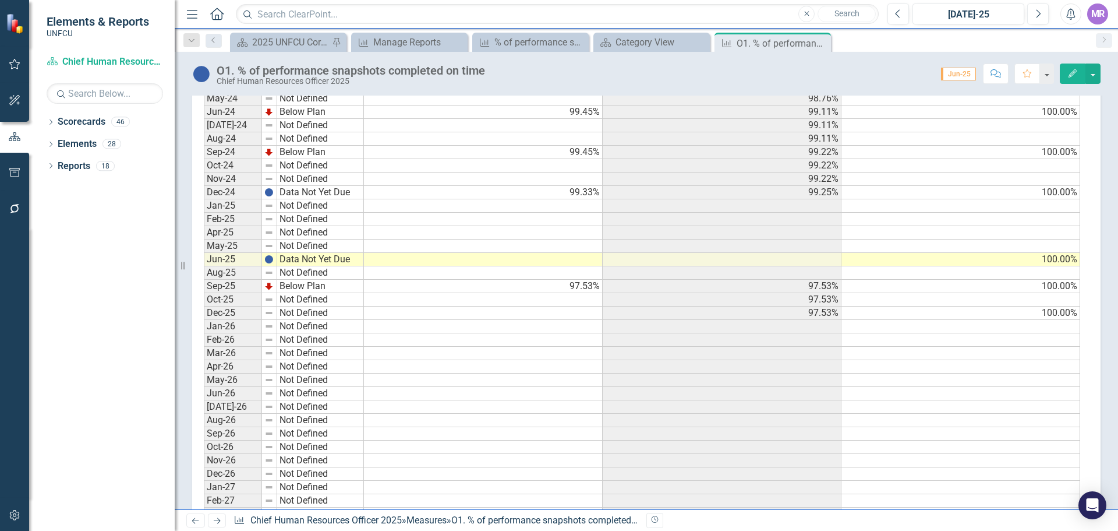
scroll to position [466, 0]
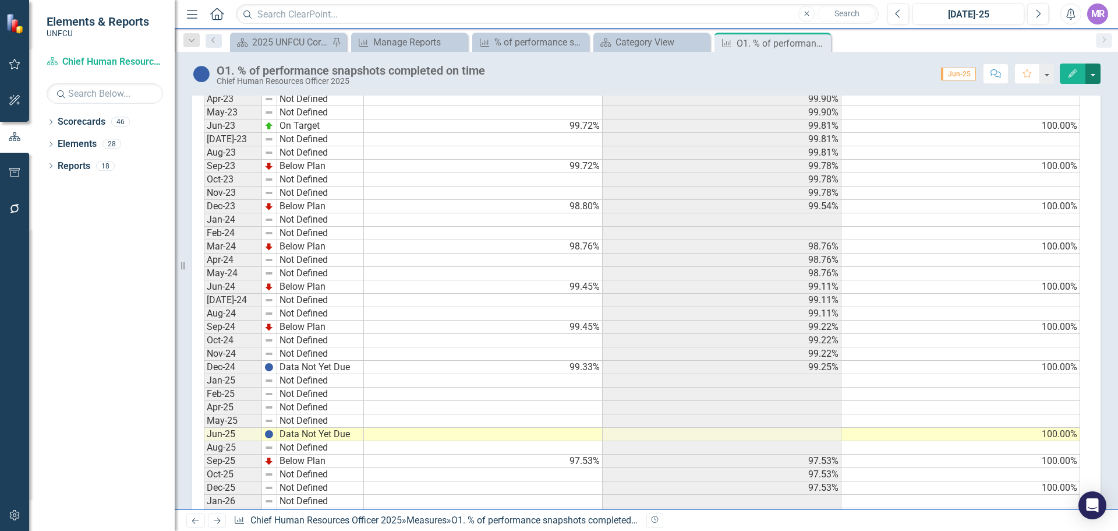
click at [1089, 74] on button "button" at bounding box center [1093, 73] width 15 height 20
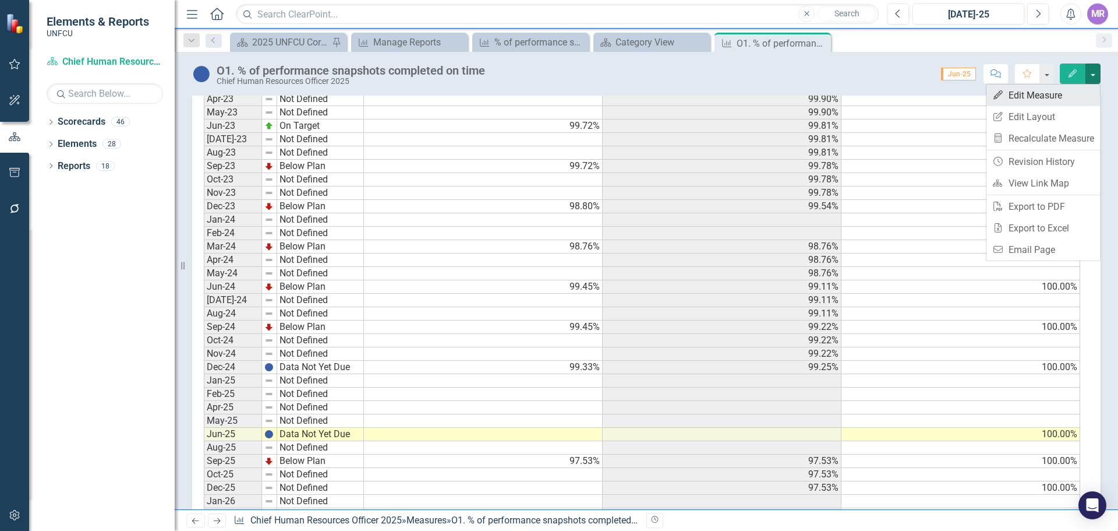
click at [1023, 95] on link "Edit Edit Measure" at bounding box center [1044, 95] width 114 height 22
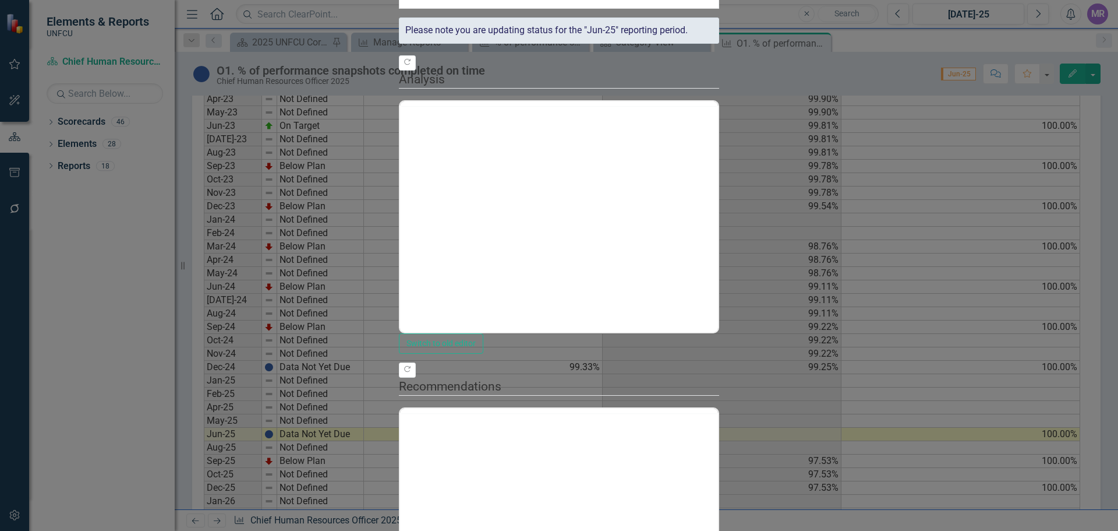
scroll to position [0, 0]
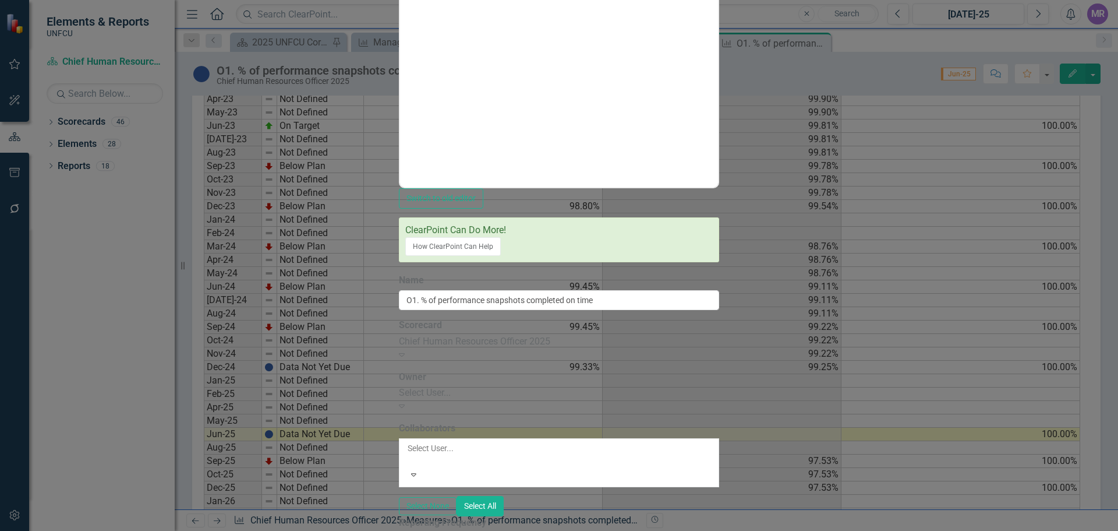
scroll to position [175, 0]
click at [429, 530] on div "Specific Periods" at bounding box center [559, 538] width 320 height 13
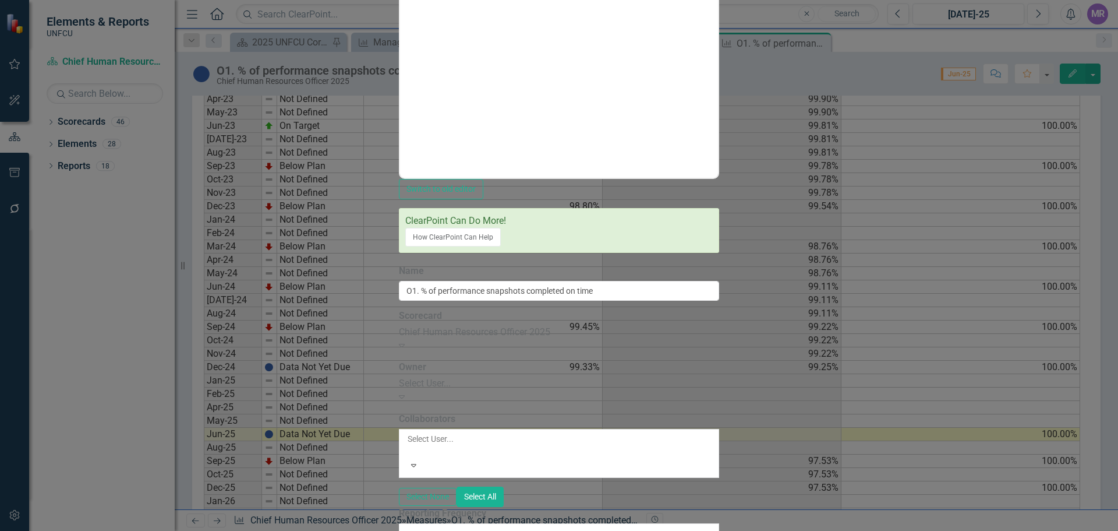
click at [486, 507] on label "Reporting Frequency" at bounding box center [442, 513] width 87 height 13
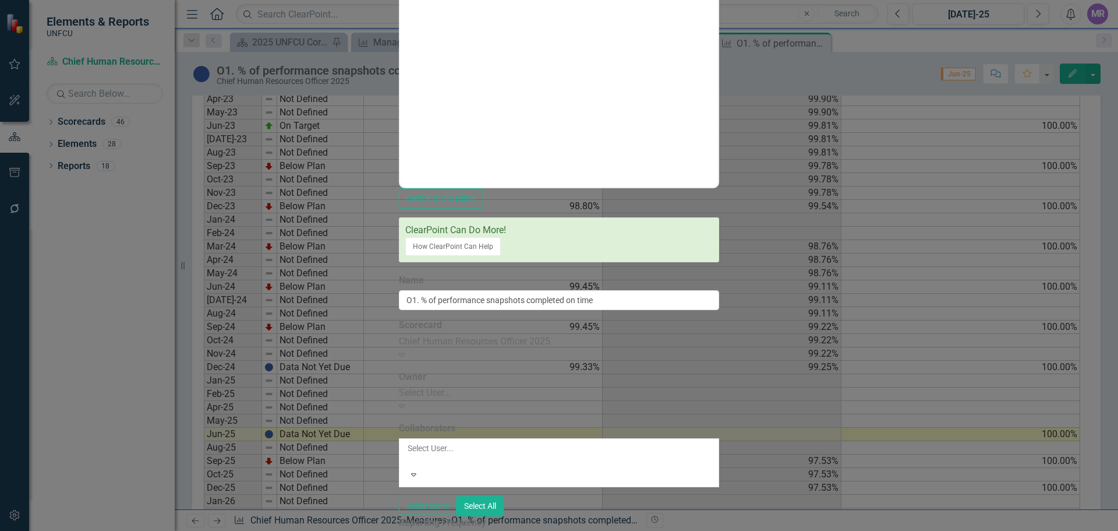
drag, startPoint x: 425, startPoint y: 181, endPoint x: 411, endPoint y: 185, distance: 14.0
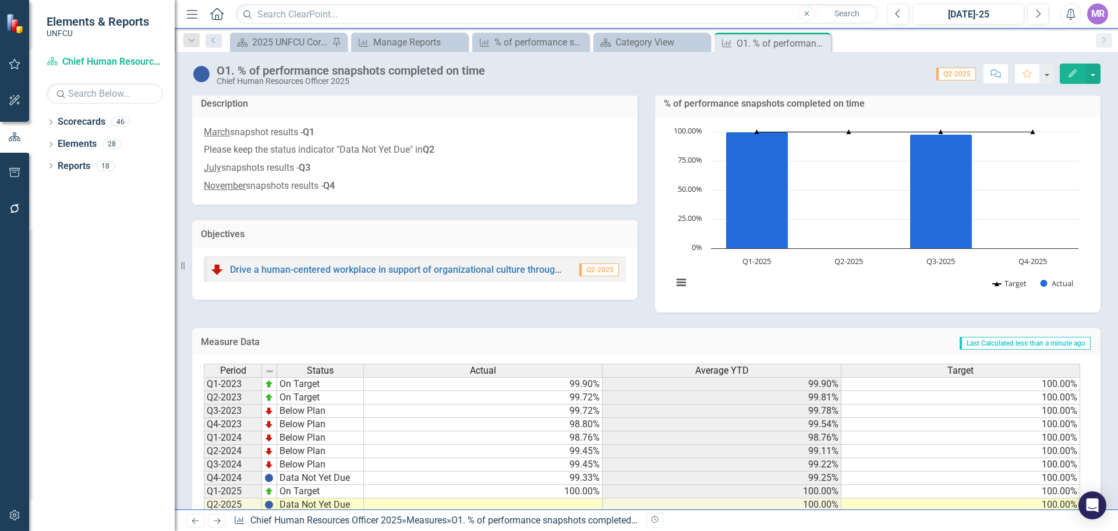
scroll to position [65, 0]
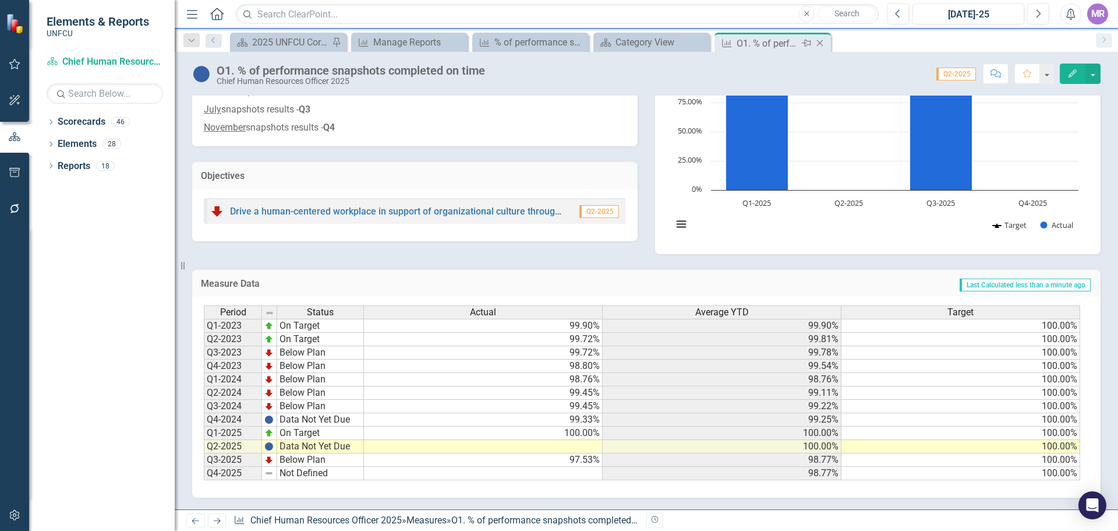
click at [823, 43] on icon "Close" at bounding box center [820, 42] width 12 height 9
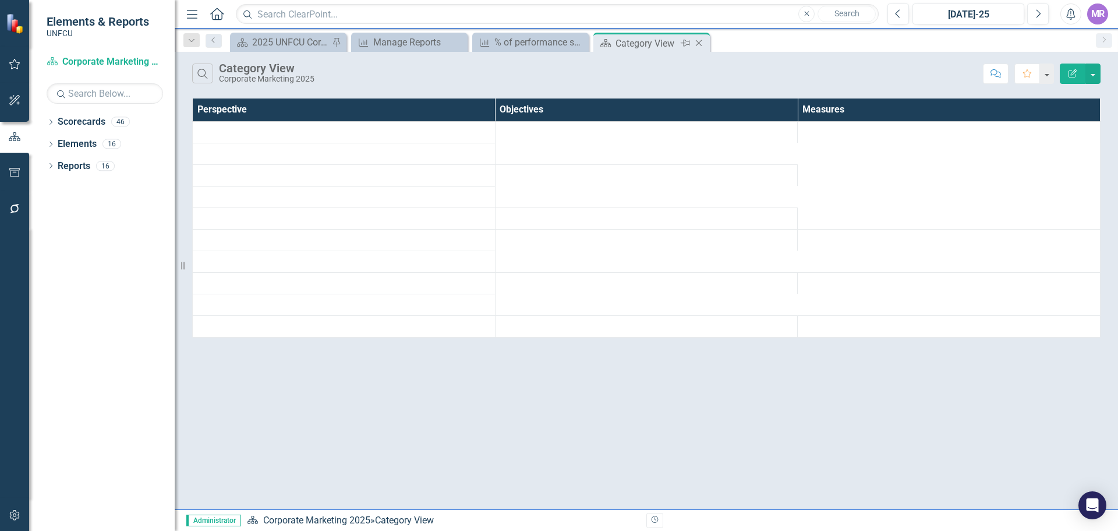
click at [704, 43] on icon "Close" at bounding box center [699, 42] width 12 height 9
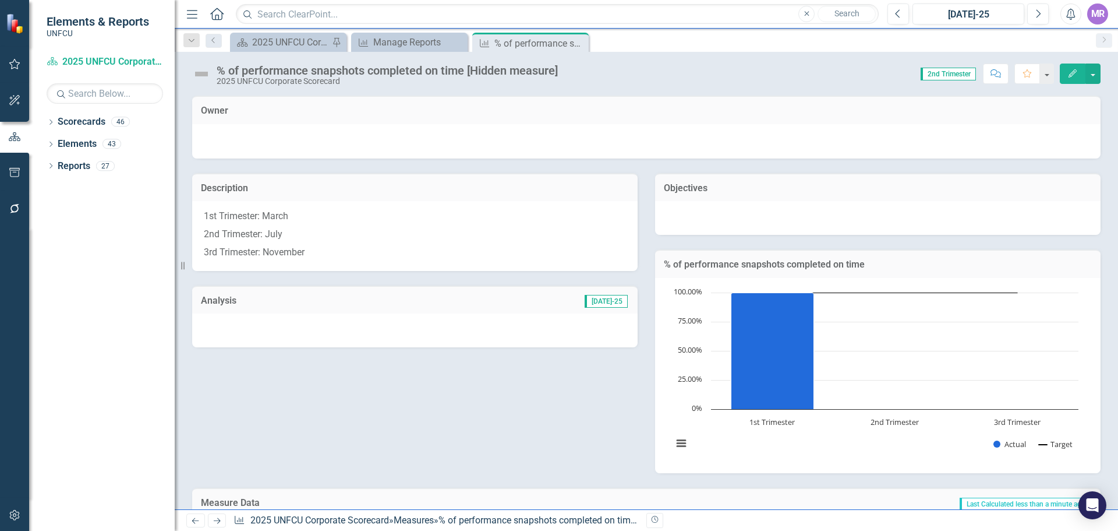
scroll to position [160, 0]
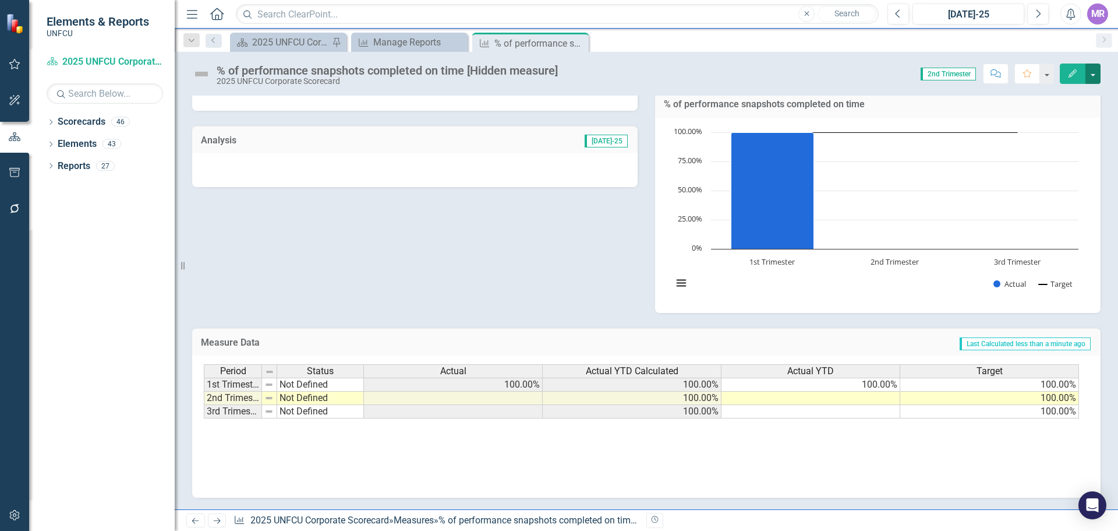
click at [1091, 75] on button "button" at bounding box center [1093, 73] width 15 height 20
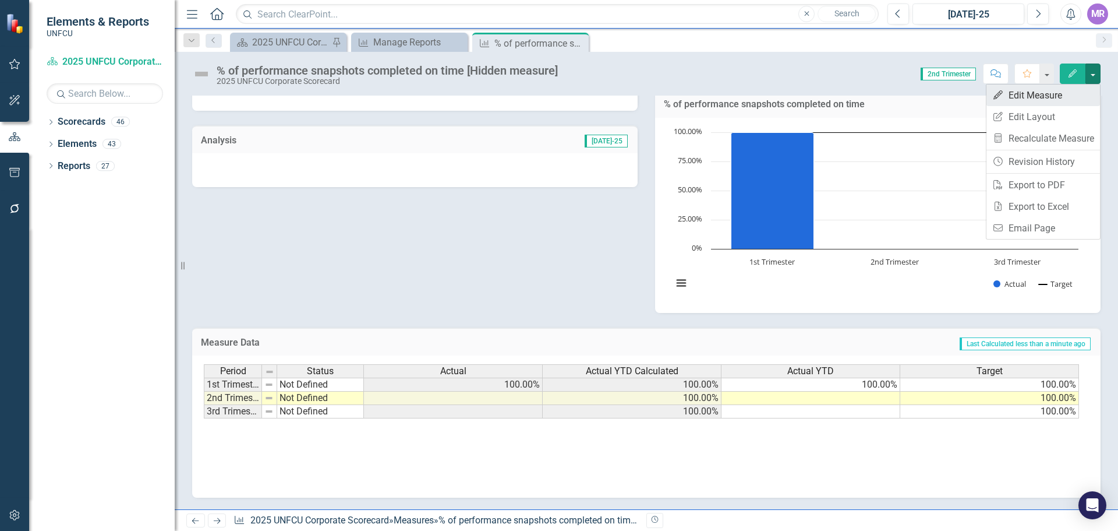
click at [1038, 93] on link "Edit Edit Measure" at bounding box center [1044, 95] width 114 height 22
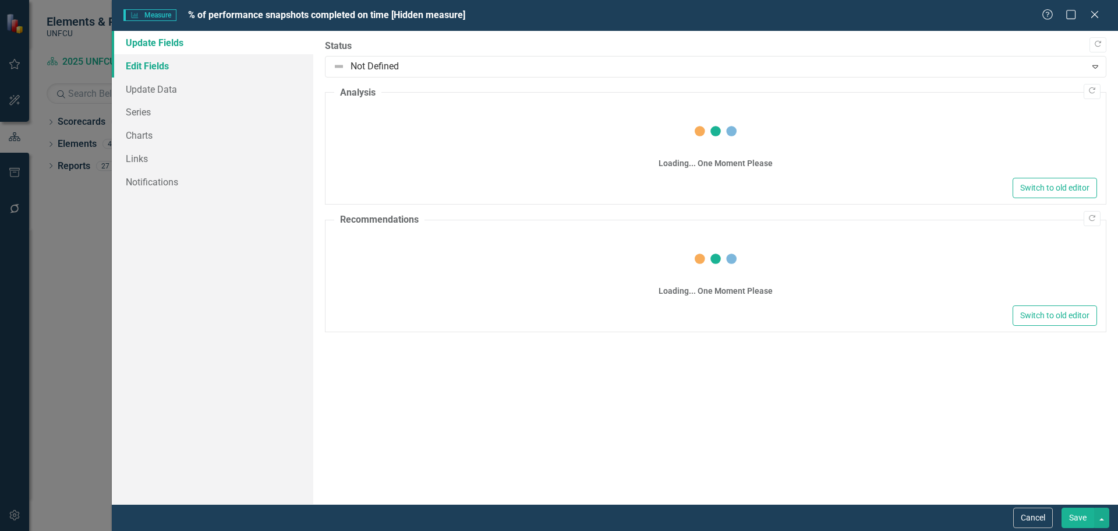
click at [185, 70] on link "Edit Fields" at bounding box center [213, 65] width 202 height 23
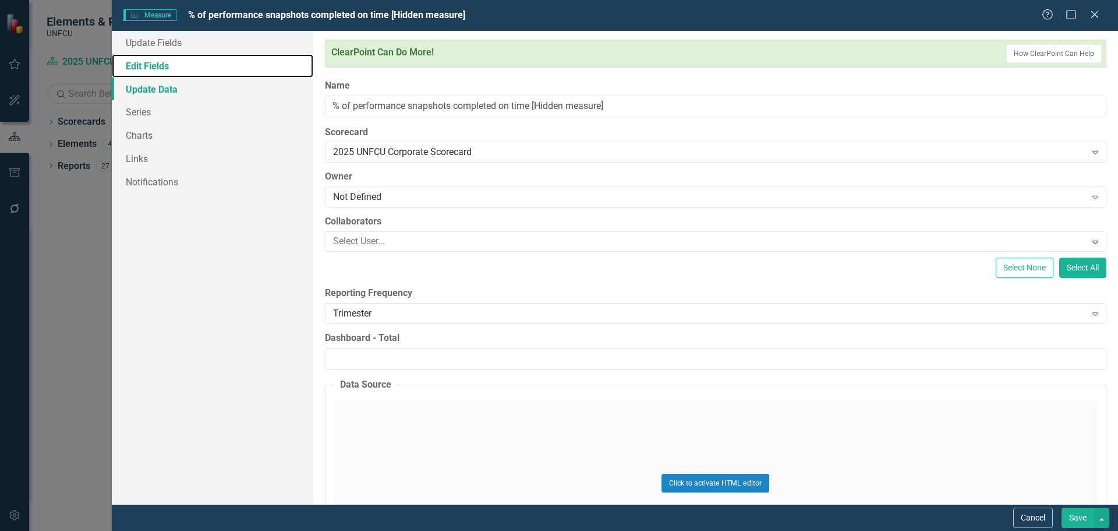
scroll to position [0, 0]
click at [179, 84] on link "Update Data" at bounding box center [213, 88] width 202 height 23
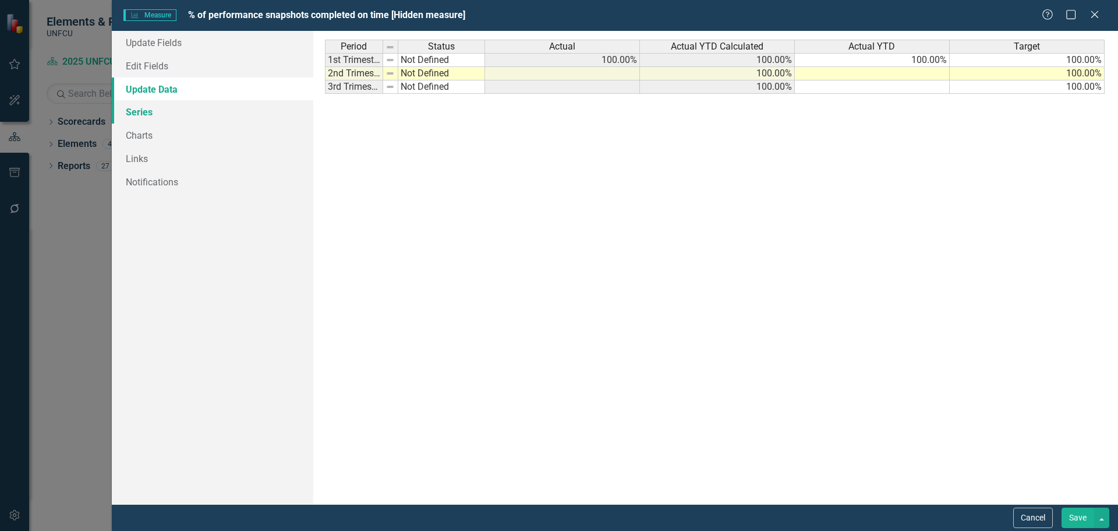
click at [156, 107] on link "Series" at bounding box center [213, 111] width 202 height 23
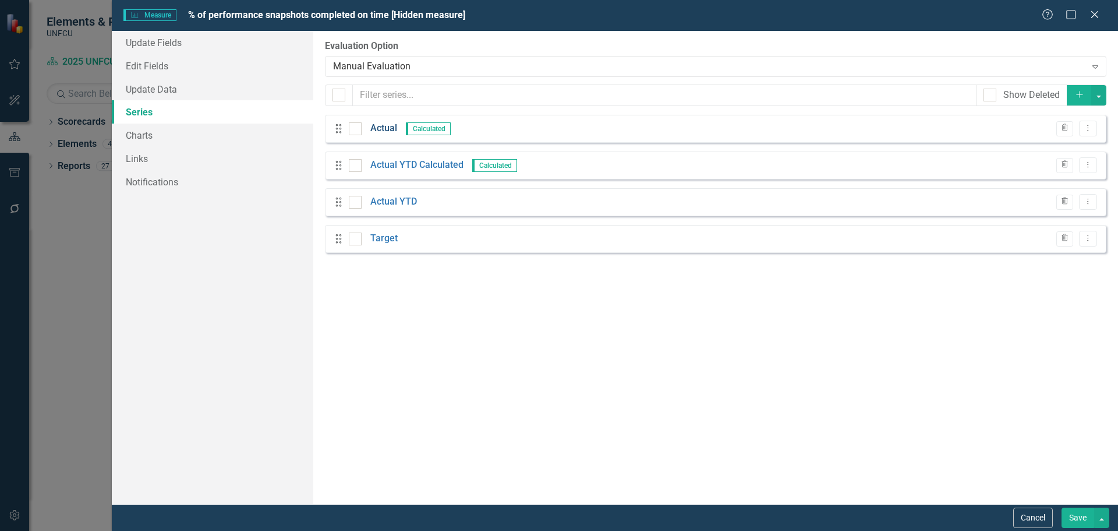
click at [377, 128] on link "Actual" at bounding box center [383, 128] width 27 height 13
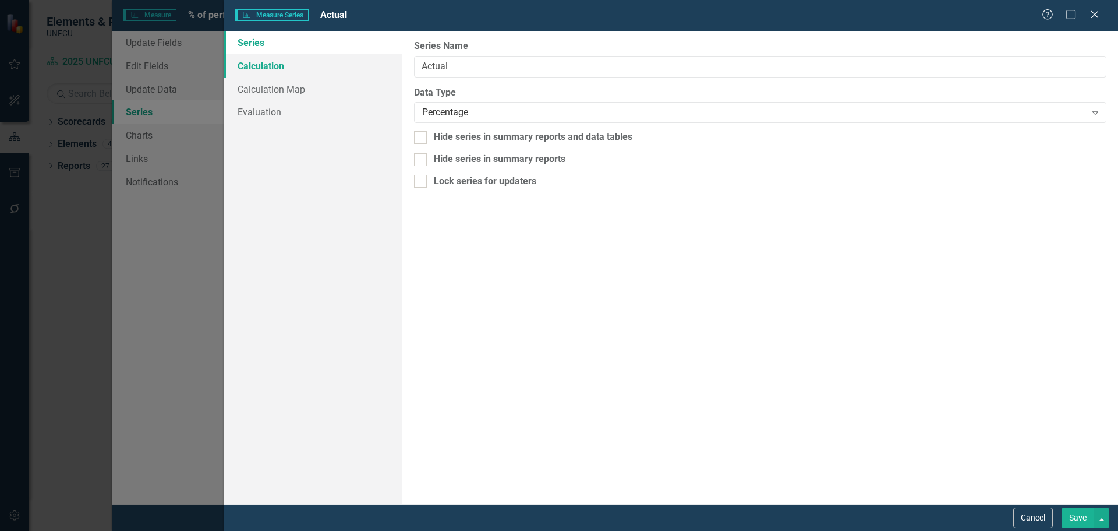
click at [310, 72] on link "Calculation" at bounding box center [313, 65] width 179 height 23
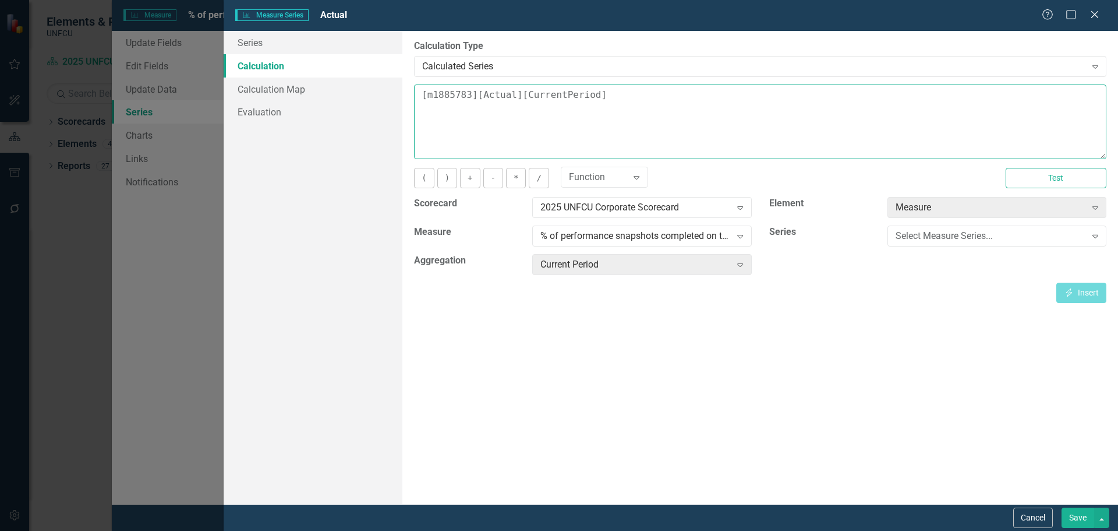
click at [676, 116] on textarea "[m1885783][Actual][CurrentPeriod]" at bounding box center [760, 121] width 693 height 75
click at [734, 242] on div "Expand" at bounding box center [740, 236] width 21 height 19
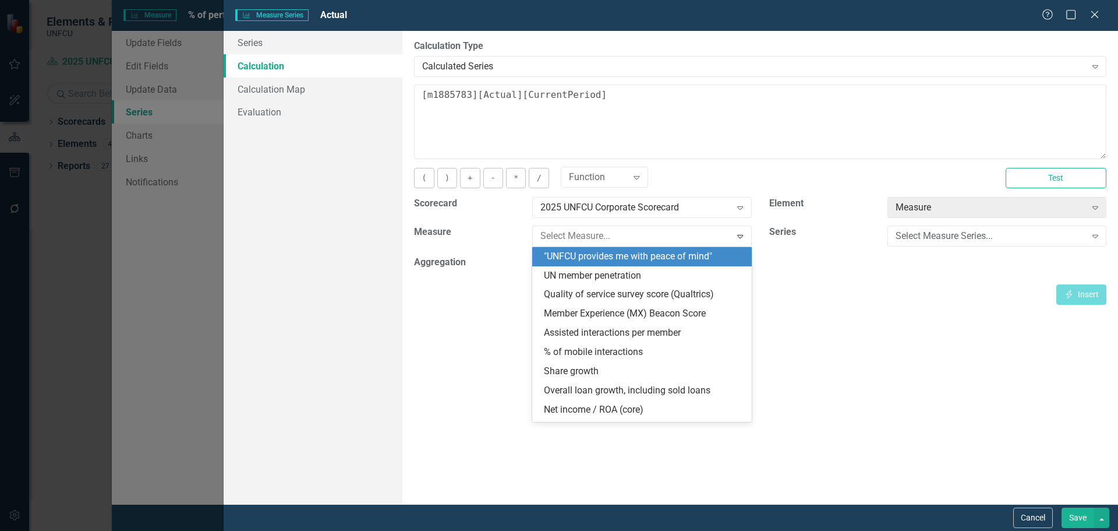
scroll to position [467, 0]
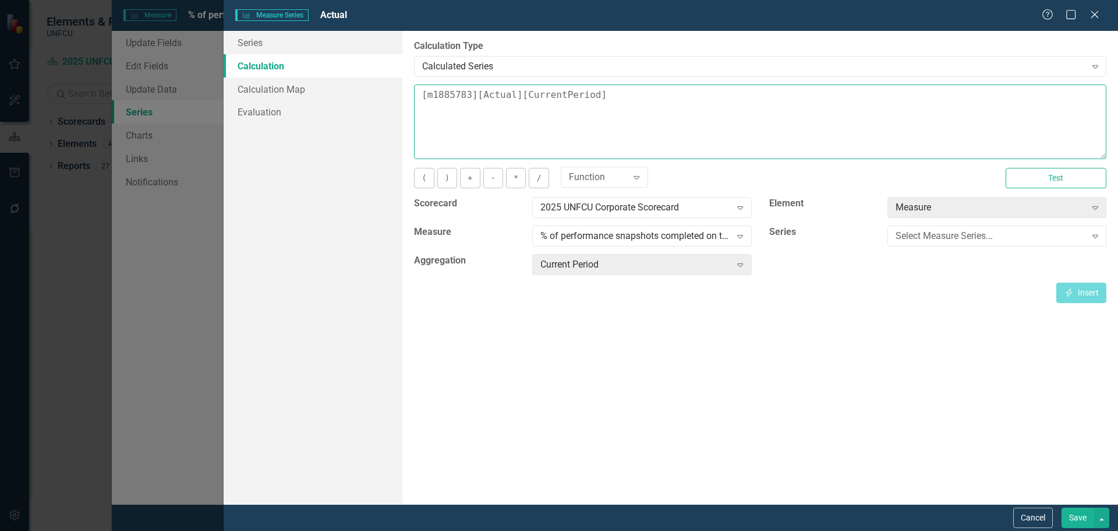
click at [613, 101] on textarea "[m1885783][Actual][CurrentPeriod]" at bounding box center [760, 121] width 693 height 75
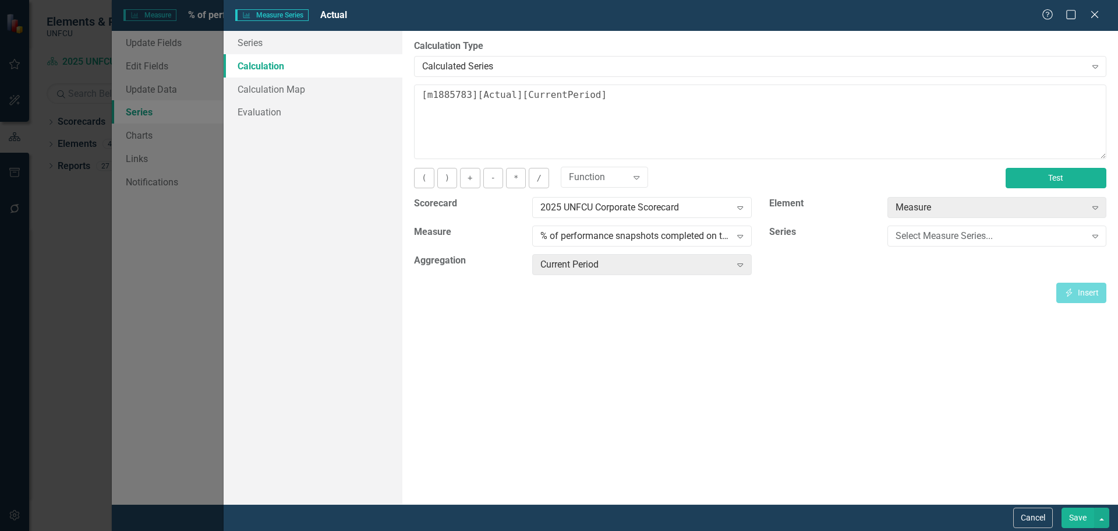
click at [1034, 182] on button "Test" at bounding box center [1056, 178] width 101 height 20
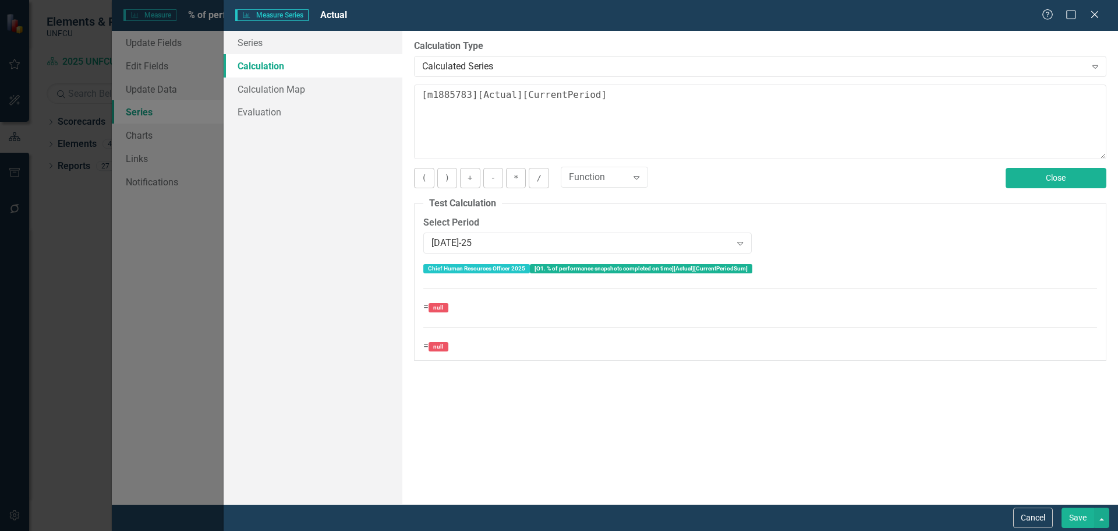
click at [1035, 182] on button "Close" at bounding box center [1056, 178] width 101 height 20
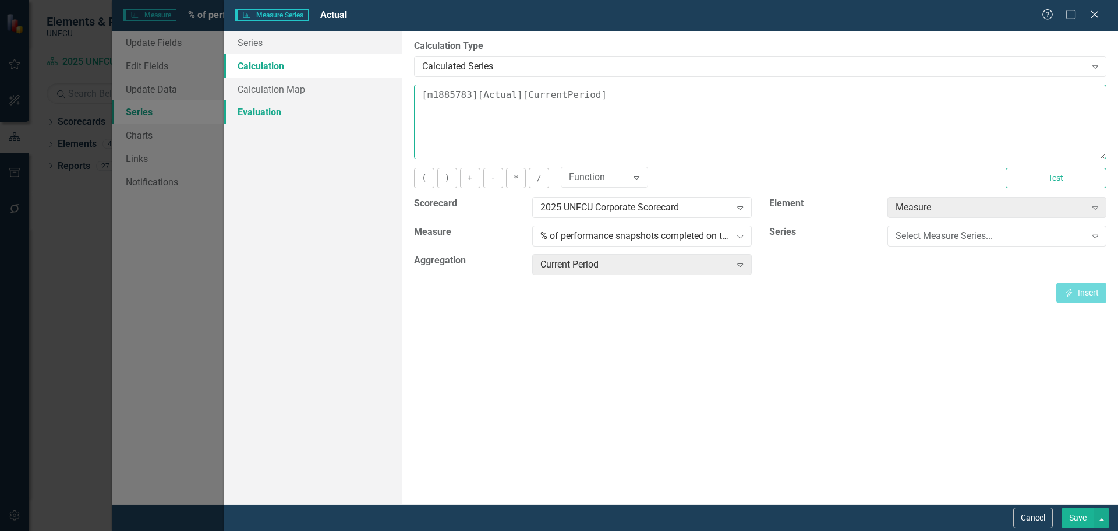
drag, startPoint x: 636, startPoint y: 102, endPoint x: 291, endPoint y: 101, distance: 344.8
click at [291, 101] on div "Series Calculation Calculation Map Evaluation From this page, you can edit the …" at bounding box center [671, 267] width 895 height 473
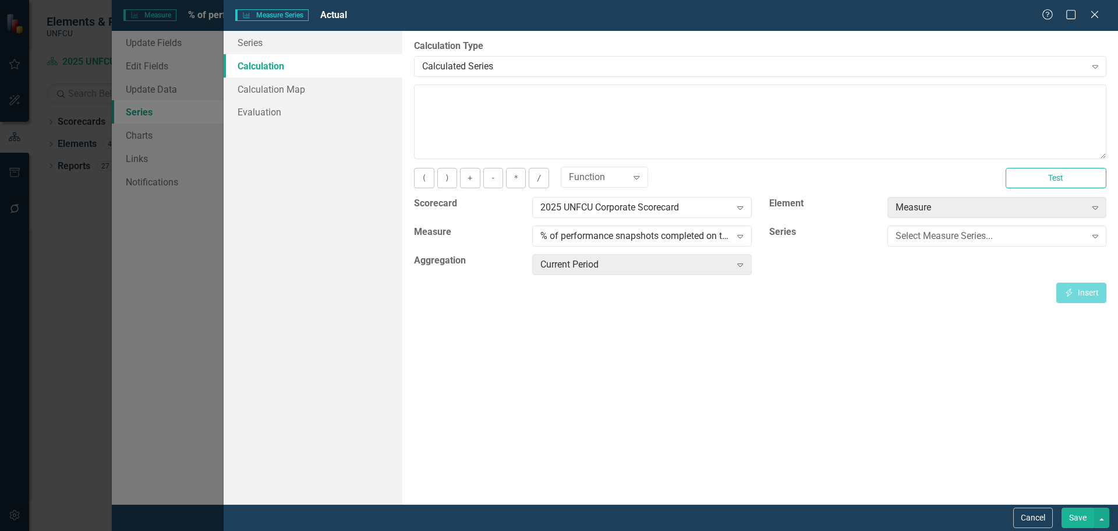
click at [1070, 516] on button "Save" at bounding box center [1078, 517] width 33 height 20
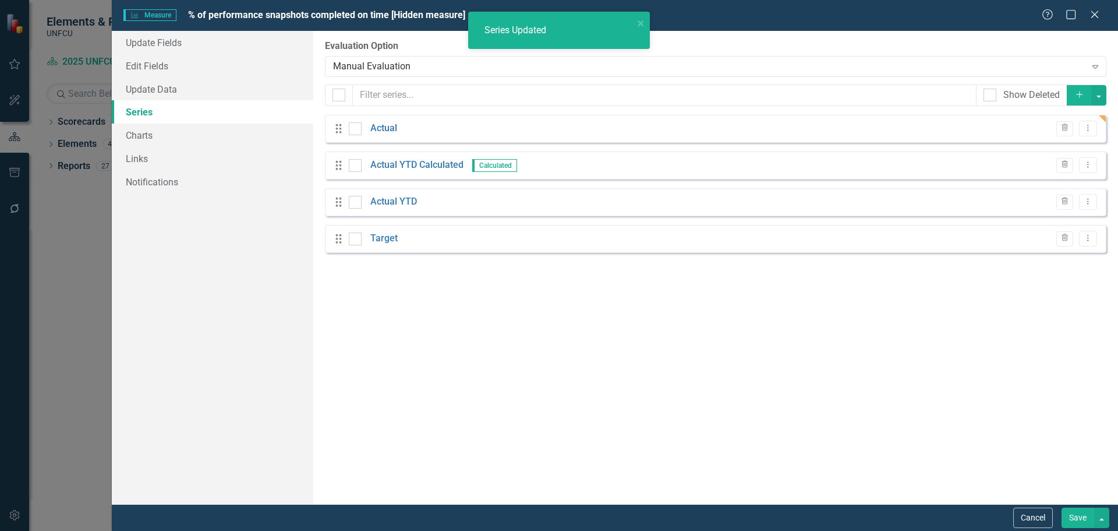
click at [1076, 518] on button "Save" at bounding box center [1078, 517] width 33 height 20
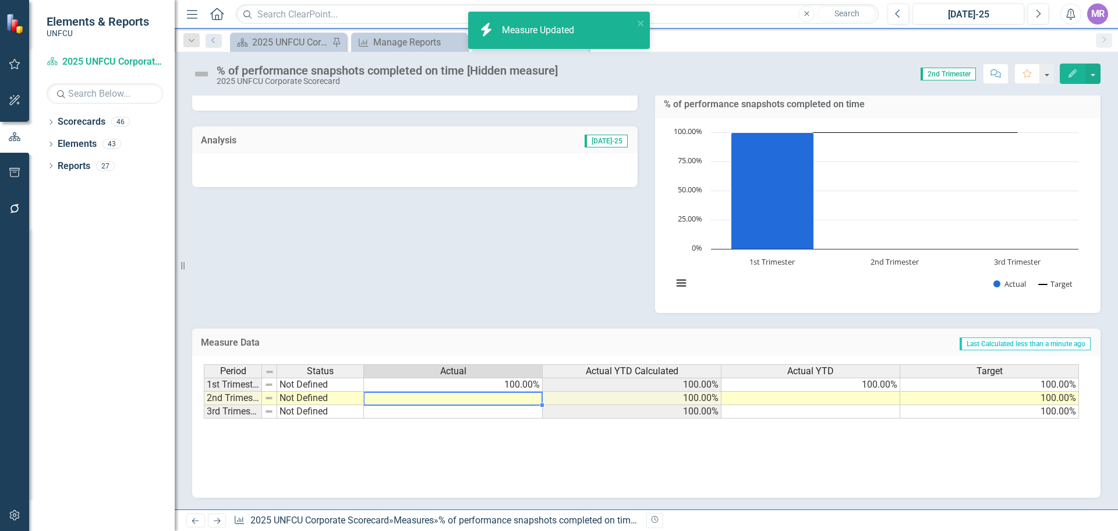
click at [491, 395] on td at bounding box center [453, 397] width 179 height 13
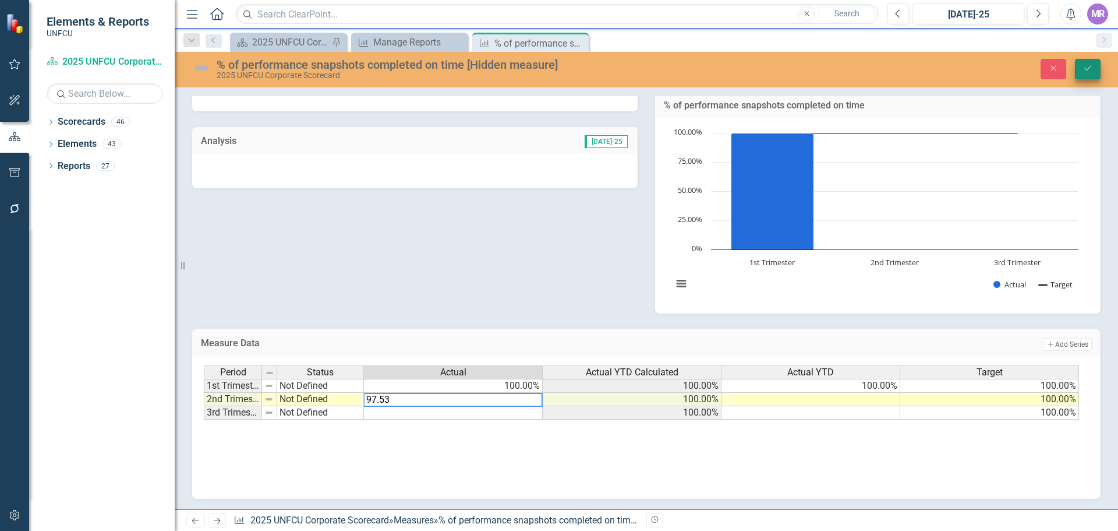
type textarea "97.53"
click at [1084, 61] on button "Save" at bounding box center [1088, 69] width 26 height 20
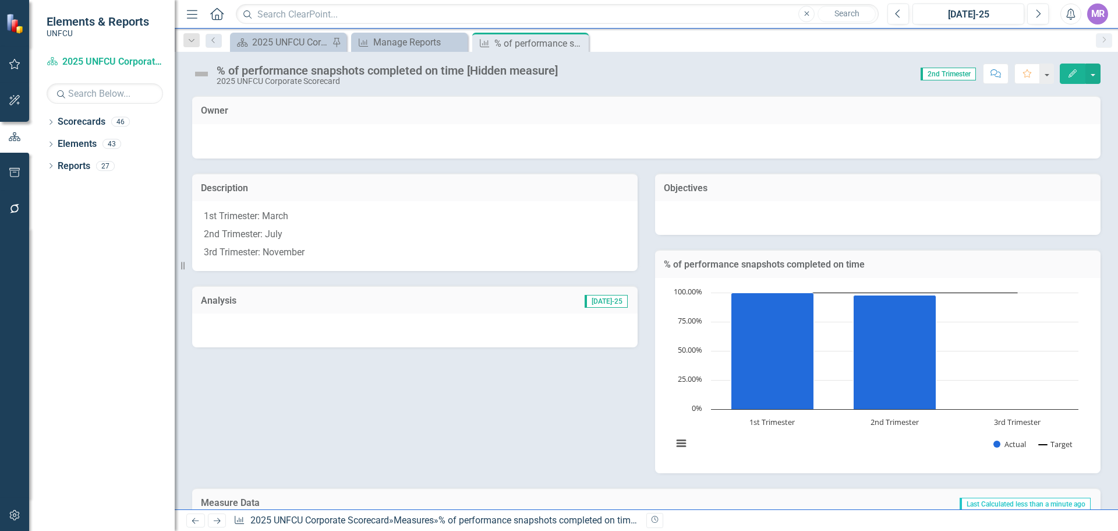
scroll to position [160, 0]
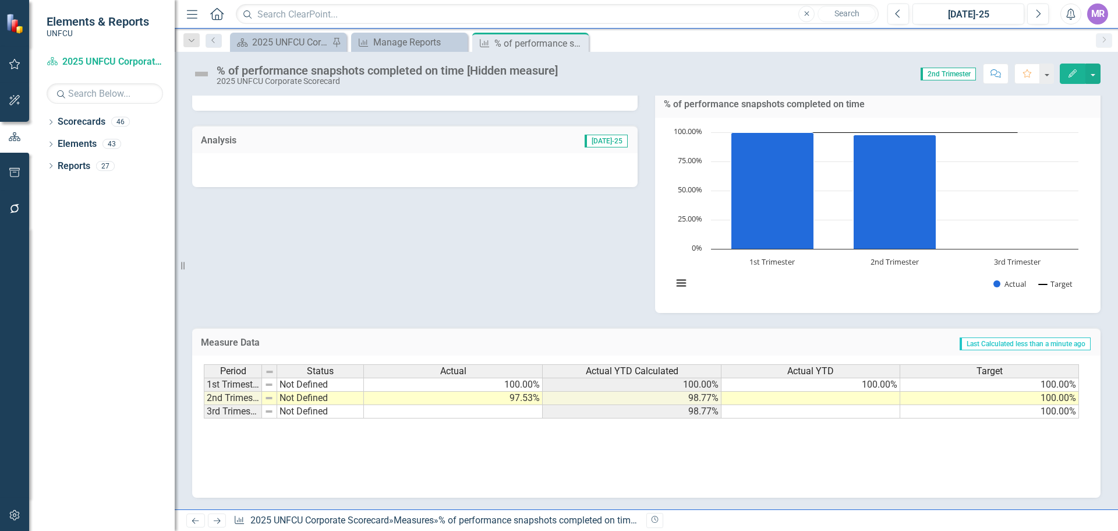
click at [709, 397] on td "98.77%" at bounding box center [632, 397] width 179 height 13
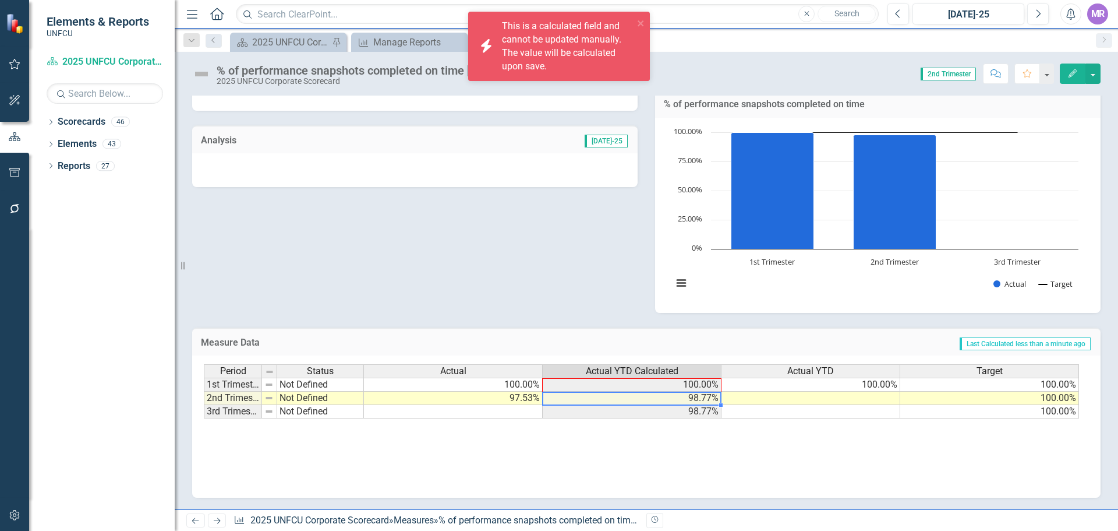
drag, startPoint x: 723, startPoint y: 404, endPoint x: 847, endPoint y: 387, distance: 125.1
click at [204, 387] on div "Period Status Actual Actual YTD Calculated Actual YTD Target 1st Trimester Not …" at bounding box center [204, 391] width 0 height 54
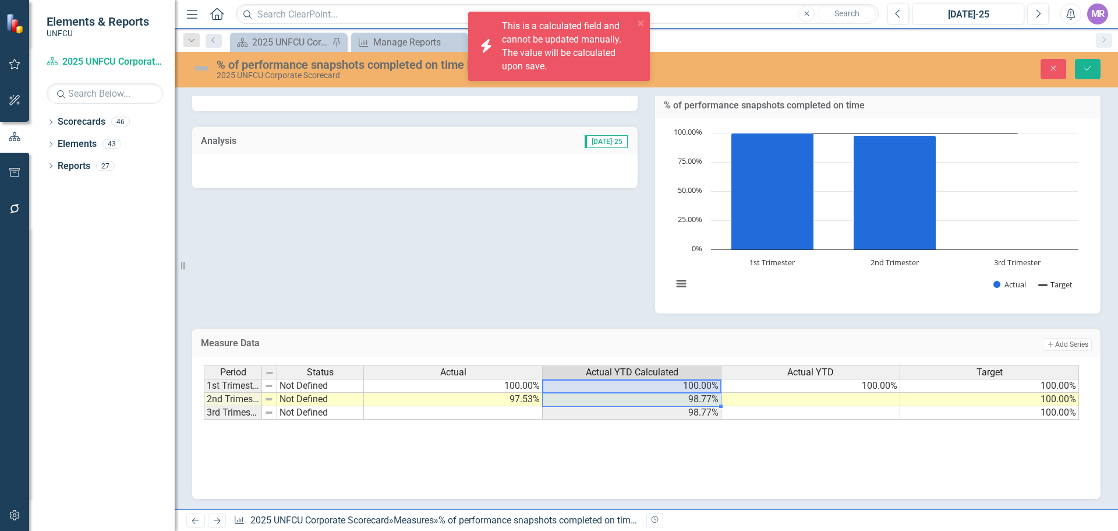
click at [204, 405] on div "Period Status Actual Actual YTD Calculated Actual YTD Target 1st Trimester Not …" at bounding box center [204, 392] width 0 height 54
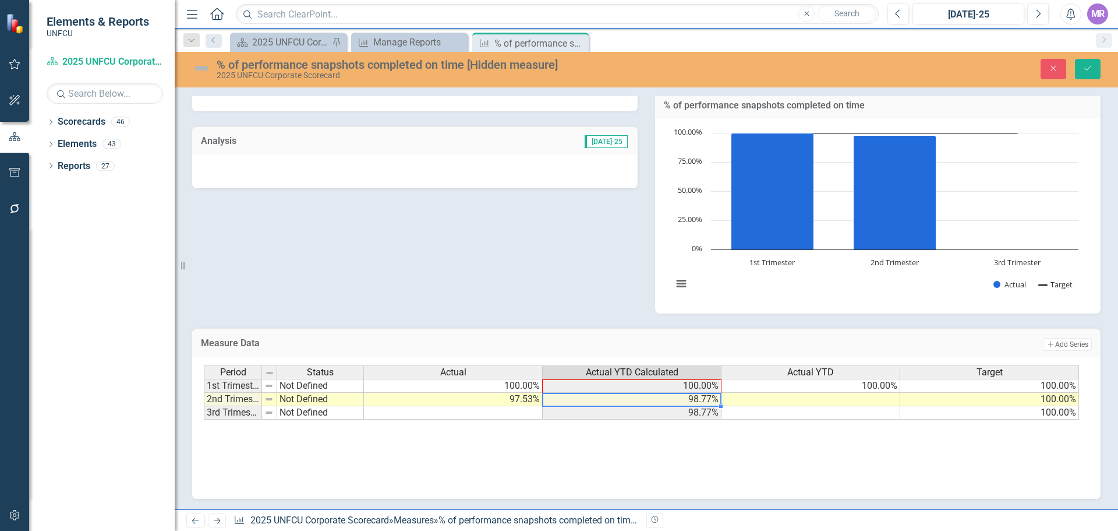
drag, startPoint x: 721, startPoint y: 404, endPoint x: 849, endPoint y: 388, distance: 128.6
click at [204, 388] on div "Period Status Actual Actual YTD Calculated Actual YTD Target 1st Trimester Not …" at bounding box center [204, 392] width 0 height 54
click at [204, 392] on div "Period Status Actual Actual YTD Calculated Actual YTD Target 1st Trimester Not …" at bounding box center [204, 392] width 0 height 54
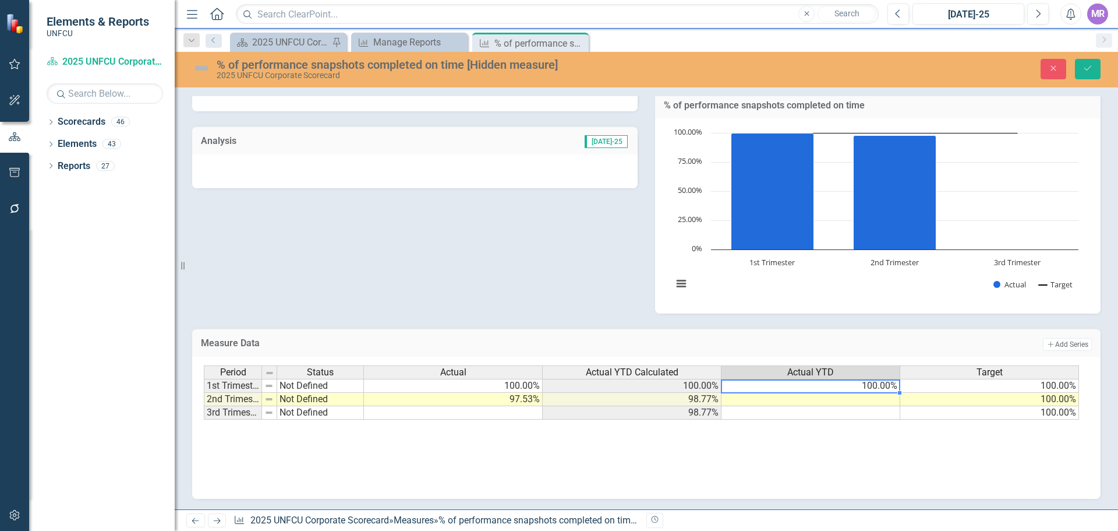
click at [708, 396] on td "98.77%" at bounding box center [632, 399] width 179 height 13
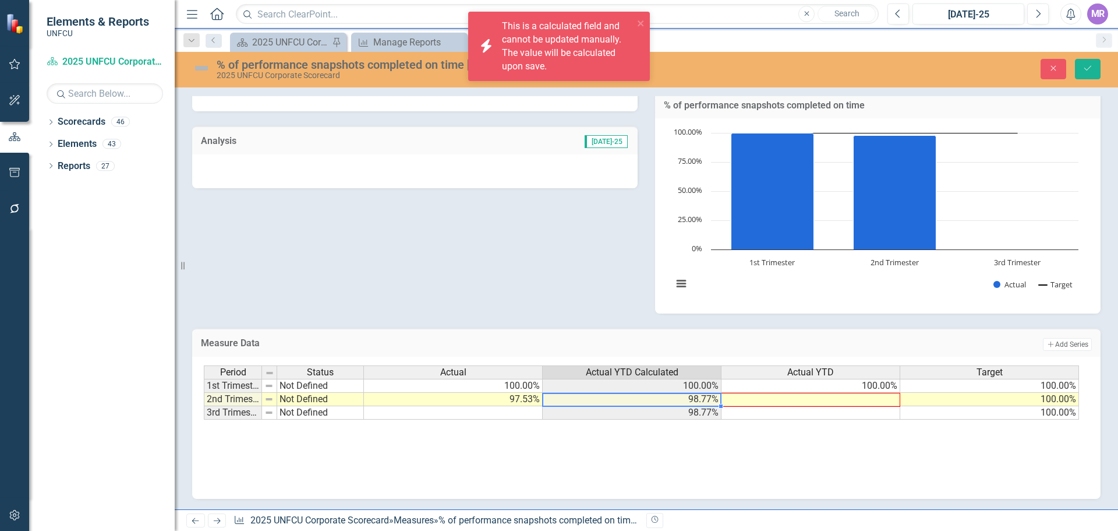
drag, startPoint x: 721, startPoint y: 404, endPoint x: 832, endPoint y: 397, distance: 111.5
click at [204, 397] on div "Period Status Actual Actual YTD Calculated Actual YTD Target 1st Trimester Not …" at bounding box center [204, 392] width 0 height 54
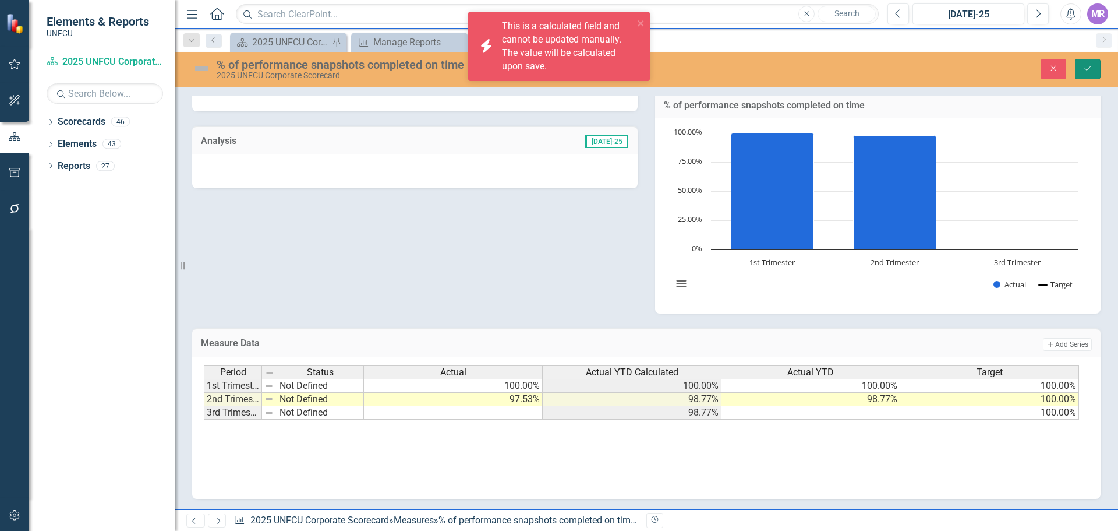
click at [1093, 69] on button "Save" at bounding box center [1088, 69] width 26 height 20
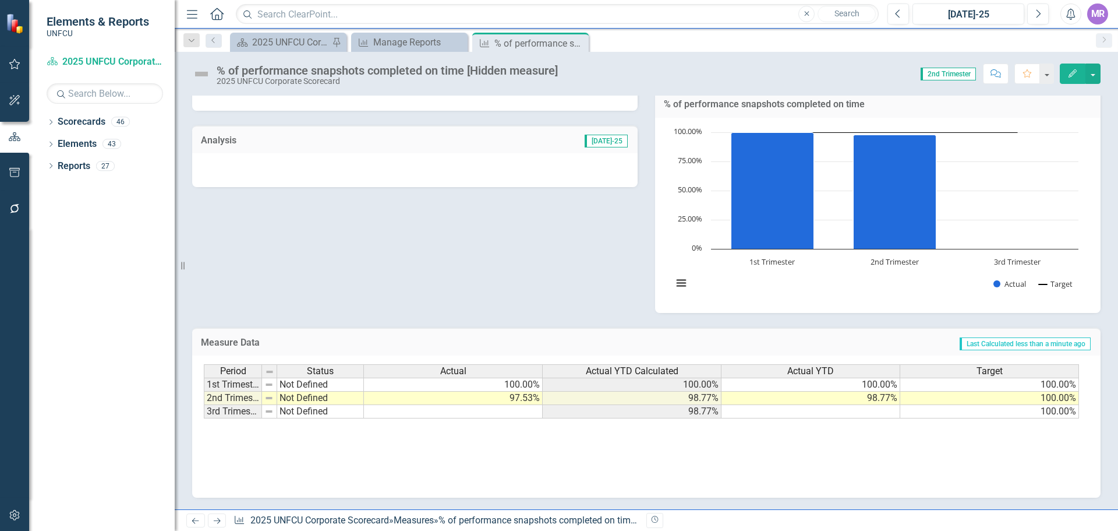
click at [300, 401] on td "Not Defined" at bounding box center [320, 397] width 87 height 13
type textarea "Not Defined"
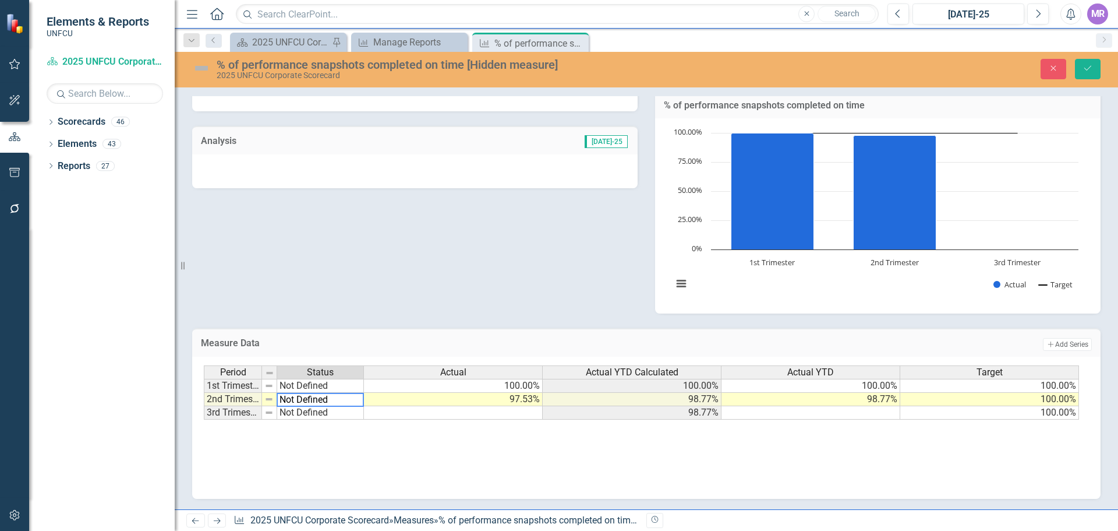
click at [264, 400] on td at bounding box center [269, 399] width 15 height 13
click at [273, 404] on img at bounding box center [268, 398] width 9 height 9
click at [276, 407] on div at bounding box center [276, 406] width 5 height 5
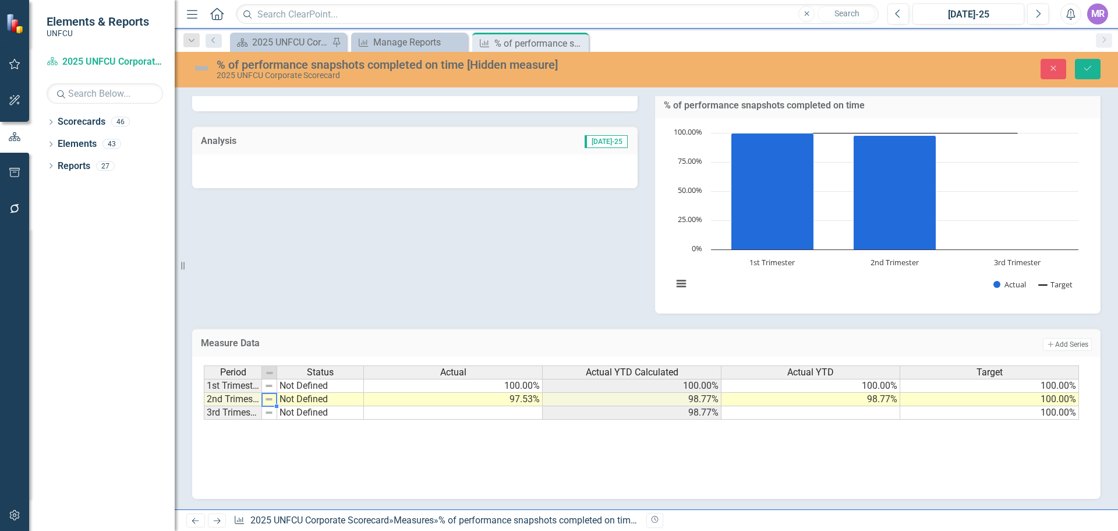
click at [200, 68] on img at bounding box center [201, 68] width 19 height 19
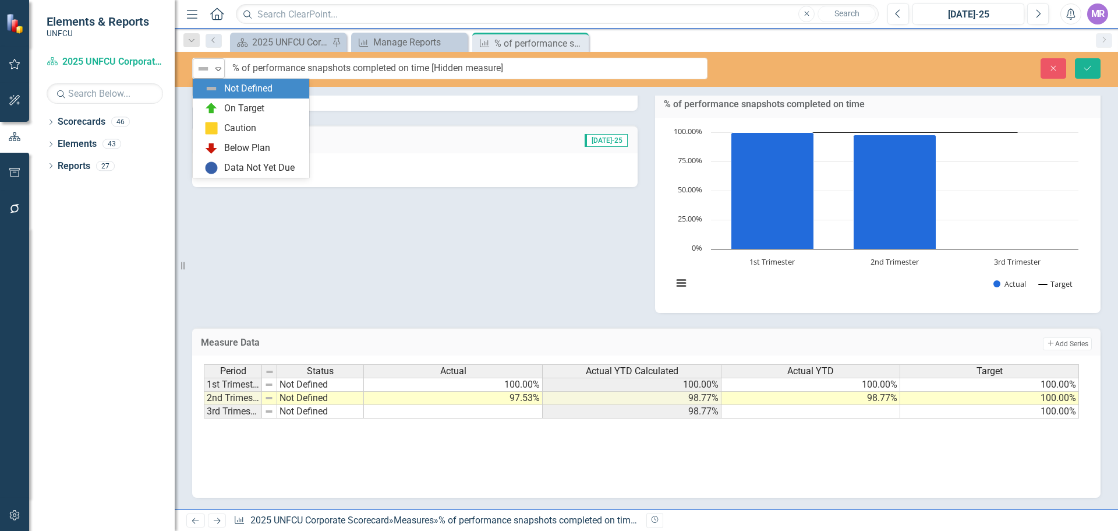
click at [214, 69] on icon "Expand" at bounding box center [219, 68] width 12 height 9
click at [238, 150] on div "Below Plan" at bounding box center [247, 148] width 46 height 13
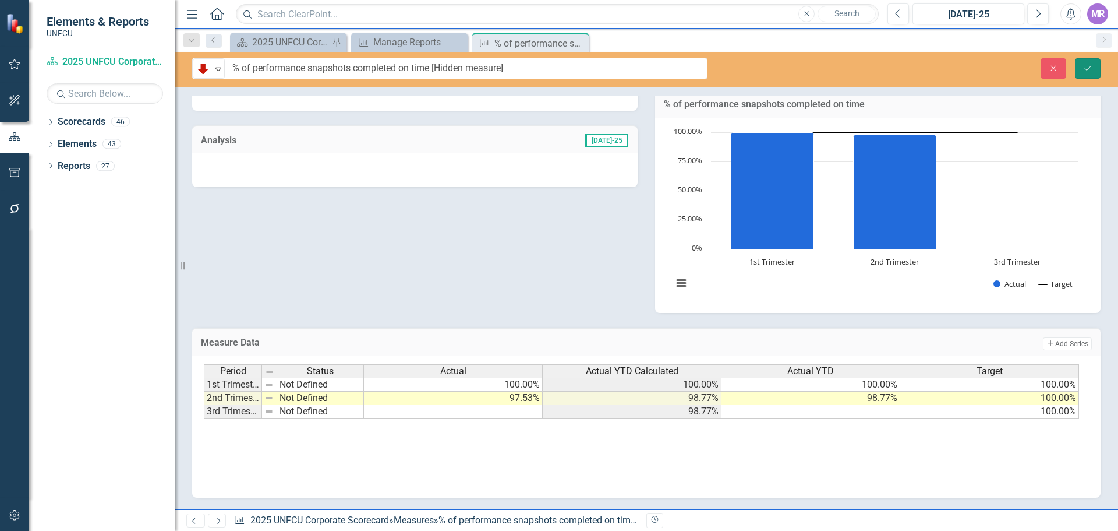
click at [1092, 67] on icon "Save" at bounding box center [1088, 68] width 10 height 8
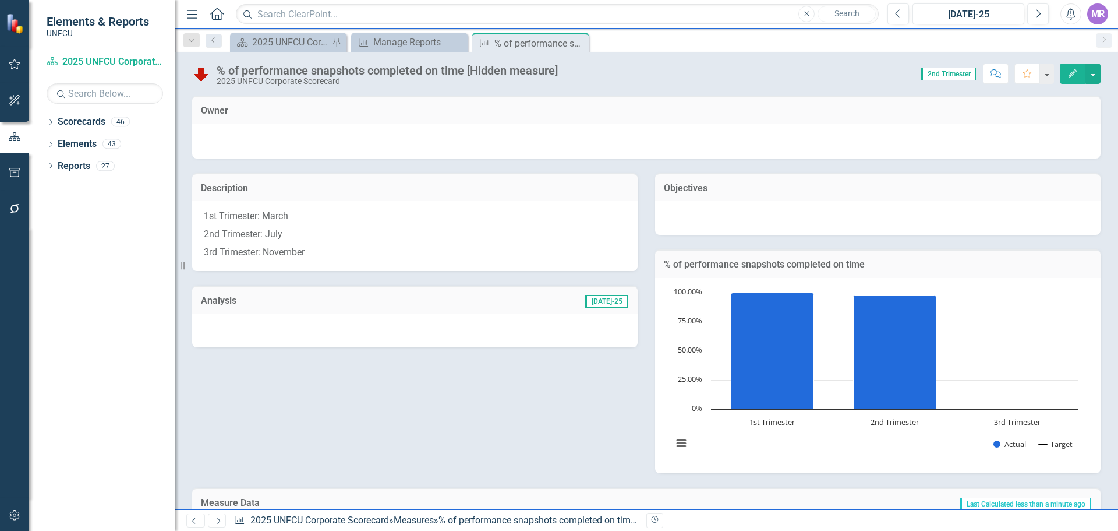
scroll to position [117, 0]
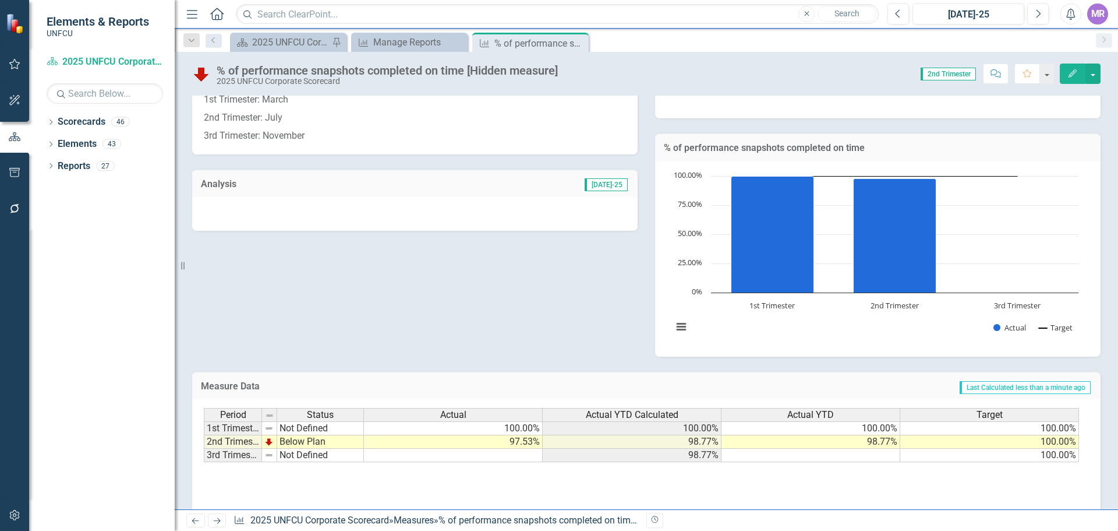
click at [269, 425] on img at bounding box center [268, 427] width 9 height 9
click at [467, 347] on div "Description 1st Trimester: March 2nd Trimester: July 3rd Trimester: November An…" at bounding box center [646, 199] width 926 height 315
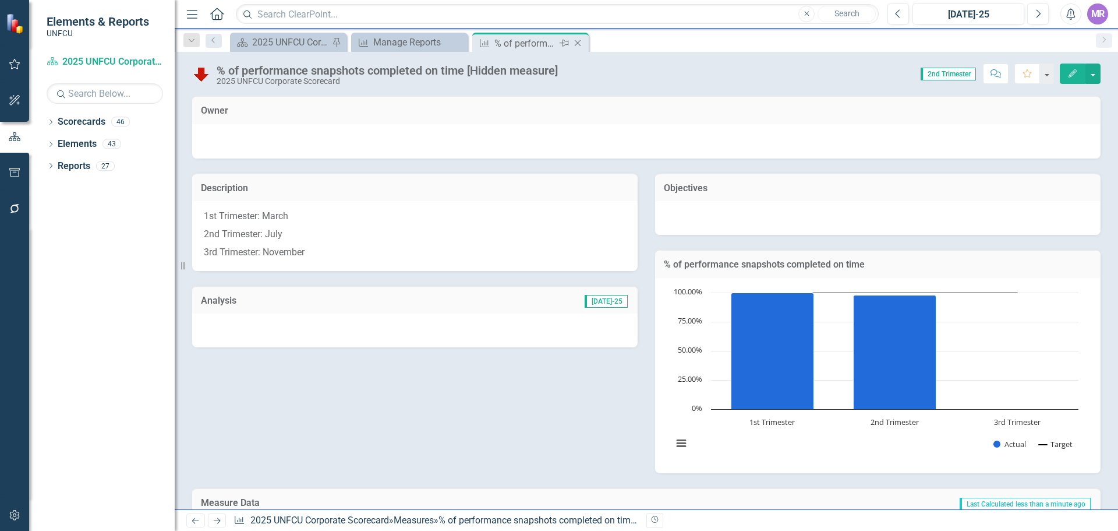
click at [574, 43] on icon "Close" at bounding box center [578, 42] width 12 height 9
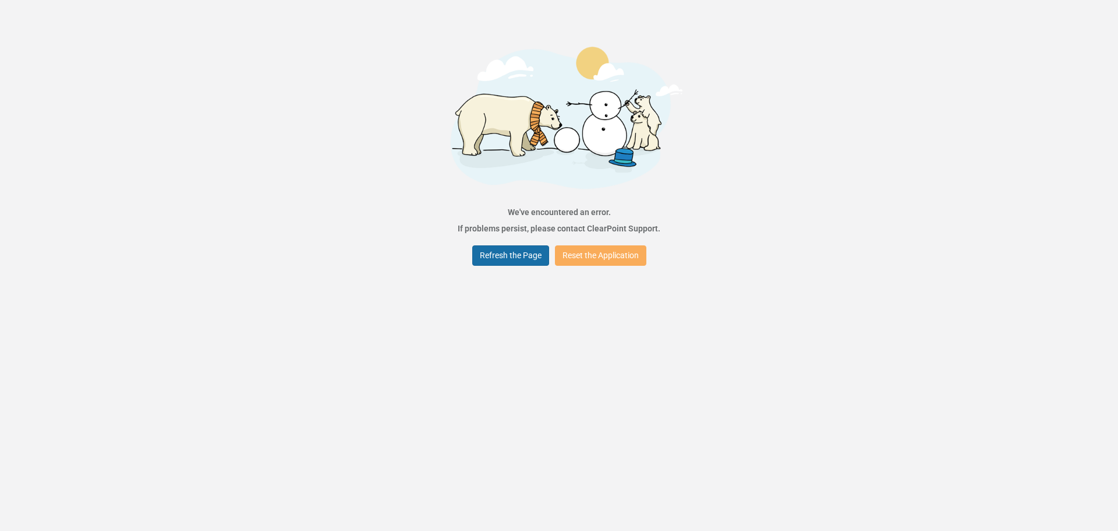
click at [534, 254] on button "Refresh the Page" at bounding box center [510, 255] width 77 height 20
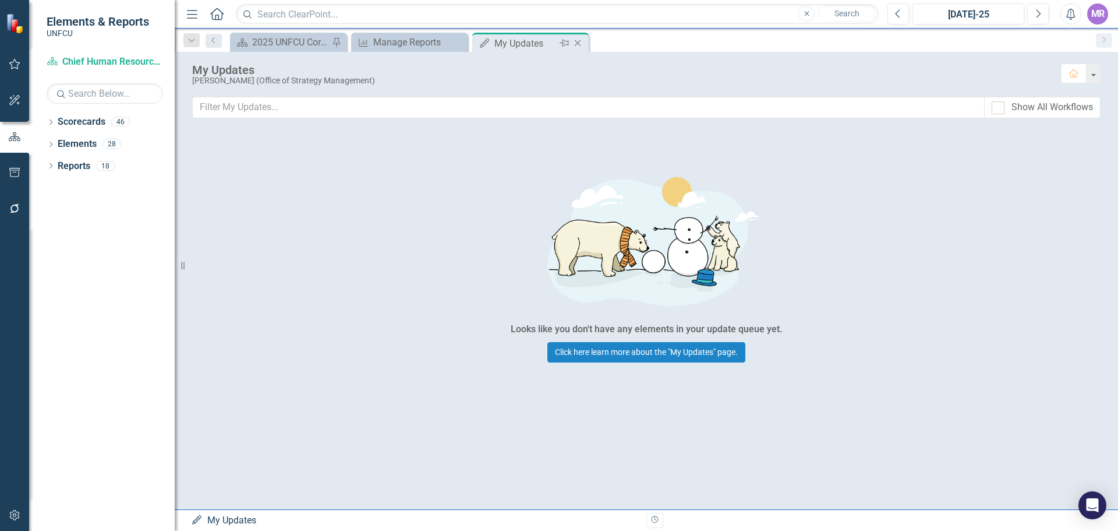
click at [580, 43] on icon "Close" at bounding box center [578, 42] width 12 height 9
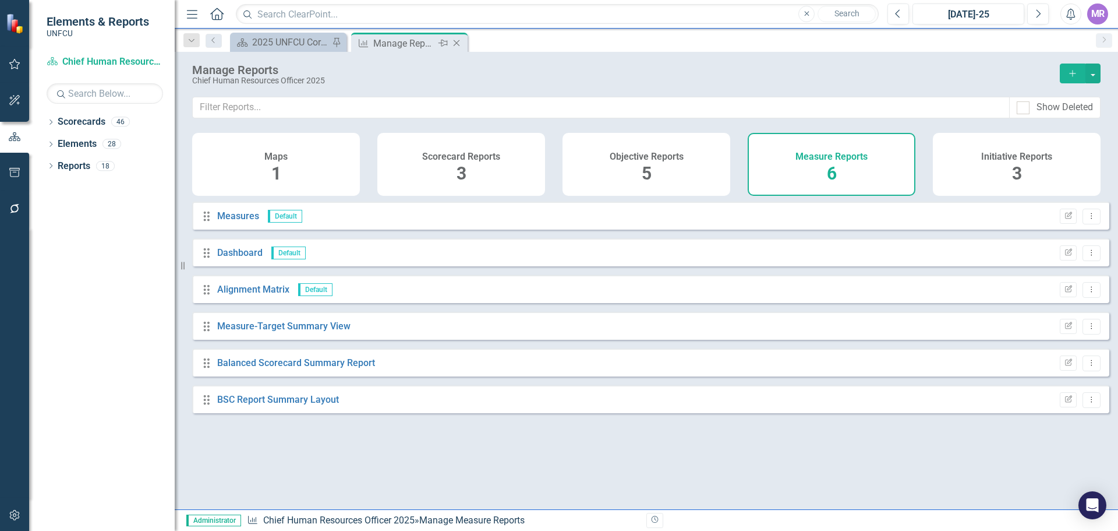
click at [458, 45] on icon "Close" at bounding box center [457, 42] width 12 height 9
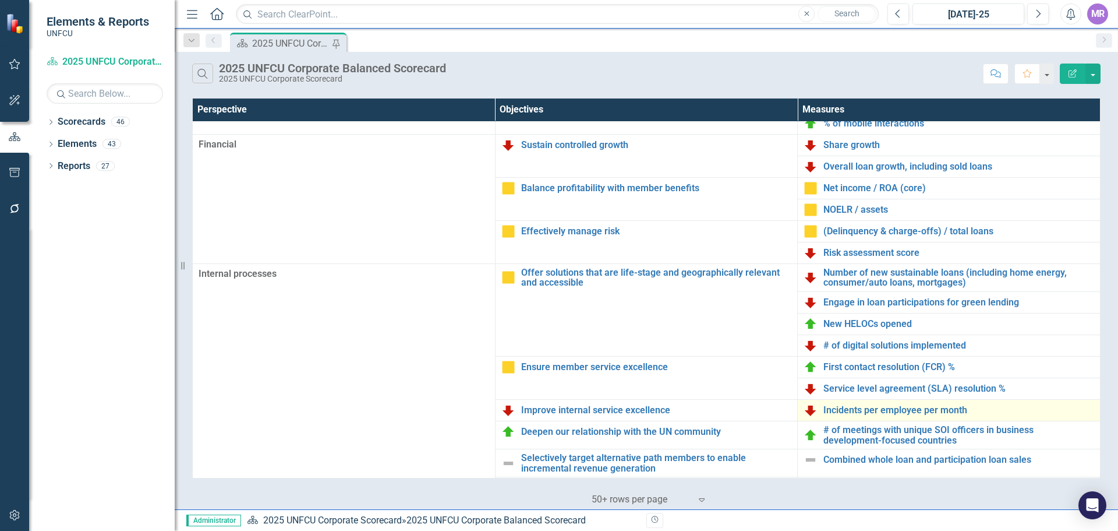
scroll to position [252, 0]
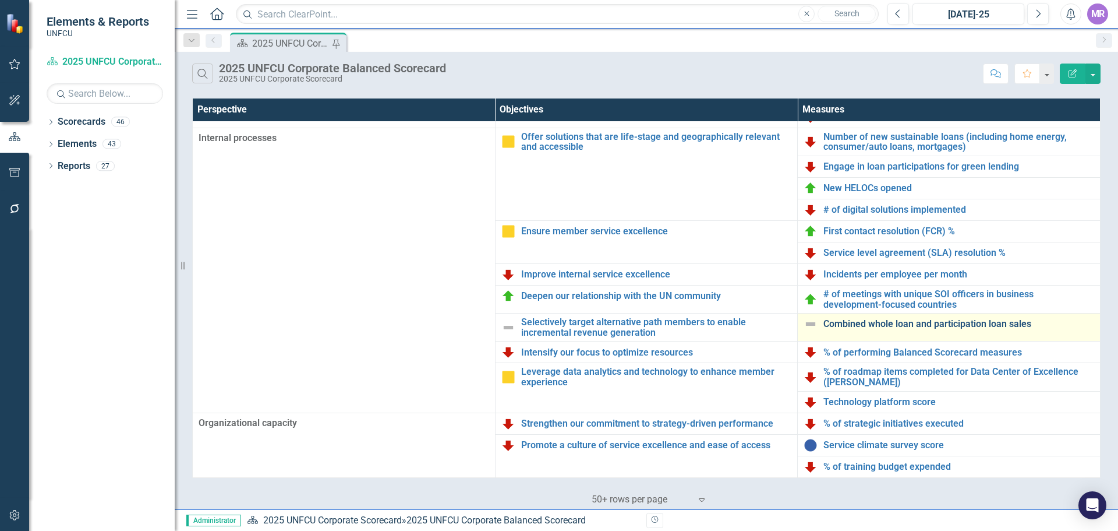
click at [855, 319] on link "Combined whole loan and participation loan sales" at bounding box center [959, 324] width 271 height 10
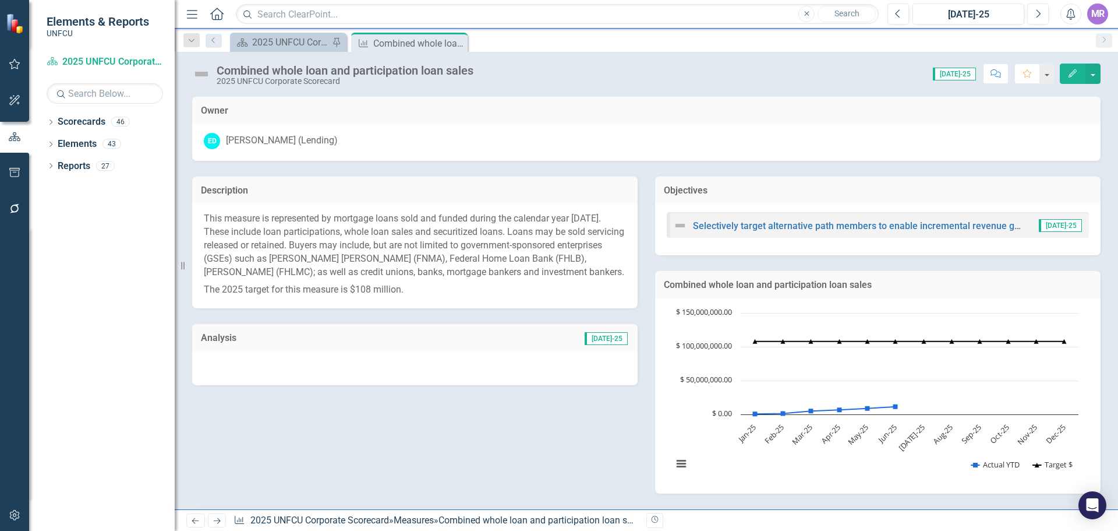
scroll to position [400, 0]
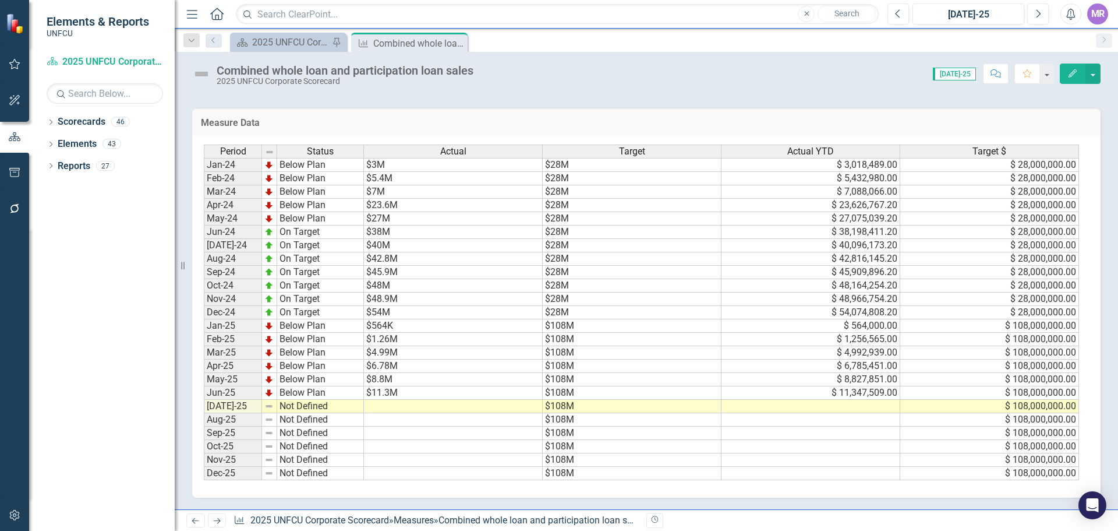
click at [858, 353] on td at bounding box center [811, 406] width 179 height 13
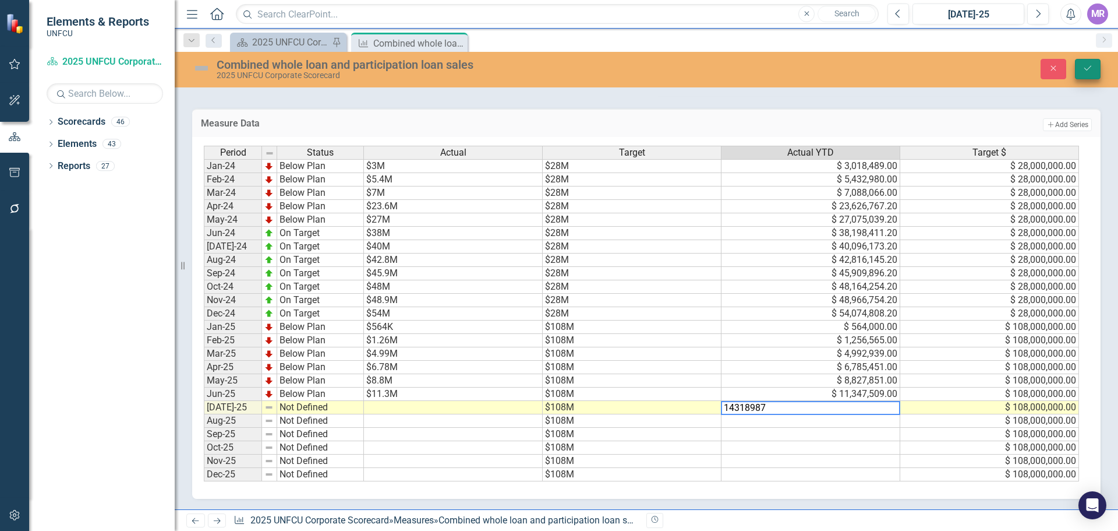
type textarea "14318987"
click at [873, 72] on button "Save" at bounding box center [1088, 69] width 26 height 20
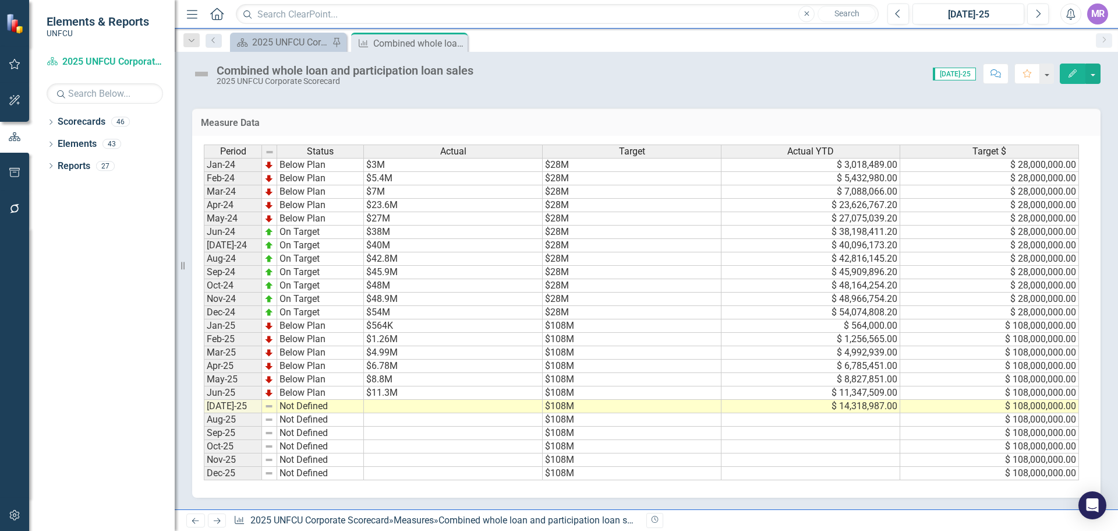
click at [419, 353] on td at bounding box center [453, 406] width 179 height 13
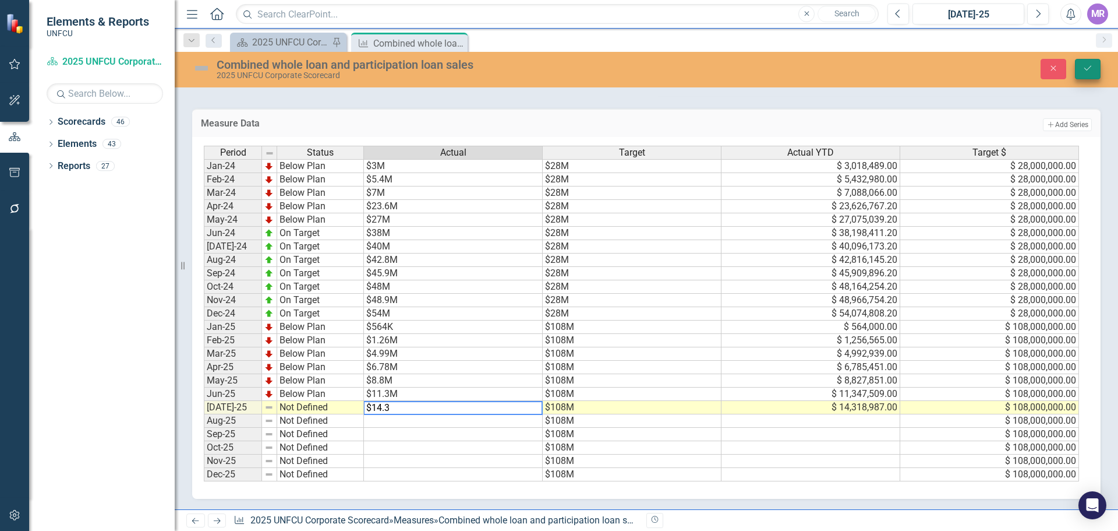
type textarea "$14.3"
click at [873, 69] on button "Save" at bounding box center [1088, 69] width 26 height 20
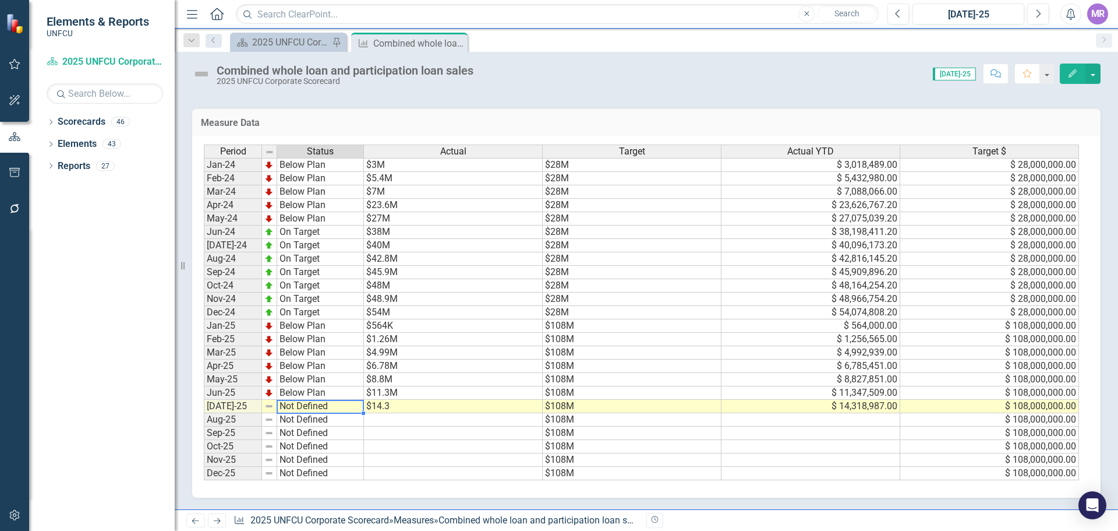
click at [293, 353] on td "Not Defined" at bounding box center [320, 406] width 87 height 13
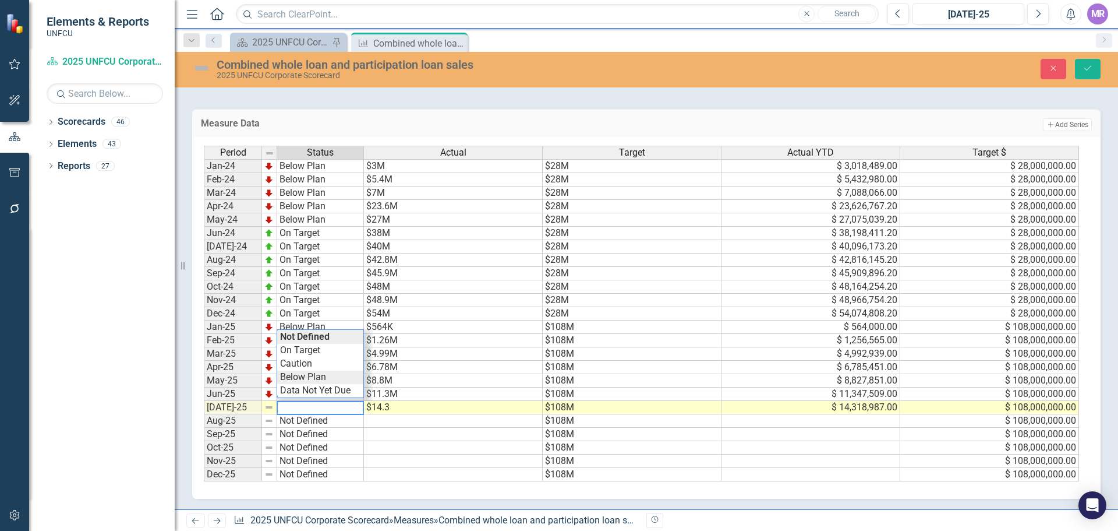
click at [314, 353] on div "Period Status Actual Target Actual YTD Target $ Jan-24 Below Plan $3M $28M $ 3,…" at bounding box center [642, 314] width 877 height 336
click at [873, 69] on icon "submit" at bounding box center [1088, 68] width 7 height 5
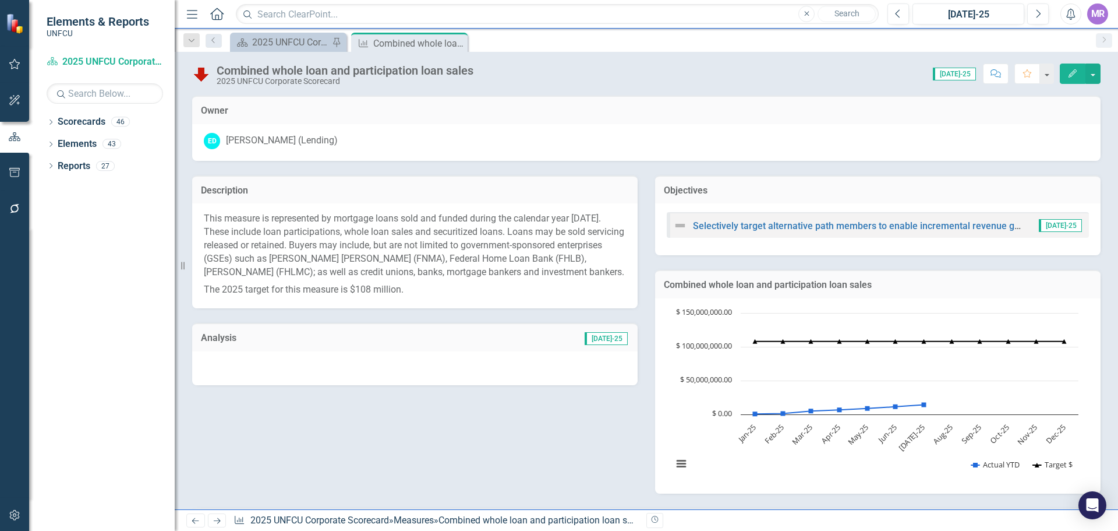
click at [451, 353] on div at bounding box center [415, 368] width 446 height 34
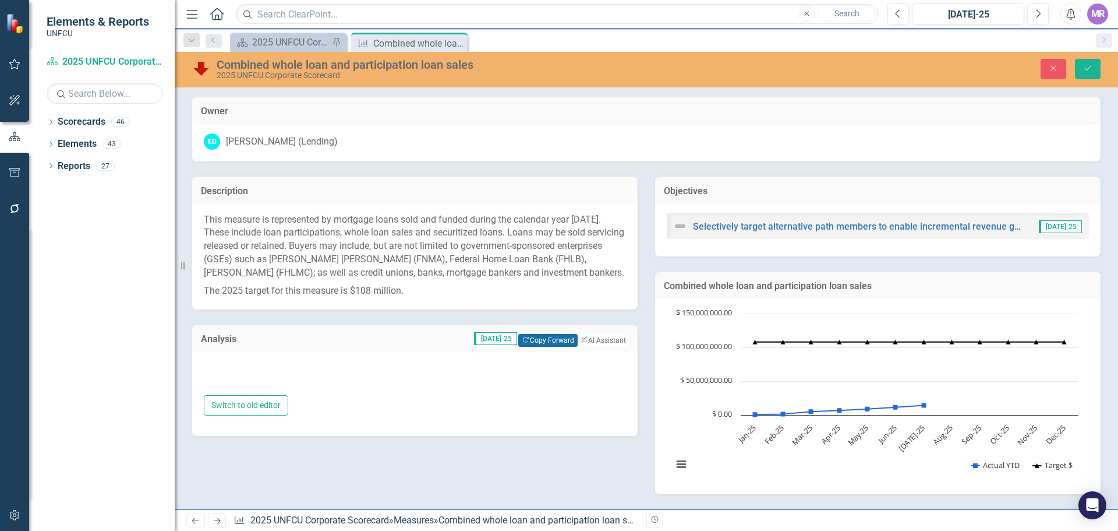
click at [519, 337] on button "Copy Forward Copy Forward" at bounding box center [547, 340] width 59 height 13
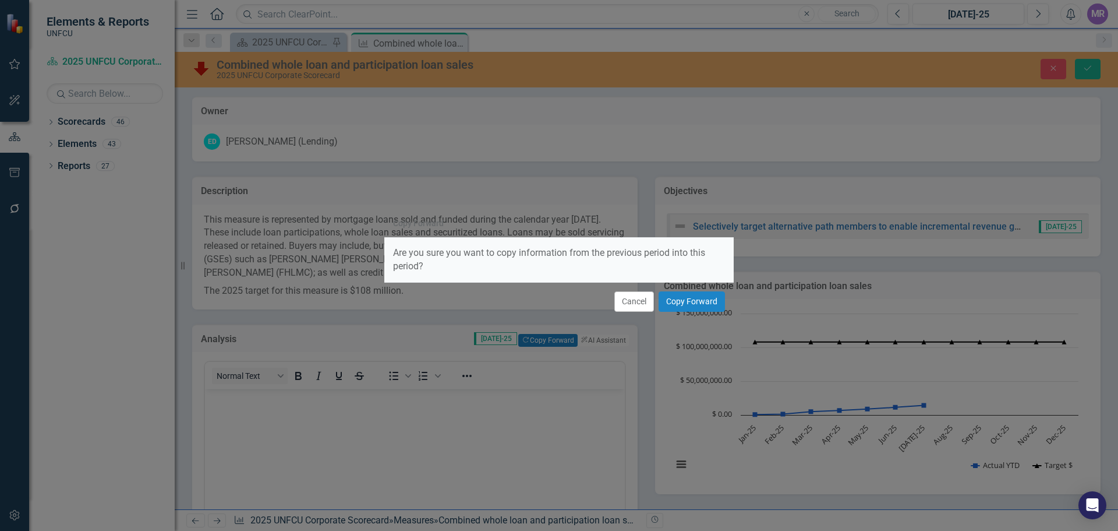
scroll to position [0, 0]
click at [696, 301] on button "Copy Forward" at bounding box center [692, 301] width 66 height 20
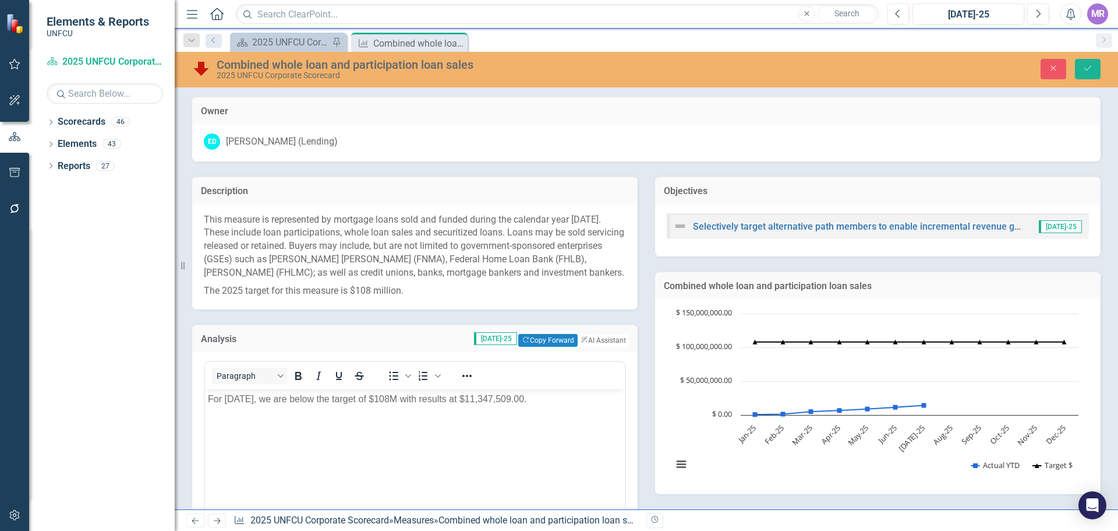
click at [244, 353] on p "For June 2025, we are below the target of $108M with results at $11,347,509.00." at bounding box center [415, 399] width 414 height 14
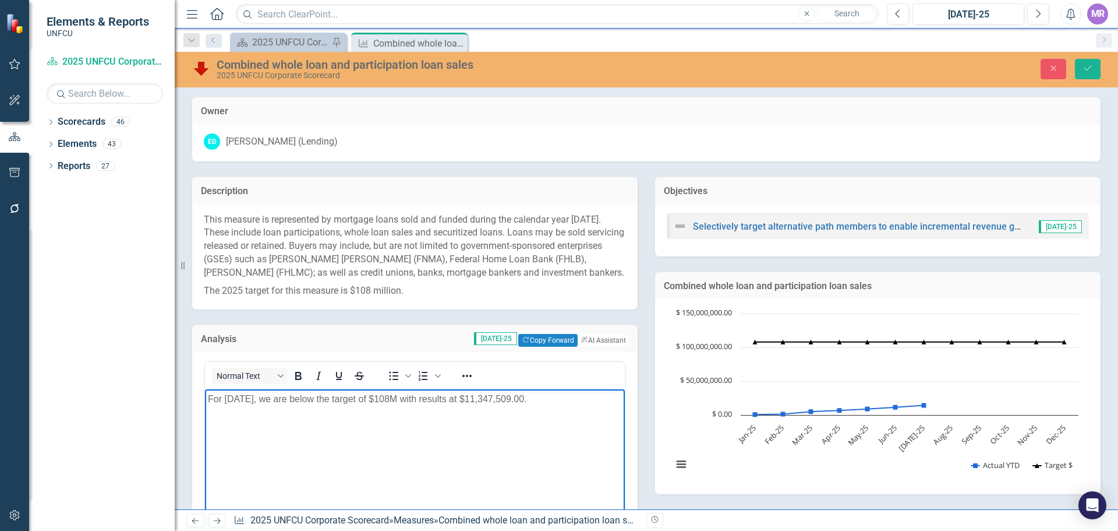
click at [324, 353] on body "For July 2025, we are below the target of $108M with results at $11,347,509.00." at bounding box center [415, 476] width 420 height 175
click at [485, 353] on p "For July 2025, we are below the target of $108M with results at $11,347,509.00." at bounding box center [415, 399] width 414 height 14
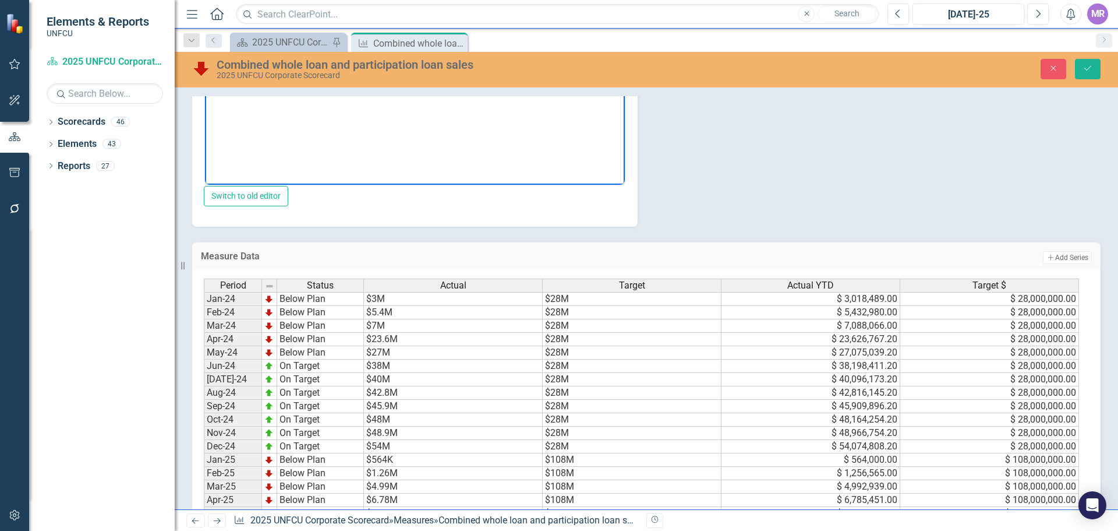
scroll to position [117, 0]
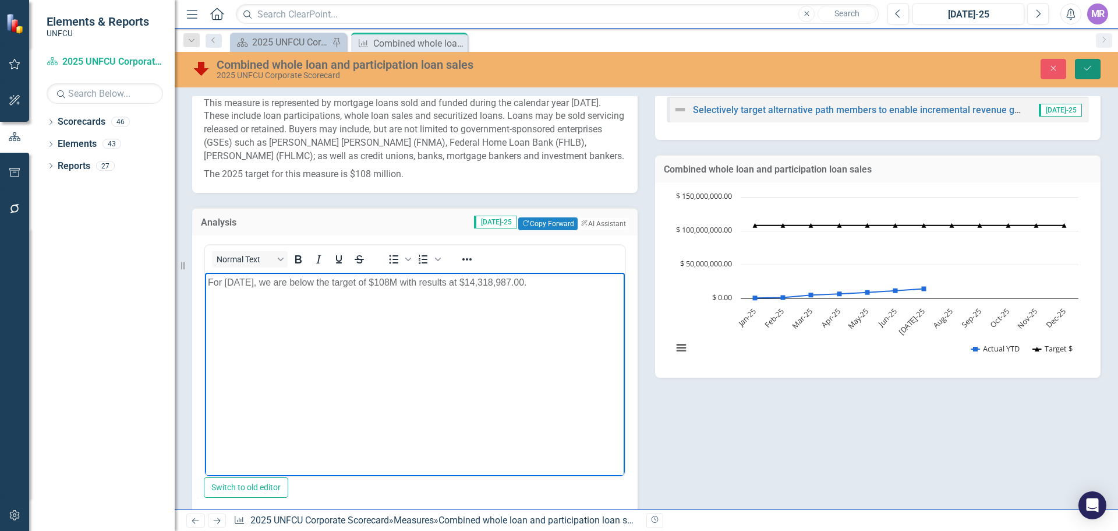
click at [873, 68] on icon "Save" at bounding box center [1088, 68] width 10 height 8
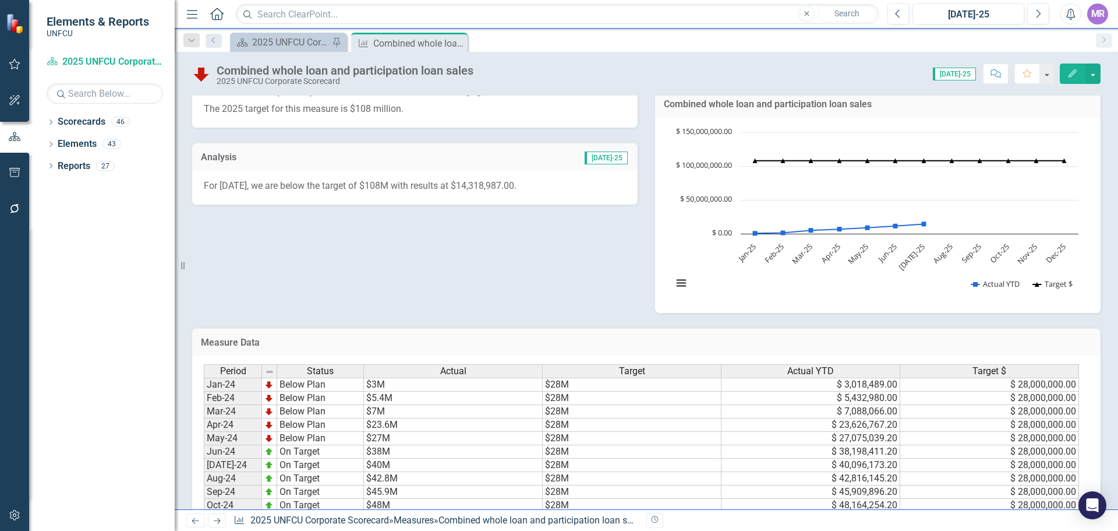
scroll to position [400, 0]
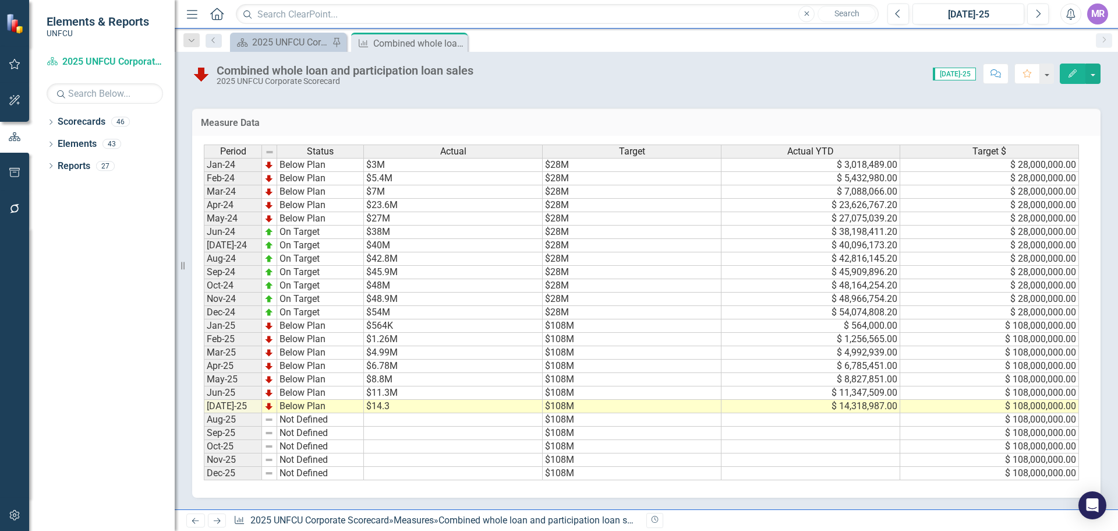
click at [404, 353] on td "$14.3" at bounding box center [453, 406] width 179 height 13
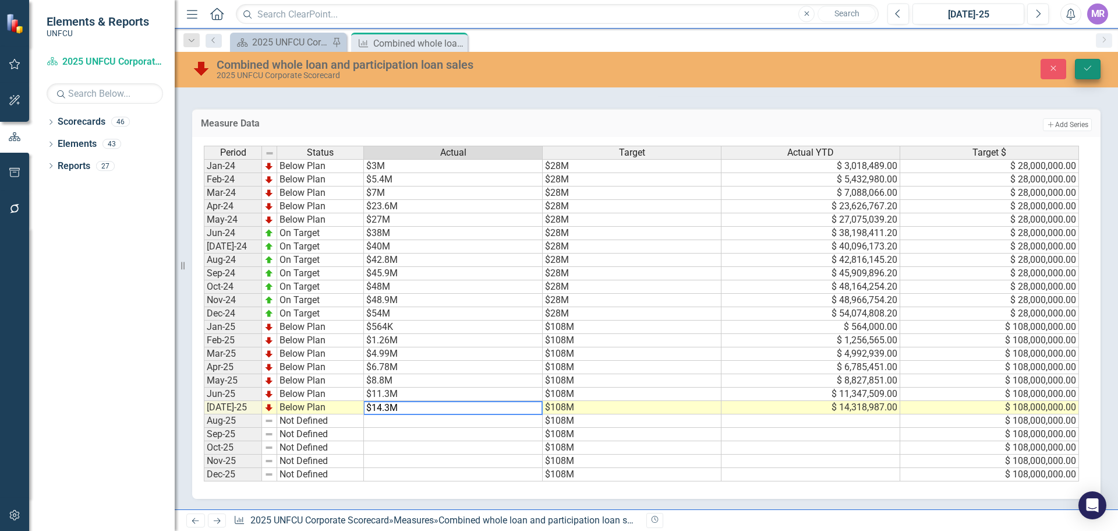
type textarea "$14.3M"
click at [873, 68] on icon "Save" at bounding box center [1088, 68] width 10 height 8
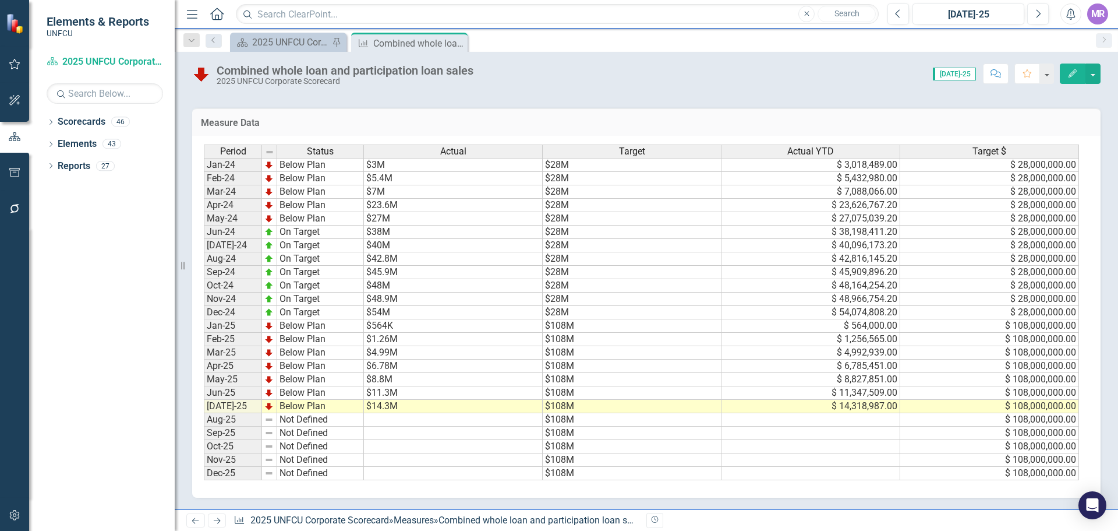
scroll to position [51, 0]
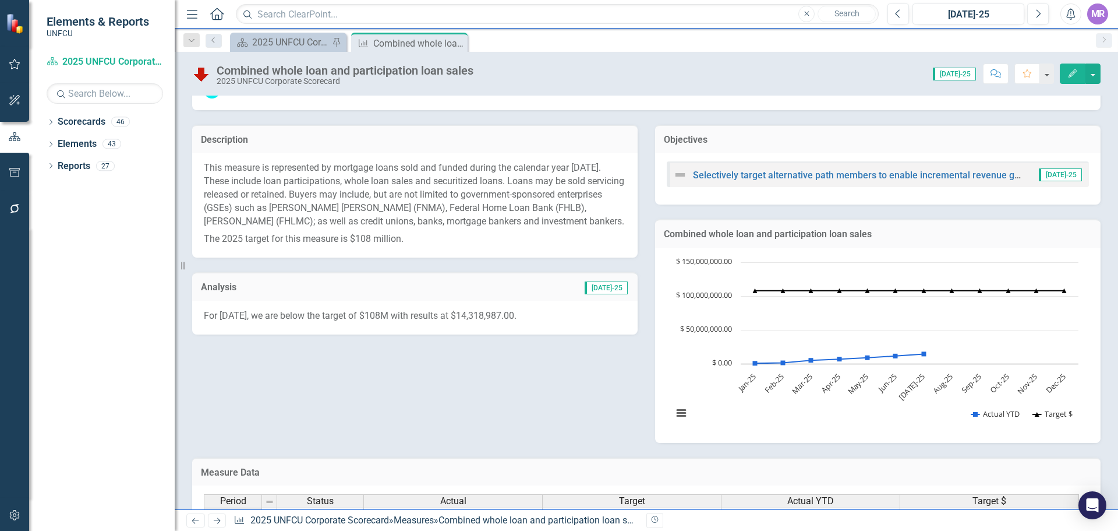
click at [0, 0] on icon "Close" at bounding box center [0, 0] width 0 height 0
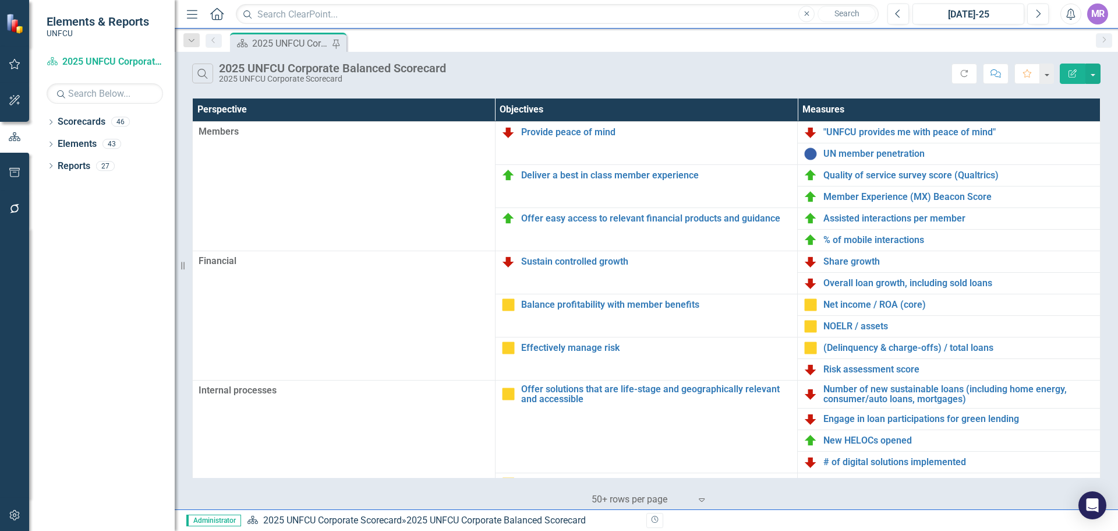
scroll to position [252, 0]
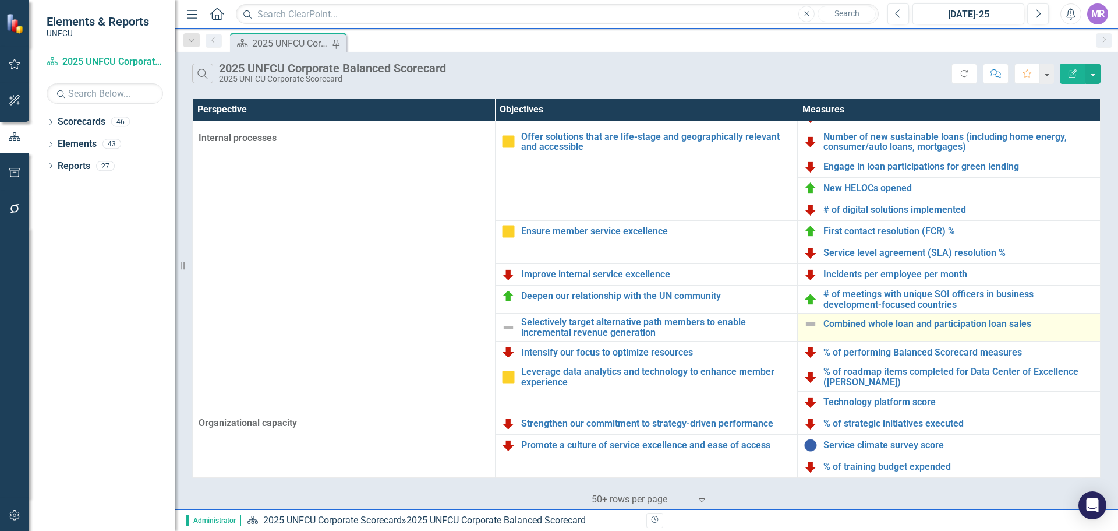
click at [809, 326] on img at bounding box center [811, 324] width 14 height 14
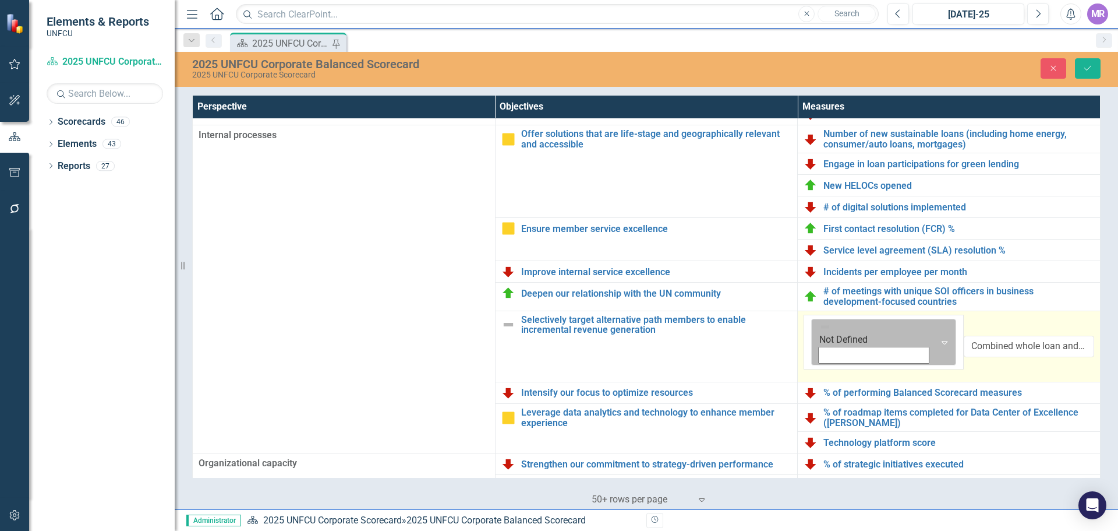
click at [873, 337] on icon "Expand" at bounding box center [945, 341] width 12 height 9
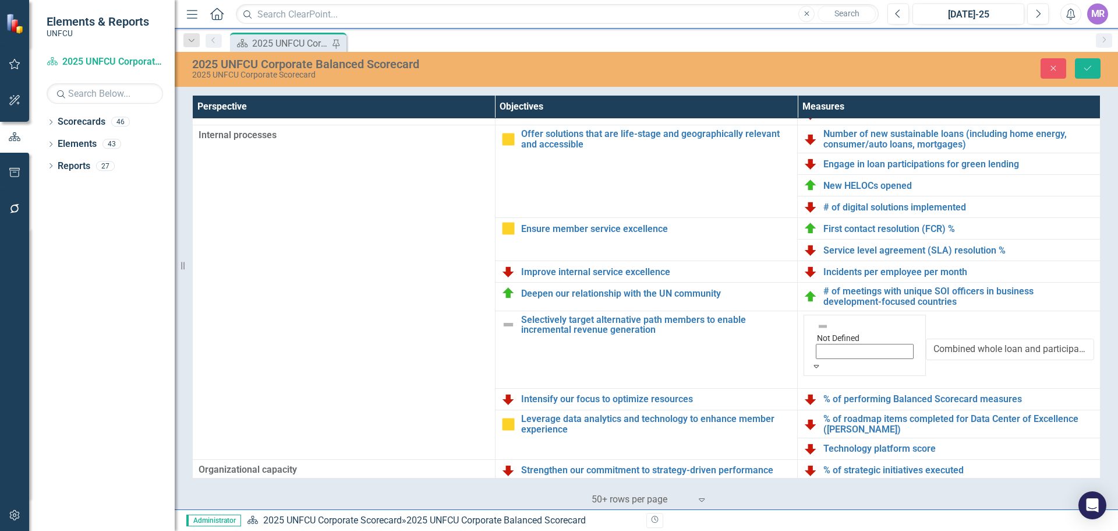
click at [873, 66] on icon "Save" at bounding box center [1088, 68] width 10 height 8
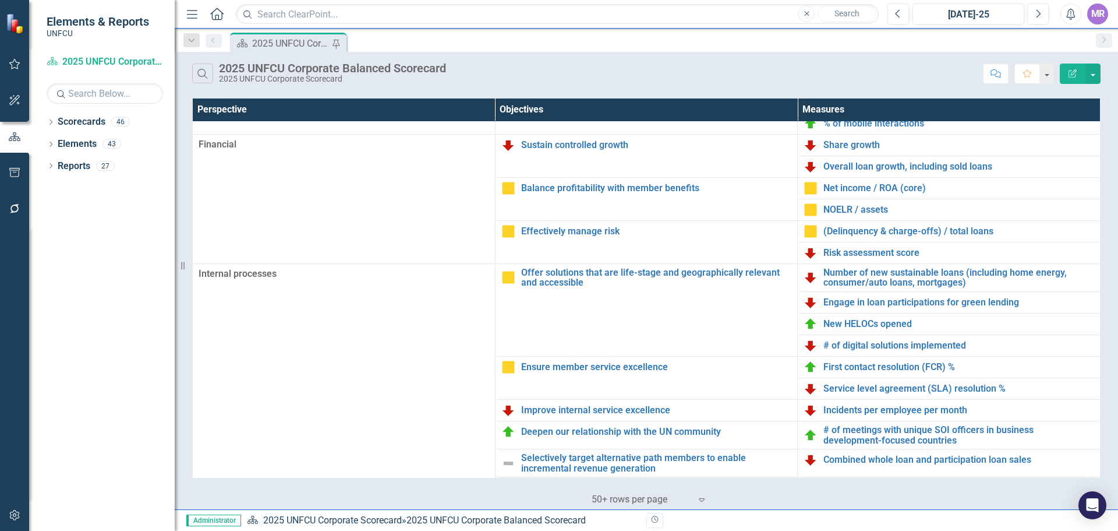
scroll to position [252, 0]
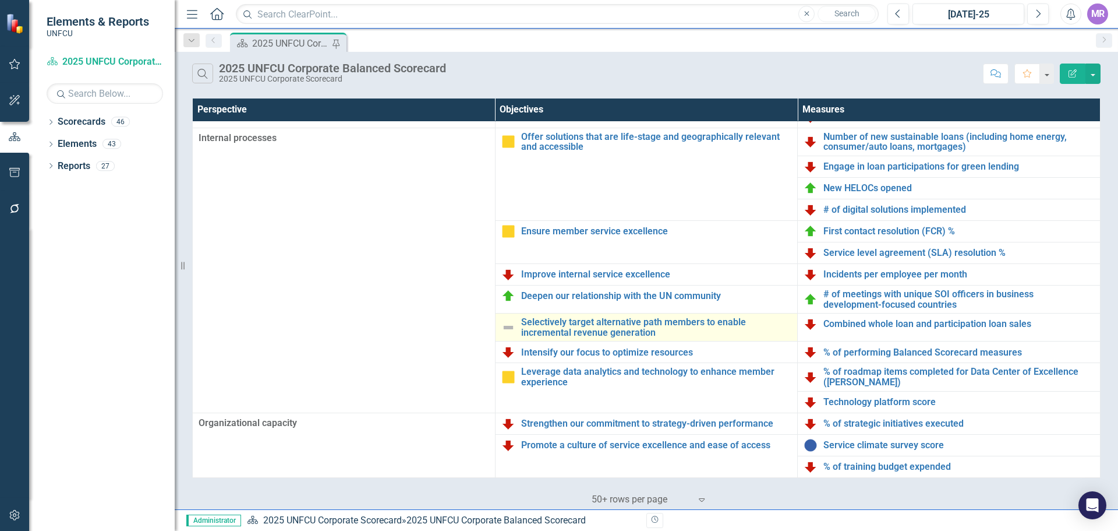
click at [507, 322] on img at bounding box center [509, 327] width 14 height 14
click at [508, 322] on img at bounding box center [509, 327] width 14 height 14
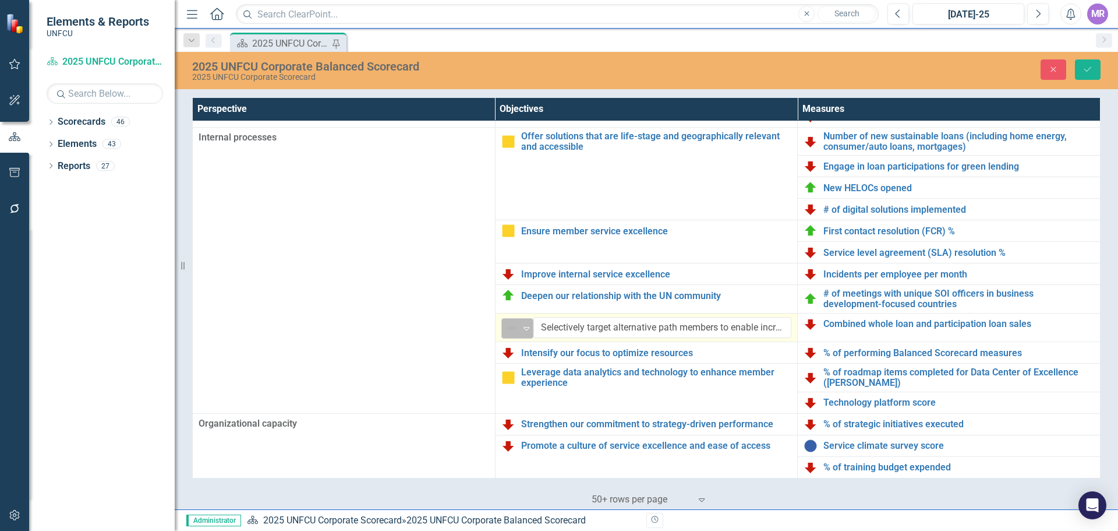
click at [518, 330] on div "Not Defined" at bounding box center [512, 328] width 17 height 16
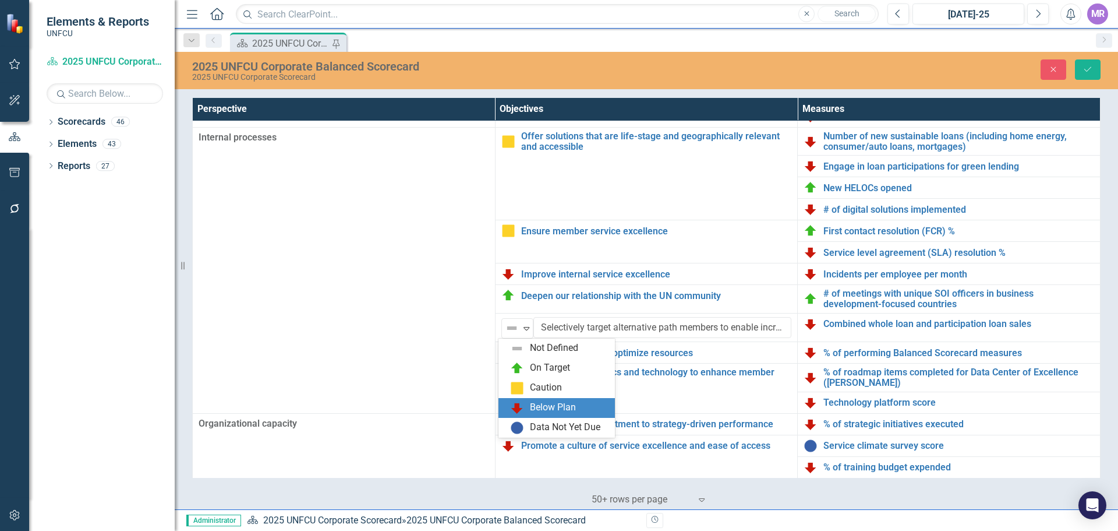
click at [545, 402] on div "Below Plan" at bounding box center [553, 407] width 46 height 13
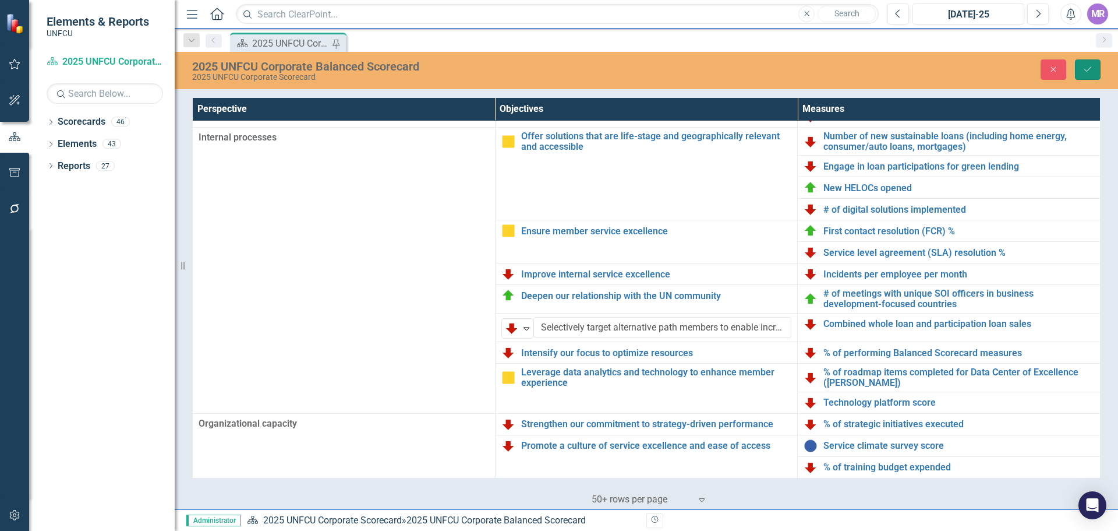
click at [1095, 70] on button "Save" at bounding box center [1088, 69] width 26 height 20
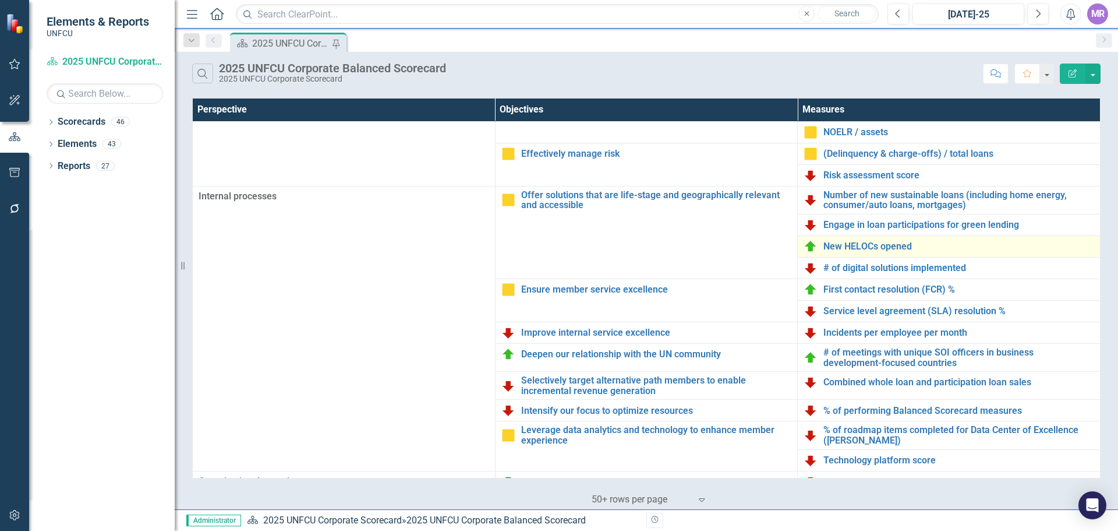
scroll to position [19, 0]
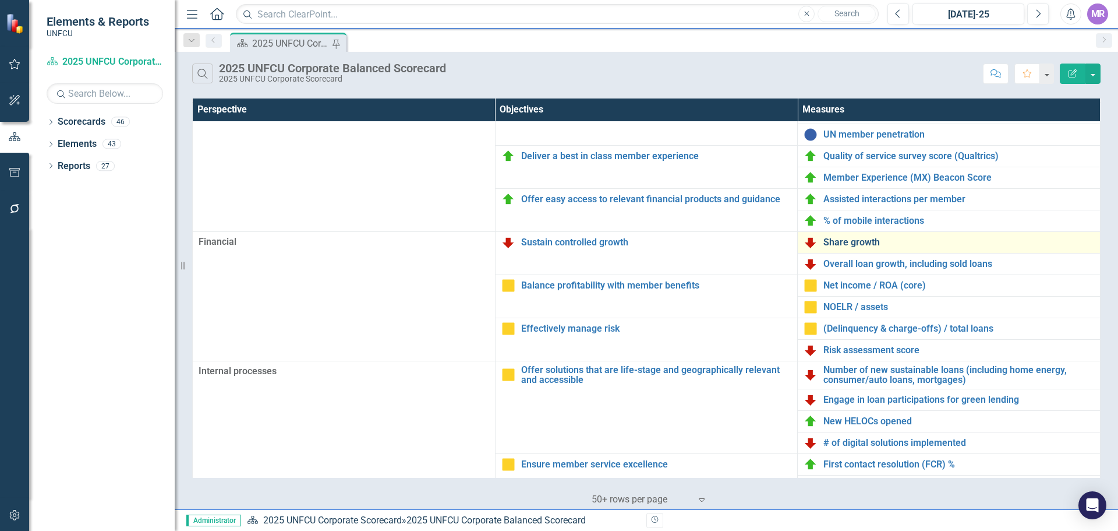
click at [878, 241] on link "Share growth" at bounding box center [959, 242] width 271 height 10
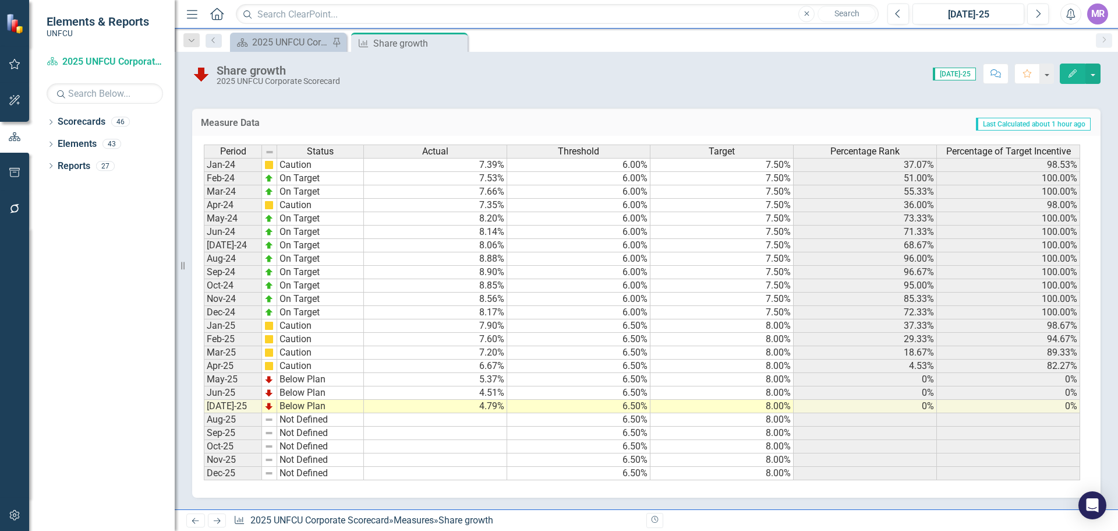
scroll to position [157, 0]
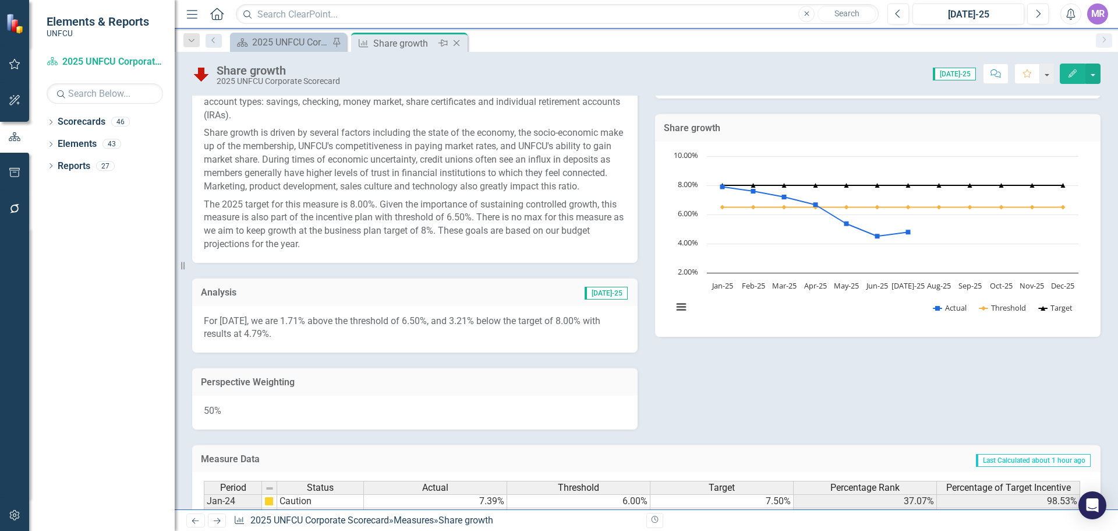
click at [453, 41] on icon "Close" at bounding box center [457, 42] width 12 height 9
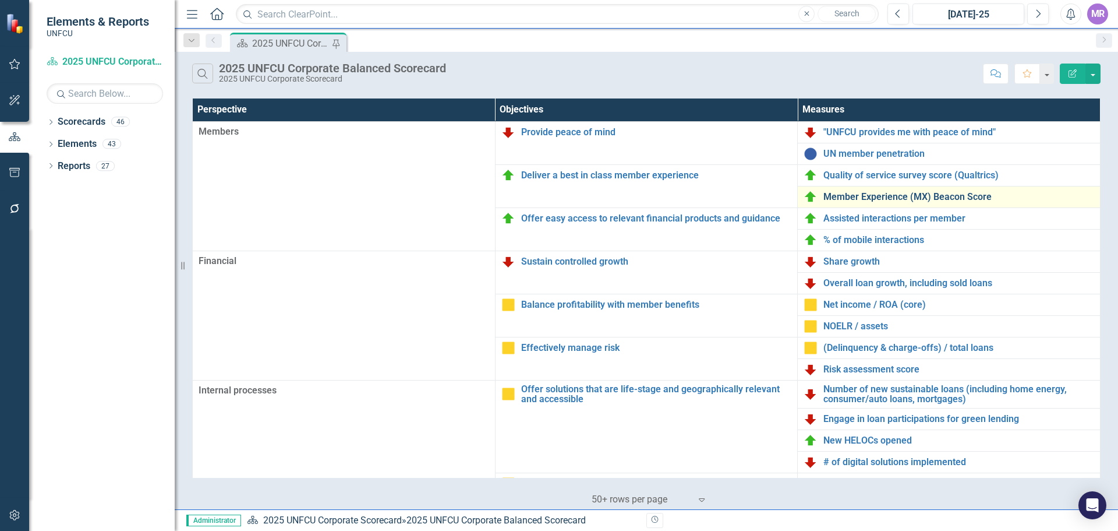
click at [867, 196] on link "Member Experience (MX) Beacon Score" at bounding box center [959, 197] width 271 height 10
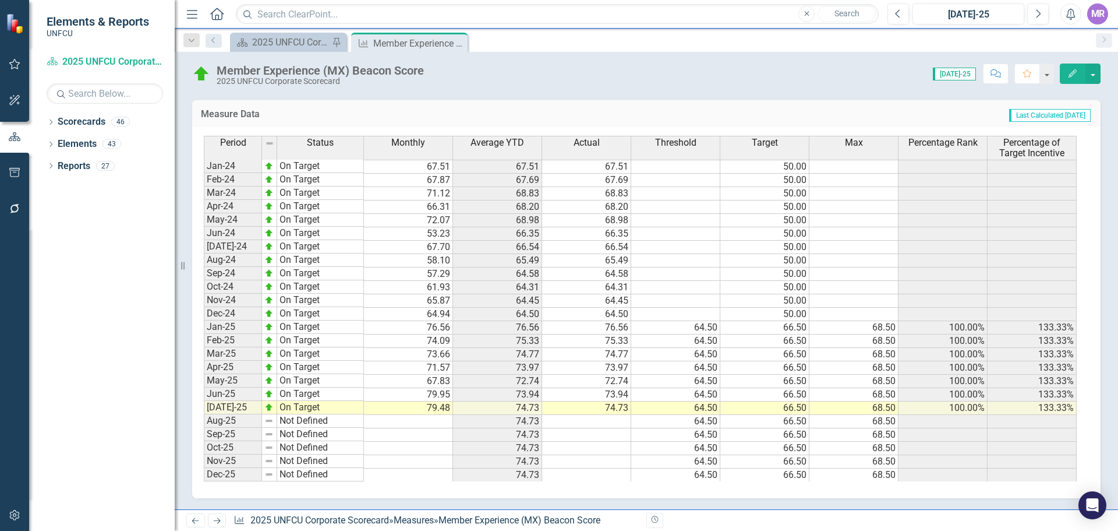
scroll to position [668, 0]
click at [460, 44] on icon "Close" at bounding box center [457, 42] width 12 height 9
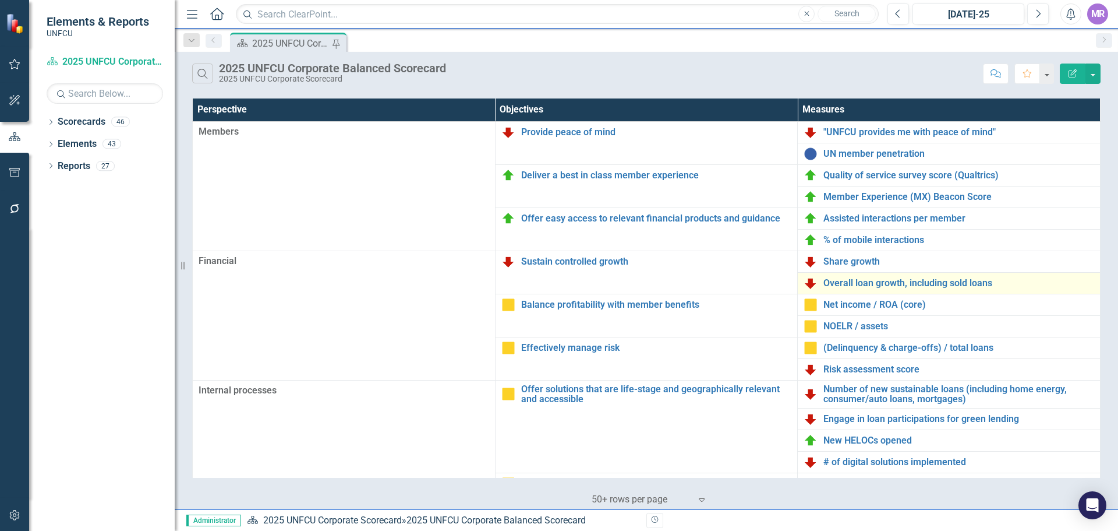
click at [868, 274] on td "Overall loan growth, including sold loans Link Map View Link Map Edit Edit Meas…" at bounding box center [949, 283] width 303 height 22
click at [869, 279] on link "Overall loan growth, including sold loans" at bounding box center [959, 283] width 271 height 10
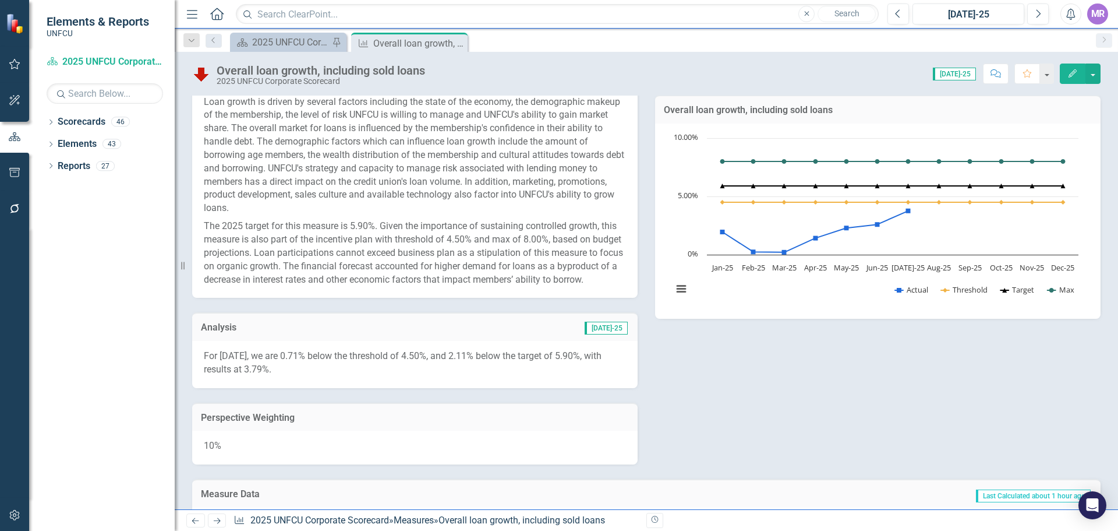
scroll to position [569, 0]
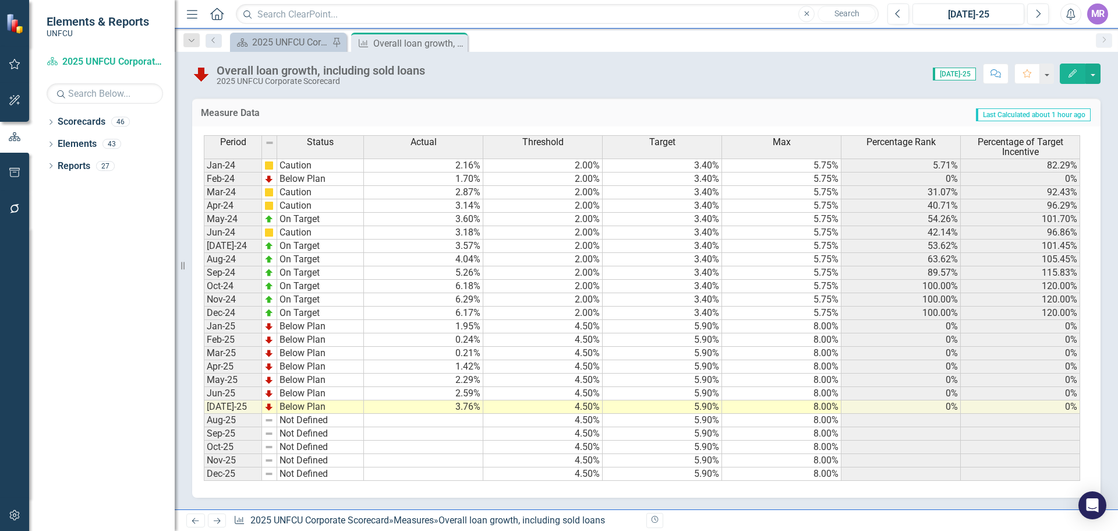
click at [0, 0] on icon "Close" at bounding box center [0, 0] width 0 height 0
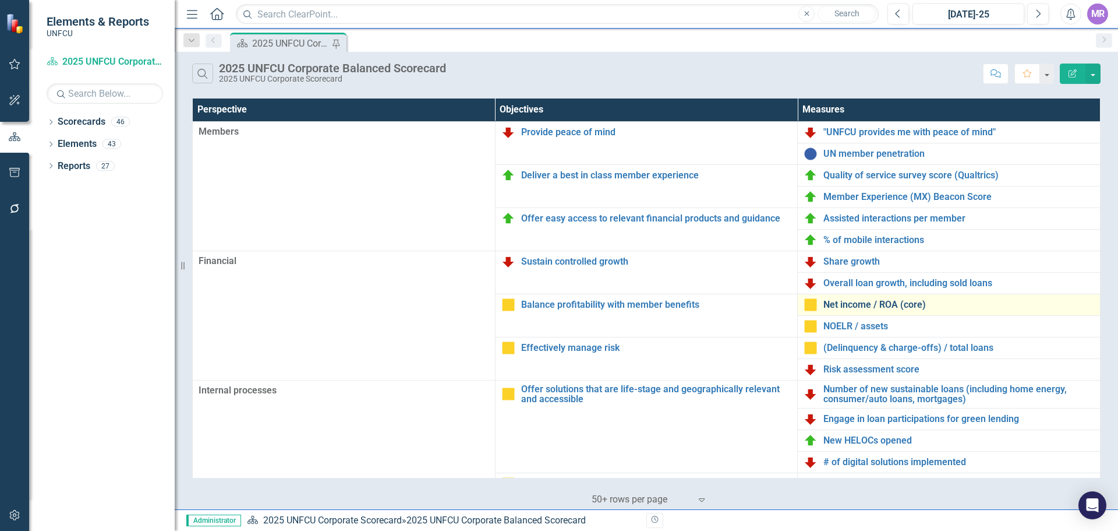
click at [869, 303] on link "Net income / ROA (core)" at bounding box center [959, 304] width 271 height 10
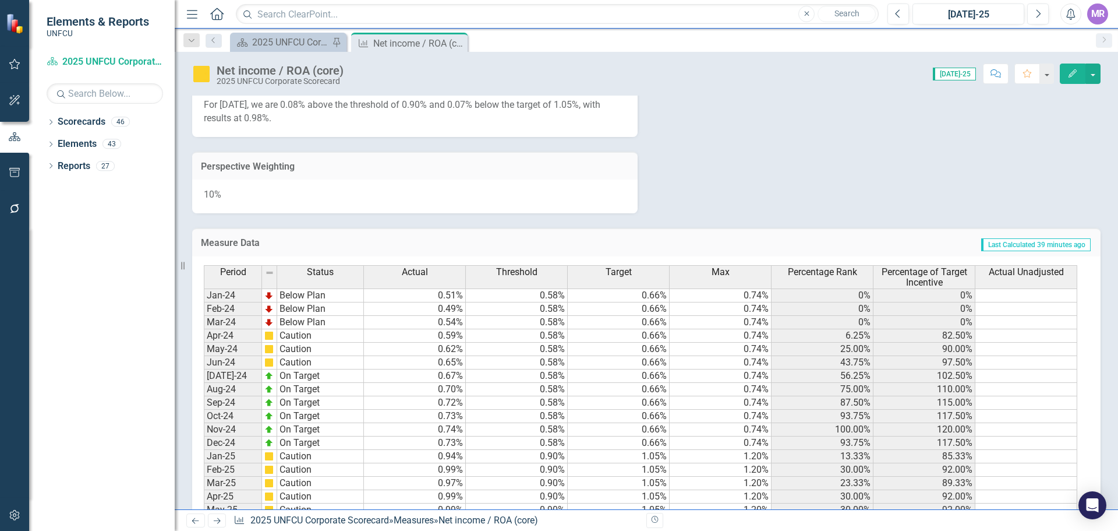
scroll to position [538, 0]
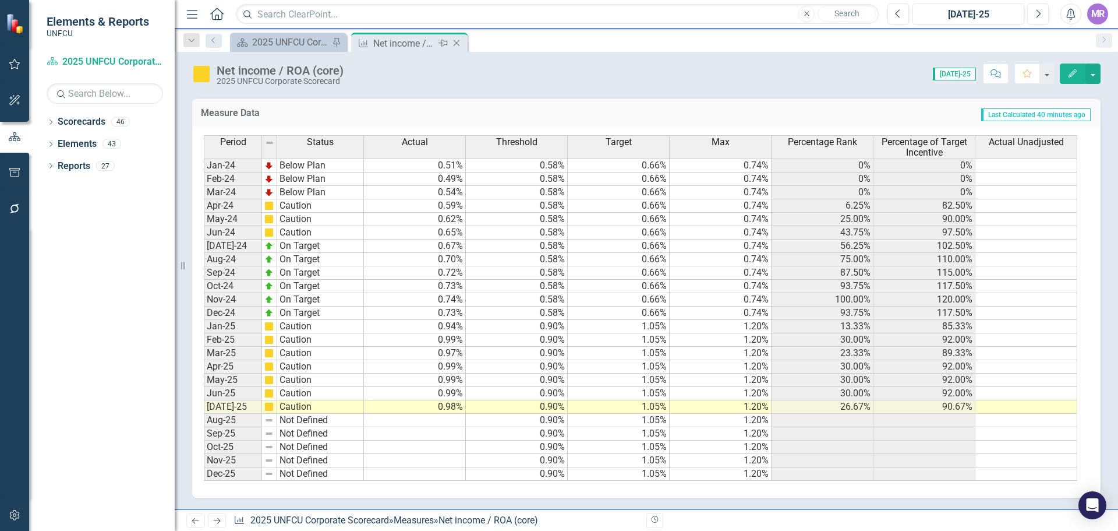
click at [462, 44] on icon "Close" at bounding box center [457, 42] width 12 height 9
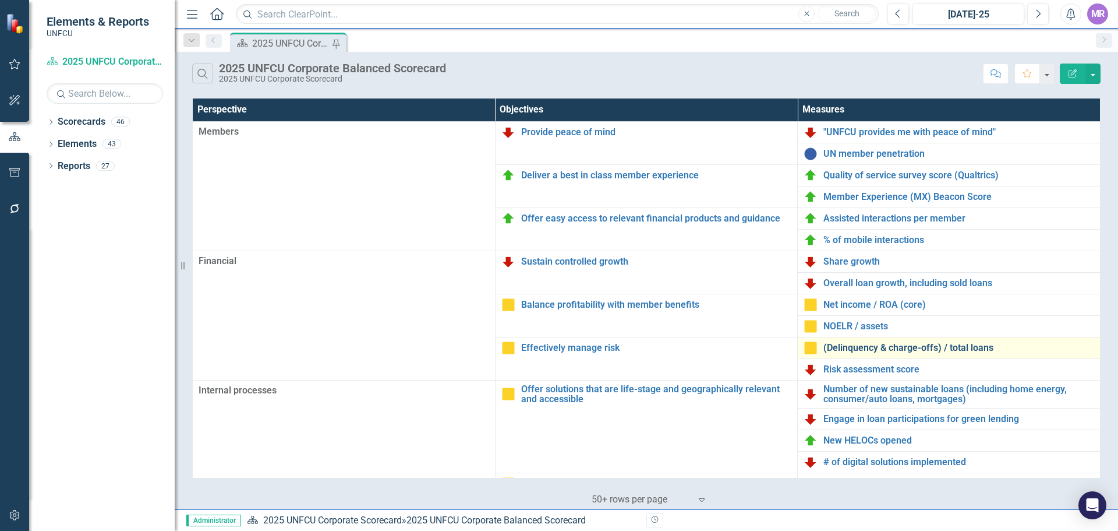
click at [888, 348] on link "(Delinquency & charge-offs) / total loans" at bounding box center [959, 348] width 271 height 10
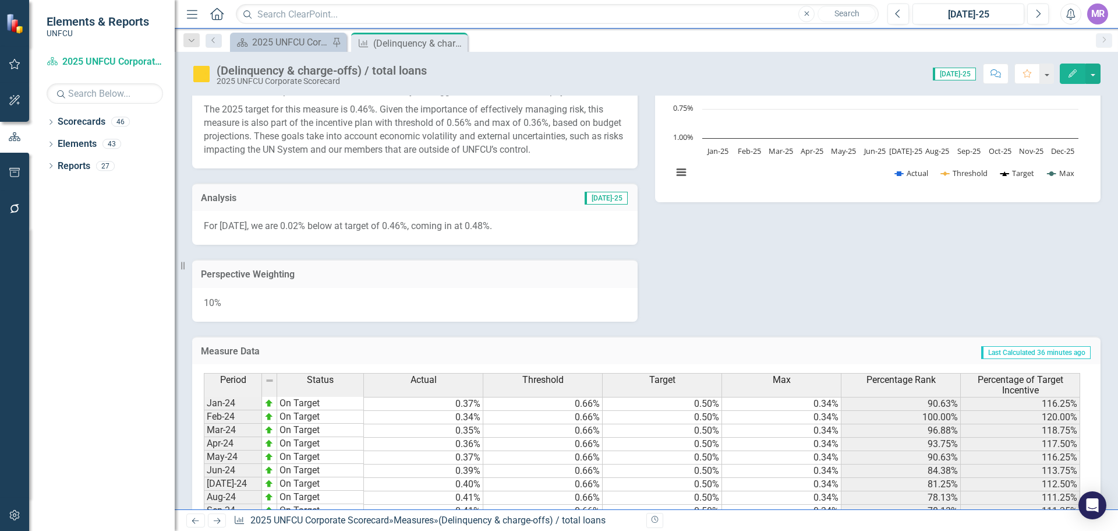
scroll to position [529, 0]
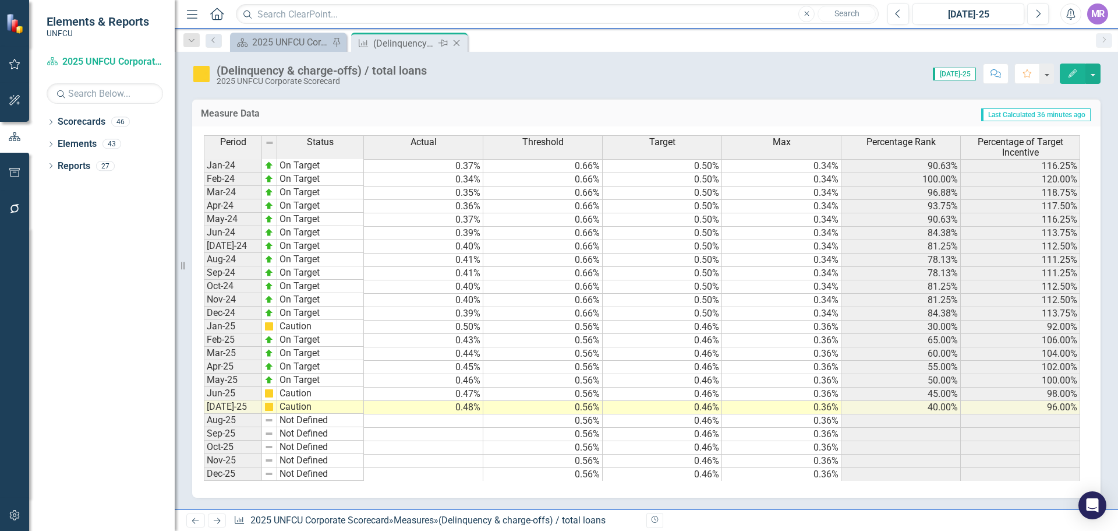
click at [464, 43] on div "Close" at bounding box center [457, 43] width 15 height 15
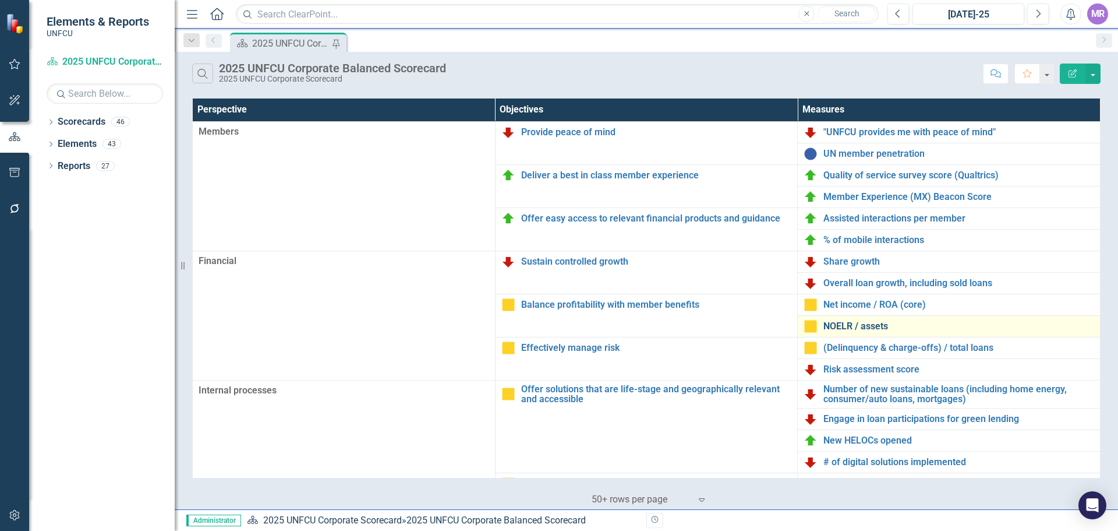
click at [856, 329] on link "NOELR / assets" at bounding box center [959, 326] width 271 height 10
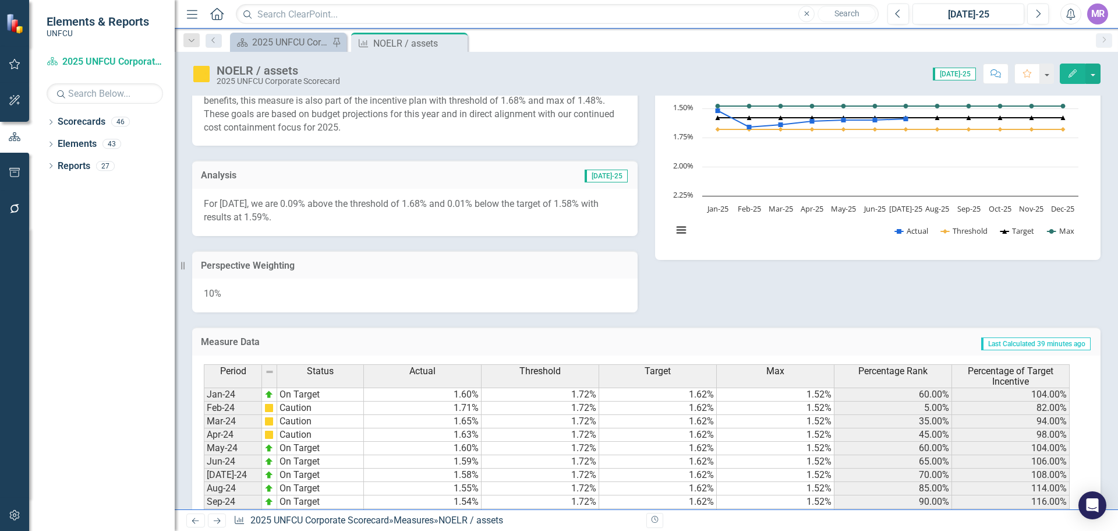
scroll to position [408, 0]
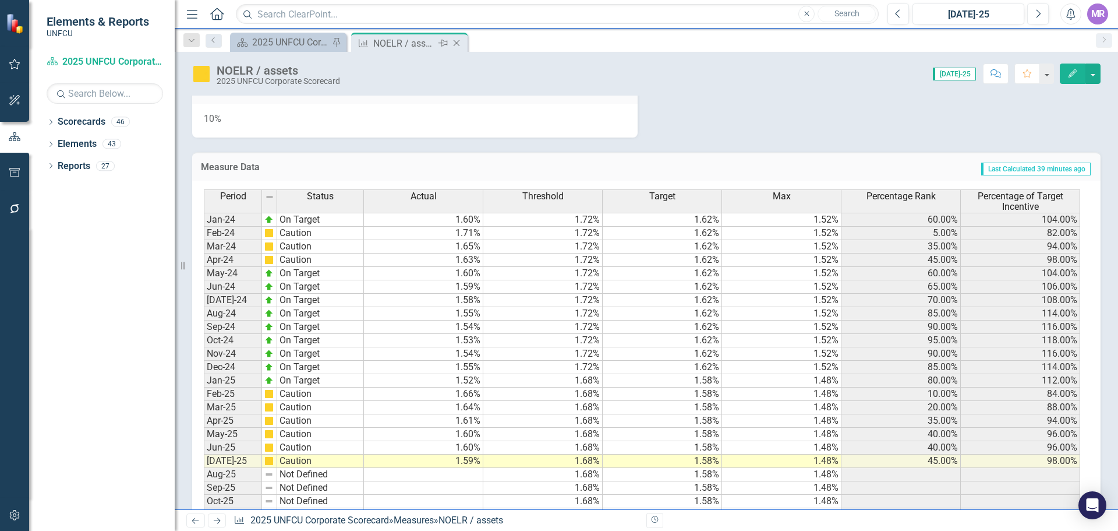
click at [457, 43] on icon at bounding box center [457, 43] width 6 height 6
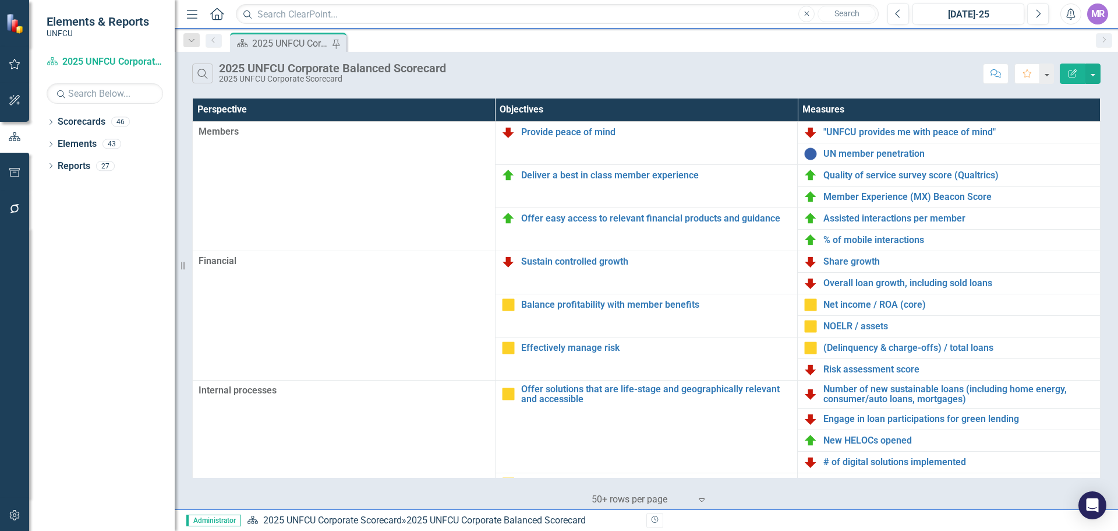
scroll to position [252, 0]
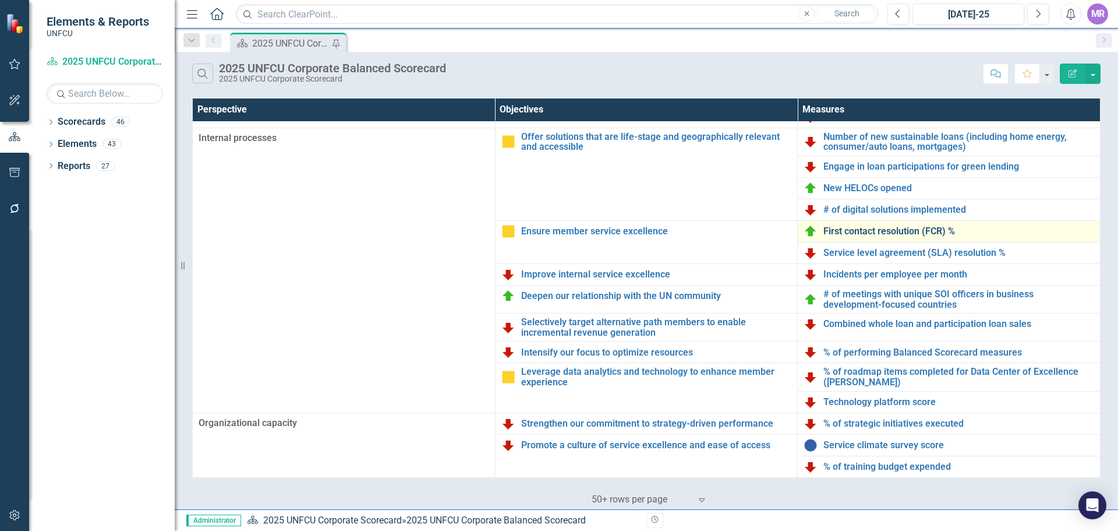
click at [848, 232] on link "First contact resolution (FCR) %" at bounding box center [959, 231] width 271 height 10
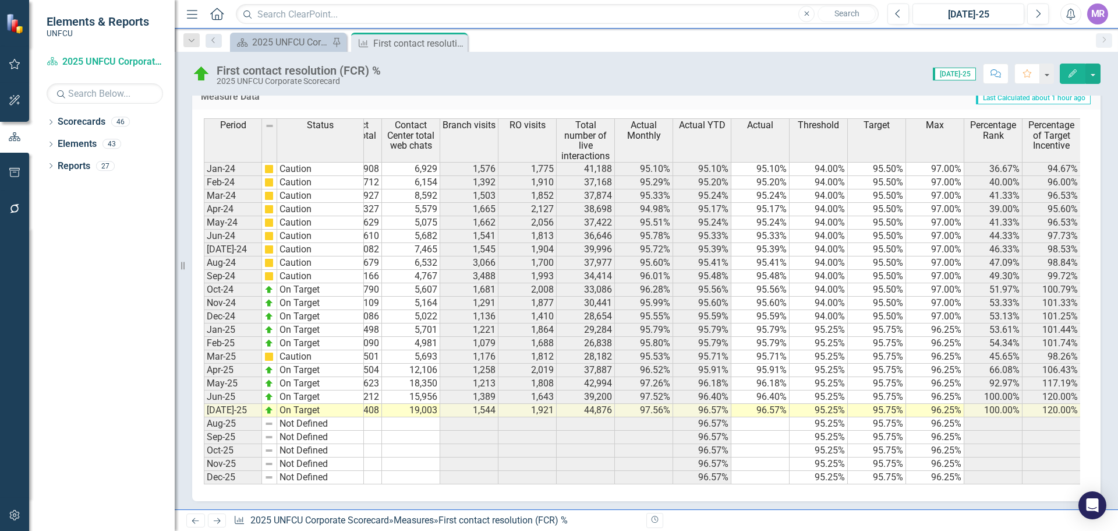
scroll to position [0, 99]
click at [460, 37] on div "Close" at bounding box center [457, 43] width 15 height 15
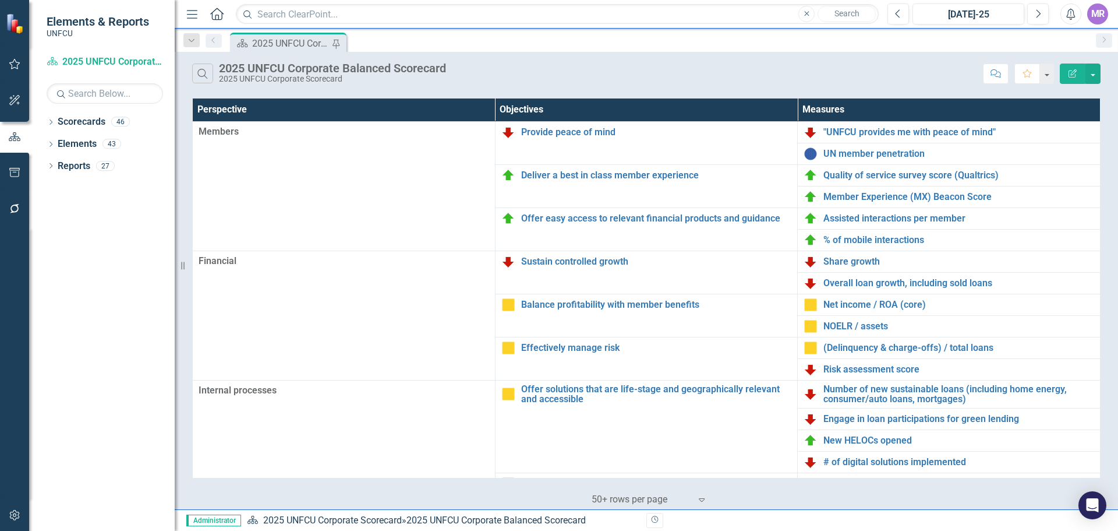
scroll to position [233, 0]
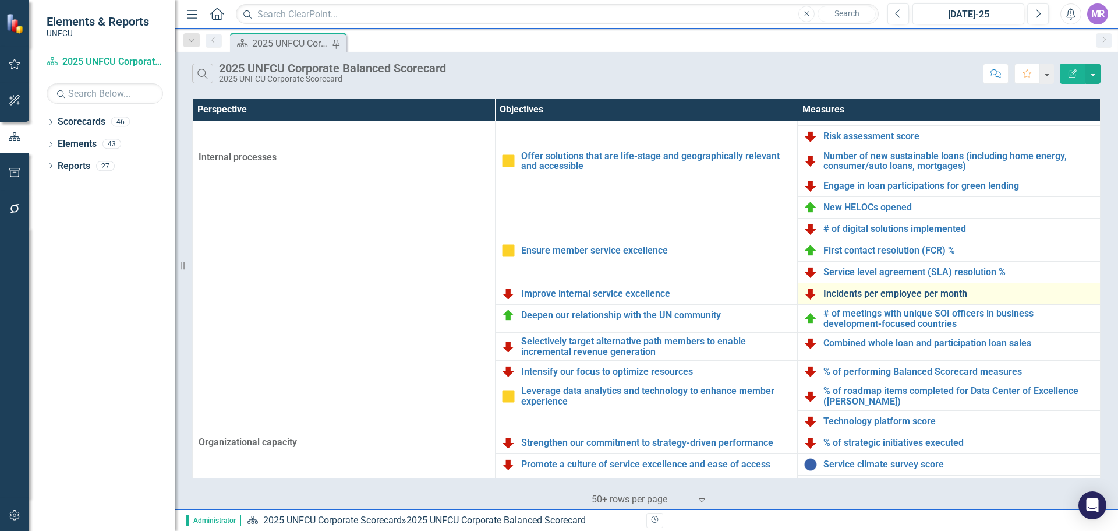
click at [876, 291] on link "Incidents per employee per month" at bounding box center [959, 293] width 271 height 10
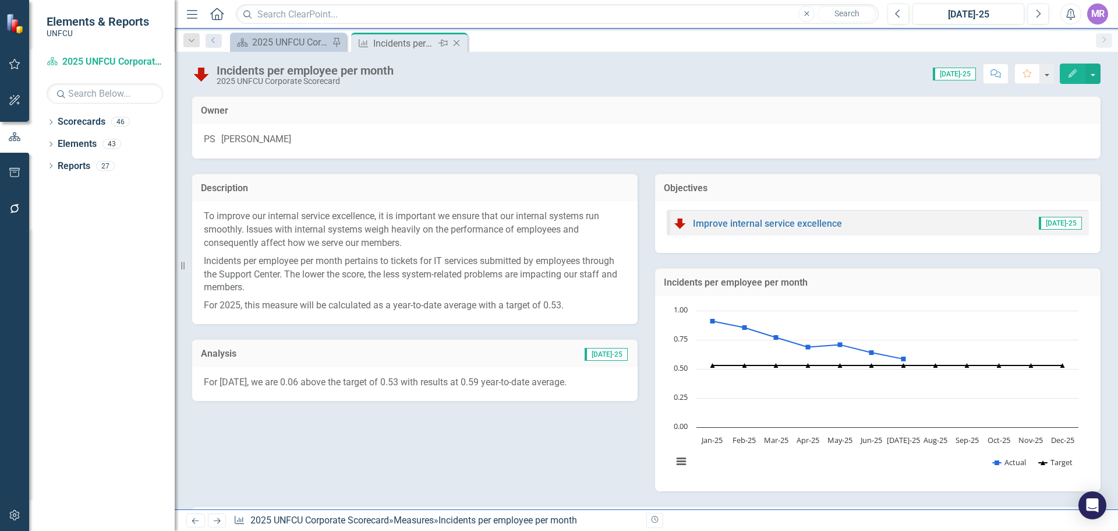
click at [459, 44] on icon "Close" at bounding box center [457, 42] width 12 height 9
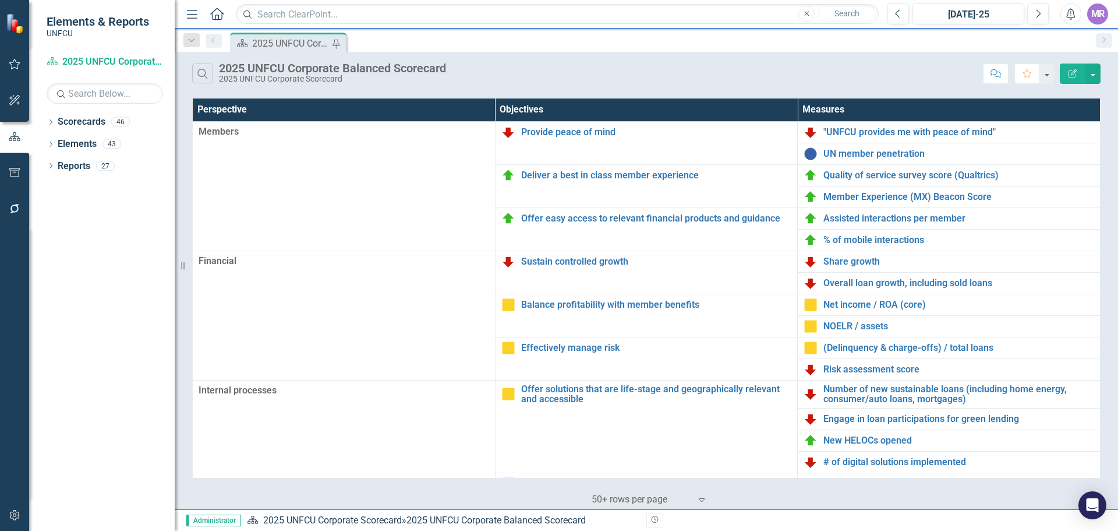
scroll to position [252, 0]
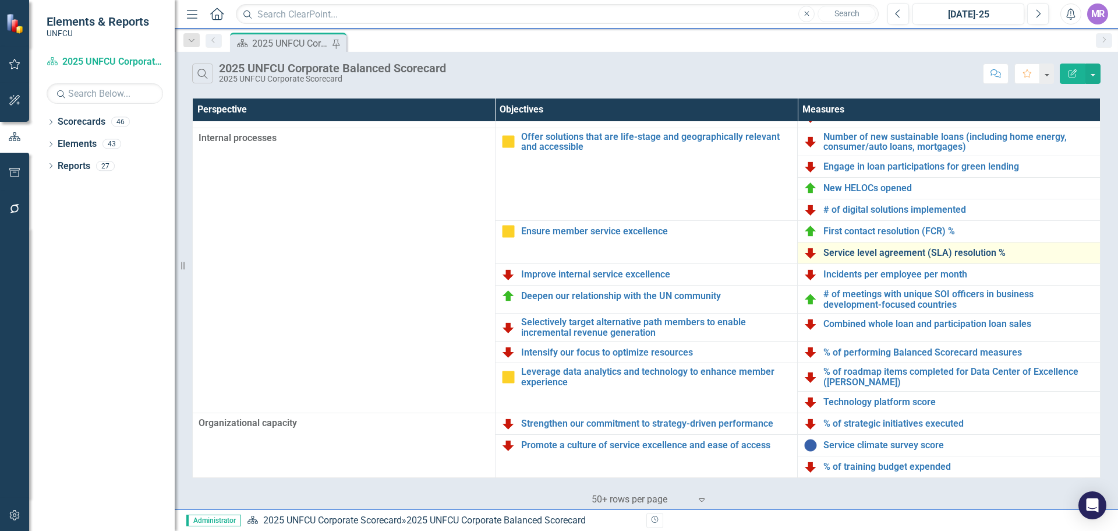
click at [880, 248] on link "Service level agreement (SLA) resolution %" at bounding box center [959, 253] width 271 height 10
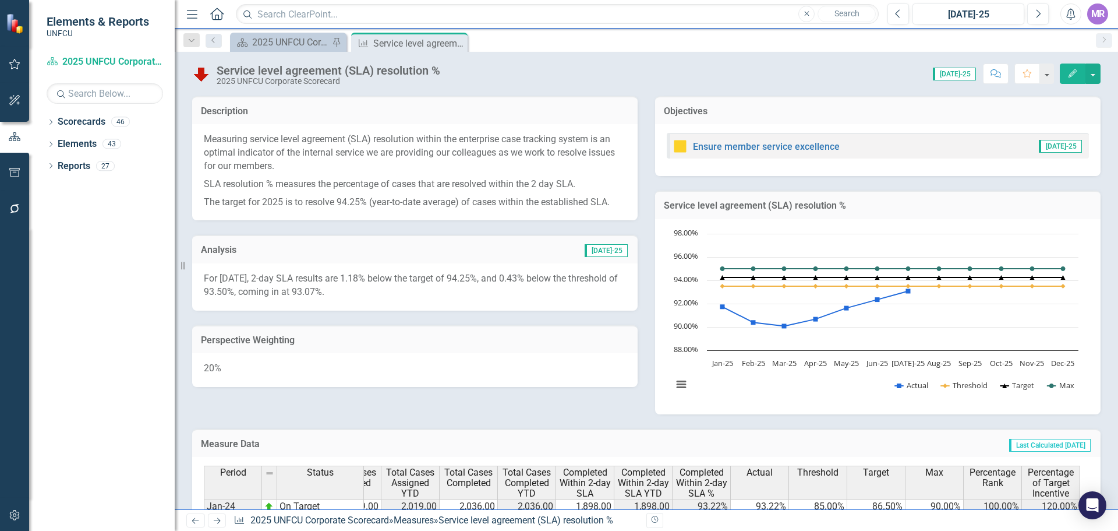
scroll to position [137, 0]
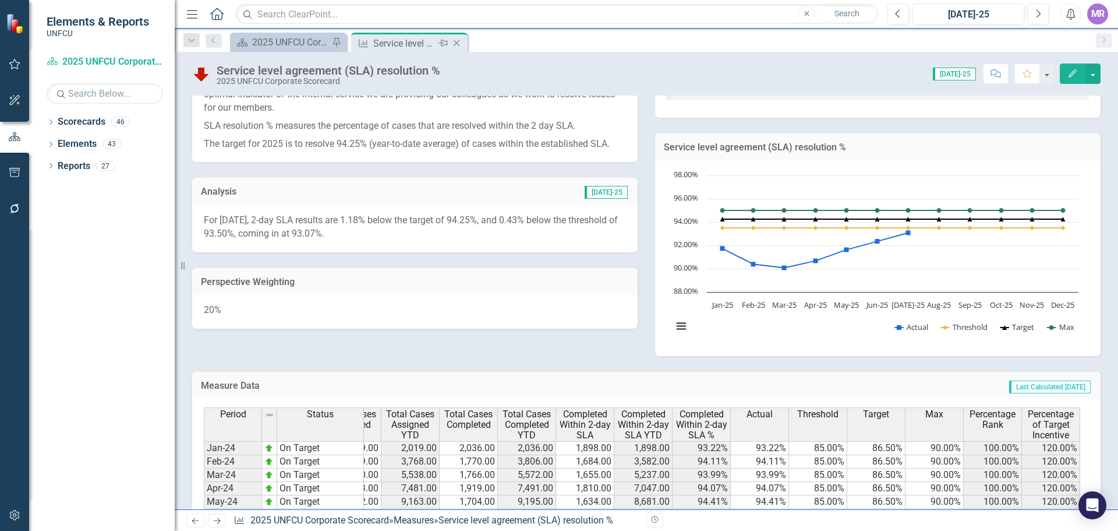
click at [461, 45] on icon "Close" at bounding box center [457, 42] width 12 height 9
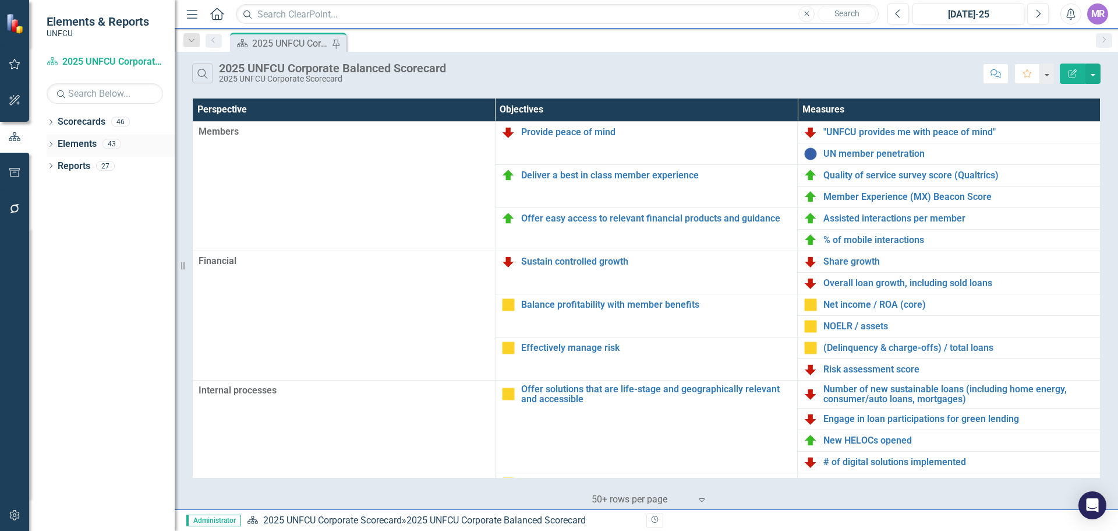
click at [52, 140] on div "Dropdown Elements 43" at bounding box center [111, 146] width 128 height 22
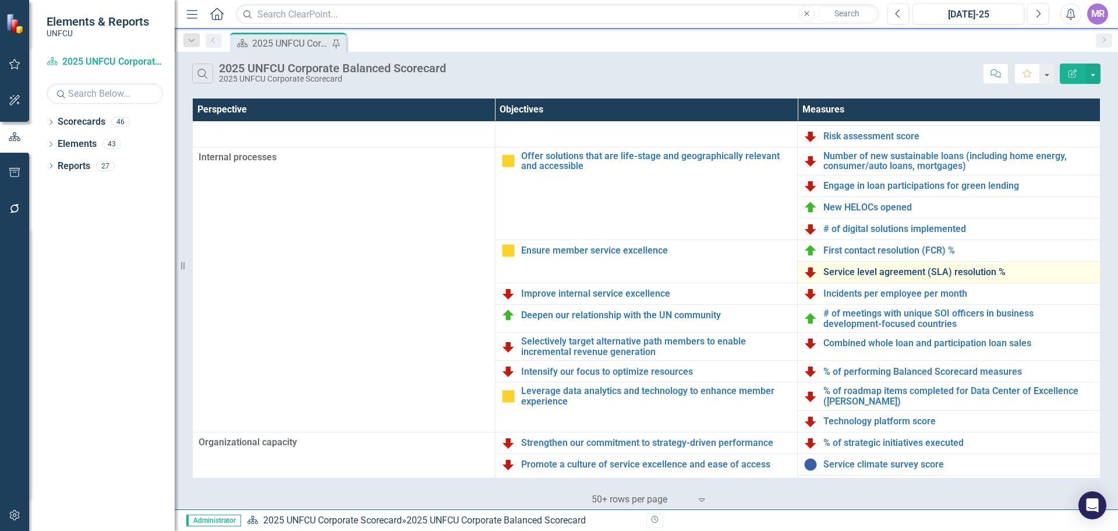
scroll to position [252, 0]
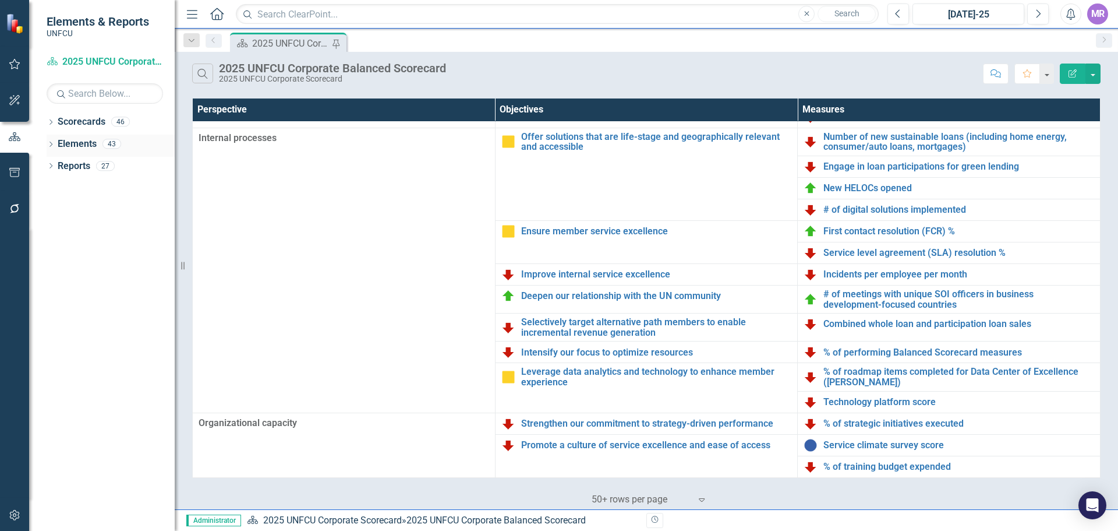
click at [48, 140] on div "Dropdown" at bounding box center [51, 145] width 8 height 10
click at [89, 188] on link "Measure Measures" at bounding box center [75, 188] width 58 height 13
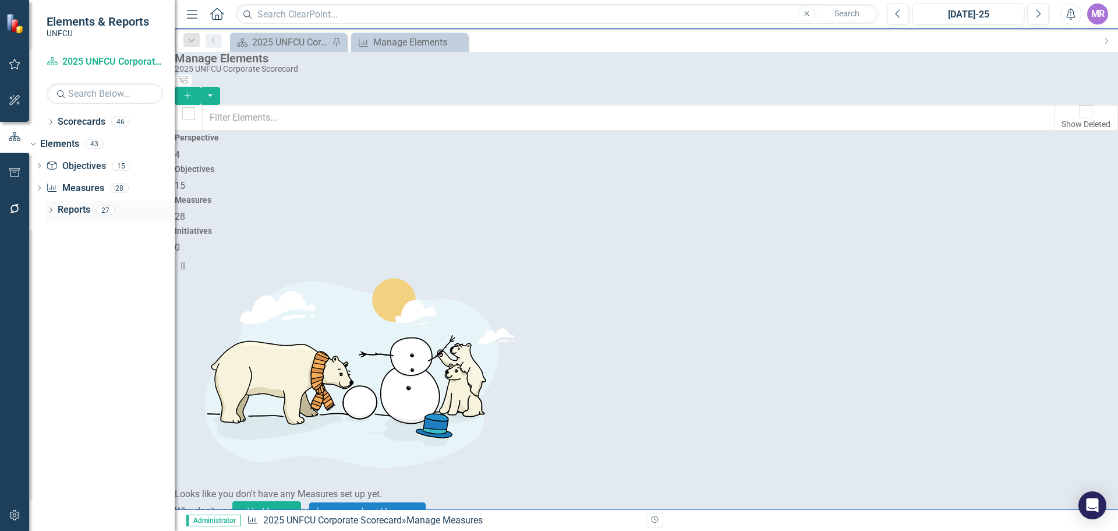
click at [49, 211] on icon "Dropdown" at bounding box center [51, 211] width 8 height 6
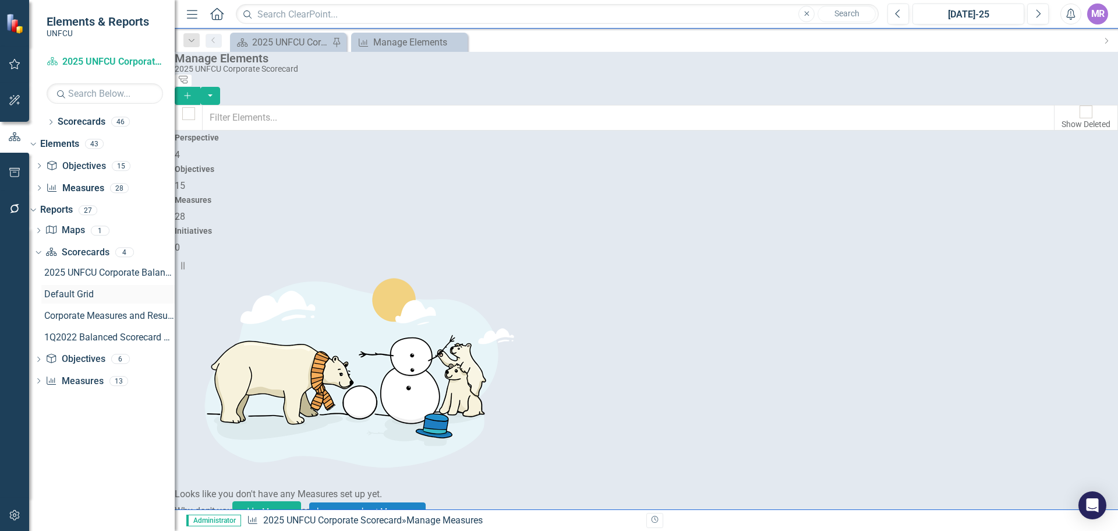
click at [88, 298] on div "Default Grid" at bounding box center [109, 294] width 130 height 10
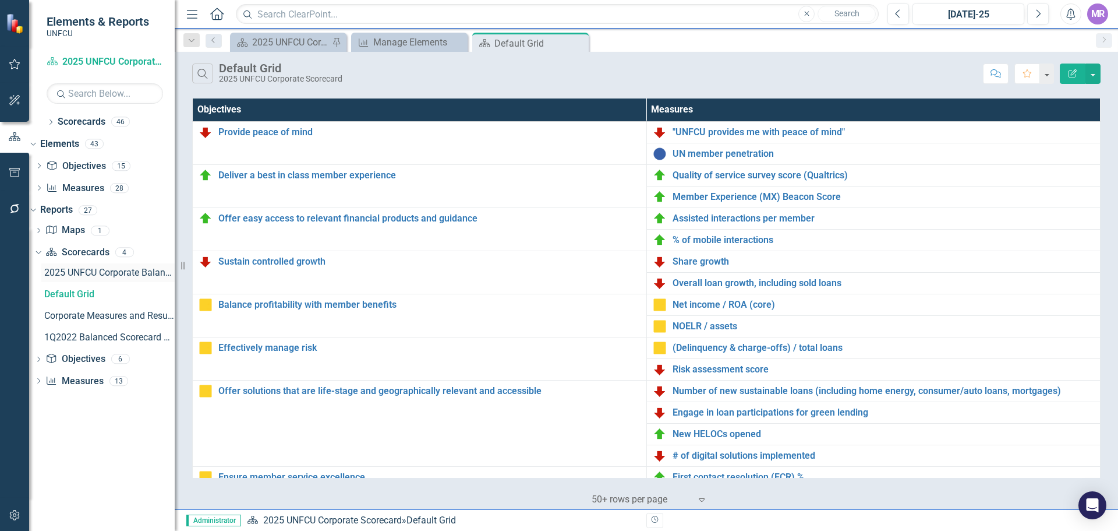
click at [97, 273] on div "2025 UNFCU Corporate Balanced Scorecard" at bounding box center [109, 272] width 130 height 10
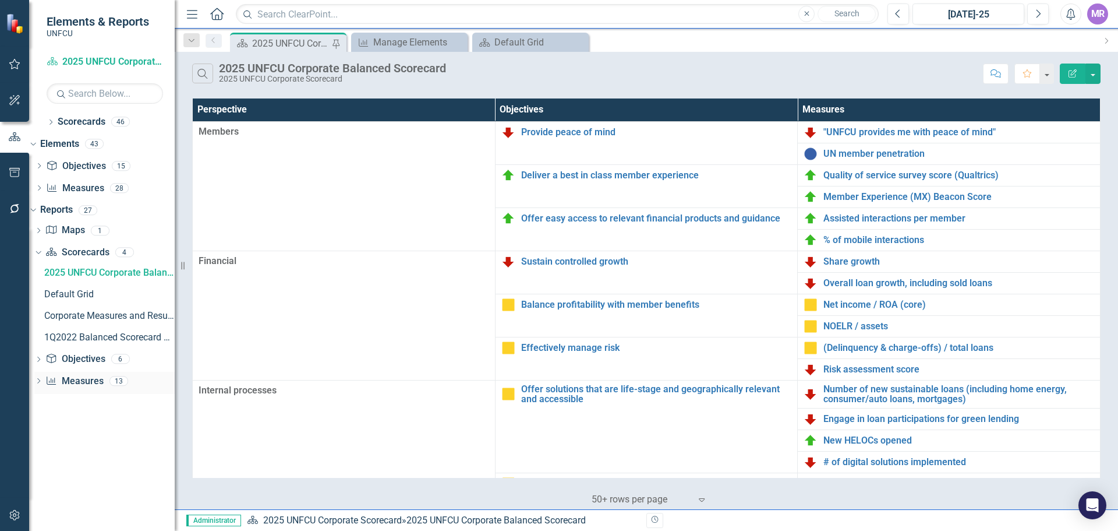
click at [43, 381] on icon "Dropdown" at bounding box center [38, 382] width 8 height 6
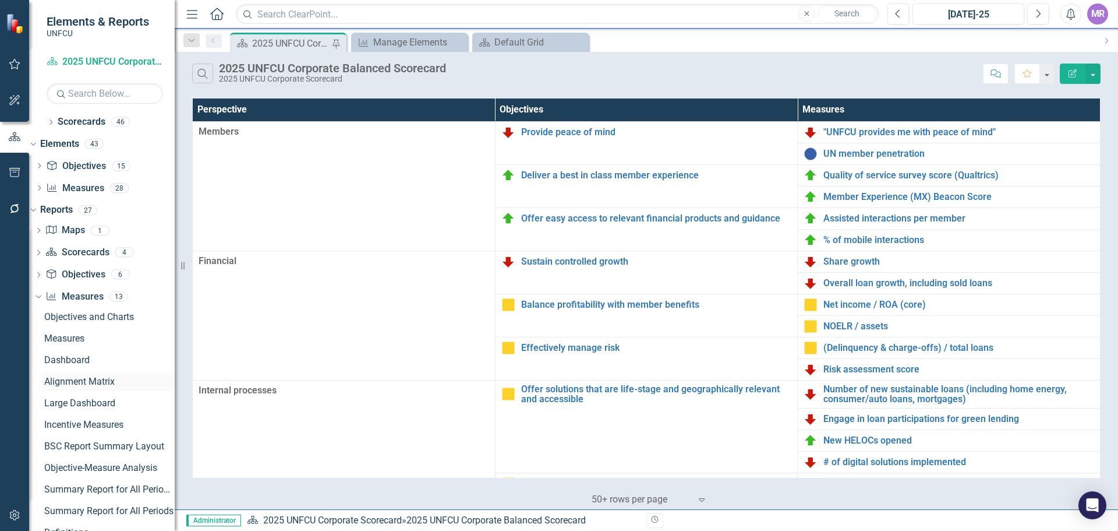
click at [104, 385] on div "Alignment Matrix" at bounding box center [109, 381] width 130 height 10
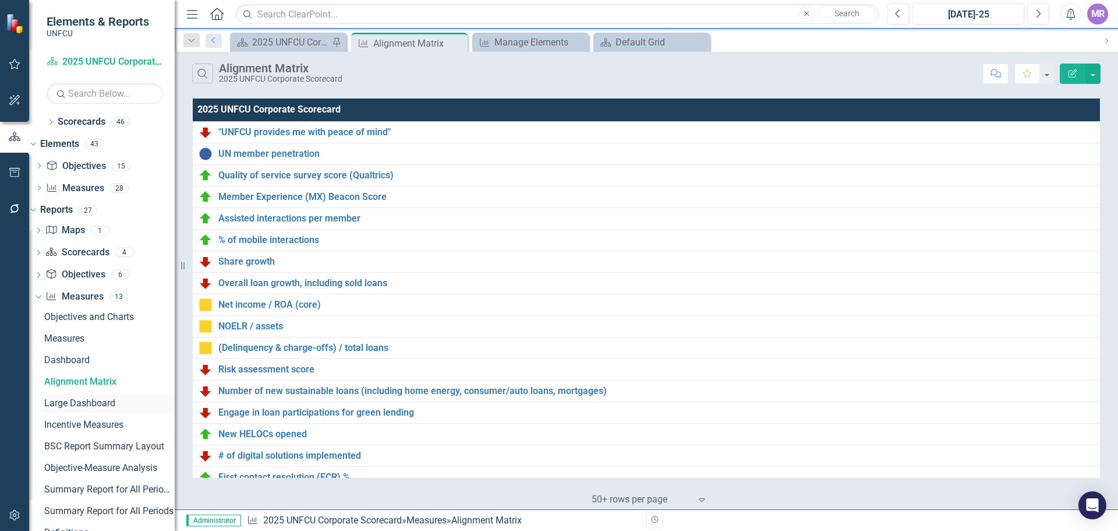
click at [102, 404] on div "Large Dashboard" at bounding box center [109, 403] width 130 height 10
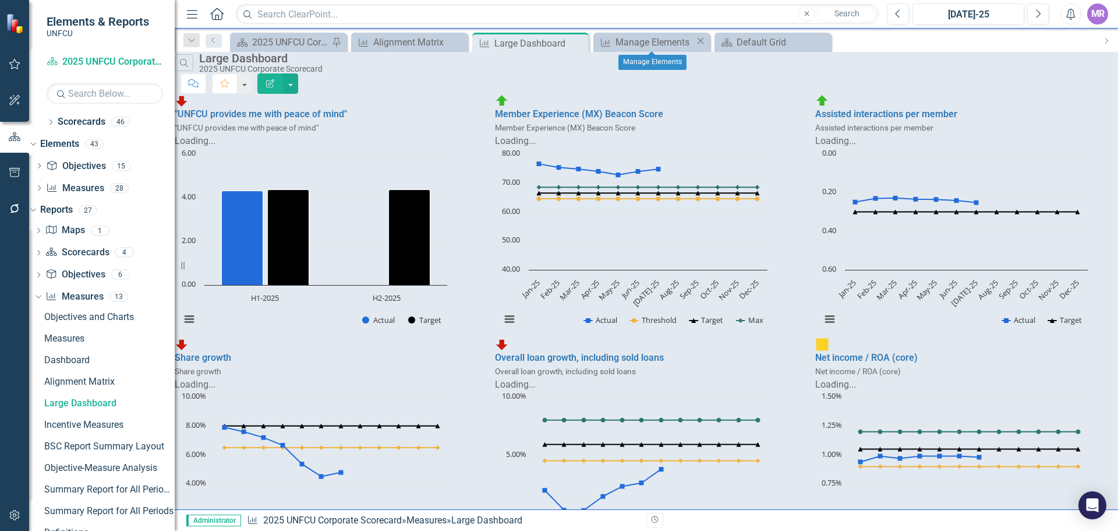
click at [702, 41] on icon "Close" at bounding box center [701, 40] width 12 height 9
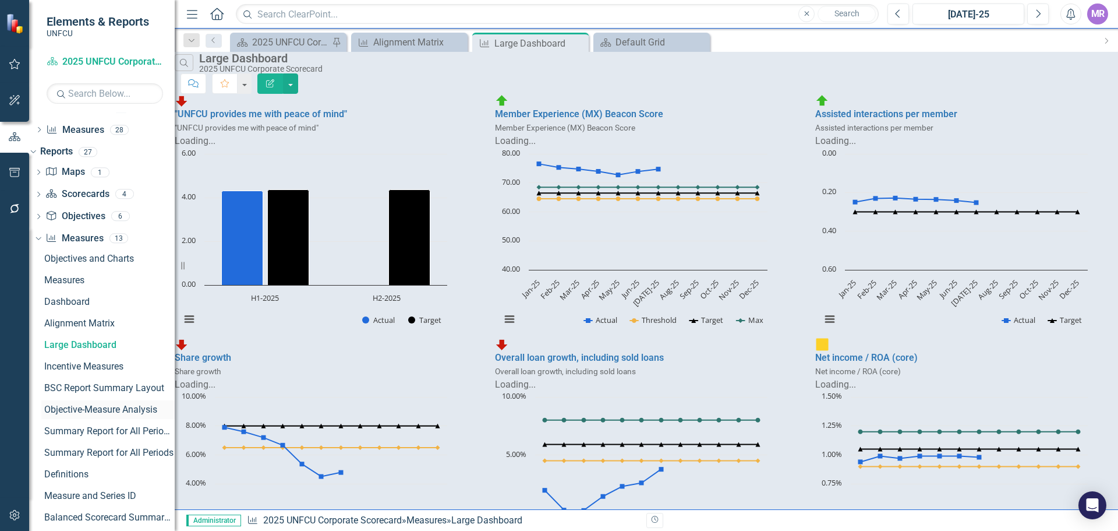
click at [104, 413] on div "Objective-Measure Analysis" at bounding box center [109, 409] width 130 height 10
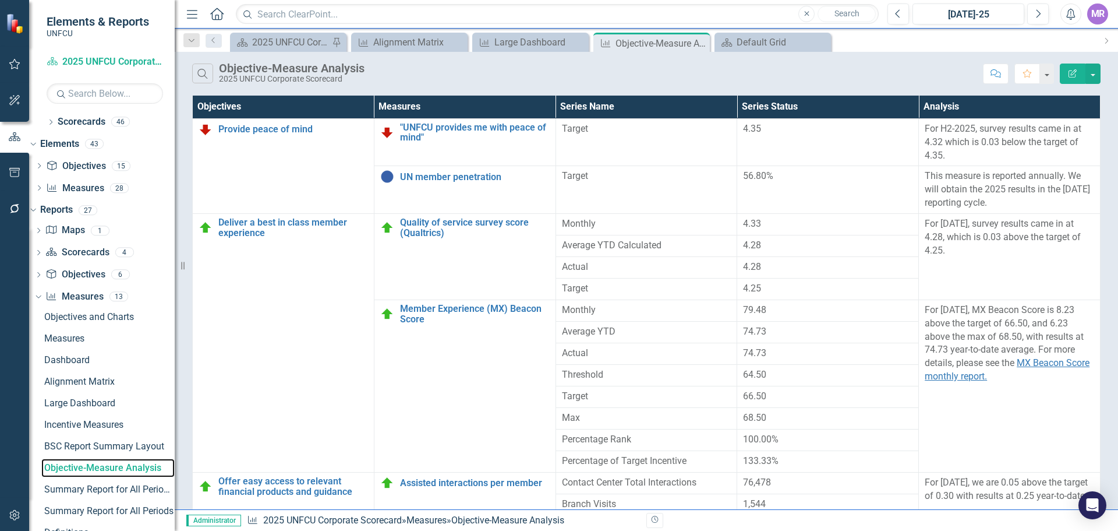
scroll to position [521, 0]
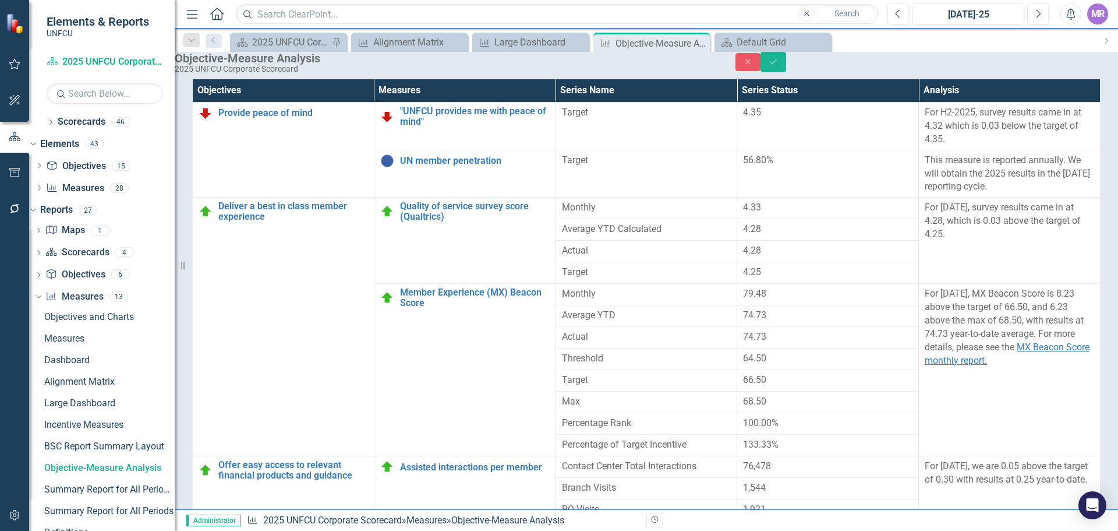
type input "3.79"
click at [786, 66] on button "Save" at bounding box center [774, 62] width 26 height 20
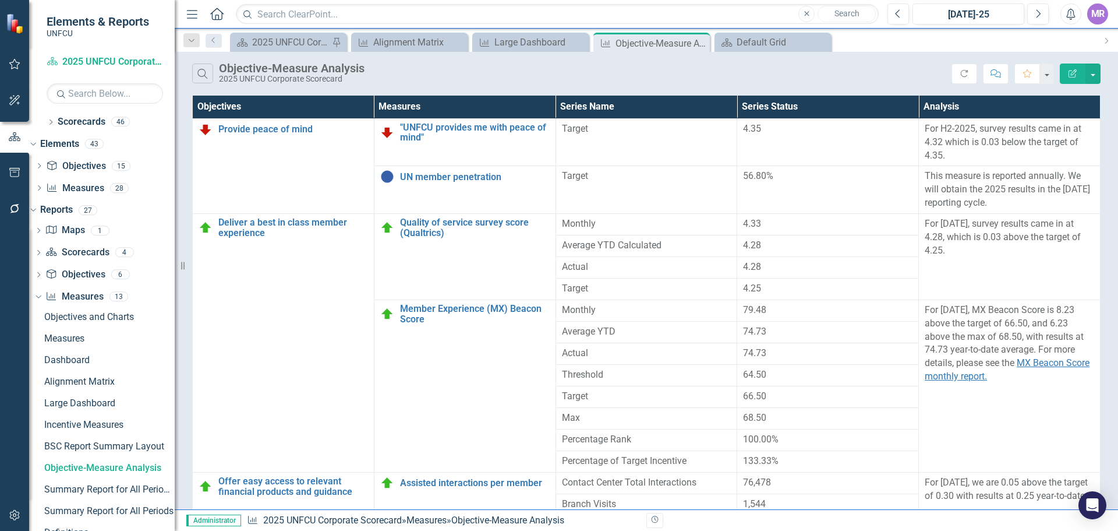
scroll to position [0, 0]
drag, startPoint x: 700, startPoint y: 42, endPoint x: 747, endPoint y: 50, distance: 48.4
click at [0, 0] on icon "Close" at bounding box center [0, 0] width 0 height 0
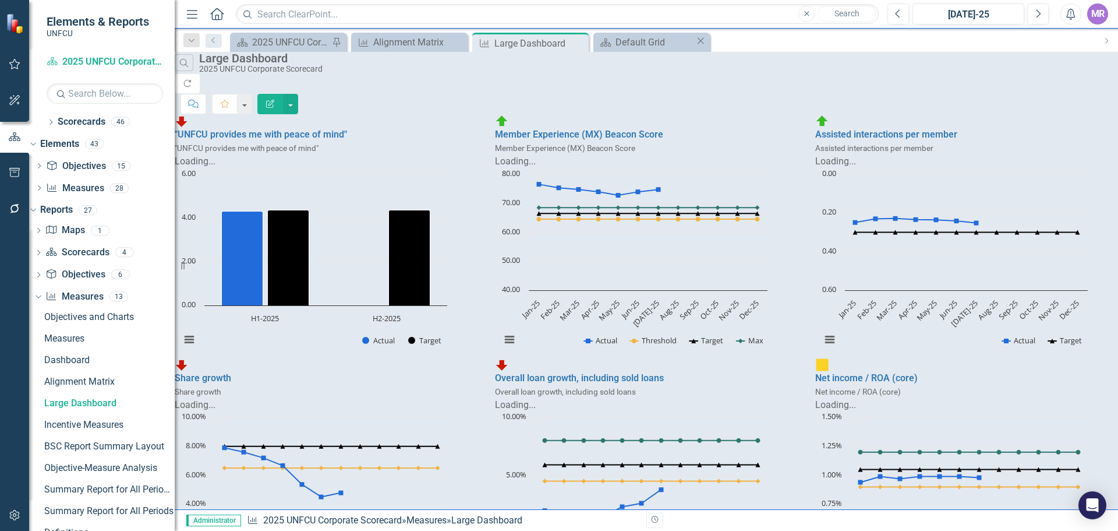
click at [702, 41] on icon "Close" at bounding box center [701, 40] width 12 height 9
click at [277, 44] on div "2025 UNFCU Corporate Balanced Scorecard" at bounding box center [290, 42] width 77 height 15
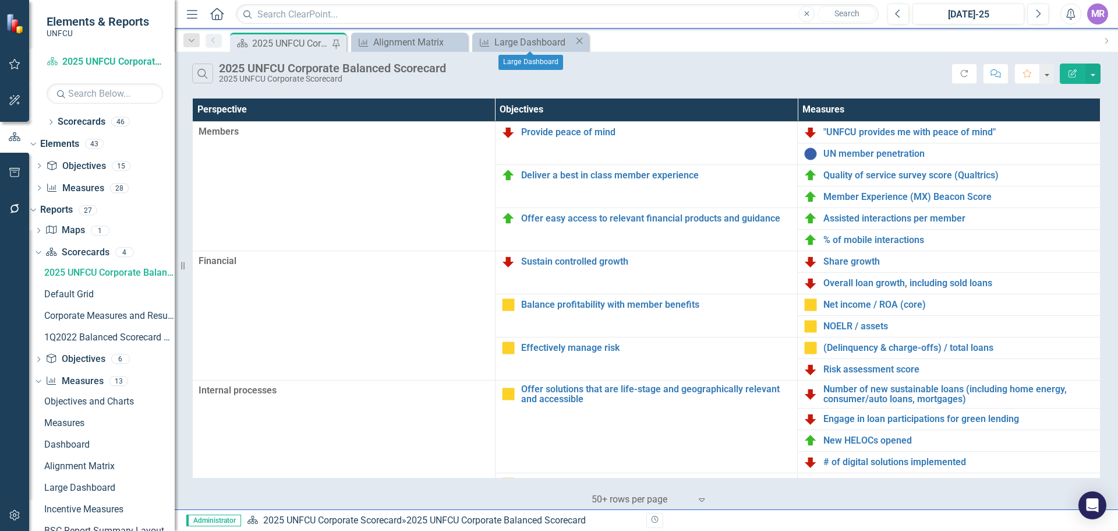
click at [574, 41] on icon "Close" at bounding box center [580, 40] width 12 height 9
click at [460, 43] on icon "Close" at bounding box center [459, 40] width 12 height 9
